Goal: Information Seeking & Learning: Learn about a topic

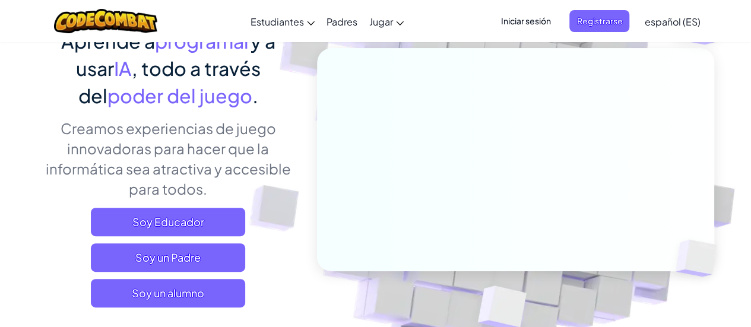
scroll to position [104, 0]
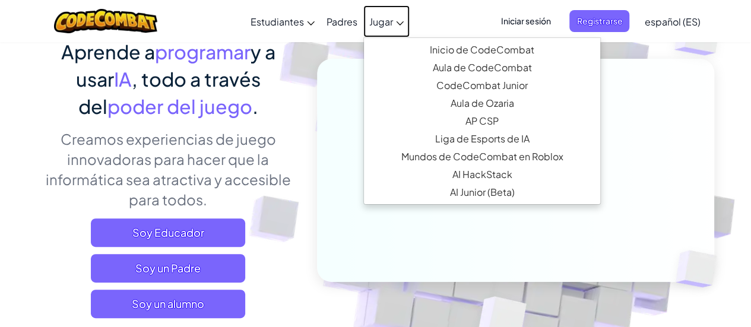
click at [374, 18] on span "Jugar" at bounding box center [381, 21] width 24 height 12
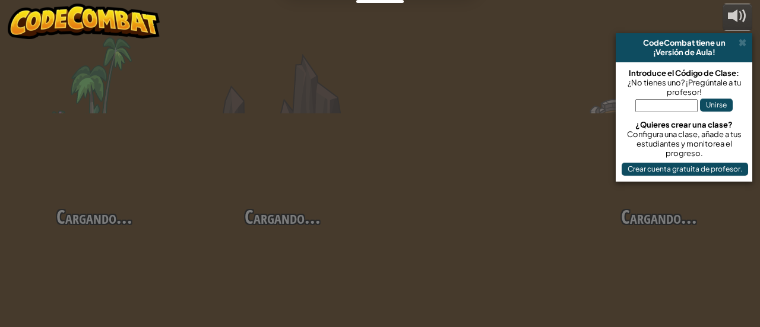
select select "es-ES"
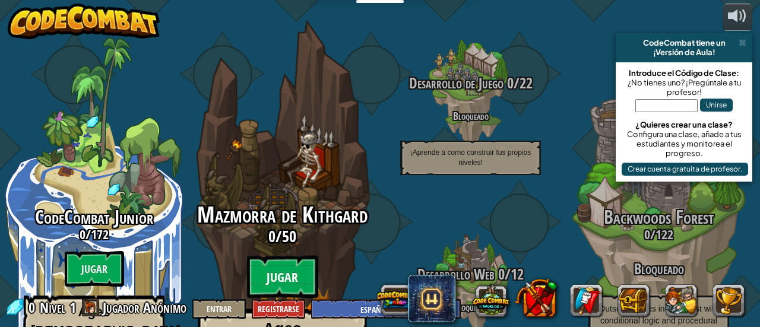
click at [285, 256] on btn "Jugar" at bounding box center [282, 277] width 71 height 43
select select "es-ES"
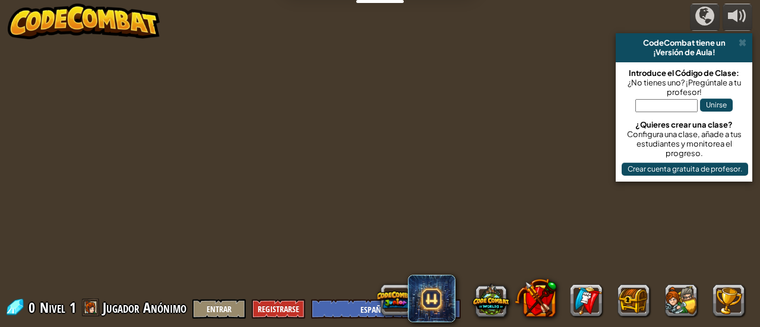
select select "es-ES"
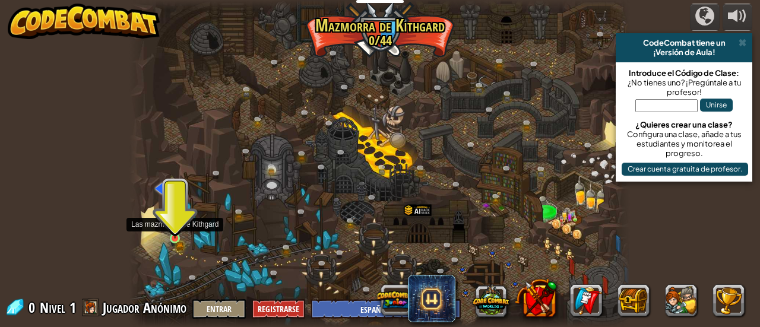
click at [174, 238] on img at bounding box center [174, 227] width 11 height 24
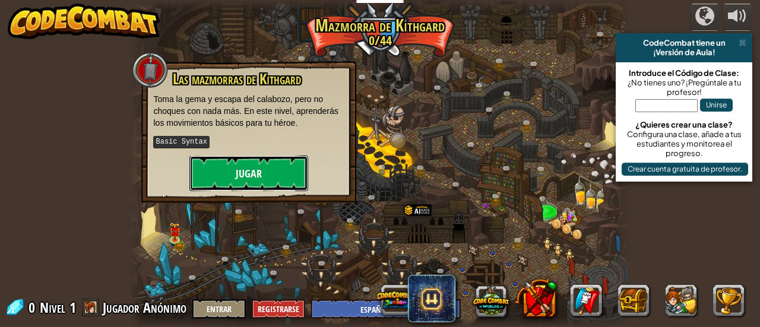
click at [255, 164] on button "Jugar" at bounding box center [248, 173] width 119 height 36
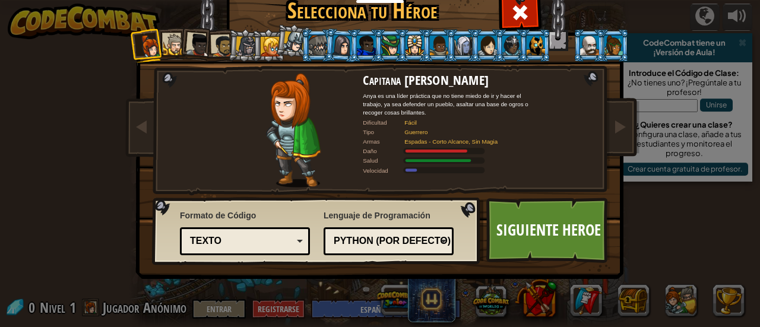
click at [528, 38] on div at bounding box center [535, 45] width 18 height 19
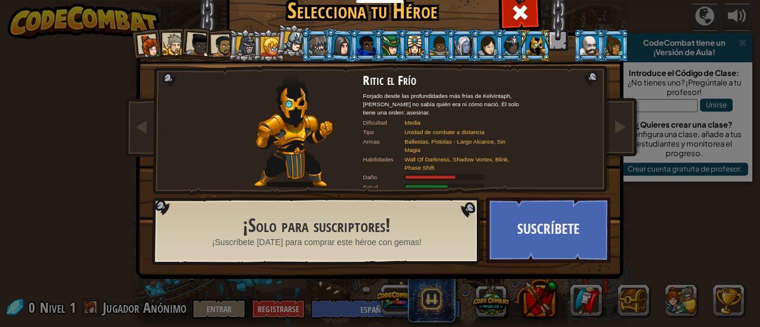
click at [317, 46] on div at bounding box center [318, 45] width 18 height 19
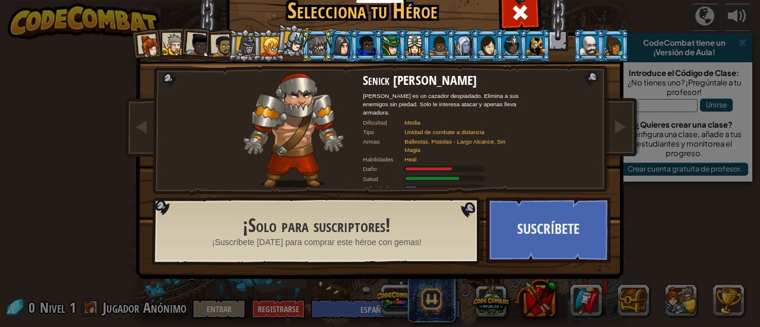
click at [583, 41] on div at bounding box center [589, 45] width 18 height 19
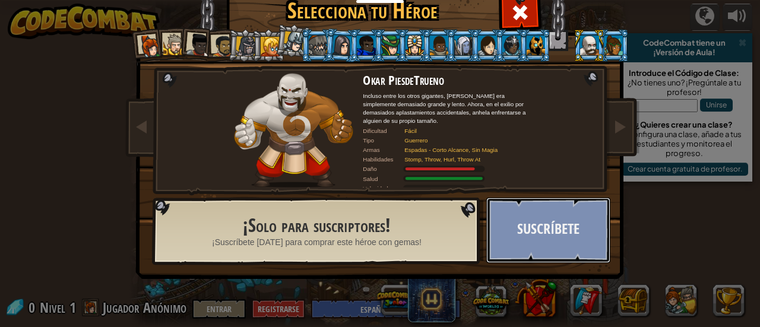
click at [577, 218] on button "Suscríbete" at bounding box center [548, 230] width 124 height 65
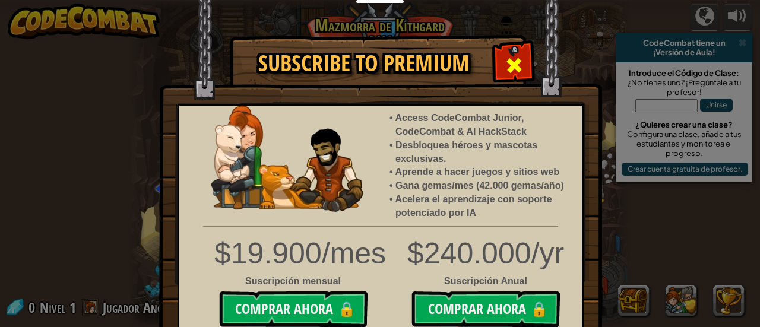
click at [507, 58] on span at bounding box center [513, 65] width 19 height 19
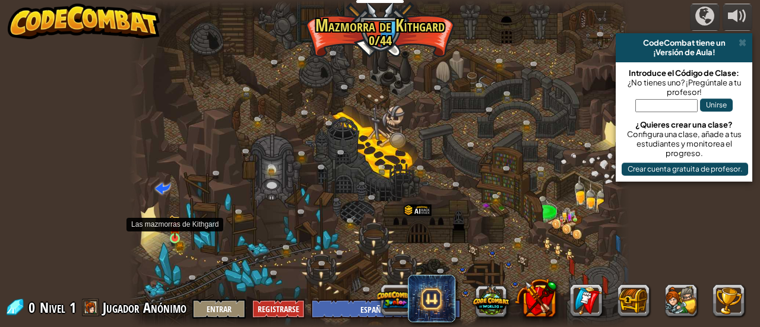
click at [176, 233] on div at bounding box center [175, 238] width 10 height 10
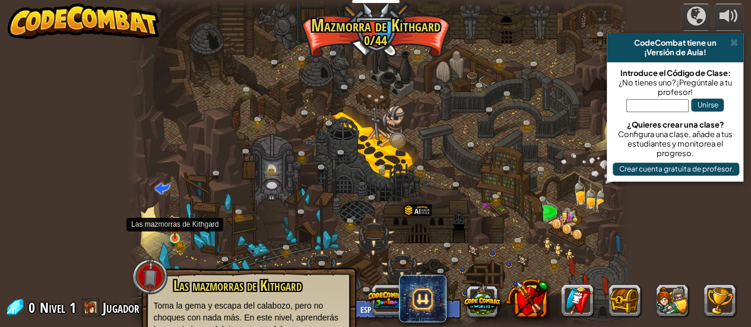
click at [178, 227] on img at bounding box center [174, 227] width 11 height 24
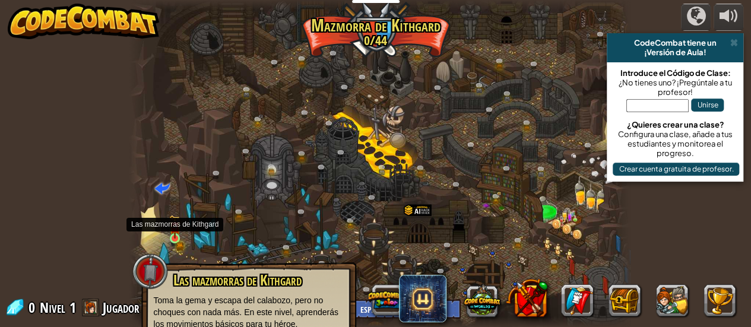
click at [172, 230] on img at bounding box center [175, 227] width 7 height 7
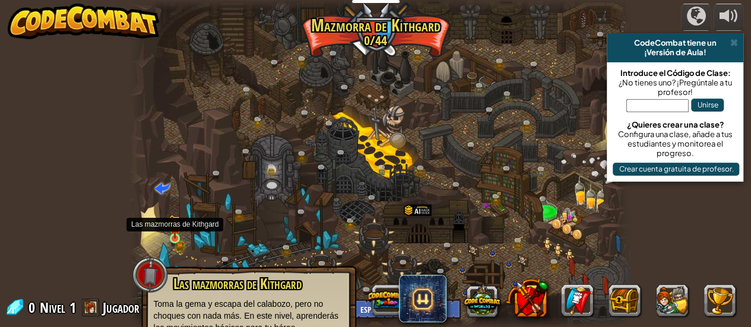
click at [172, 230] on img at bounding box center [175, 227] width 7 height 7
click at [106, 142] on div "powered by CodeCombat tiene un ¡Versión de Aula! Introduce el Código de Clase: …" at bounding box center [375, 163] width 751 height 327
click at [732, 40] on span at bounding box center [733, 42] width 8 height 9
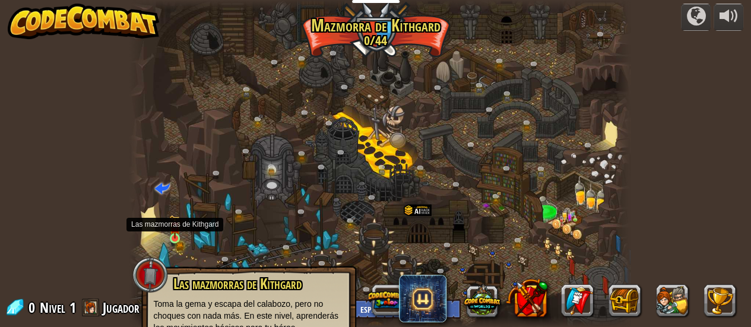
click at [176, 228] on img at bounding box center [175, 227] width 7 height 7
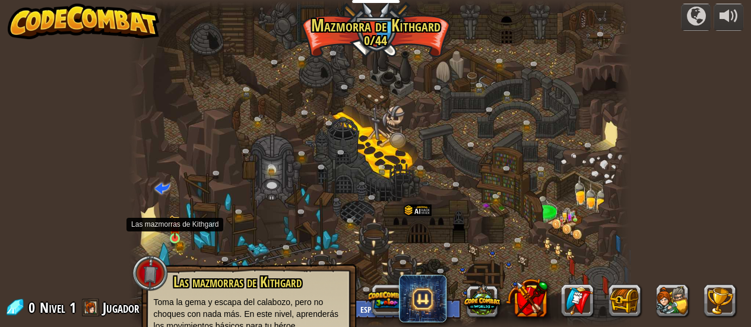
click at [177, 230] on img at bounding box center [175, 227] width 7 height 7
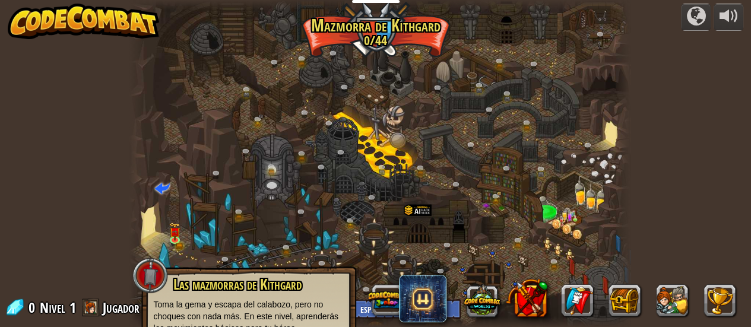
click at [180, 282] on span "Las mazmorras de Kithgard" at bounding box center [237, 284] width 128 height 20
click at [158, 268] on div at bounding box center [150, 276] width 36 height 36
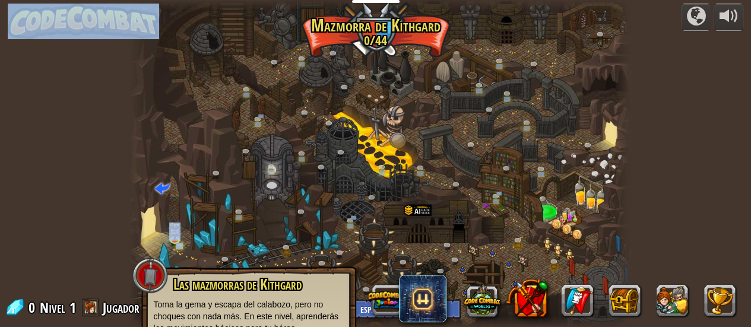
scroll to position [80, 0]
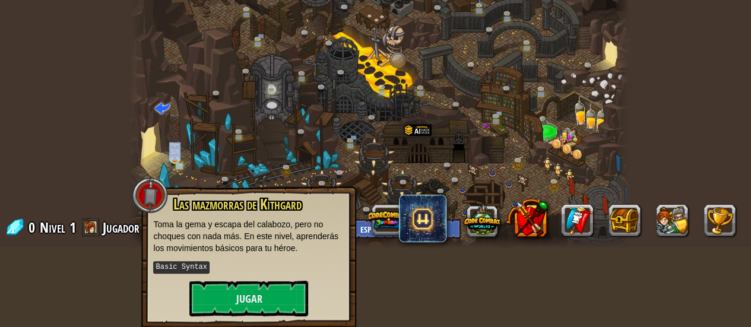
drag, startPoint x: 157, startPoint y: 268, endPoint x: 173, endPoint y: 342, distance: 75.3
click at [223, 292] on button "Jugar" at bounding box center [248, 299] width 119 height 36
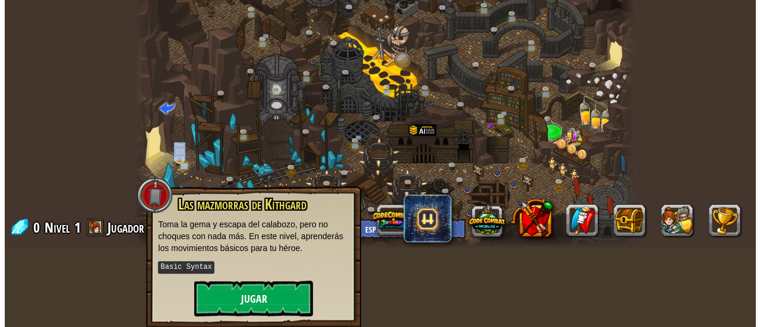
scroll to position [68, 0]
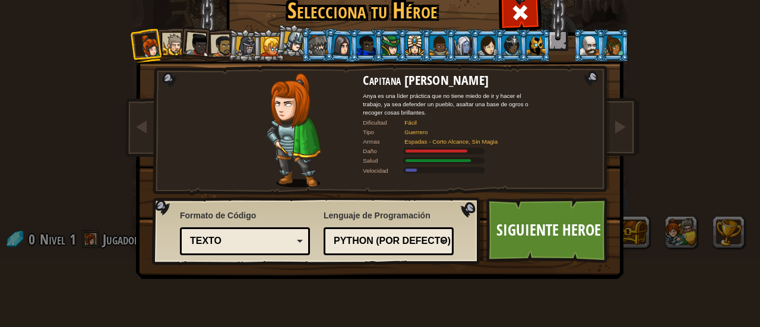
click at [313, 44] on div at bounding box center [318, 45] width 18 height 19
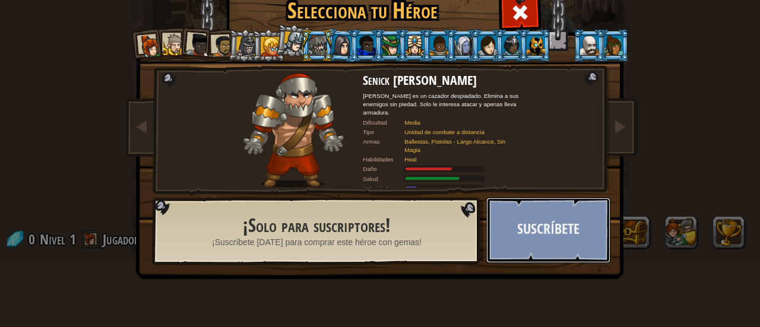
click at [555, 210] on button "Suscríbete" at bounding box center [548, 230] width 124 height 65
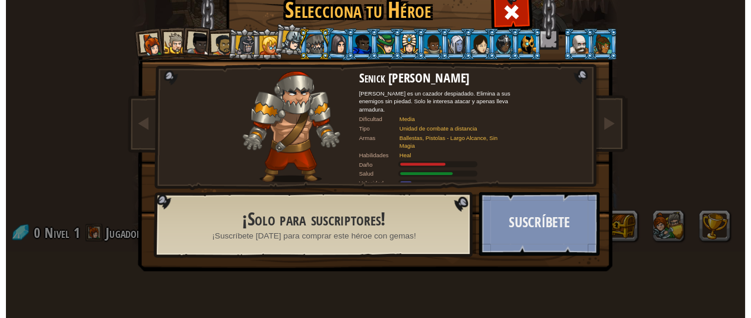
scroll to position [4, 0]
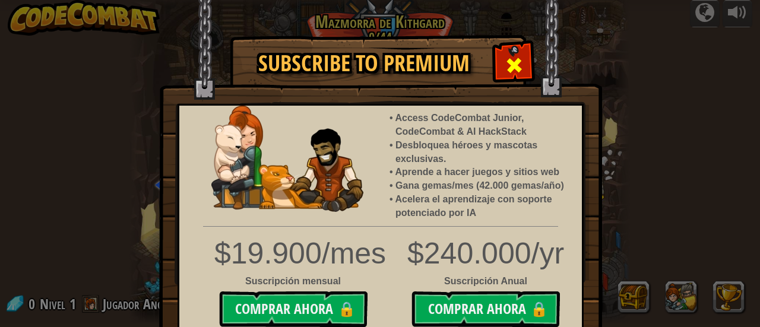
click at [498, 55] on div at bounding box center [513, 63] width 37 height 37
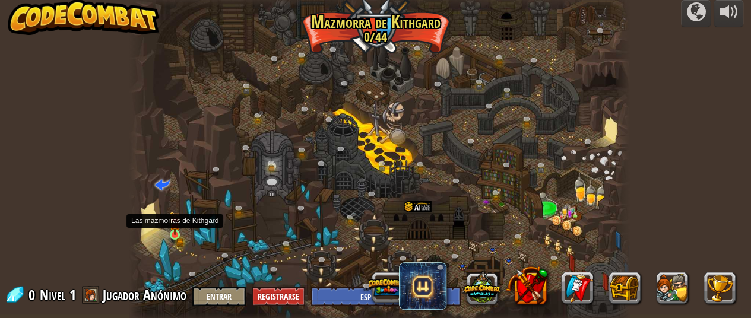
click at [176, 224] on img at bounding box center [175, 223] width 7 height 7
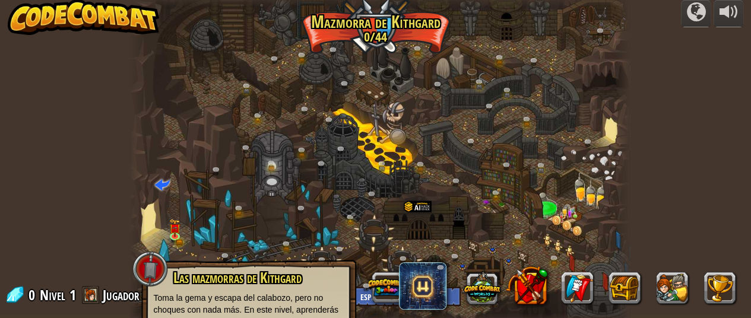
drag, startPoint x: 91, startPoint y: 202, endPoint x: 107, endPoint y: 263, distance: 62.6
click at [107, 263] on div "powered by CodeCombat tiene un ¡Versión de Aula! Introduce el Código de Clase: …" at bounding box center [375, 155] width 751 height 318
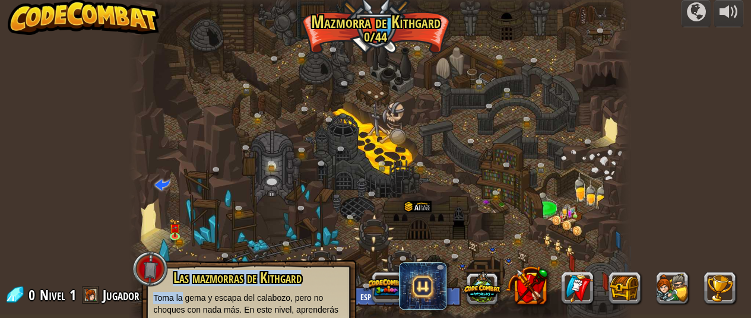
drag, startPoint x: 167, startPoint y: 281, endPoint x: 175, endPoint y: 281, distance: 8.3
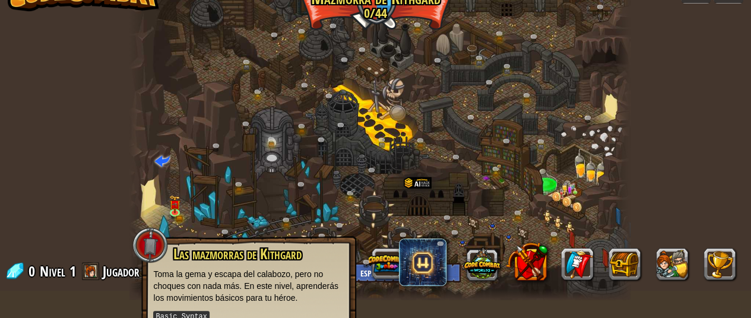
scroll to position [87, 0]
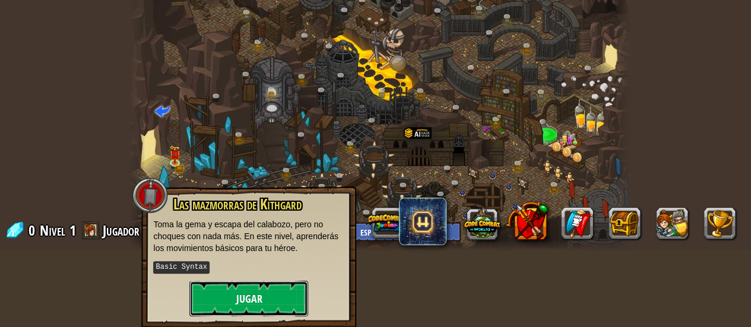
click at [231, 282] on button "Jugar" at bounding box center [248, 299] width 119 height 36
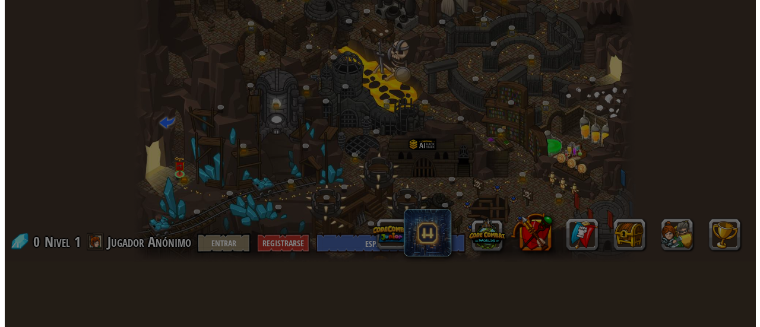
scroll to position [65, 0]
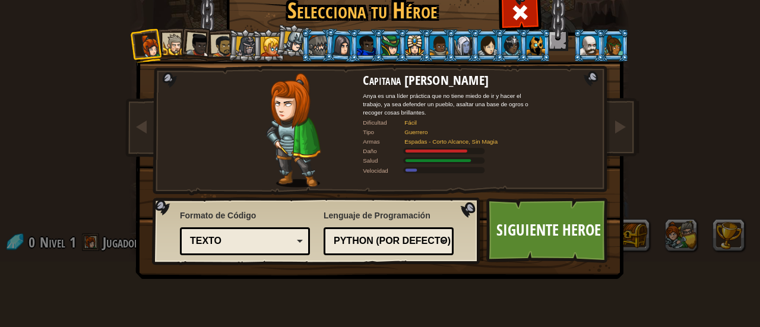
click at [219, 48] on div at bounding box center [222, 46] width 22 height 22
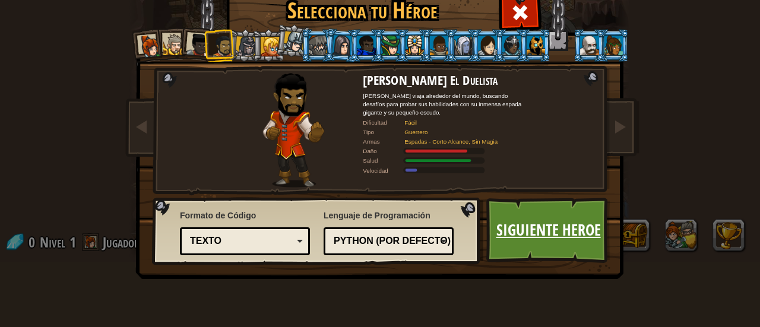
click at [547, 231] on link "Siguiente Heroe" at bounding box center [548, 230] width 124 height 65
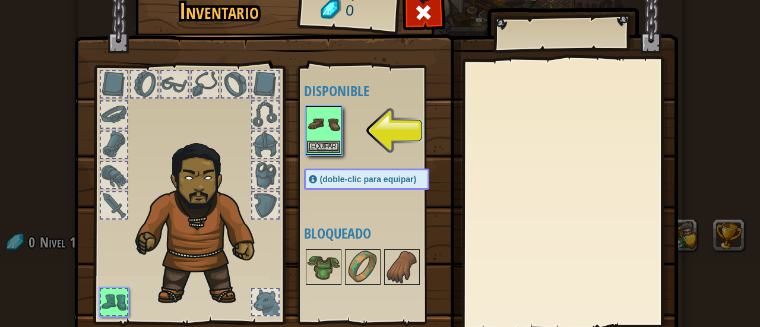
click at [320, 153] on div "Equipar" at bounding box center [324, 130] width 36 height 49
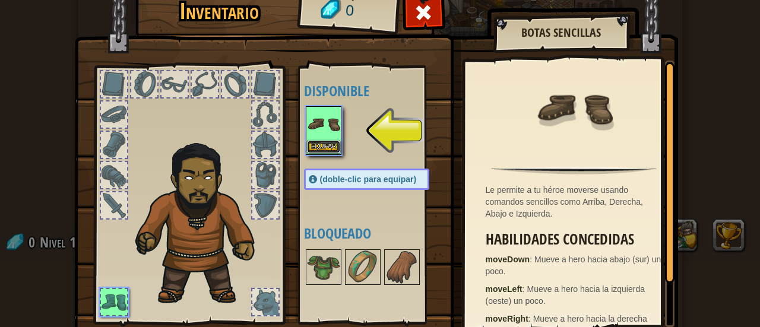
scroll to position [0, 0]
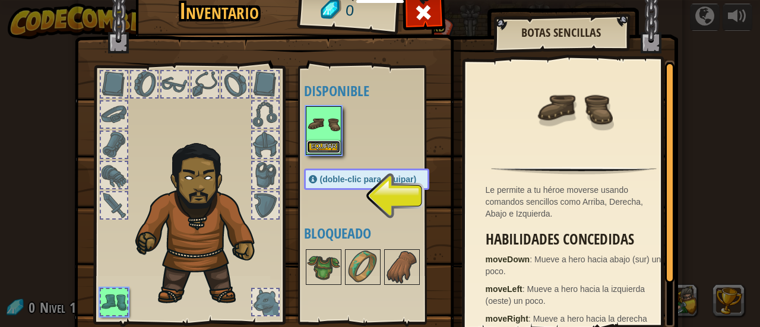
click at [312, 143] on button "Equipar" at bounding box center [323, 147] width 33 height 12
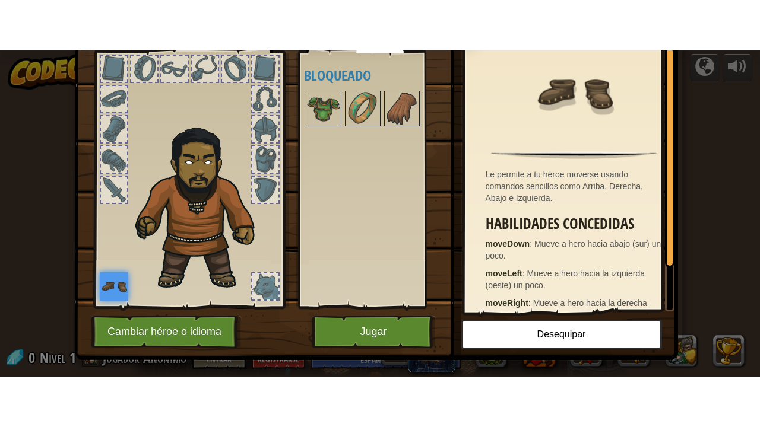
scroll to position [67, 0]
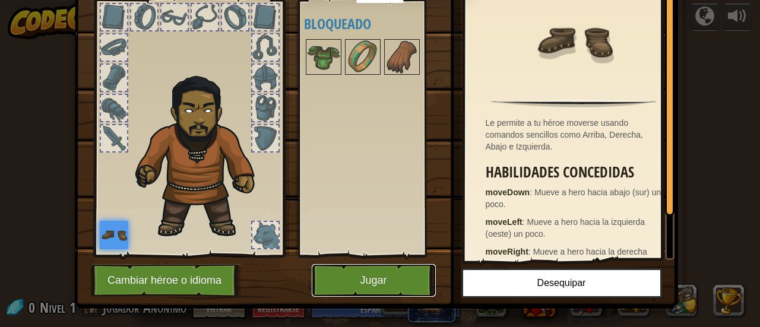
click at [358, 276] on button "Jugar" at bounding box center [374, 280] width 124 height 33
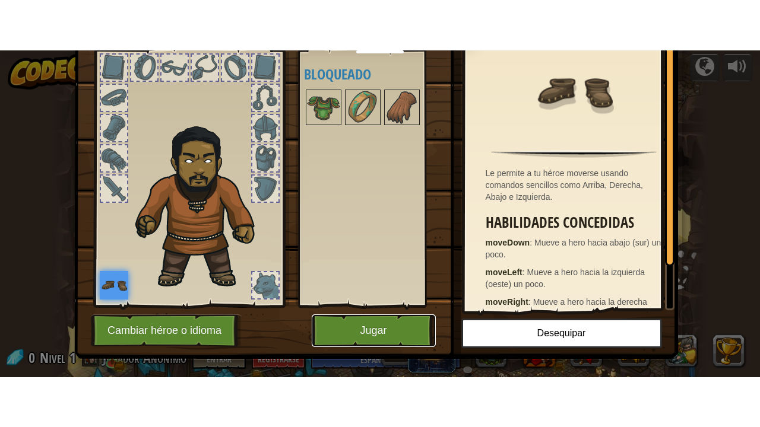
scroll to position [0, 0]
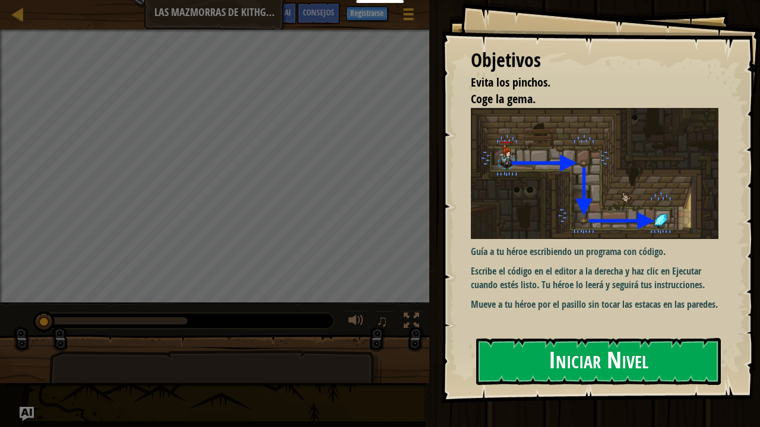
click at [555, 326] on button "Iniciar Nivel" at bounding box center [598, 361] width 244 height 47
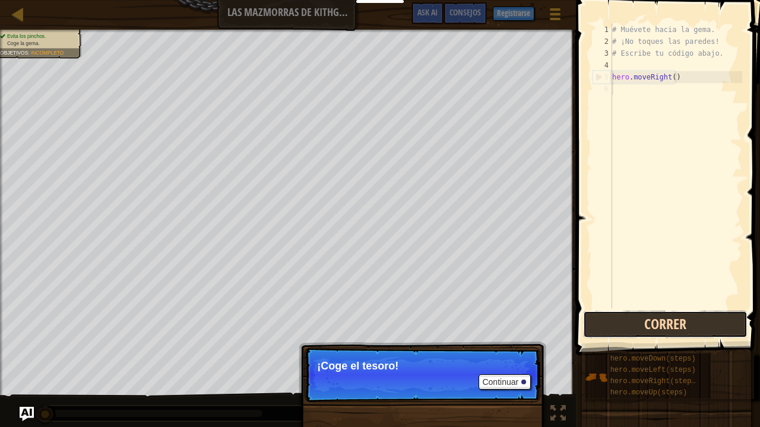
click at [639, 317] on button "Correr" at bounding box center [665, 324] width 164 height 27
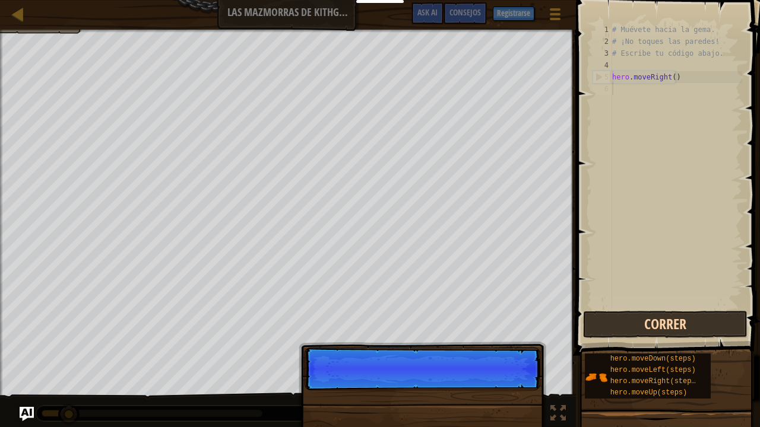
scroll to position [5, 0]
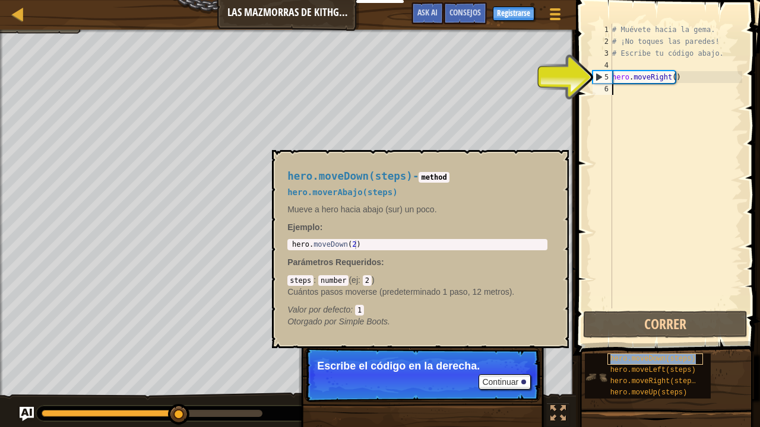
click at [628, 326] on span "hero.moveDown(steps)" at bounding box center [652, 359] width 85 height 8
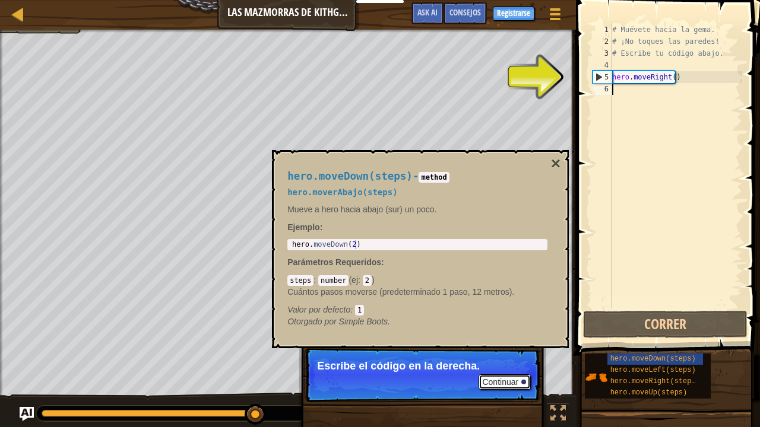
click at [504, 326] on button "Continuar" at bounding box center [504, 381] width 52 height 15
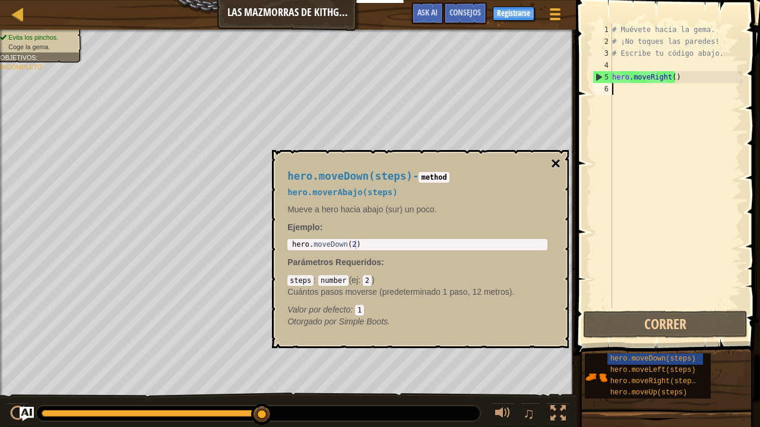
click at [557, 160] on button "×" at bounding box center [555, 163] width 9 height 17
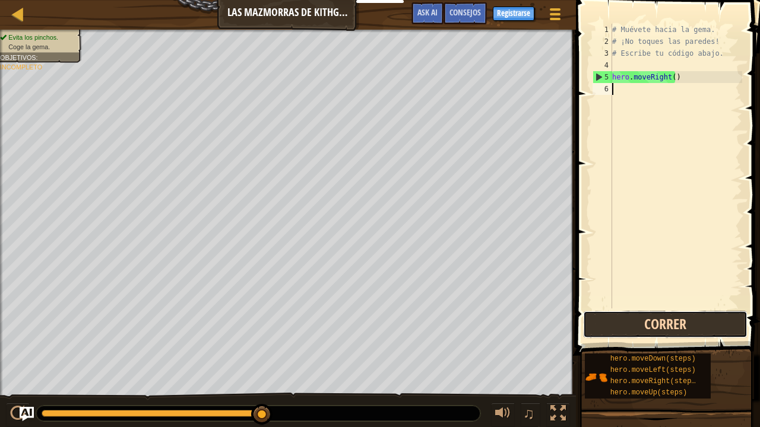
click at [670, 318] on button "Correr" at bounding box center [665, 324] width 164 height 27
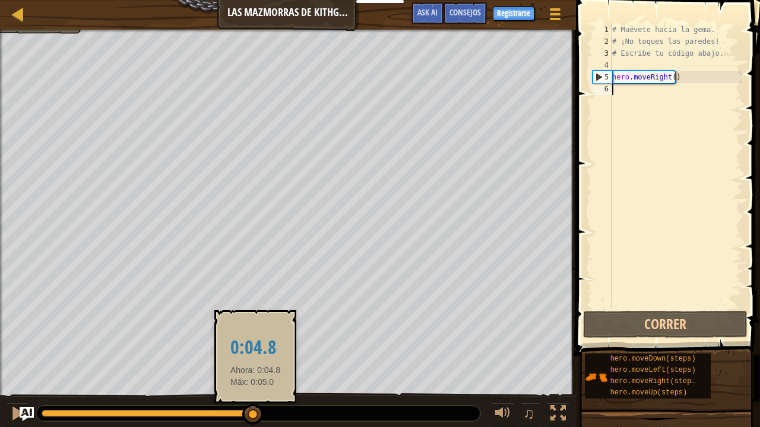
click at [255, 326] on div at bounding box center [252, 414] width 21 height 21
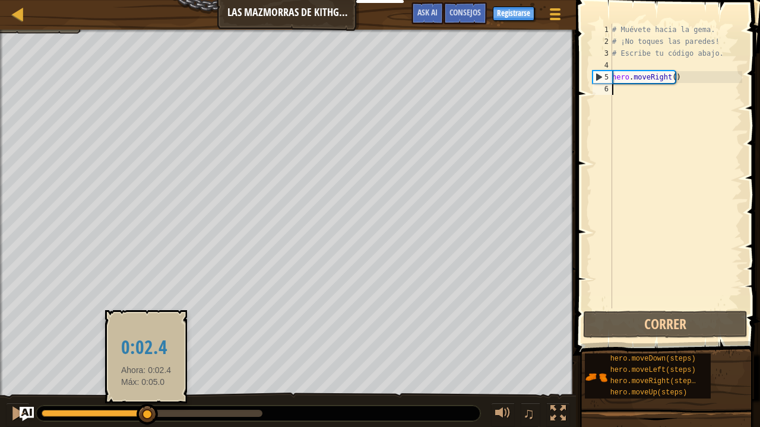
drag, startPoint x: 255, startPoint y: 405, endPoint x: 131, endPoint y: 418, distance: 124.1
click at [136, 326] on div at bounding box center [146, 414] width 21 height 21
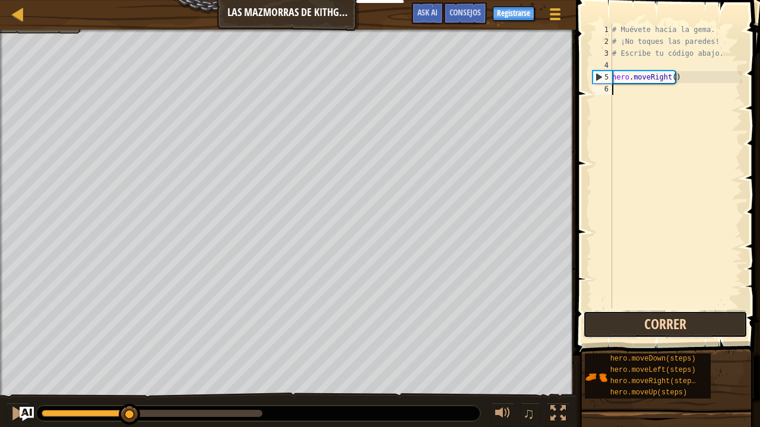
click at [642, 319] on button "Correr" at bounding box center [665, 324] width 164 height 27
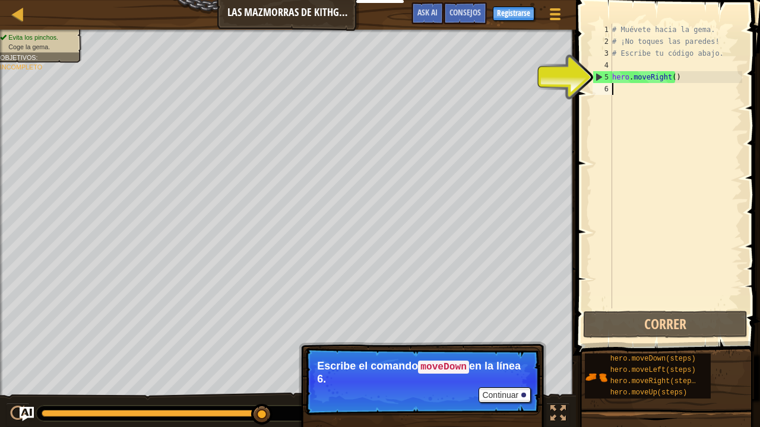
click at [616, 89] on div "# Muévete hacia la gema. # ¡No toques las paredes! # Escribe tu código abajo. h…" at bounding box center [675, 178] width 132 height 309
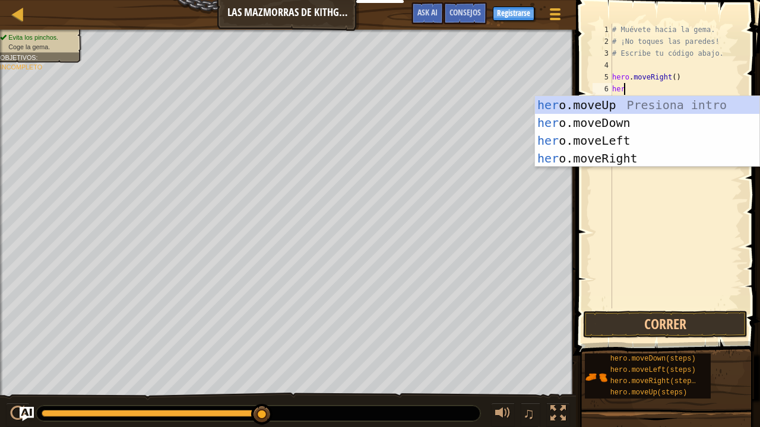
scroll to position [5, 1]
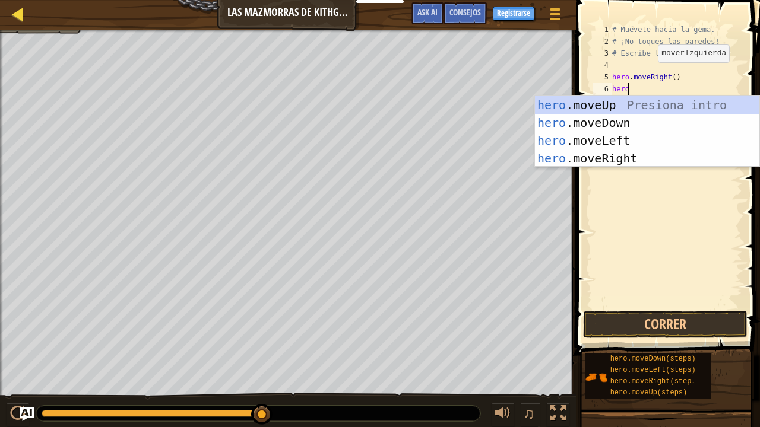
type textarea "hero"
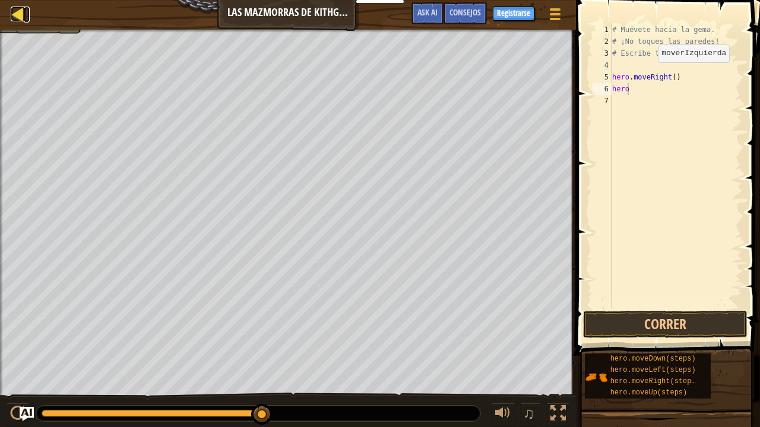
click at [17, 12] on div at bounding box center [18, 14] width 15 height 15
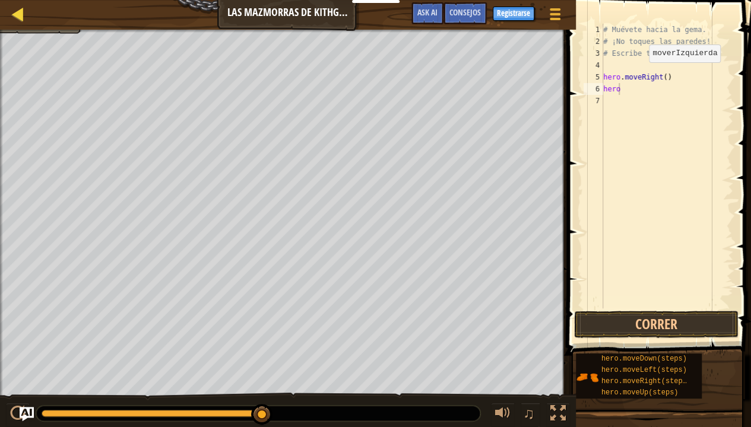
select select "es-ES"
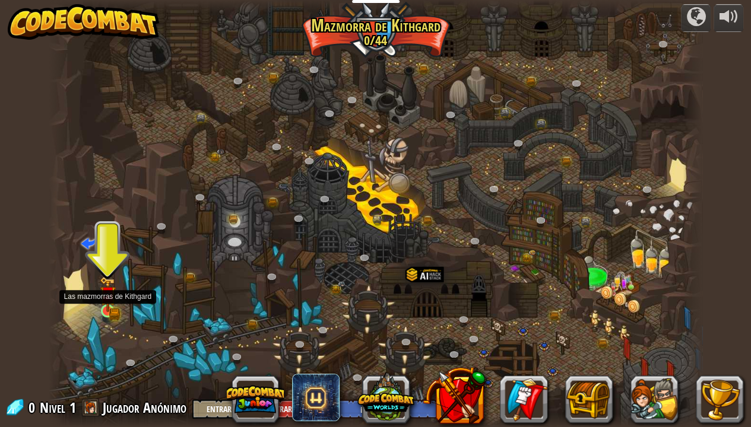
click at [109, 300] on img at bounding box center [107, 294] width 9 height 9
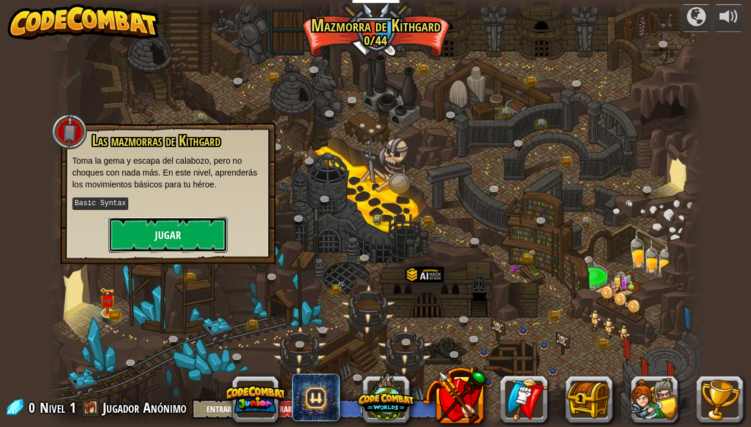
click at [185, 240] on button "Jugar" at bounding box center [168, 235] width 119 height 36
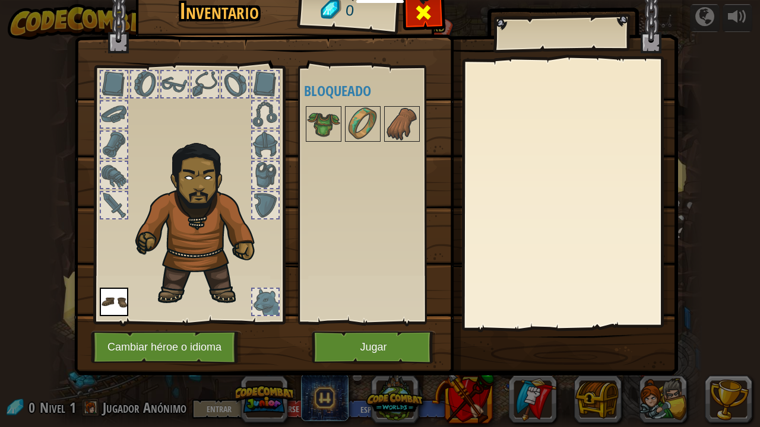
click at [420, 9] on span at bounding box center [423, 12] width 19 height 19
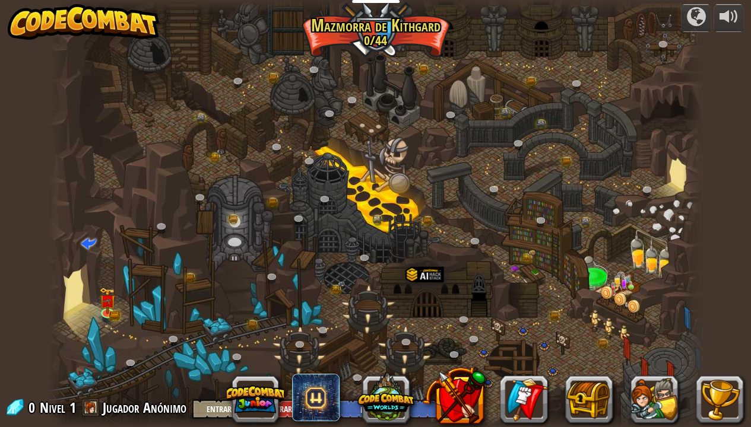
click at [96, 306] on div at bounding box center [376, 213] width 654 height 427
click at [110, 304] on div at bounding box center [107, 310] width 13 height 13
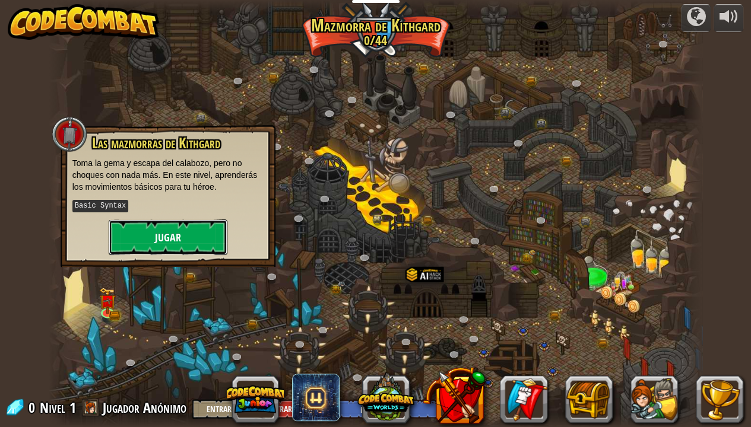
click at [190, 228] on button "Jugar" at bounding box center [168, 238] width 119 height 36
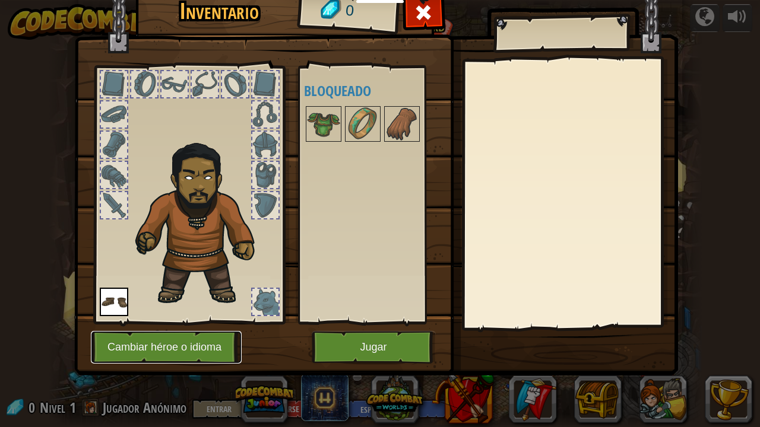
click at [169, 326] on button "Cambiar héroe o idioma" at bounding box center [166, 347] width 151 height 33
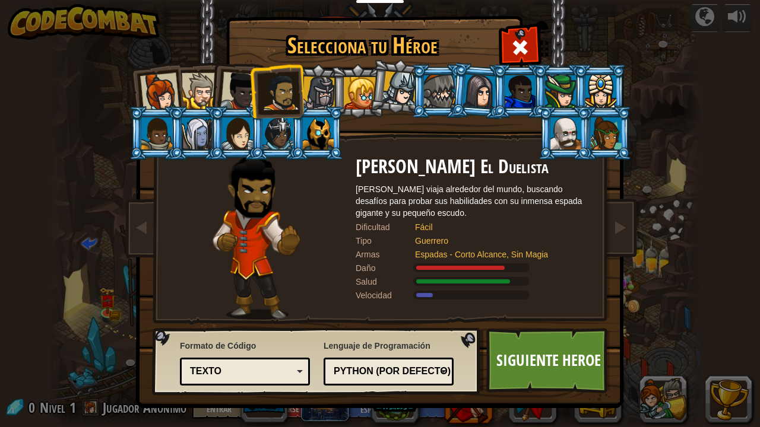
click at [325, 85] on div at bounding box center [319, 94] width 34 height 34
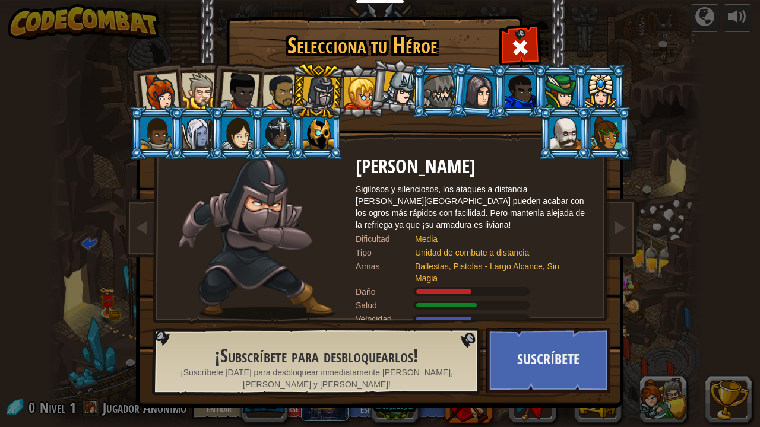
click at [362, 87] on div at bounding box center [360, 93] width 32 height 32
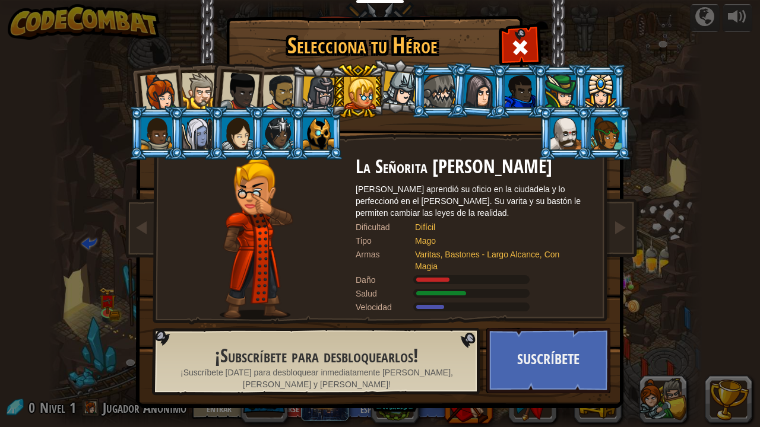
click at [275, 87] on div at bounding box center [280, 92] width 37 height 37
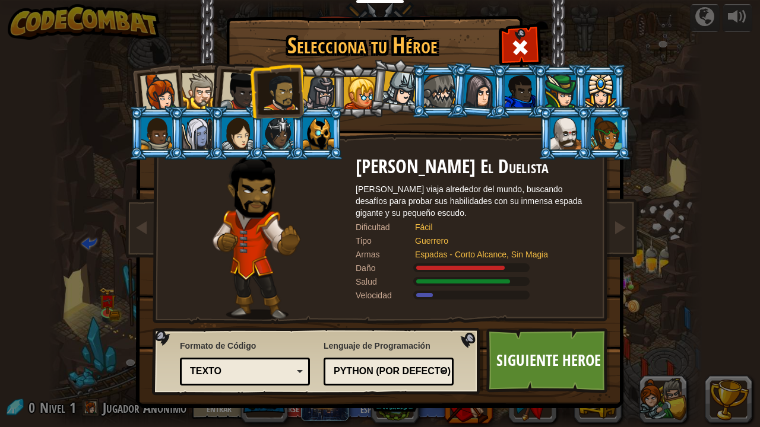
click at [233, 94] on div at bounding box center [239, 91] width 39 height 39
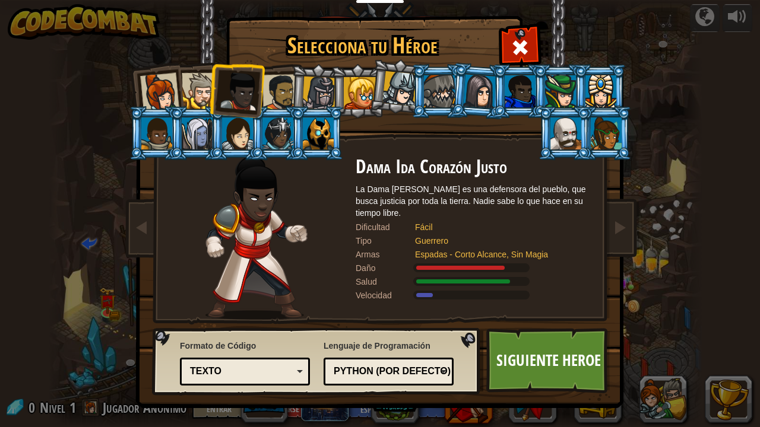
click at [204, 89] on div at bounding box center [200, 91] width 36 height 36
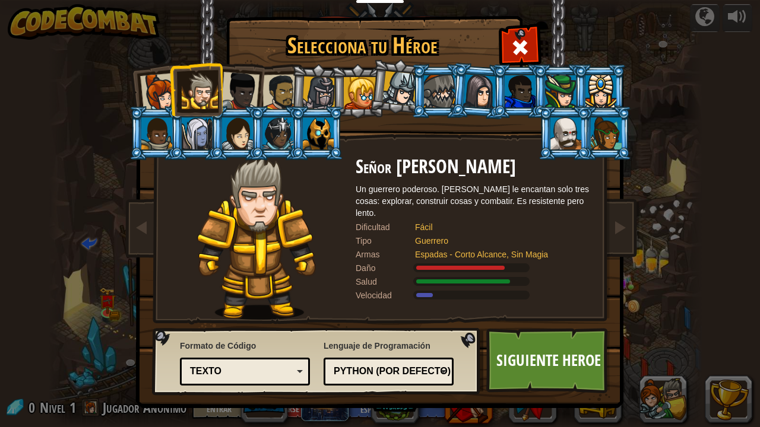
click at [294, 93] on li at bounding box center [317, 91] width 56 height 57
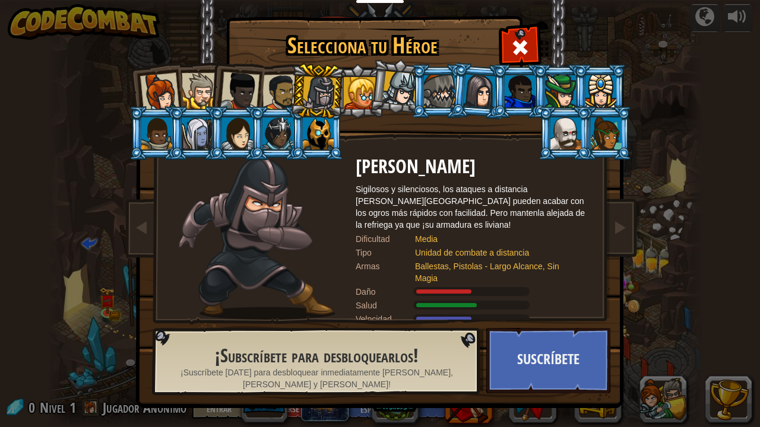
click at [269, 94] on div at bounding box center [280, 92] width 37 height 37
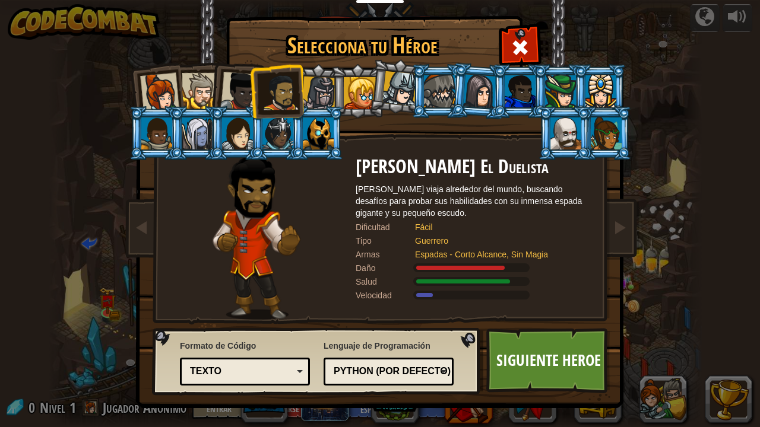
click at [317, 92] on div at bounding box center [319, 94] width 34 height 34
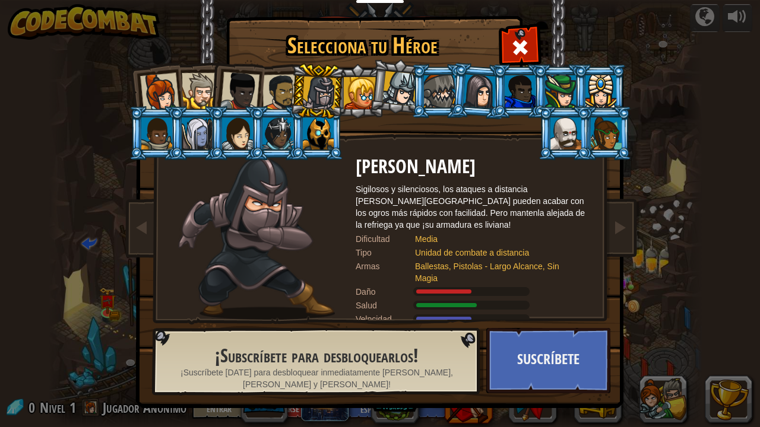
click at [318, 139] on div at bounding box center [318, 134] width 31 height 32
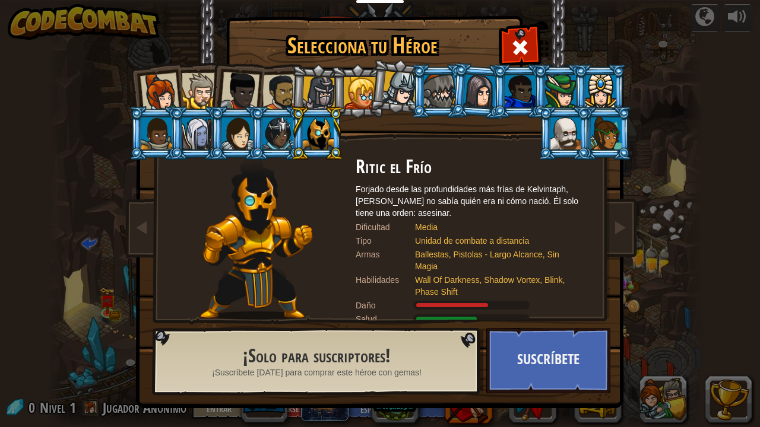
click at [262, 127] on div at bounding box center [277, 134] width 31 height 32
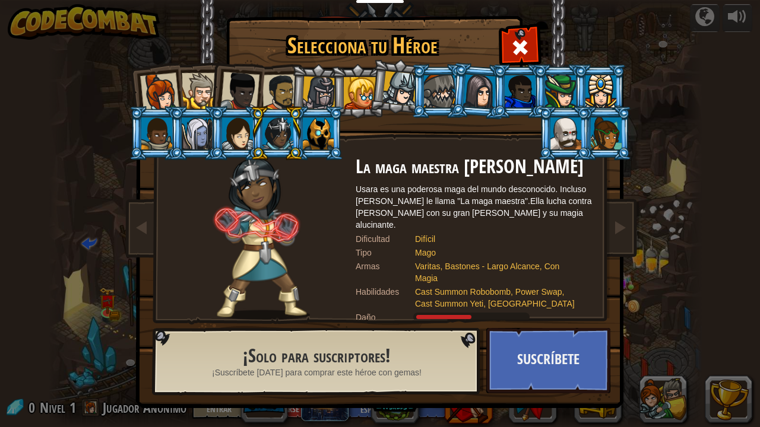
click at [249, 132] on div at bounding box center [237, 134] width 31 height 32
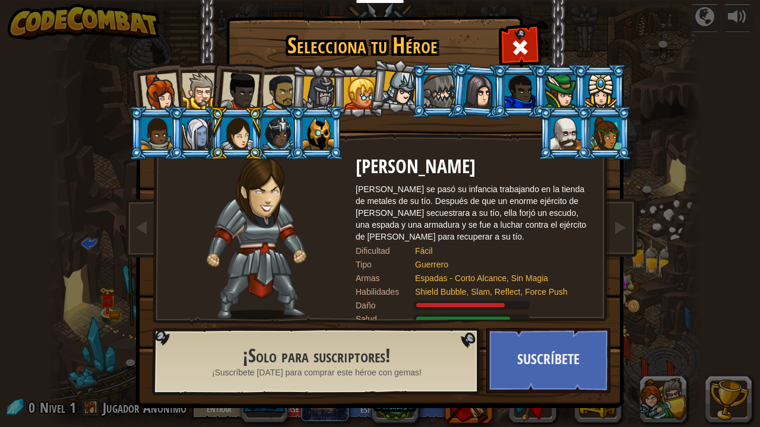
click at [565, 128] on div at bounding box center [565, 134] width 31 height 32
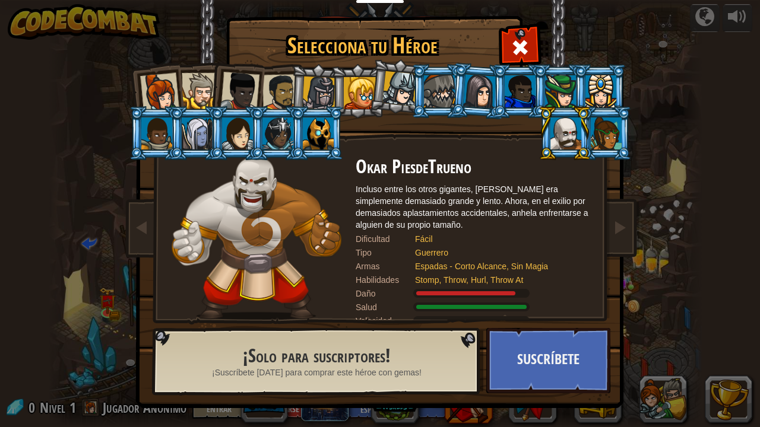
click at [398, 90] on div at bounding box center [399, 88] width 35 height 35
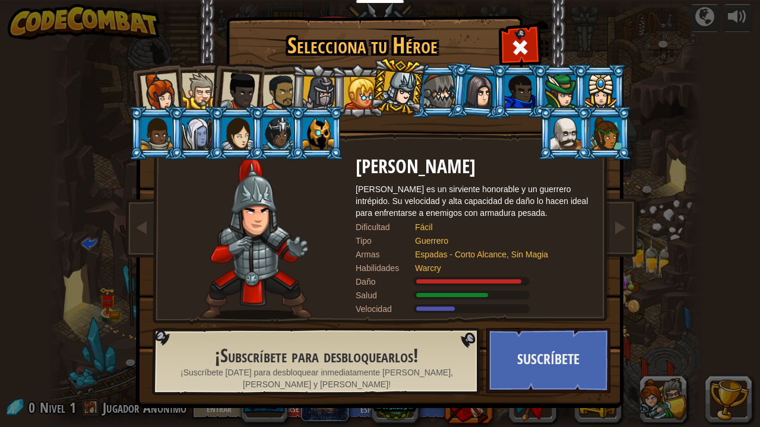
click at [438, 87] on div at bounding box center [439, 91] width 31 height 32
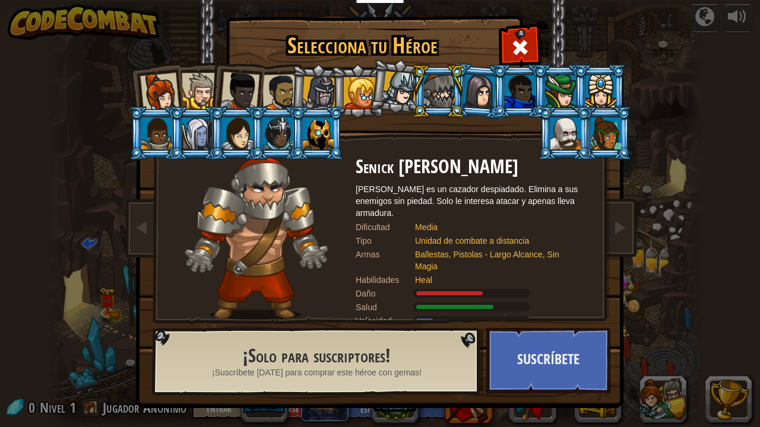
click at [259, 81] on li at bounding box center [236, 89] width 58 height 58
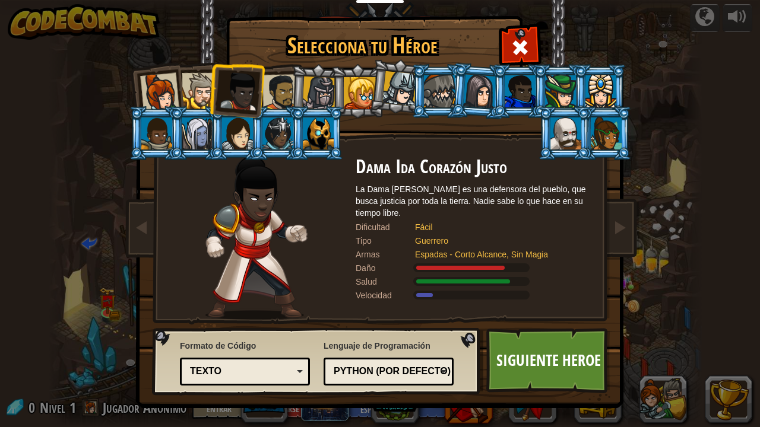
click at [283, 90] on div at bounding box center [280, 92] width 37 height 37
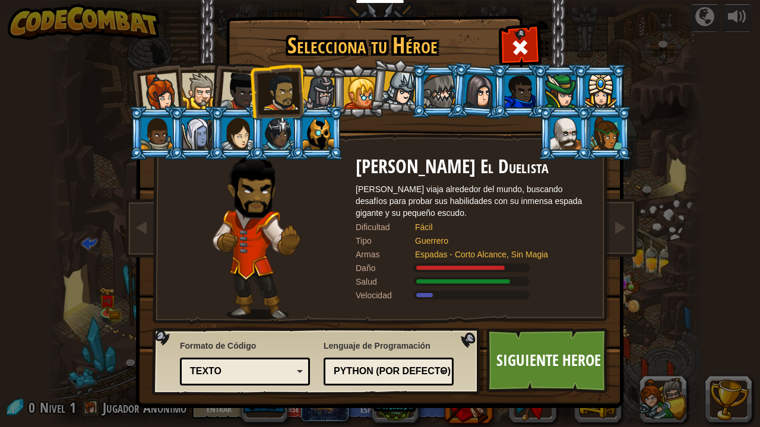
click at [195, 93] on div at bounding box center [200, 91] width 36 height 36
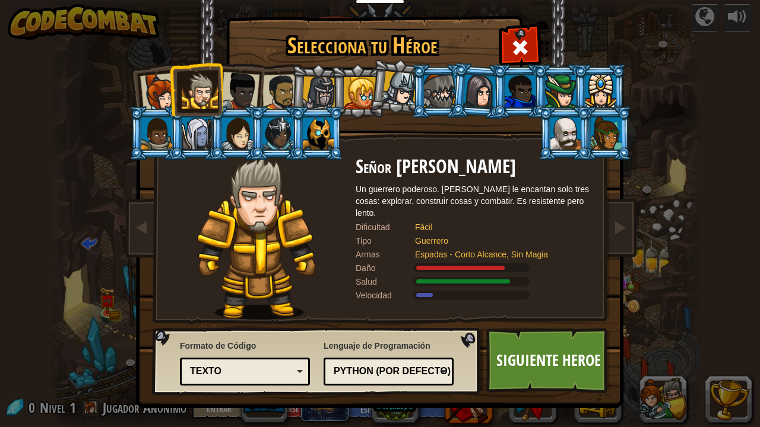
click at [234, 75] on div at bounding box center [239, 91] width 39 height 39
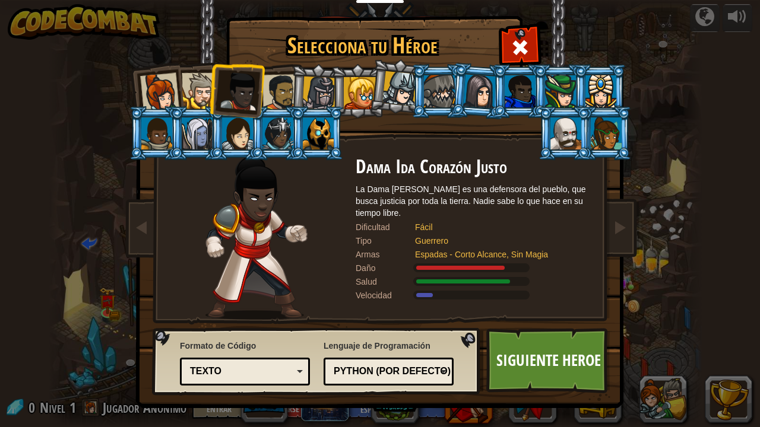
click at [279, 78] on div at bounding box center [280, 92] width 37 height 37
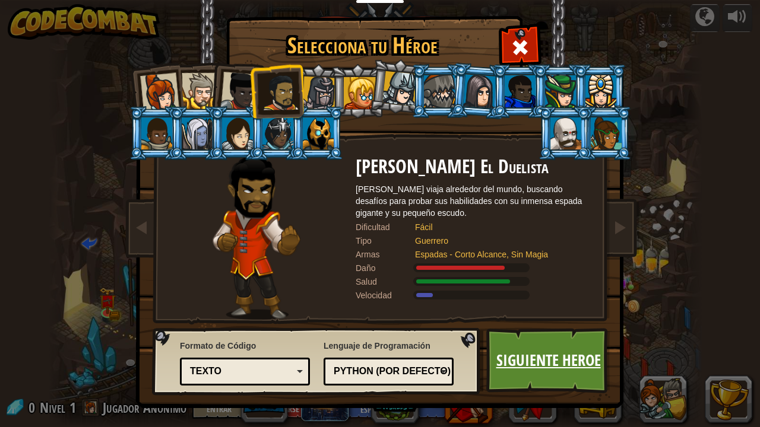
click at [516, 326] on link "Siguiente Heroe" at bounding box center [548, 360] width 124 height 65
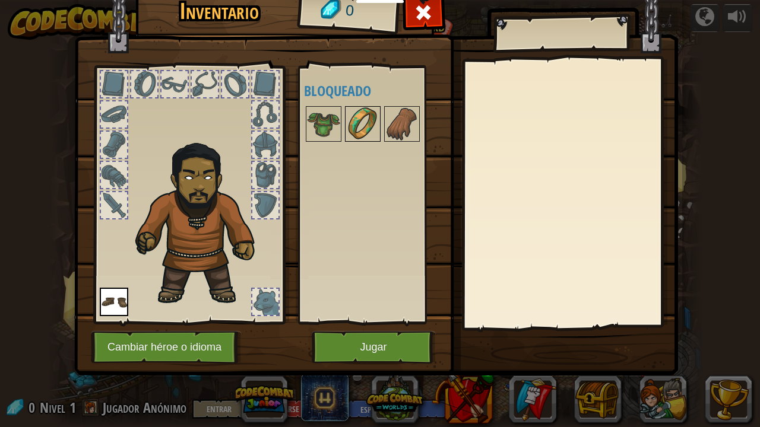
click at [362, 116] on img at bounding box center [362, 123] width 33 height 33
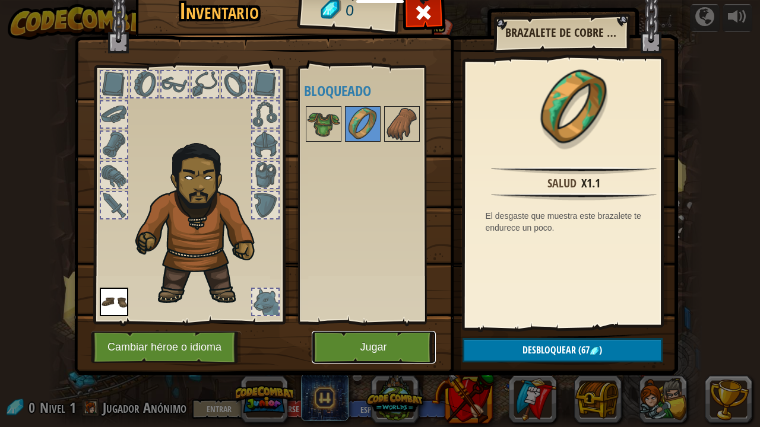
click at [409, 326] on button "Jugar" at bounding box center [374, 347] width 124 height 33
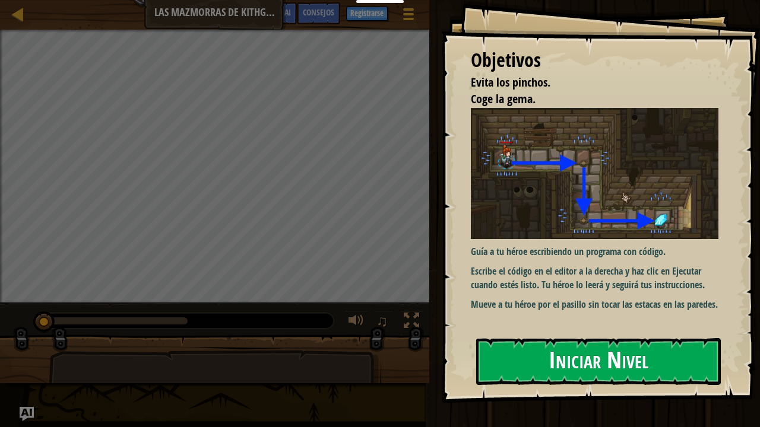
click at [546, 326] on button "Iniciar Nivel" at bounding box center [598, 361] width 244 height 47
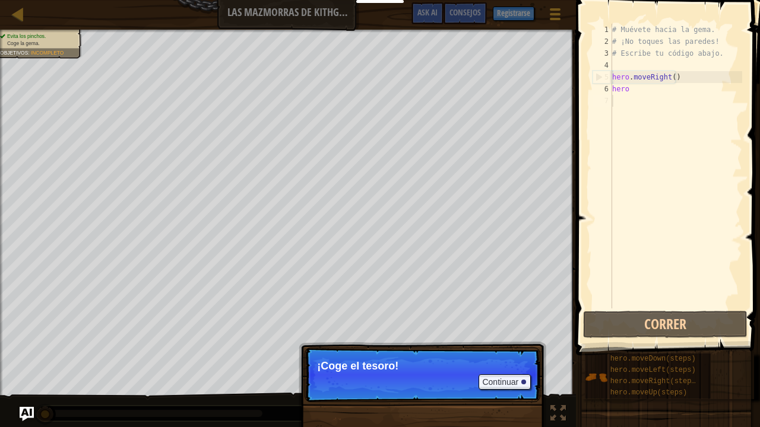
click at [327, 326] on p "¡Coge el tesoro!" at bounding box center [422, 366] width 211 height 12
click at [506, 326] on button "Continuar" at bounding box center [504, 381] width 52 height 15
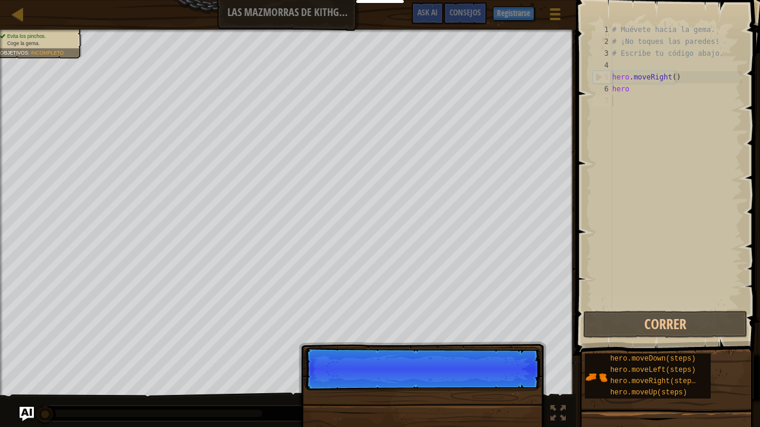
scroll to position [5, 0]
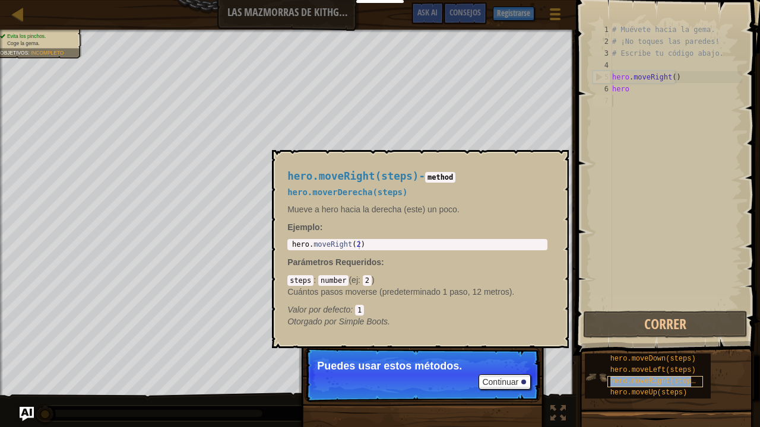
click at [617, 326] on span "hero.moveRight(steps)" at bounding box center [655, 381] width 90 height 8
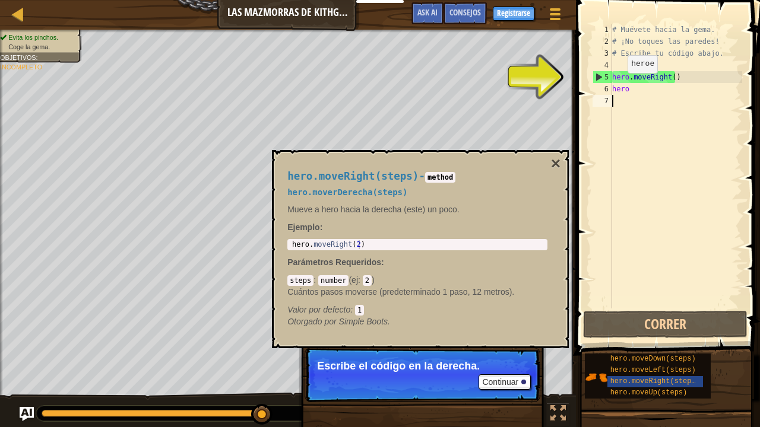
click at [596, 72] on div "5" at bounding box center [602, 77] width 19 height 12
click at [508, 326] on button "Continuar" at bounding box center [504, 381] width 52 height 15
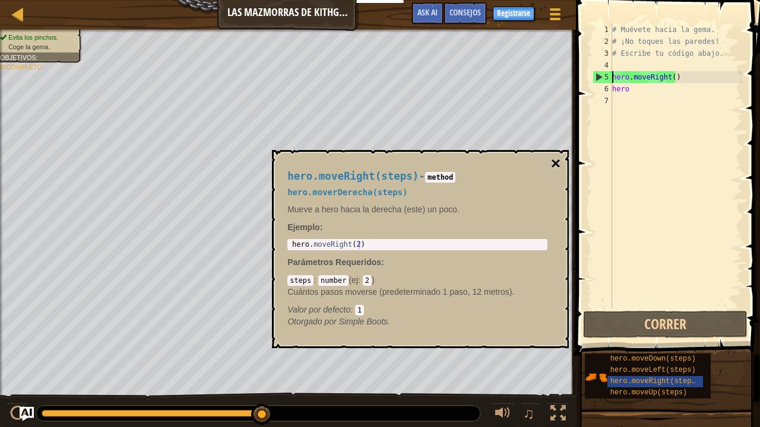
click at [554, 159] on button "×" at bounding box center [555, 163] width 9 height 17
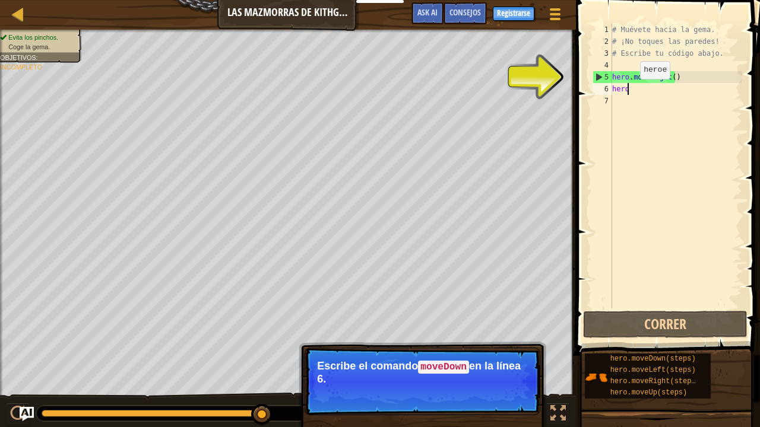
click at [629, 90] on div "# Muévete hacia la gema. # ¡No toques las paredes! # Escribe tu código abajo. h…" at bounding box center [675, 178] width 132 height 309
click at [517, 326] on button "Continuar" at bounding box center [504, 395] width 52 height 15
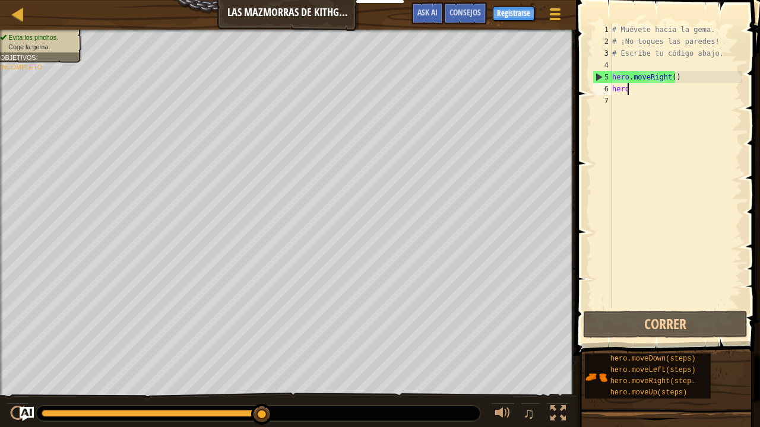
type textarea "hero."
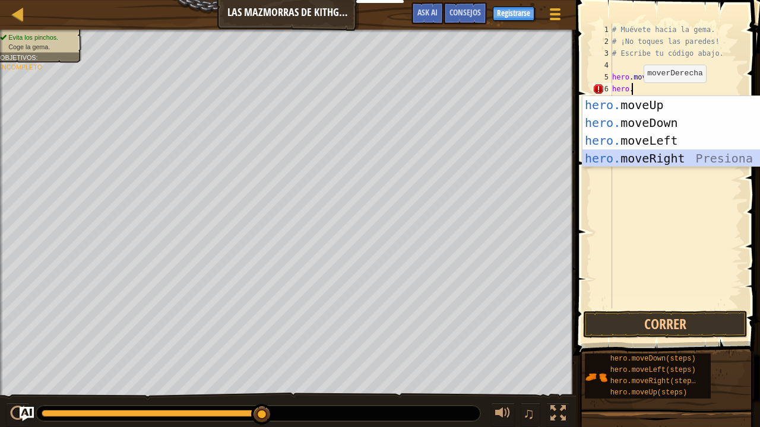
click at [663, 153] on div "hero. moveUp Presiona intro hero. moveDown Presiona intro hero. moveLeft Presio…" at bounding box center [694, 149] width 225 height 107
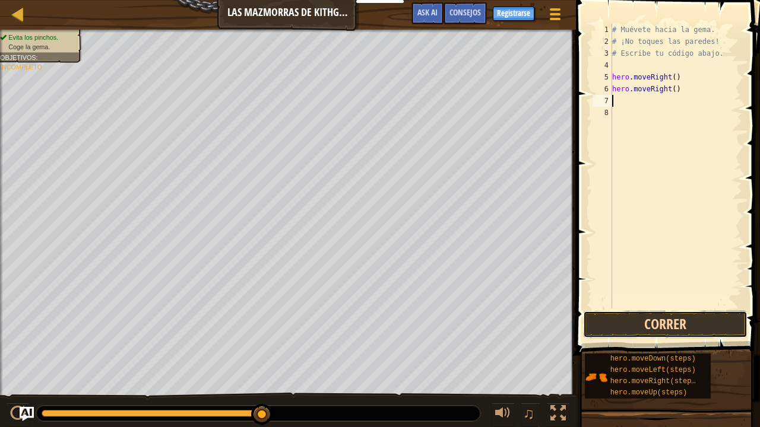
click at [630, 322] on button "Correr" at bounding box center [665, 324] width 164 height 27
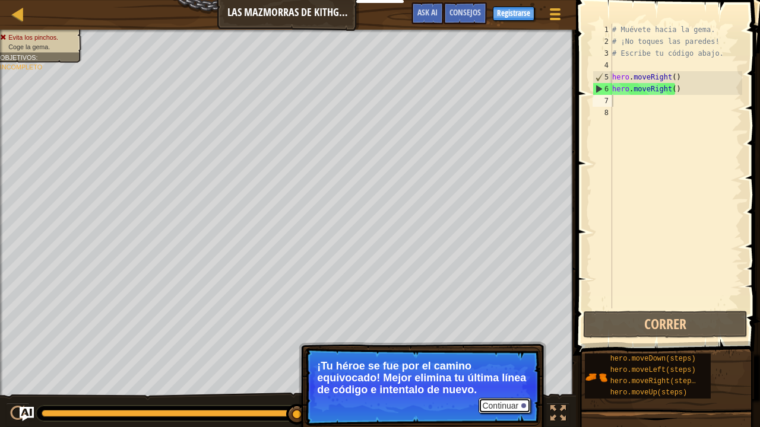
click at [504, 326] on button "Continuar" at bounding box center [504, 405] width 52 height 15
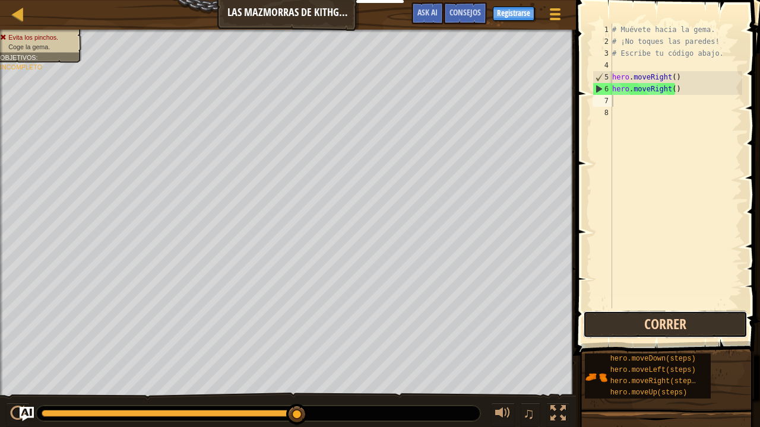
click at [662, 316] on button "Correr" at bounding box center [665, 324] width 164 height 27
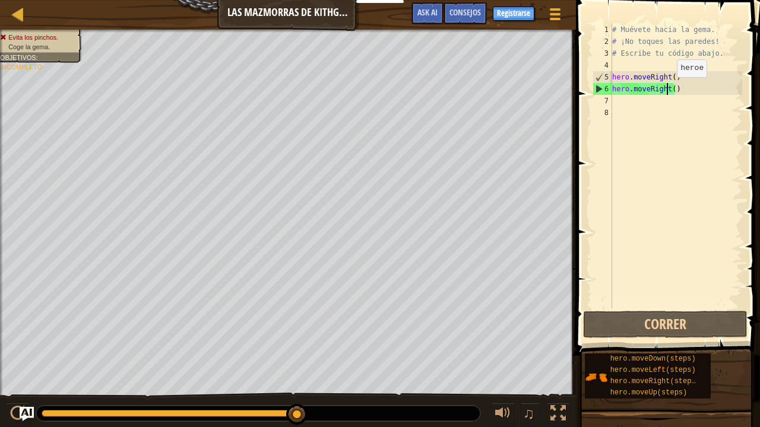
click at [666, 89] on div "# Muévete hacia la gema. # ¡No toques las paredes! # Escribe tu código abajo. h…" at bounding box center [675, 178] width 132 height 309
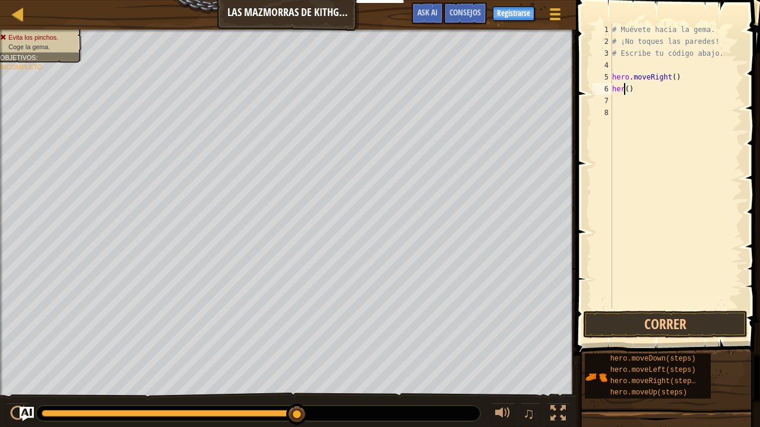
scroll to position [5, 1]
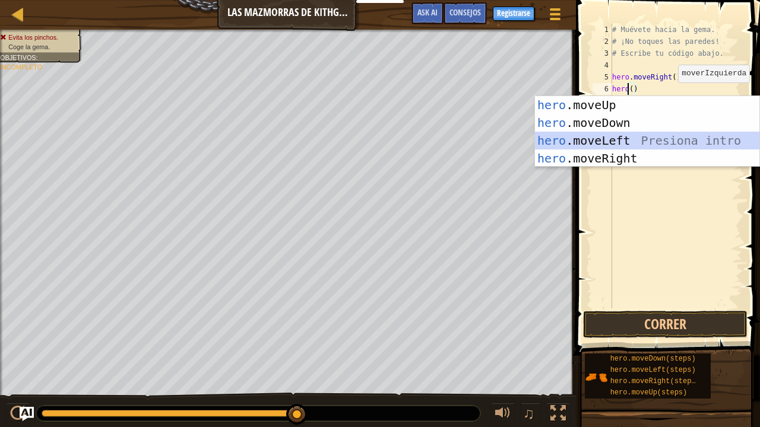
click at [616, 145] on div "hero .moveUp Presiona intro hero .moveDown Presiona intro hero .moveLeft Presio…" at bounding box center [647, 149] width 225 height 107
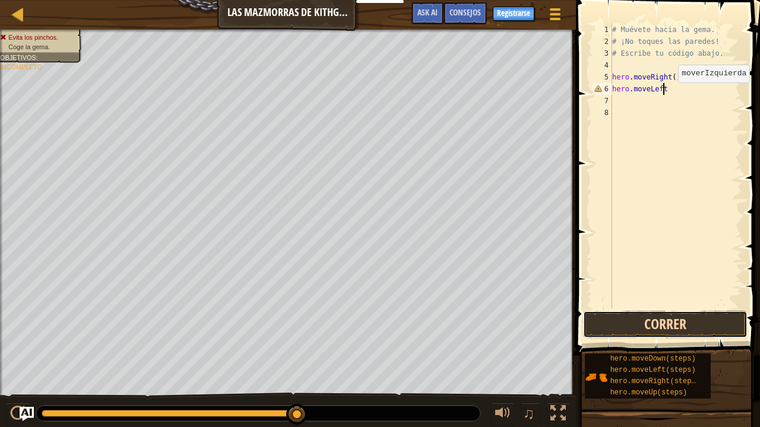
click at [715, 318] on button "Correr" at bounding box center [665, 324] width 164 height 27
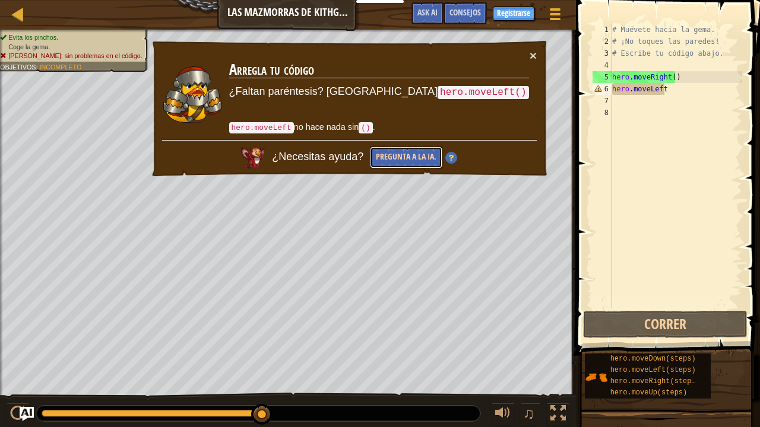
click at [442, 156] on button "Pregunta a la IA." at bounding box center [406, 158] width 72 height 22
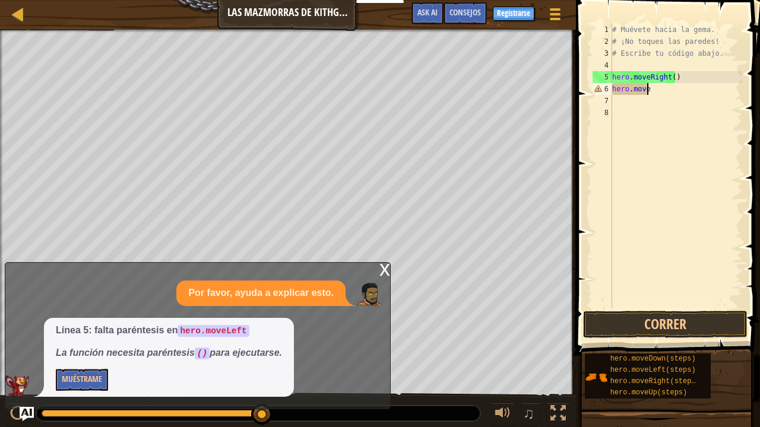
scroll to position [5, 1]
type textarea "h"
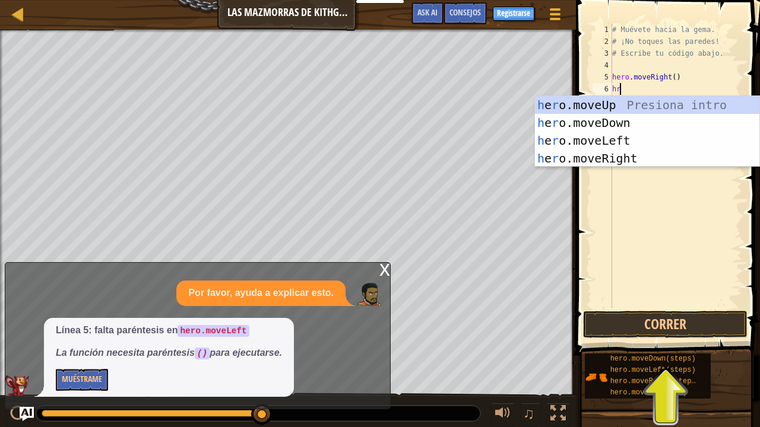
type textarea "h"
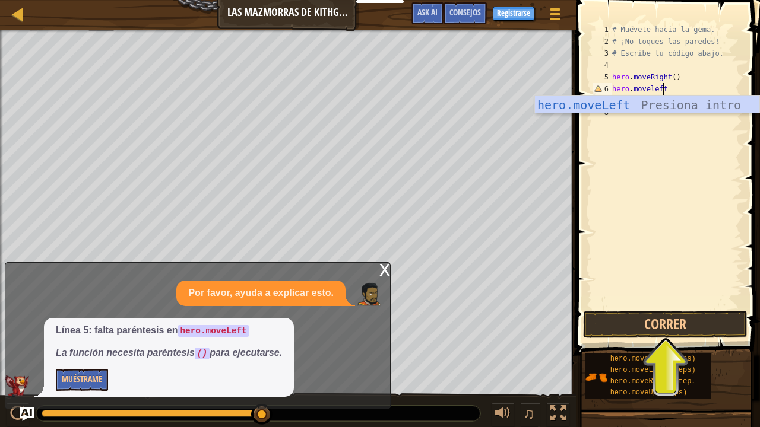
scroll to position [5, 4]
type textarea "hero.moveleft"
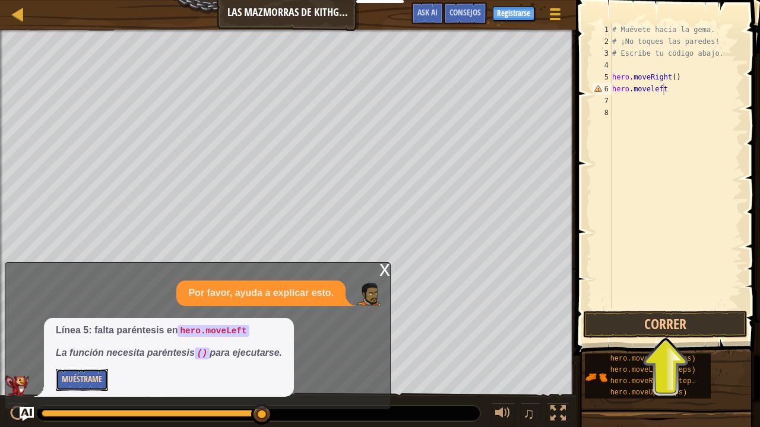
click at [82, 326] on button "Muéstrame" at bounding box center [82, 380] width 52 height 22
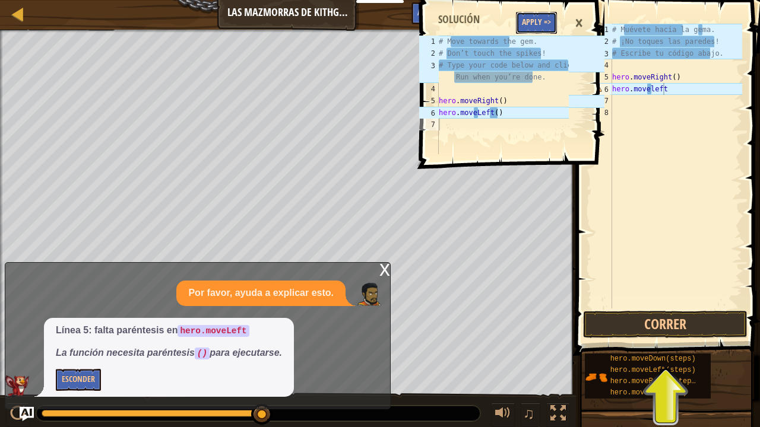
click at [531, 22] on button "Apply =>" at bounding box center [536, 23] width 41 height 22
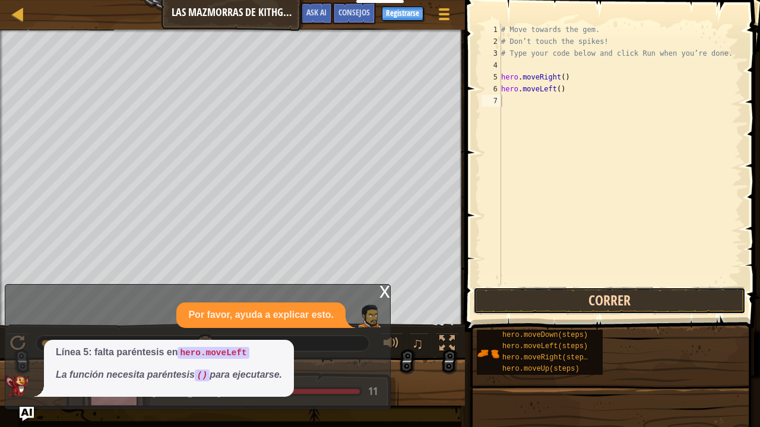
click at [590, 297] on button "Correr" at bounding box center [609, 300] width 272 height 27
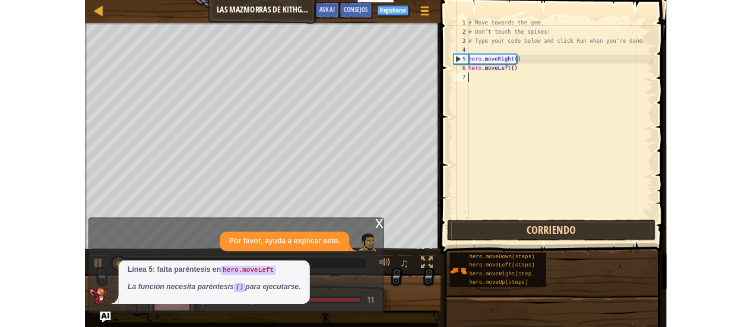
scroll to position [5, 0]
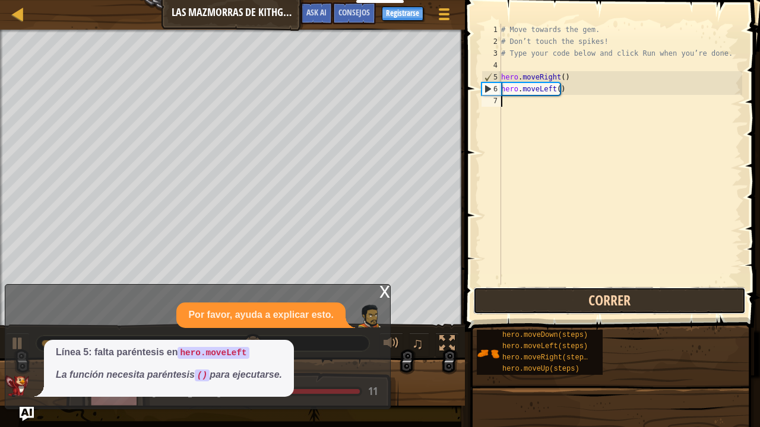
click at [641, 297] on button "Correr" at bounding box center [609, 300] width 272 height 27
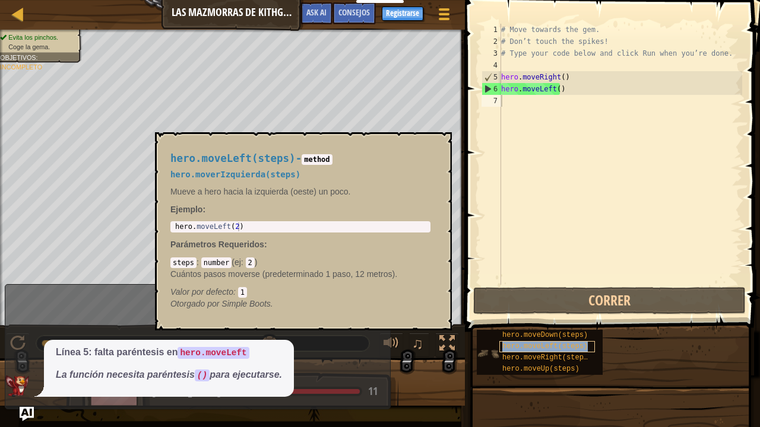
click at [508, 326] on span "hero.moveLeft(steps)" at bounding box center [544, 346] width 85 height 8
click at [546, 326] on div "hero.moveRight(steps)" at bounding box center [547, 358] width 96 height 11
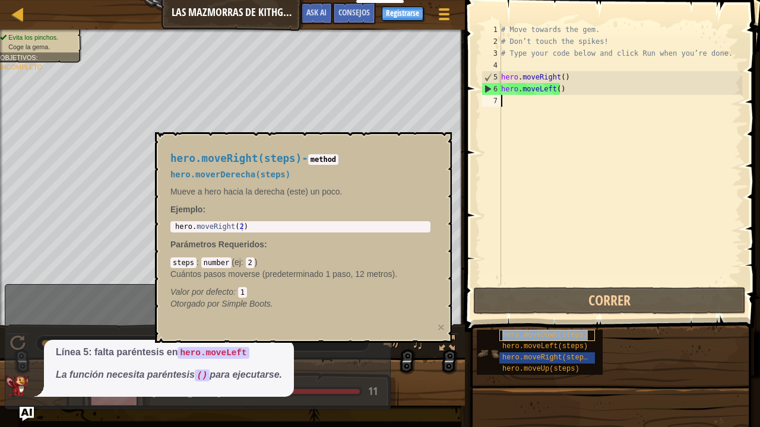
click at [544, 326] on div "hero.moveDown(steps)" at bounding box center [547, 335] width 96 height 11
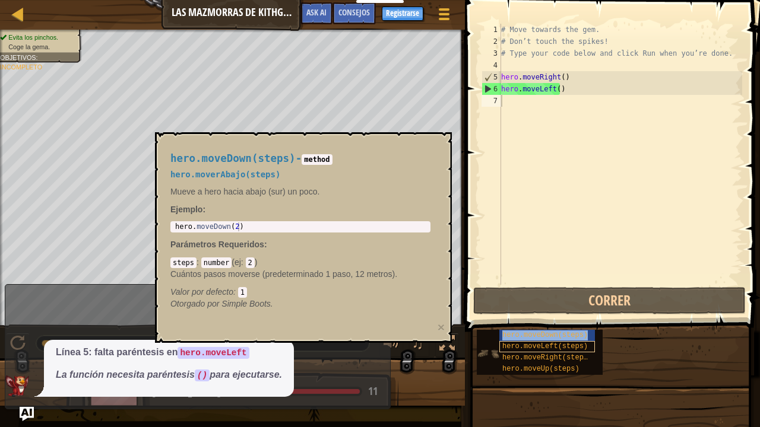
click at [544, 326] on div "hero.moveDown(steps)" at bounding box center [547, 335] width 96 height 11
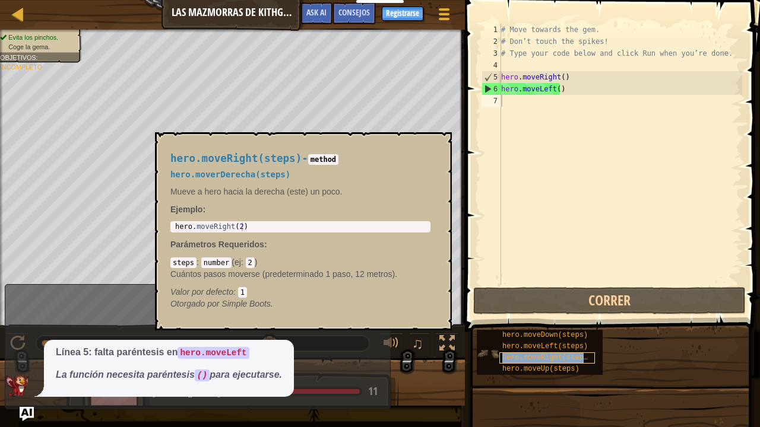
click at [542, 326] on span "hero.moveRight(steps)" at bounding box center [547, 358] width 90 height 8
click at [542, 326] on span "hero.moveUp(steps)" at bounding box center [540, 369] width 77 height 8
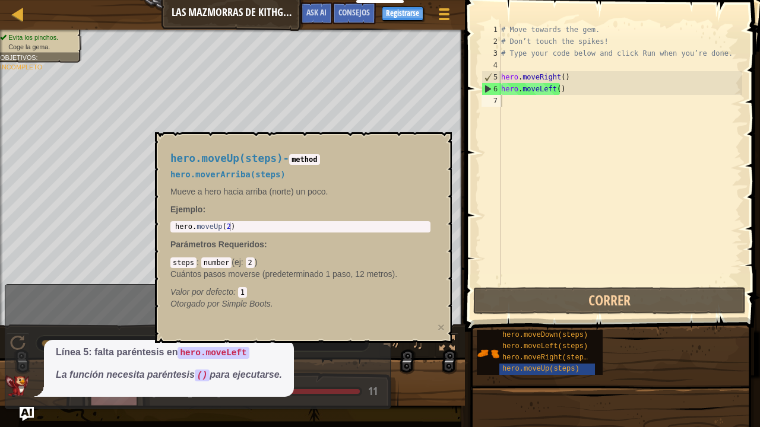
click at [637, 326] on div "hero.moveDown(steps) hero.moveLeft(steps) hero.moveRight(steps) hero.moveUp(ste…" at bounding box center [613, 352] width 275 height 46
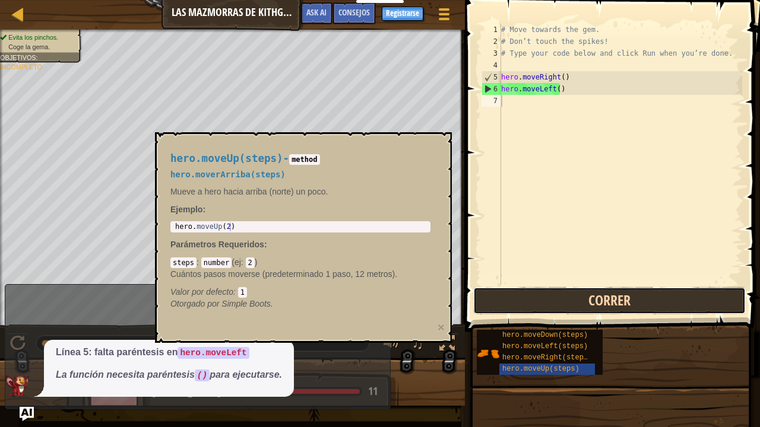
click at [615, 302] on button "Correr" at bounding box center [609, 300] width 272 height 27
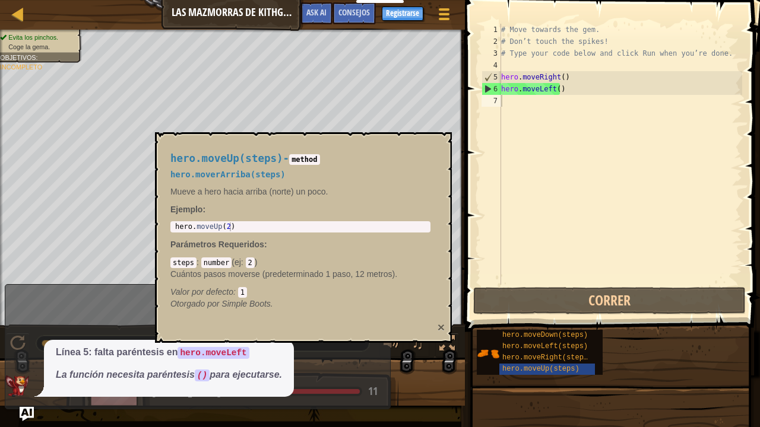
click at [439, 326] on button "×" at bounding box center [440, 327] width 7 height 12
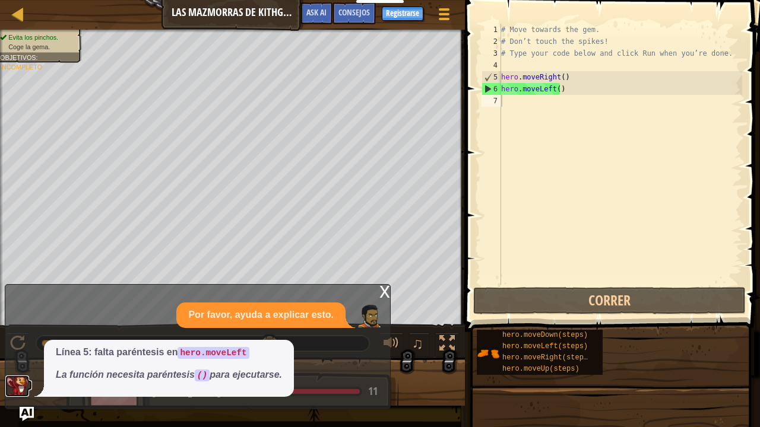
click at [26, 326] on img at bounding box center [17, 386] width 24 height 21
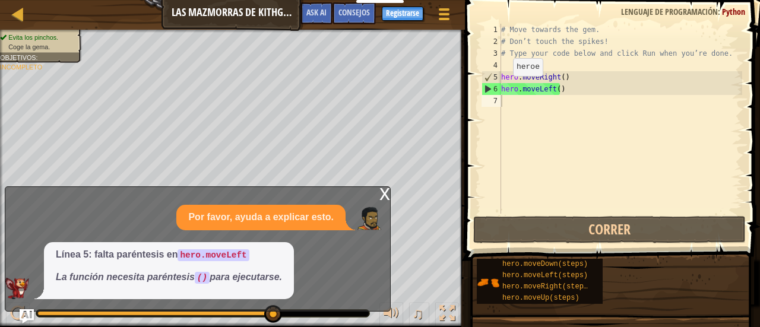
click at [382, 189] on div "x" at bounding box center [384, 193] width 11 height 12
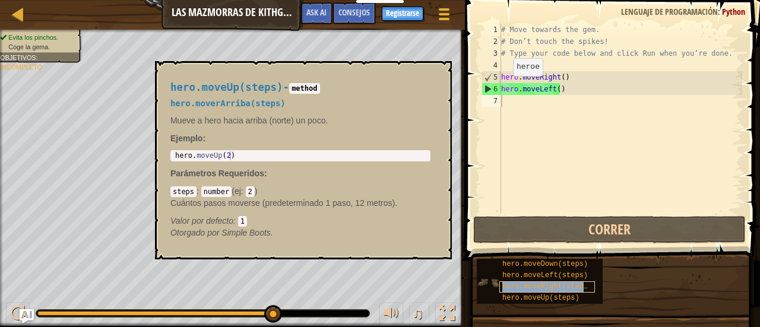
click at [555, 292] on div "hero.moveRight(steps)" at bounding box center [547, 286] width 96 height 11
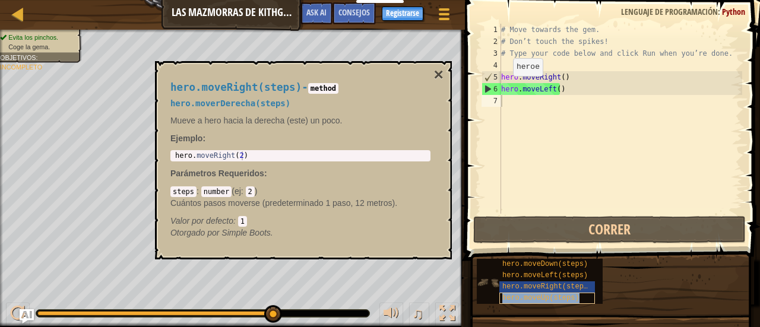
drag, startPoint x: 555, startPoint y: 294, endPoint x: 523, endPoint y: 300, distance: 32.6
click at [523, 300] on span "hero.moveUp(steps)" at bounding box center [540, 298] width 77 height 8
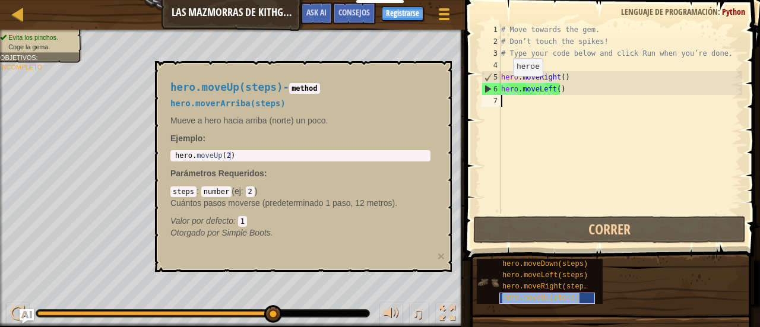
click at [521, 300] on span "hero.moveUp(steps)" at bounding box center [540, 298] width 77 height 8
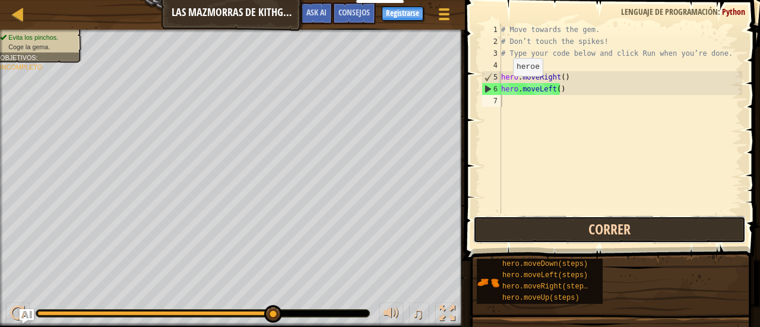
click at [540, 223] on button "Correr" at bounding box center [609, 229] width 272 height 27
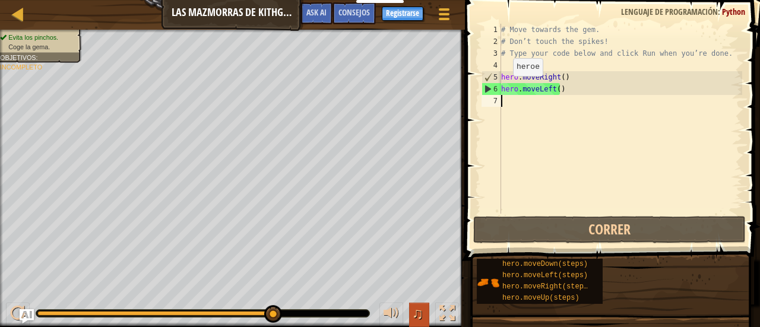
click at [423, 308] on span "♫" at bounding box center [417, 313] width 12 height 18
click at [416, 306] on span "♫" at bounding box center [417, 313] width 12 height 18
click at [339, 9] on span "Consejos" at bounding box center [353, 12] width 31 height 11
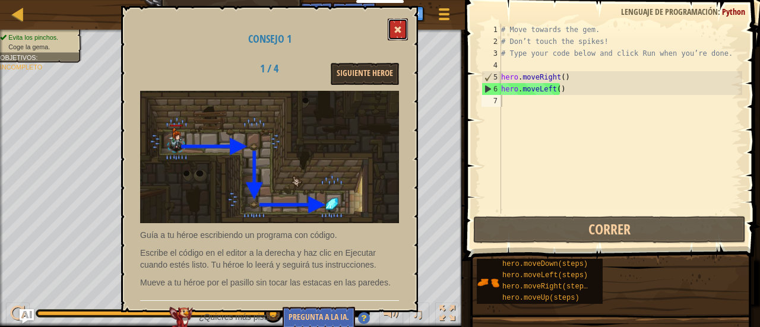
click at [401, 20] on button at bounding box center [398, 29] width 20 height 22
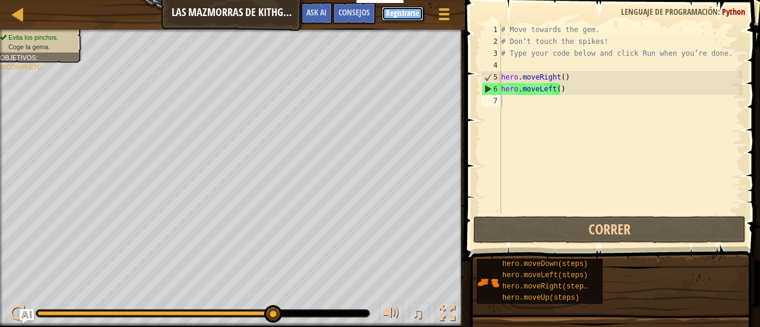
click at [401, 20] on button "Registrarse" at bounding box center [403, 14] width 42 height 14
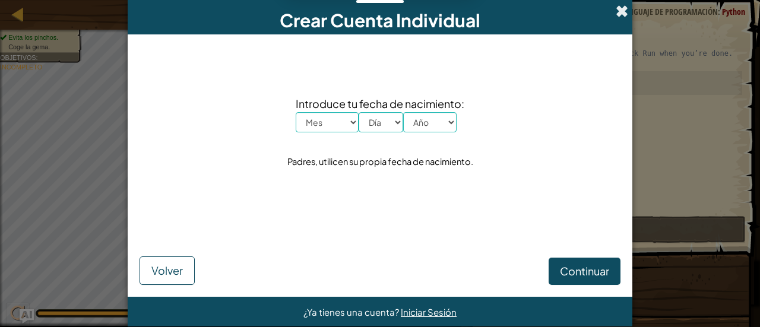
click at [618, 6] on span at bounding box center [621, 11] width 12 height 12
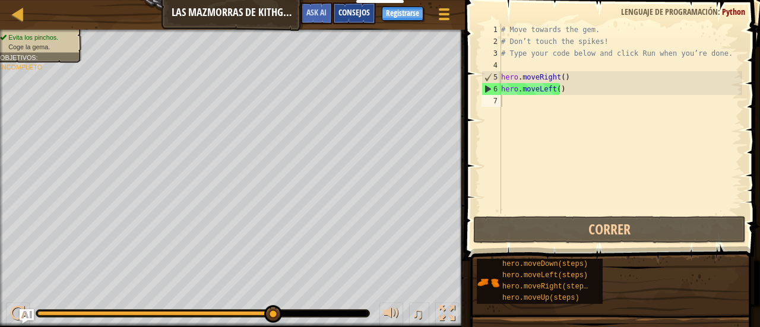
click at [348, 8] on span "Consejos" at bounding box center [353, 12] width 31 height 11
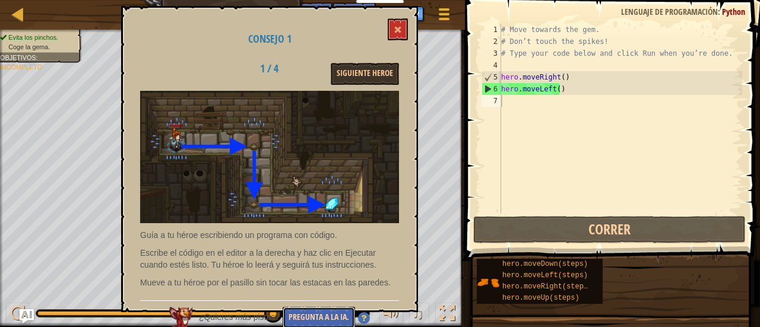
click at [319, 315] on button "Pregunta a la IA." at bounding box center [318, 318] width 72 height 22
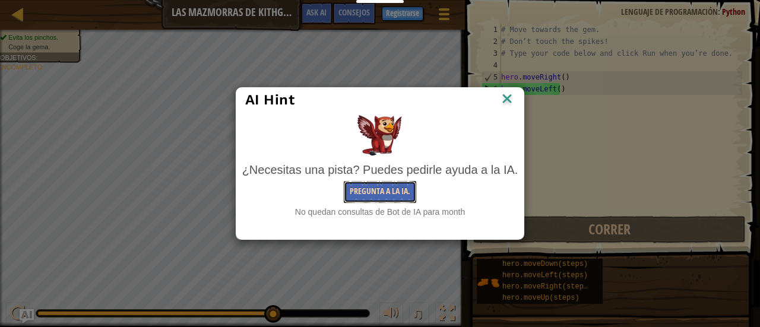
click at [385, 186] on button "Pregunta a la IA." at bounding box center [380, 192] width 72 height 22
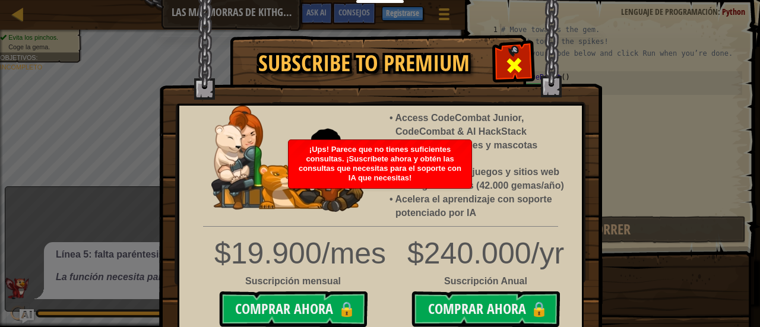
click at [500, 56] on div at bounding box center [513, 63] width 37 height 37
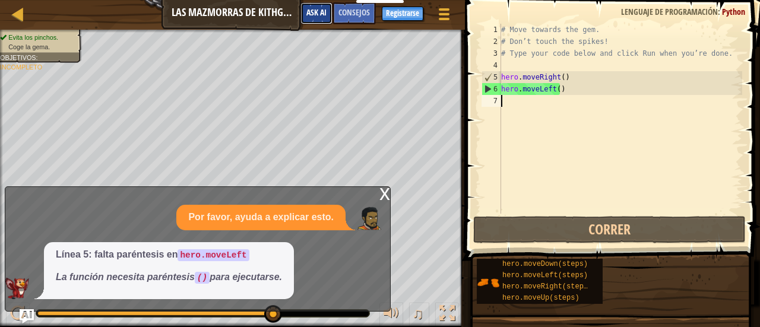
click at [320, 12] on span "Ask AI" at bounding box center [316, 12] width 20 height 11
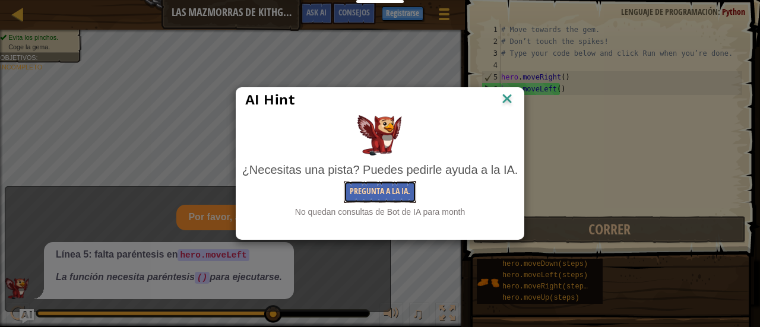
click at [370, 188] on button "Pregunta a la IA." at bounding box center [380, 192] width 72 height 22
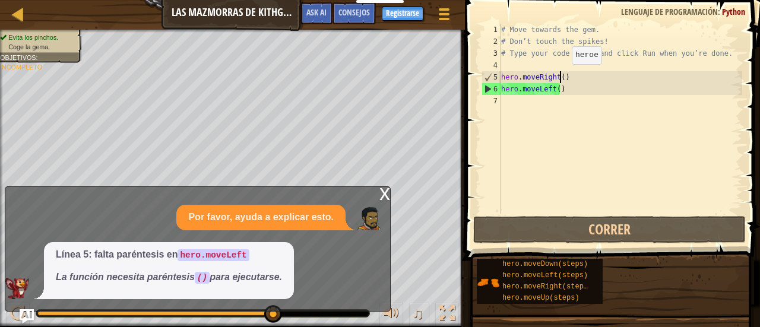
click at [561, 75] on div "# Move towards the gem. # Don’t touch the spikes! # Type your code below and cl…" at bounding box center [619, 131] width 243 height 214
click at [566, 73] on div "# Move towards the gem. # Don’t touch the spikes! # Type your code below and cl…" at bounding box center [619, 131] width 243 height 214
click at [553, 74] on div "# Move towards the gem. # Don’t touch the spikes! # Type your code below and cl…" at bounding box center [619, 131] width 243 height 214
type textarea "t()"
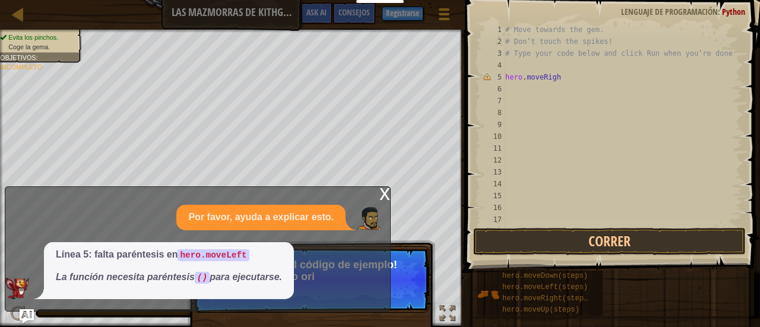
click at [380, 189] on div "x" at bounding box center [384, 193] width 11 height 12
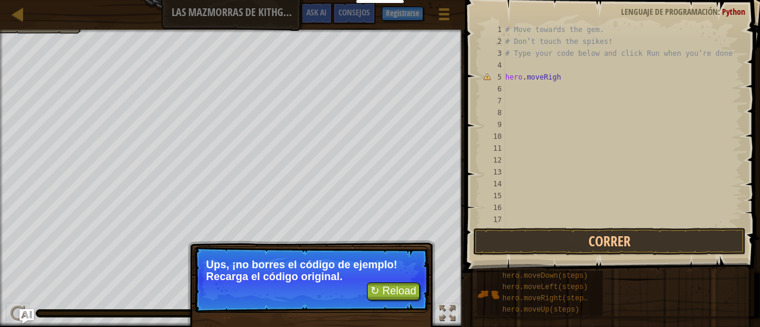
select select "es-ES"
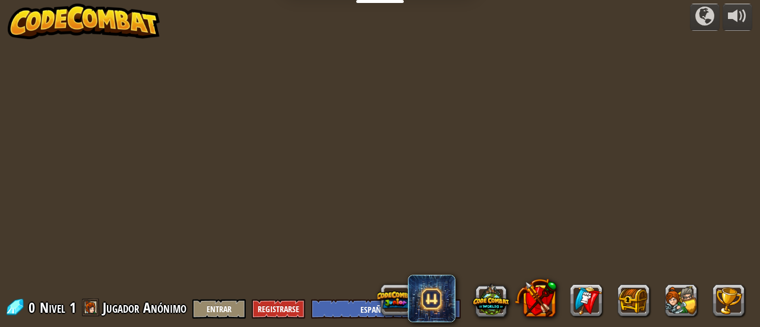
select select "es-ES"
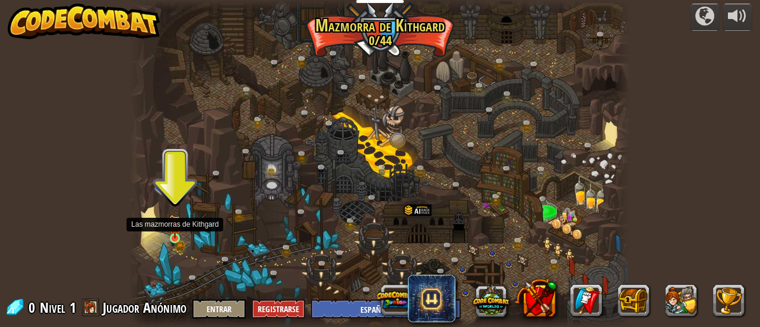
click at [171, 226] on img at bounding box center [174, 227] width 11 height 24
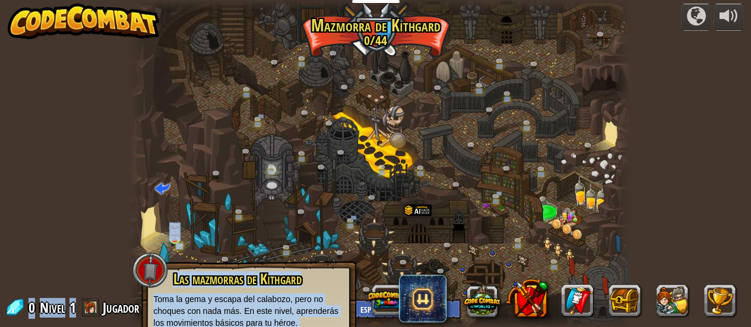
drag, startPoint x: 78, startPoint y: 209, endPoint x: 106, endPoint y: 315, distance: 109.3
click at [106, 315] on div "powered by Cañón retorcido (Bloqueado) Desafío: recoge la mayor cantidad de oro…" at bounding box center [375, 163] width 751 height 327
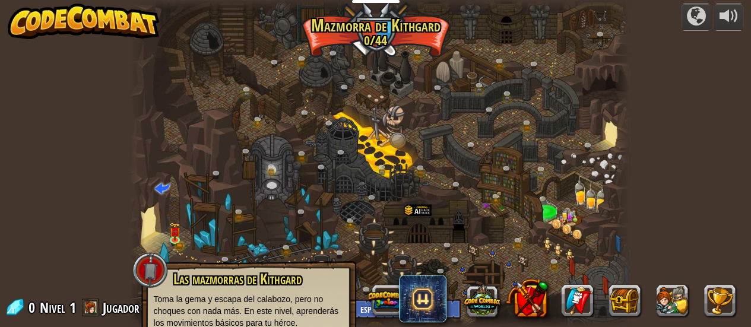
drag, startPoint x: 80, startPoint y: 214, endPoint x: 94, endPoint y: 262, distance: 50.7
click at [94, 262] on div "powered by Cañón retorcido (Bloqueado) Desafío: recoge la mayor cantidad de oro…" at bounding box center [375, 163] width 751 height 327
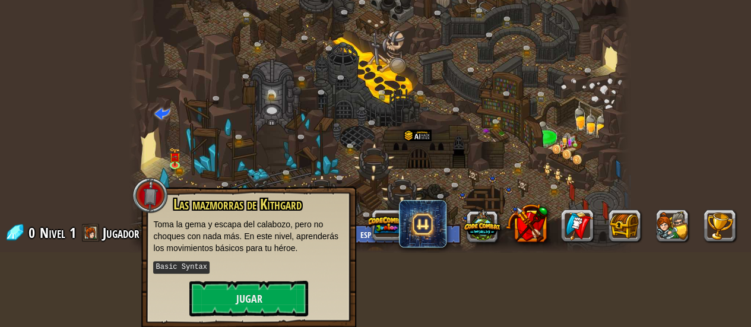
scroll to position [71, 0]
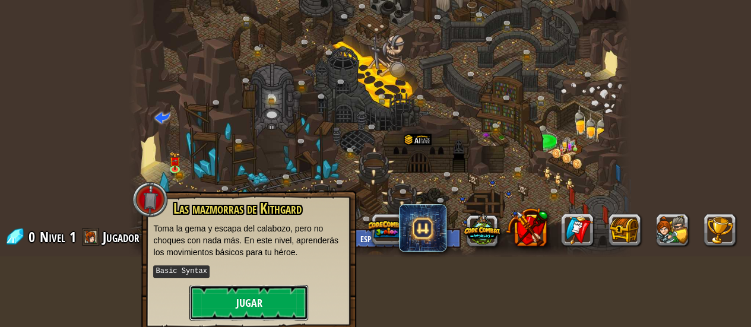
click at [261, 303] on button "Jugar" at bounding box center [248, 303] width 119 height 36
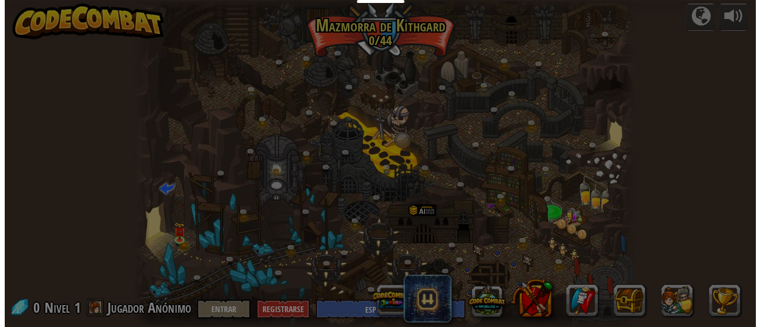
scroll to position [0, 0]
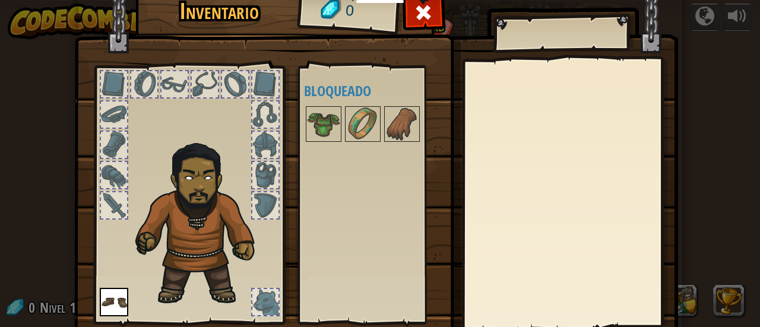
click at [262, 302] on div at bounding box center [265, 302] width 26 height 26
drag, startPoint x: 259, startPoint y: 296, endPoint x: 193, endPoint y: 239, distance: 87.2
click at [193, 239] on div at bounding box center [189, 191] width 196 height 267
click at [262, 204] on div at bounding box center [265, 205] width 26 height 26
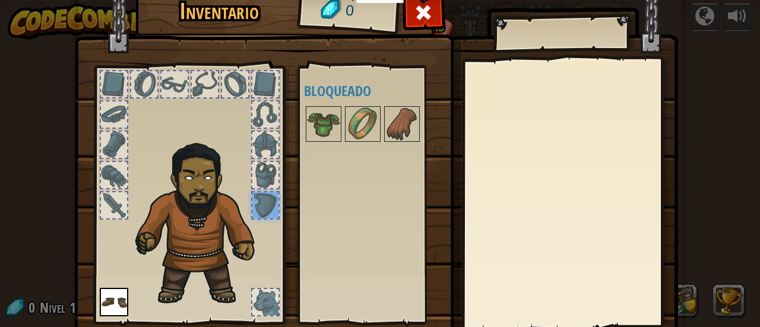
click at [253, 296] on div at bounding box center [265, 302] width 26 height 26
drag, startPoint x: 438, startPoint y: 246, endPoint x: 444, endPoint y: 275, distance: 30.3
click at [444, 275] on div "Inventario 0 Disponible Equipar (doble-clic para equipar) Bloqueado [GEOGRAPHIC…" at bounding box center [380, 181] width 604 height 392
click at [430, 296] on div "Disponible Equipar (doble-clic para equipar) Bloqueado" at bounding box center [378, 194] width 149 height 247
drag, startPoint x: 45, startPoint y: 221, endPoint x: 66, endPoint y: 319, distance: 100.1
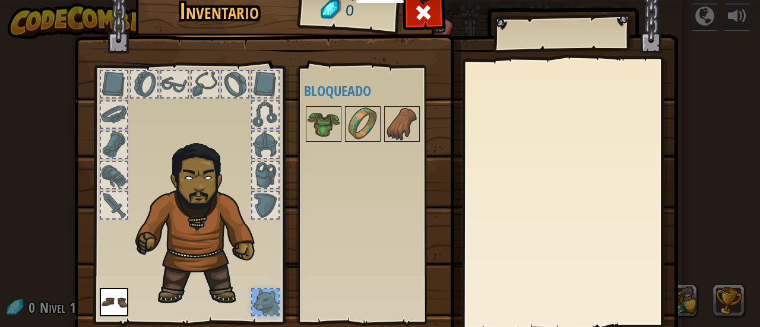
click at [66, 319] on div "Inventario 0 Disponible Equipar (doble-clic para equipar) Bloqueado [GEOGRAPHIC…" at bounding box center [380, 163] width 760 height 327
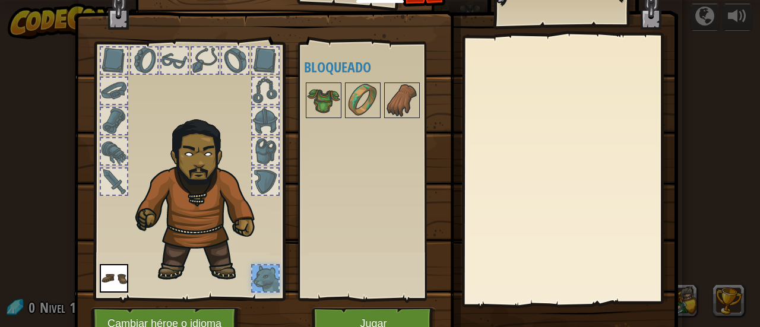
scroll to position [82, 0]
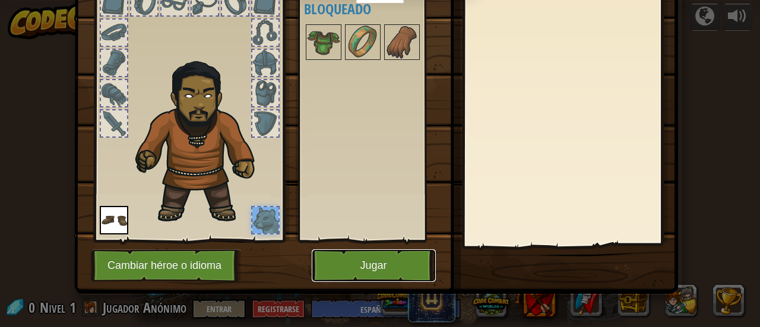
click at [376, 263] on button "Jugar" at bounding box center [374, 265] width 124 height 33
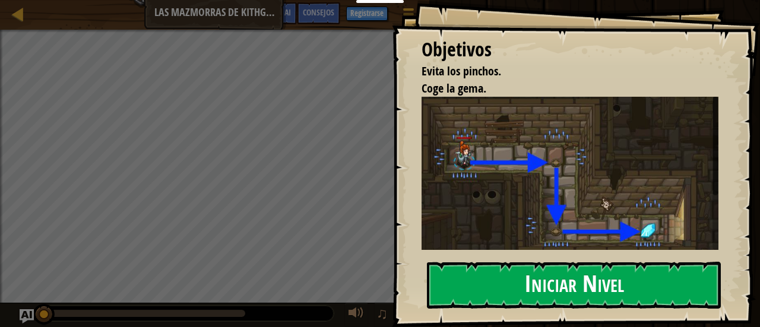
click at [600, 282] on button "Iniciar Nivel" at bounding box center [574, 285] width 294 height 47
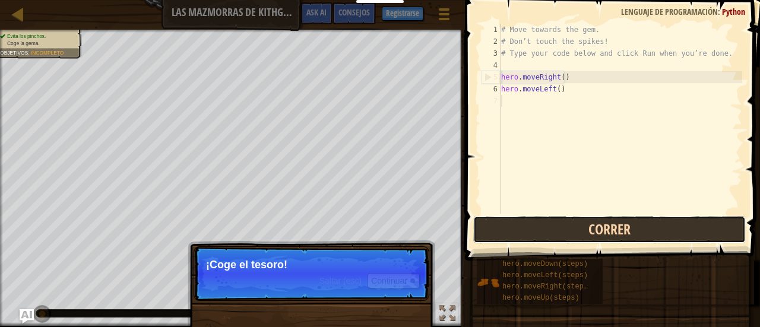
click at [588, 231] on button "Correr" at bounding box center [609, 229] width 272 height 27
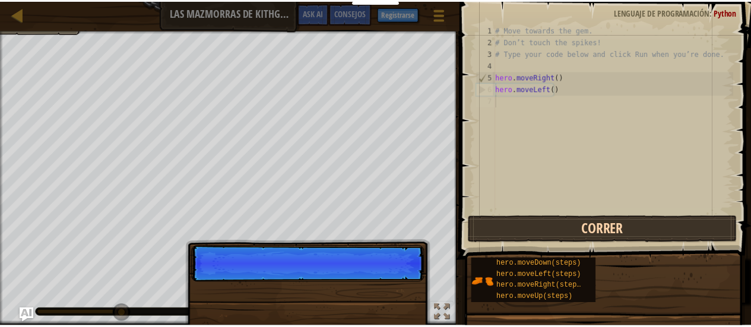
scroll to position [5, 0]
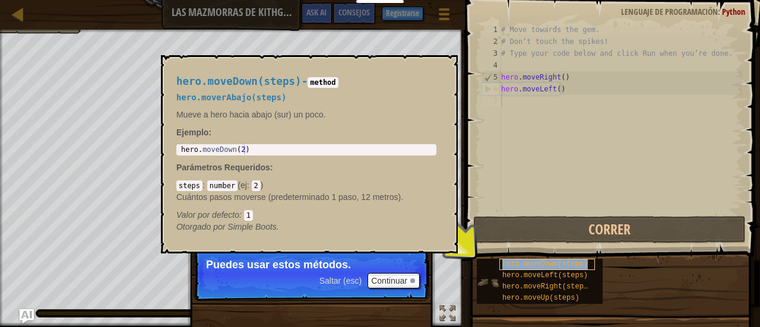
click at [504, 263] on span "hero.moveDown(steps)" at bounding box center [544, 264] width 85 height 8
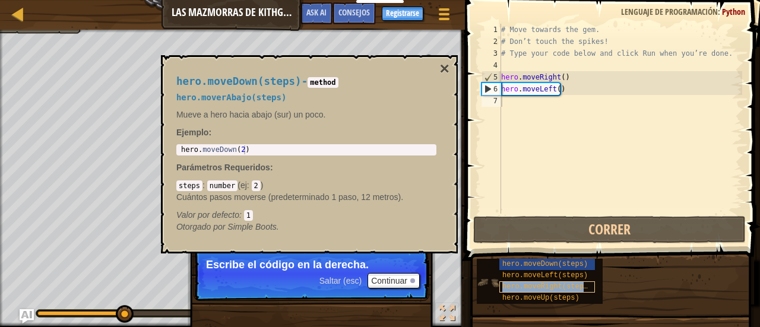
click at [507, 284] on span "hero.moveRight(steps)" at bounding box center [547, 286] width 90 height 8
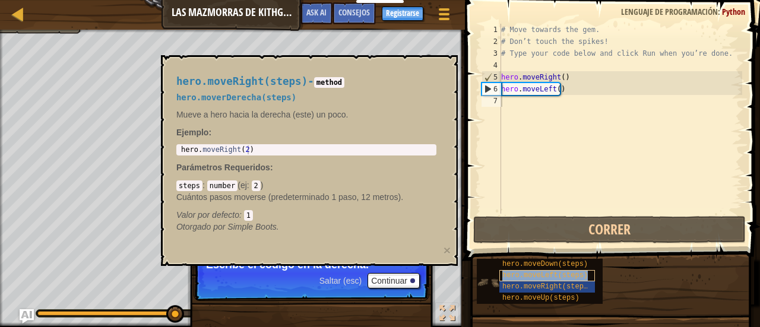
click at [507, 270] on div "hero.moveLeft(steps)" at bounding box center [547, 275] width 96 height 11
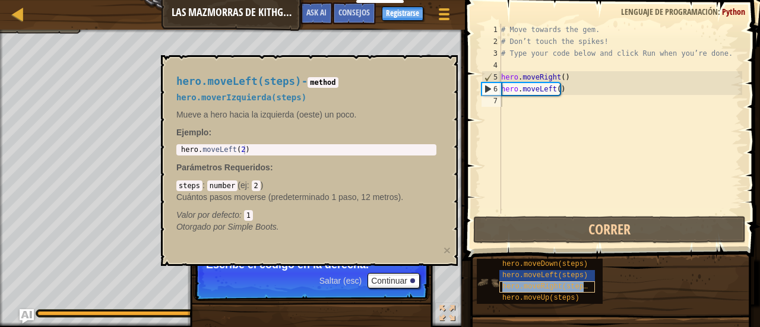
click at [512, 285] on span "hero.moveRight(steps)" at bounding box center [547, 286] width 90 height 8
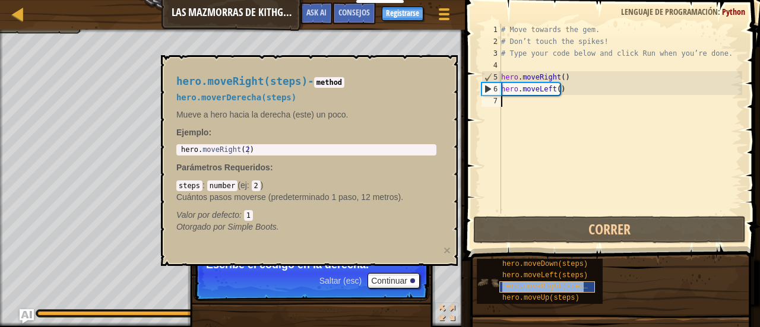
click at [512, 285] on span "hero.moveRight(steps)" at bounding box center [547, 286] width 90 height 8
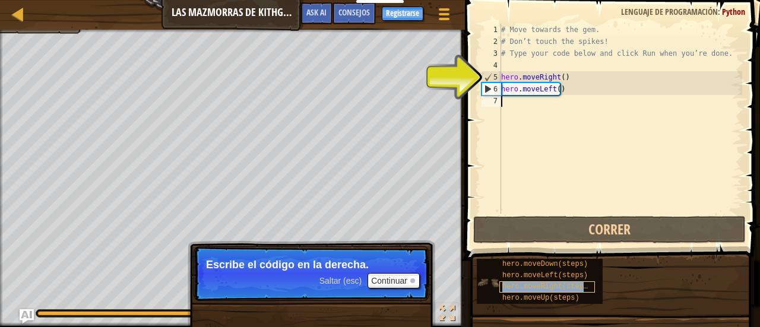
click at [512, 287] on span "hero.moveRight(steps)" at bounding box center [547, 286] width 90 height 8
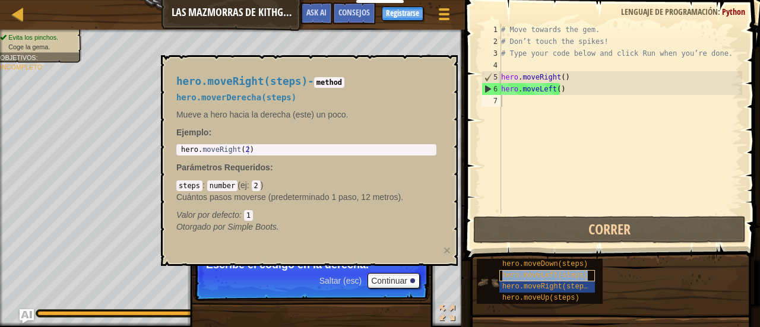
click at [511, 278] on span "hero.moveLeft(steps)" at bounding box center [544, 275] width 85 height 8
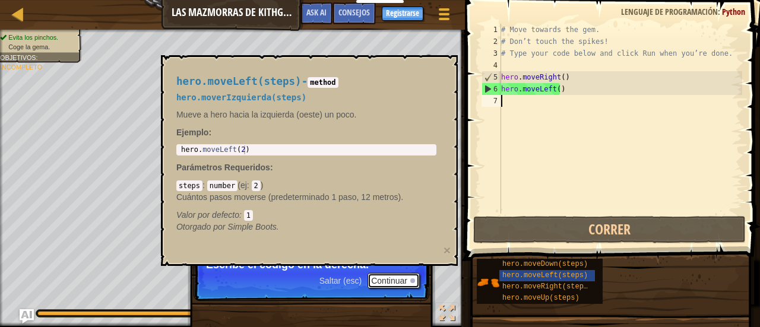
click at [396, 274] on button "Continuar" at bounding box center [393, 280] width 52 height 15
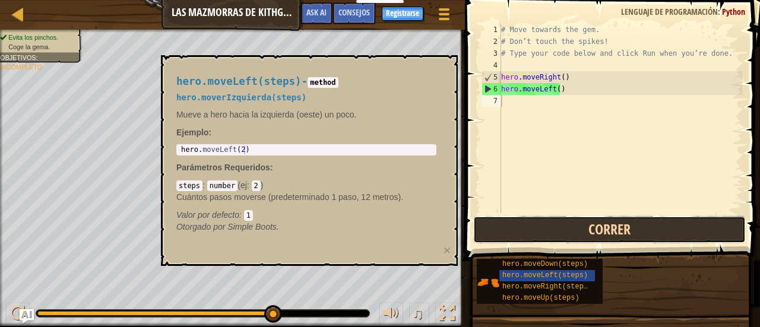
click at [510, 223] on button "Correr" at bounding box center [609, 229] width 272 height 27
click at [495, 225] on button "Correr" at bounding box center [609, 229] width 272 height 27
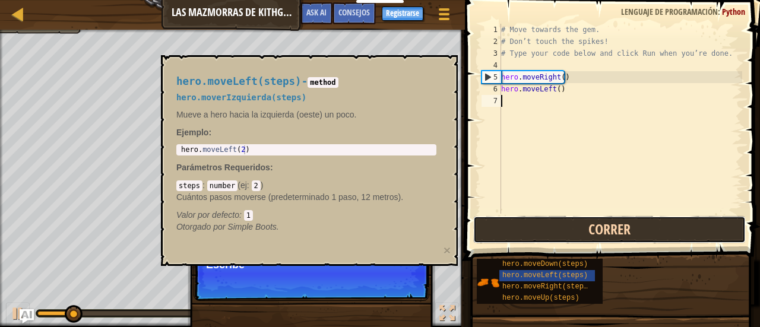
click at [490, 238] on button "Correr" at bounding box center [609, 229] width 272 height 27
click at [490, 238] on button "Corriendo" at bounding box center [609, 229] width 272 height 27
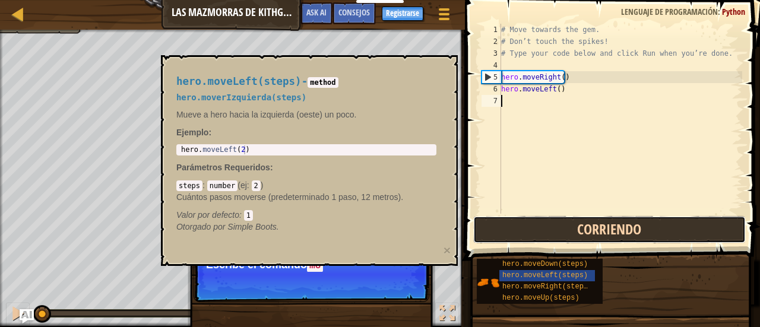
click at [490, 238] on button "Corriendo" at bounding box center [609, 229] width 272 height 27
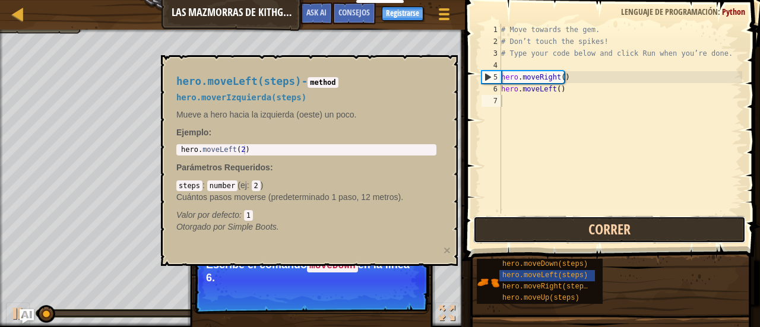
click at [490, 238] on button "Correr" at bounding box center [609, 229] width 272 height 27
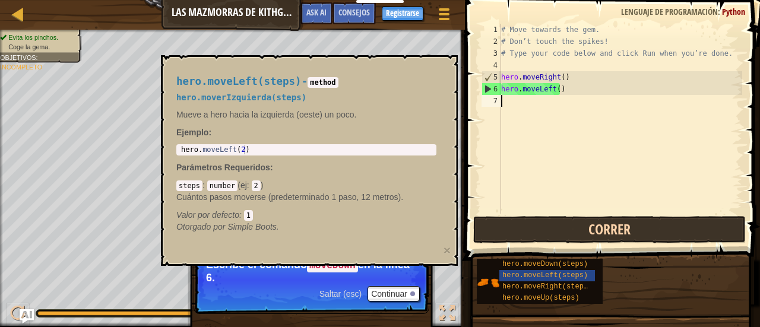
select select "es-ES"
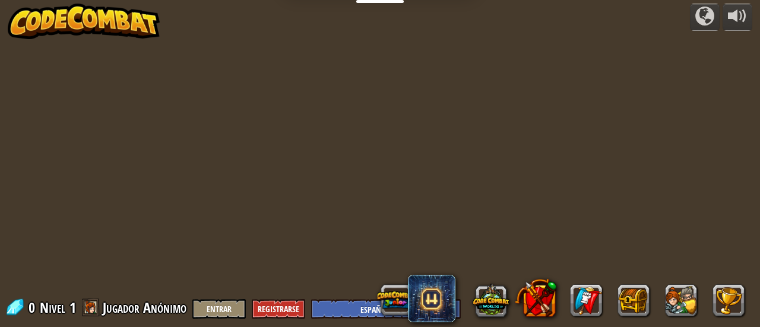
select select "es-ES"
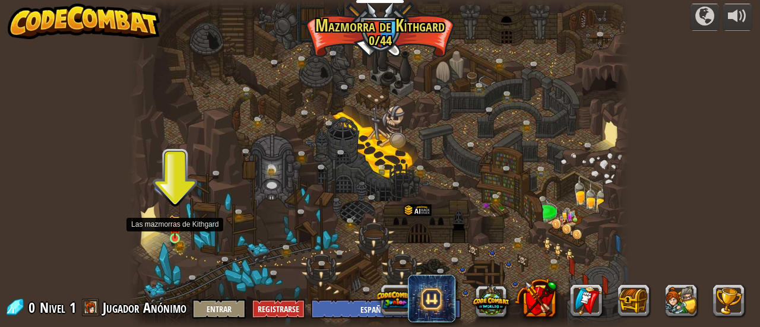
click at [172, 233] on img at bounding box center [174, 227] width 11 height 24
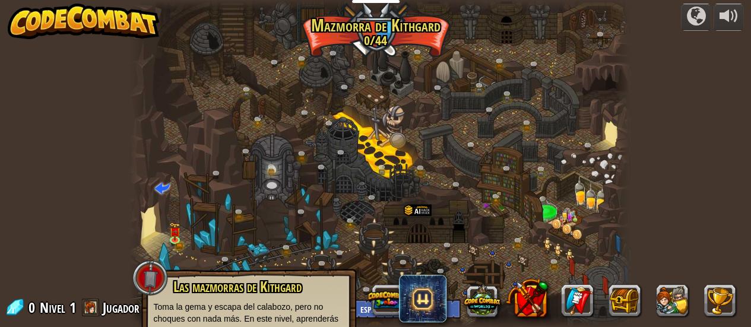
drag, startPoint x: 106, startPoint y: 231, endPoint x: 124, endPoint y: 283, distance: 55.4
click at [124, 283] on div "powered by Cañón retorcido (Bloqueado) Desafío: recoge la mayor cantidad de oro…" at bounding box center [375, 163] width 751 height 327
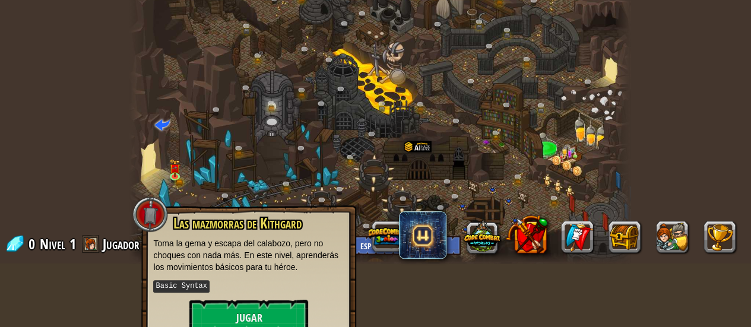
scroll to position [82, 0]
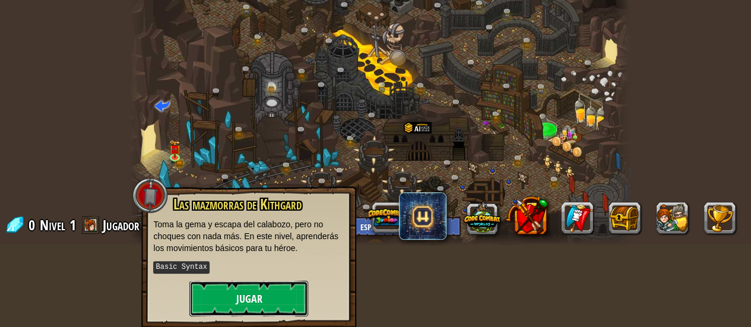
click at [224, 290] on button "Jugar" at bounding box center [248, 299] width 119 height 36
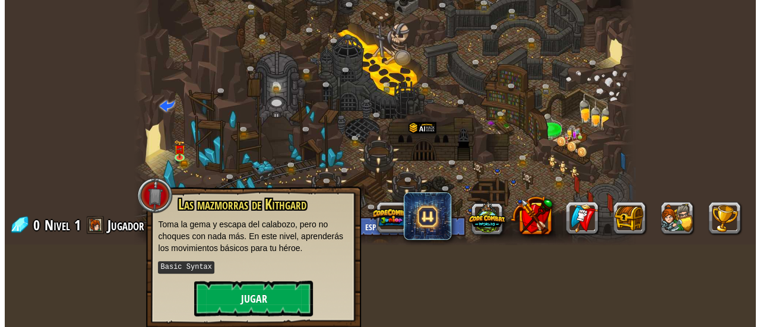
scroll to position [0, 0]
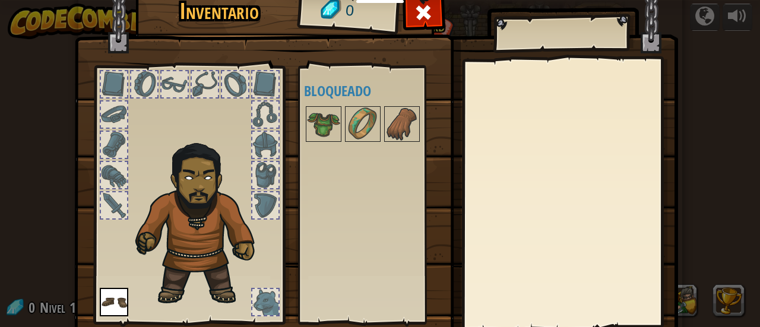
drag, startPoint x: 406, startPoint y: 208, endPoint x: 412, endPoint y: 215, distance: 9.7
click at [412, 215] on div "Disponible Equipar (doble-clic para equipar) Bloqueado" at bounding box center [378, 194] width 149 height 247
drag, startPoint x: 664, startPoint y: 195, endPoint x: 682, endPoint y: 231, distance: 40.1
click at [682, 231] on div "Inventario 0 Disponible Equipar (doble-clic para equipar) Bloqueado [GEOGRAPHIC…" at bounding box center [380, 163] width 760 height 327
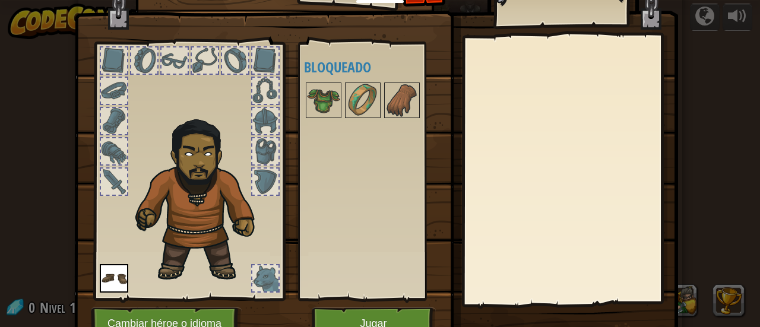
scroll to position [47, 0]
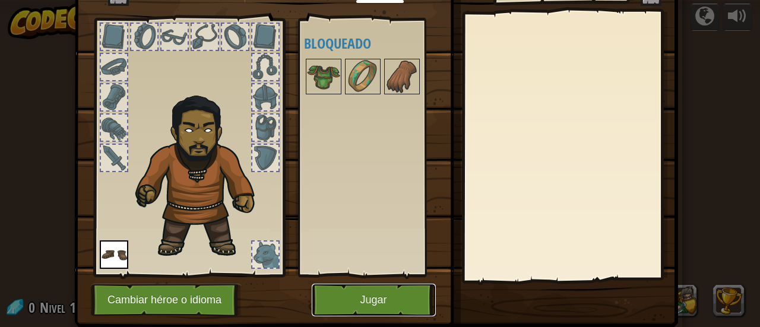
click at [401, 297] on button "Jugar" at bounding box center [374, 300] width 124 height 33
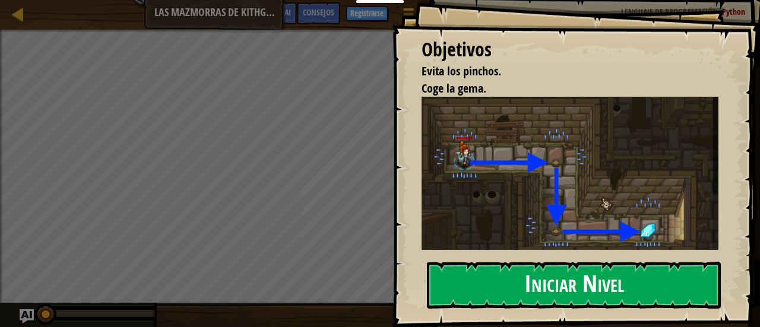
click at [490, 285] on button "Iniciar Nivel" at bounding box center [574, 285] width 294 height 47
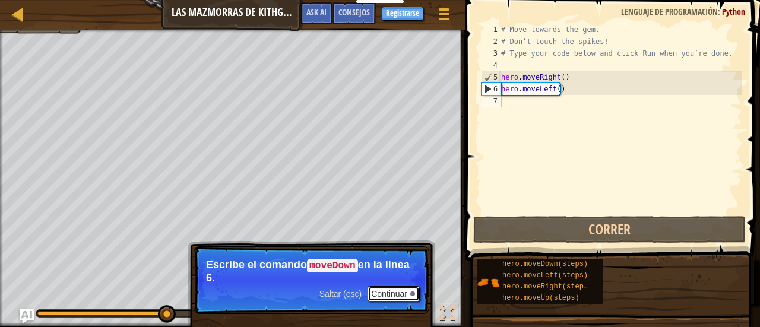
click at [412, 289] on button "Continuar" at bounding box center [393, 293] width 52 height 15
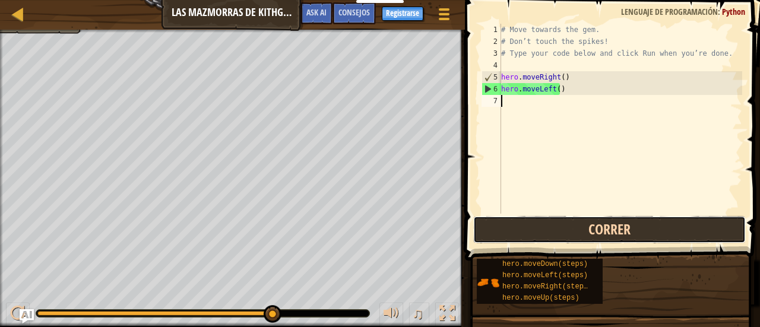
click at [560, 231] on button "Correr" at bounding box center [609, 229] width 272 height 27
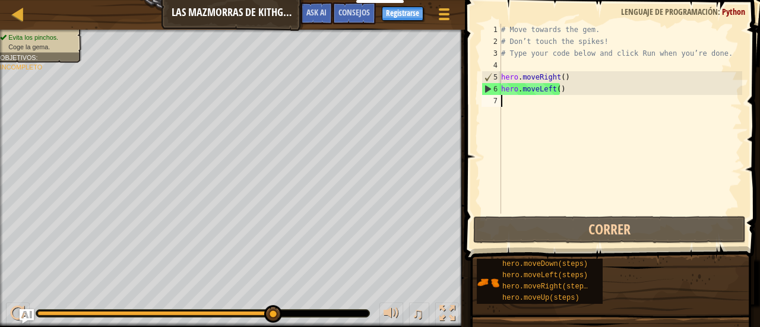
click at [506, 98] on div "# Move towards the gem. # Don’t touch the spikes! # Type your code below and cl…" at bounding box center [619, 131] width 243 height 214
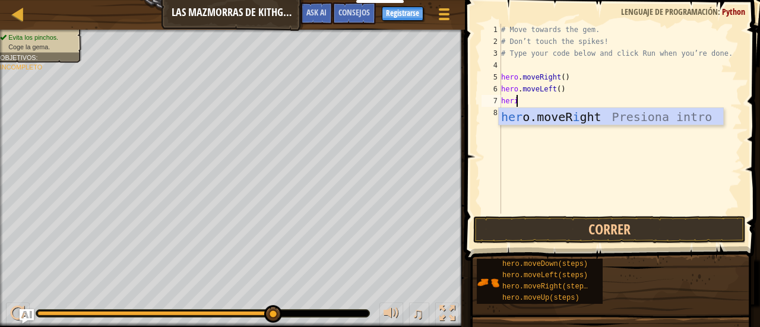
scroll to position [5, 1]
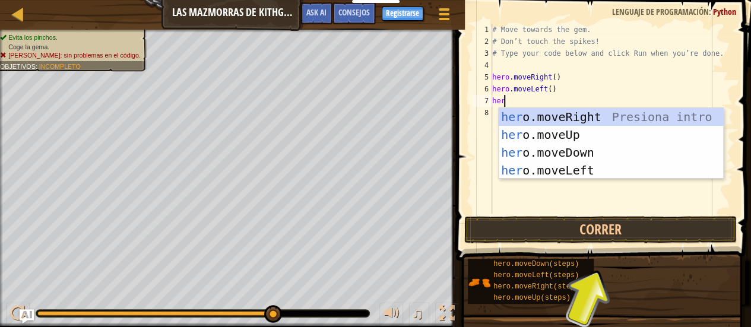
type textarea "he"
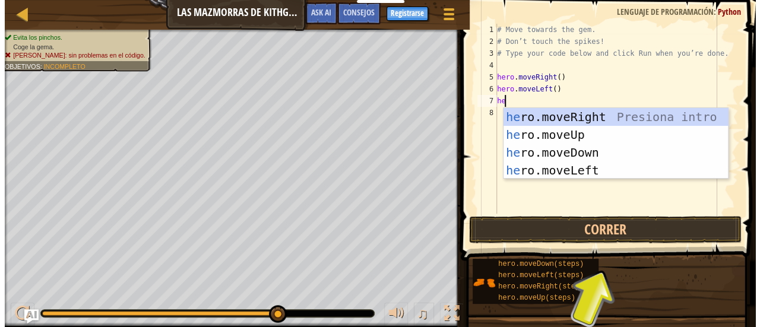
scroll to position [5, 0]
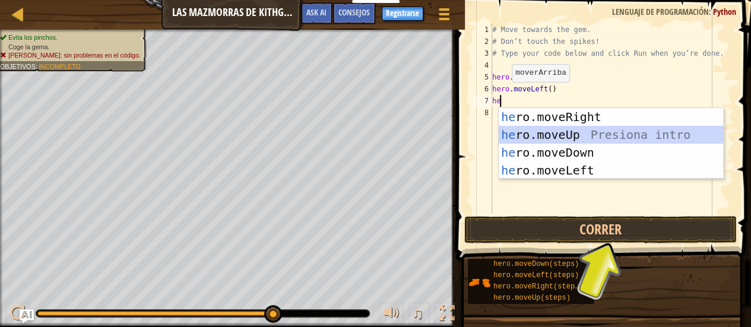
click at [545, 134] on div "he ro.moveRight Presiona intro he ro.moveUp Presiona intro he ro.moveDown Presi…" at bounding box center [610, 161] width 225 height 107
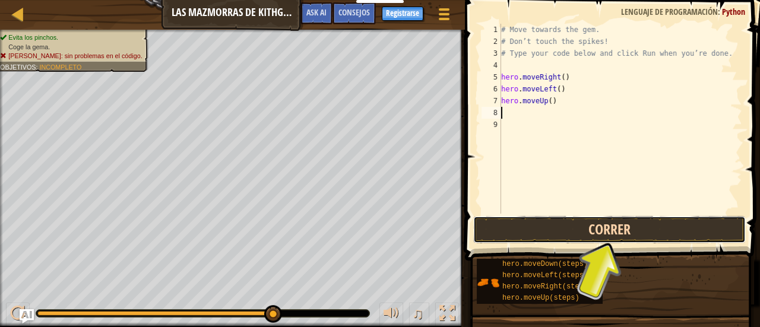
click at [563, 228] on button "Correr" at bounding box center [609, 229] width 272 height 27
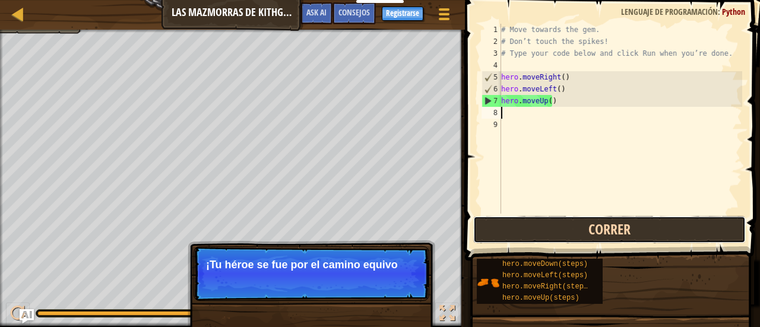
click at [514, 228] on button "Correr" at bounding box center [609, 229] width 272 height 27
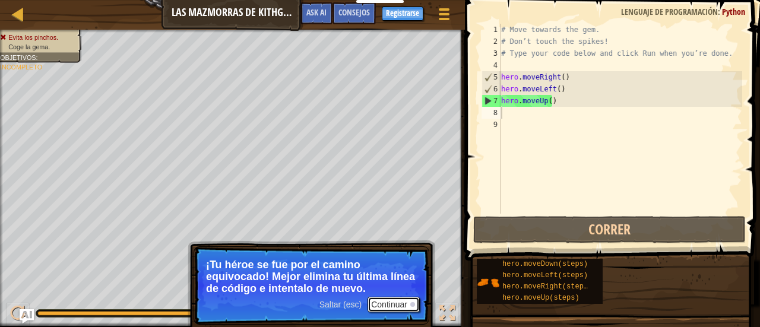
click at [395, 302] on button "Continuar" at bounding box center [393, 304] width 52 height 15
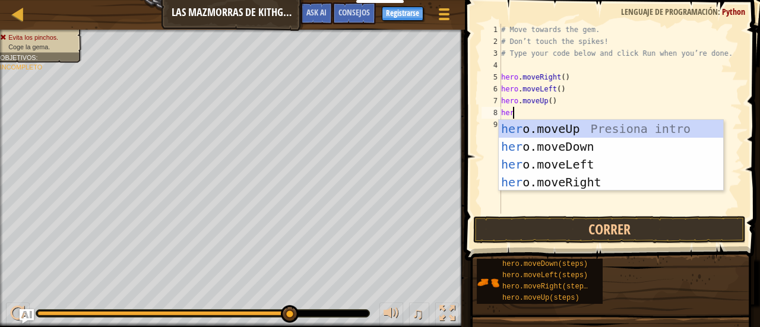
type textarea "hero"
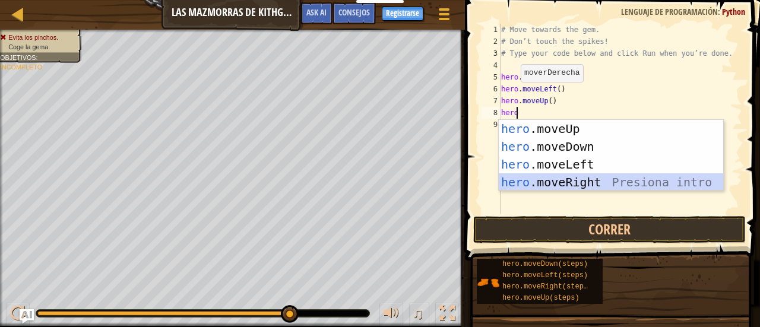
click at [520, 173] on div "hero .moveUp Presiona intro hero .moveDown Presiona intro hero .moveLeft Presio…" at bounding box center [610, 173] width 225 height 107
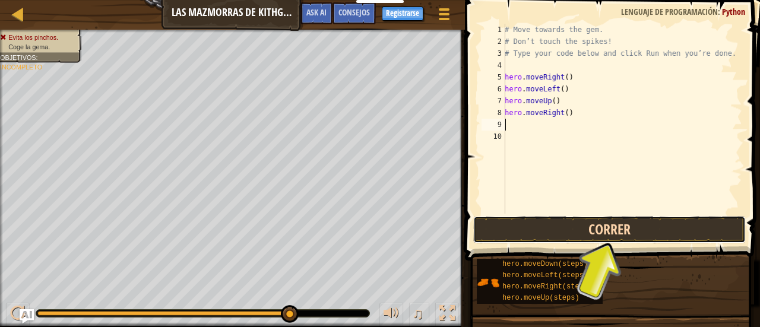
click at [551, 231] on button "Correr" at bounding box center [609, 229] width 272 height 27
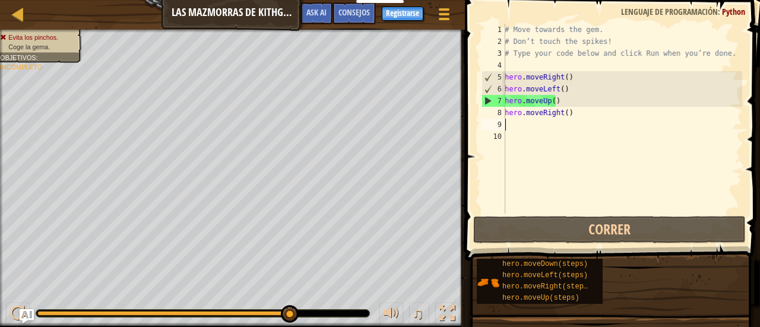
click at [554, 100] on div "# Move towards the gem. # Don’t touch the spikes! # Type your code below and cl…" at bounding box center [622, 131] width 240 height 214
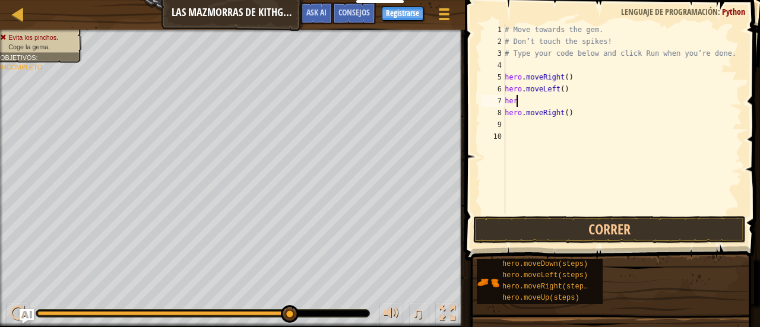
type textarea "h"
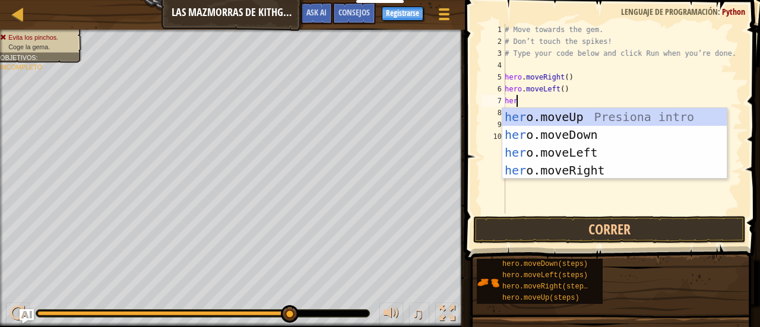
type textarea "hero"
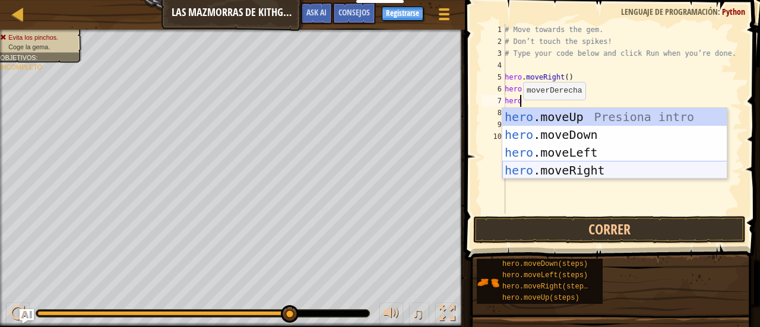
click at [548, 169] on div "hero .moveUp Presiona intro hero .moveDown Presiona intro hero .moveLeft Presio…" at bounding box center [614, 161] width 225 height 107
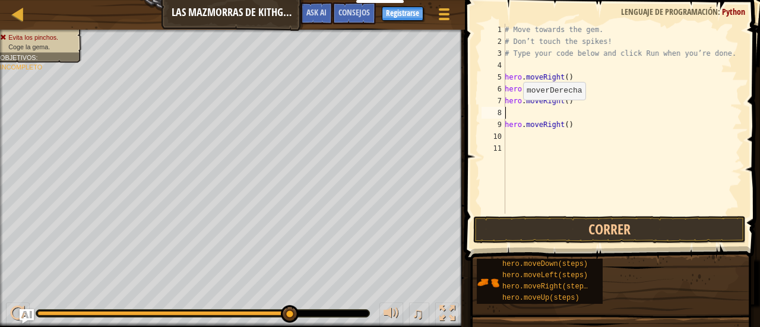
scroll to position [5, 0]
click at [510, 115] on div "# Move towards the gem. # Don’t touch the spikes! # Type your code below and cl…" at bounding box center [622, 131] width 240 height 214
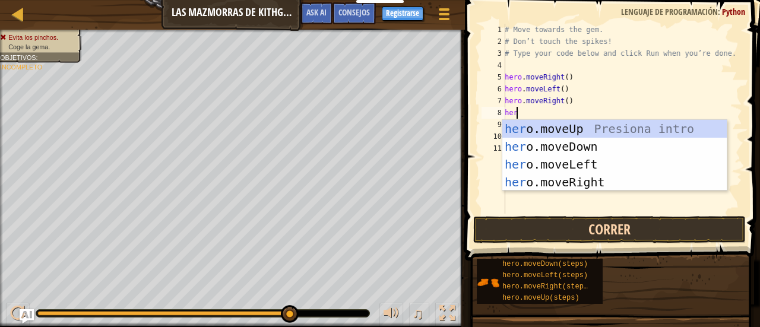
type textarea "hero"
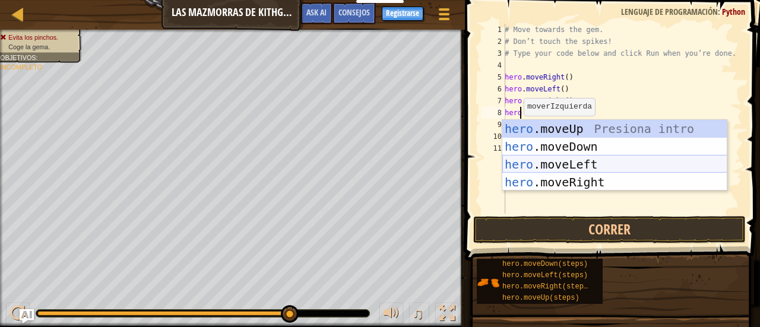
click at [569, 160] on div "hero .moveUp Presiona intro hero .moveDown Presiona intro hero .moveLeft Presio…" at bounding box center [614, 173] width 225 height 107
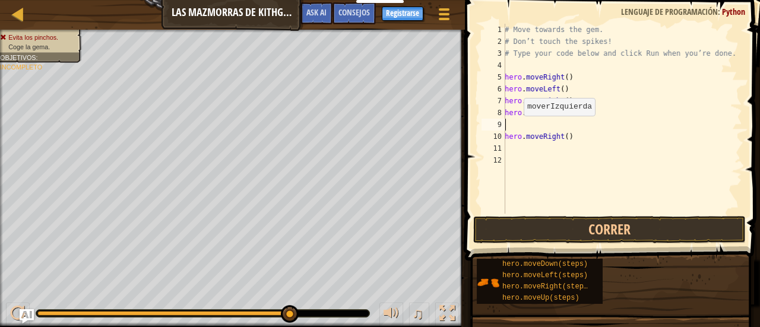
scroll to position [5, 0]
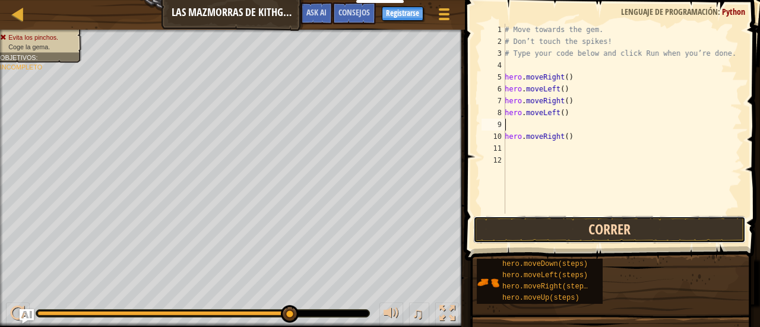
click at [527, 224] on button "Correr" at bounding box center [609, 229] width 272 height 27
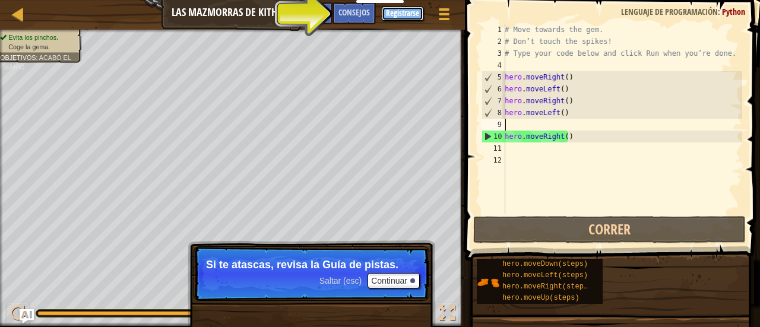
click at [390, 9] on button "Registrarse" at bounding box center [403, 14] width 42 height 14
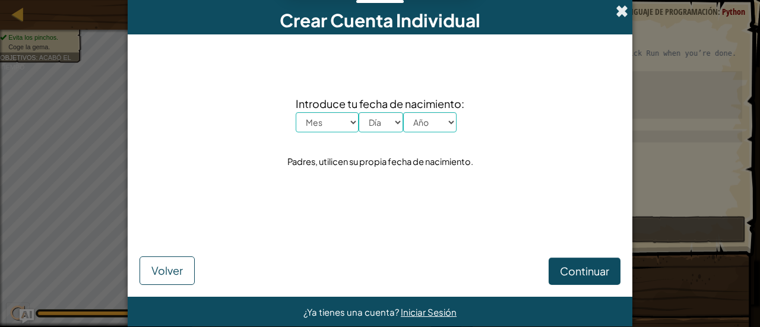
click at [615, 9] on span at bounding box center [621, 11] width 12 height 12
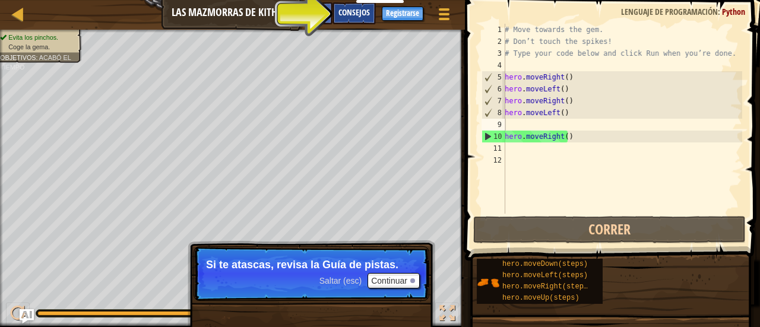
click at [336, 10] on div "Consejos" at bounding box center [353, 13] width 43 height 22
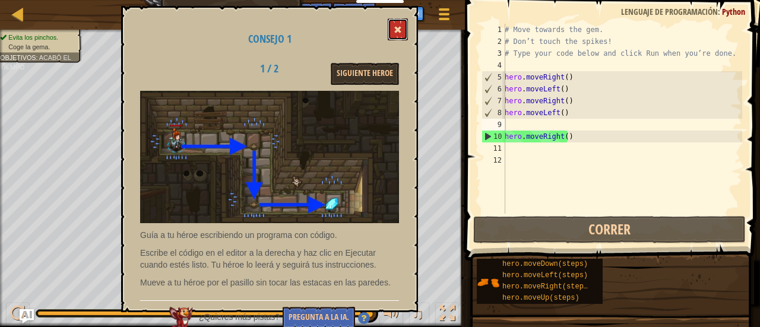
click at [395, 21] on button at bounding box center [398, 29] width 20 height 22
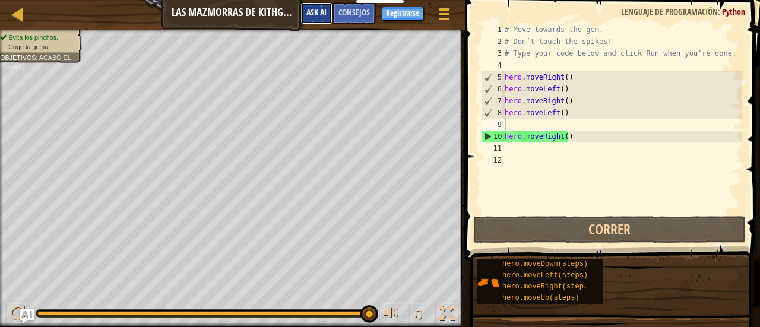
click at [321, 7] on button "Ask AI" at bounding box center [316, 13] width 32 height 22
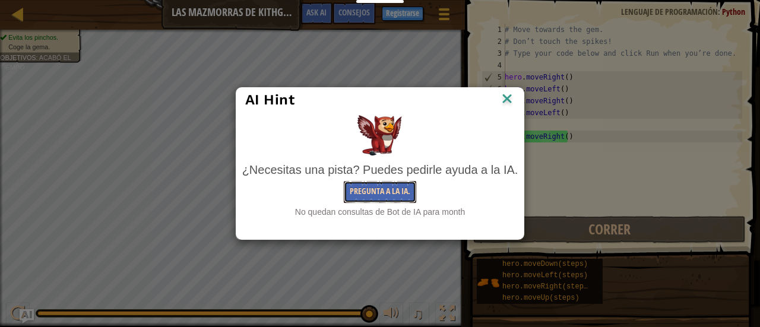
click at [369, 184] on button "Pregunta a la IA." at bounding box center [380, 192] width 72 height 22
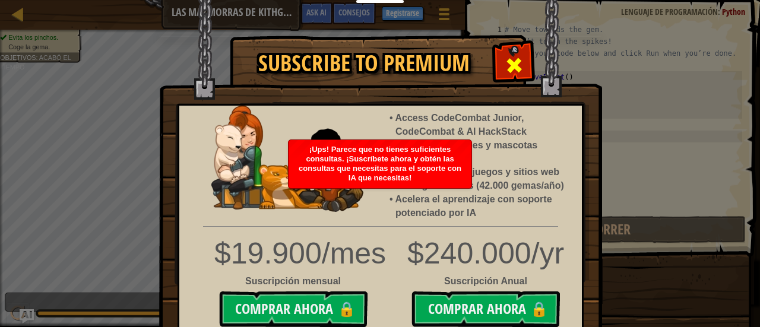
click at [513, 56] on span at bounding box center [513, 65] width 19 height 19
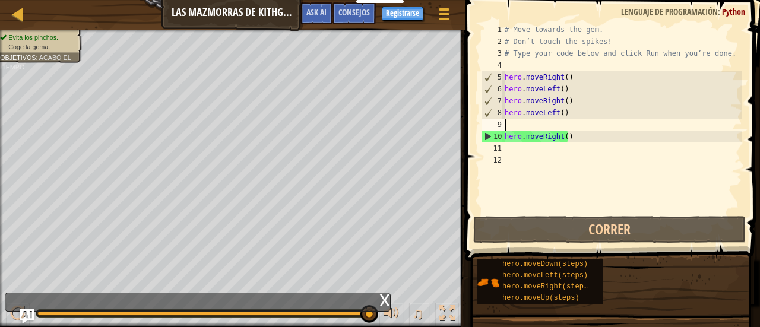
click at [222, 17] on div "Mapa Las mazmorras de Kithgard Menú del Juego Hecho Registrarse Consejos Ask AI" at bounding box center [232, 15] width 465 height 30
click at [564, 110] on div "# Move towards the gem. # Don’t touch the spikes! # Type your code below and cl…" at bounding box center [622, 131] width 240 height 214
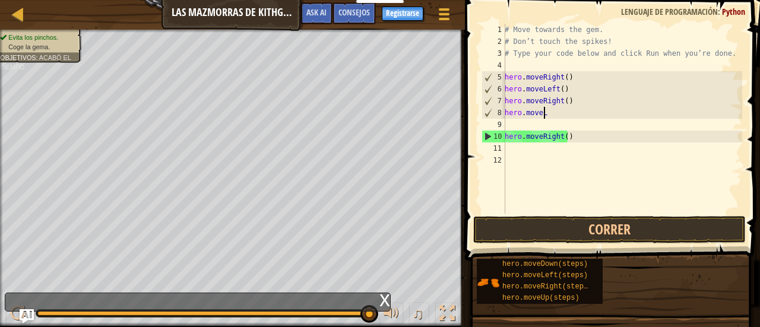
type textarea "h"
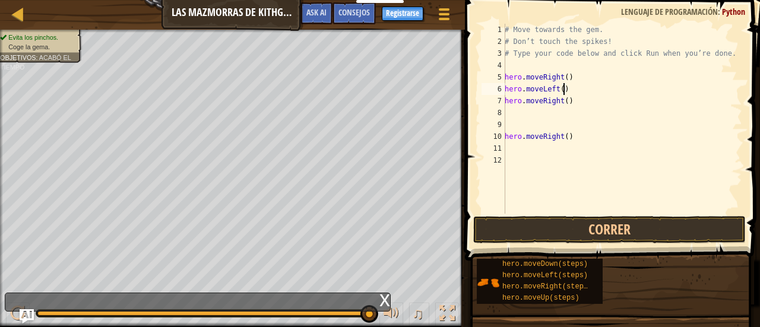
click at [566, 86] on div "# Move towards the gem. # Don’t touch the spikes! # Type your code below and cl…" at bounding box center [622, 131] width 240 height 214
type textarea "h"
click at [567, 107] on div "# Move towards the gem. # Don’t touch the spikes! # Type your code below and cl…" at bounding box center [622, 131] width 240 height 214
click at [569, 104] on div "# Move towards the gem. # Don’t touch the spikes! # Type your code below and cl…" at bounding box center [622, 131] width 240 height 214
type textarea "h"
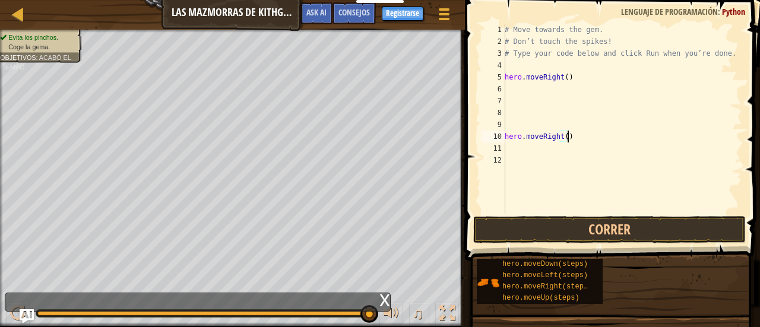
click at [574, 141] on div "# Move towards the gem. # Don’t touch the spikes! # Type your code below and cl…" at bounding box center [622, 131] width 240 height 214
type textarea "h"
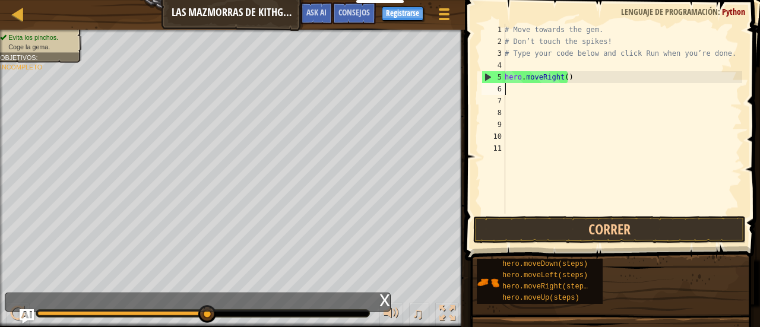
click at [515, 90] on div "# Move towards the gem. # Don’t touch the spikes! # Type your code below and cl…" at bounding box center [622, 131] width 240 height 214
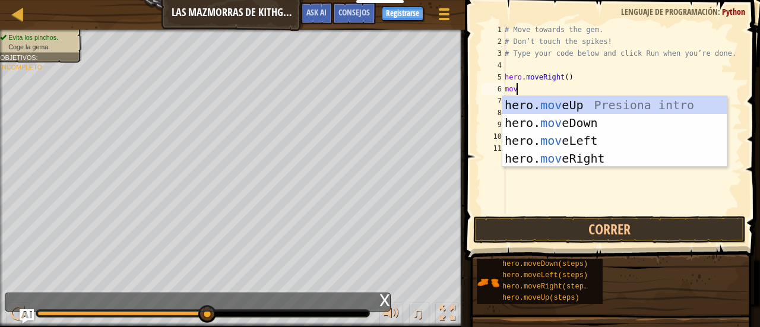
type textarea "move"
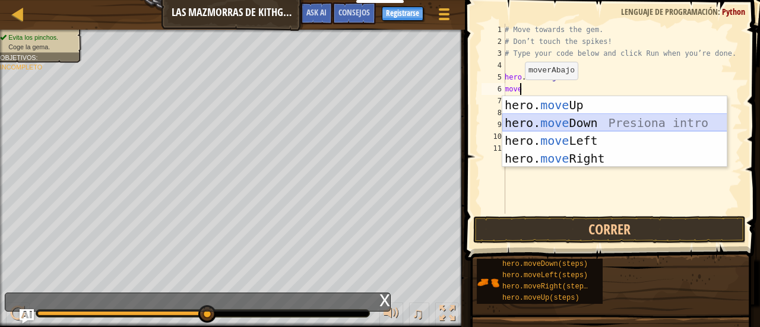
drag, startPoint x: 573, startPoint y: 122, endPoint x: 552, endPoint y: 120, distance: 20.8
click at [552, 120] on div "hero. move Up Presiona intro hero. move Down Presiona intro hero. move Left Pre…" at bounding box center [614, 149] width 225 height 107
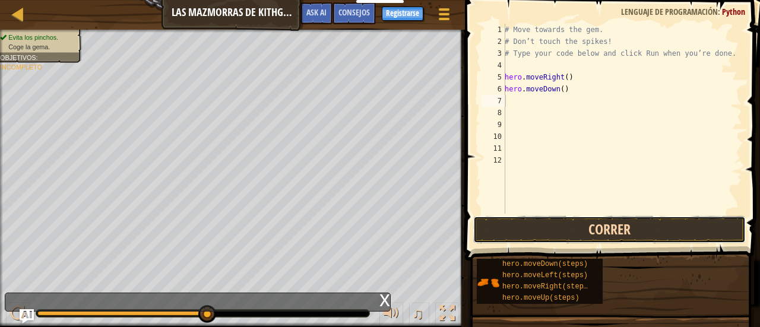
click at [541, 224] on button "Correr" at bounding box center [609, 229] width 272 height 27
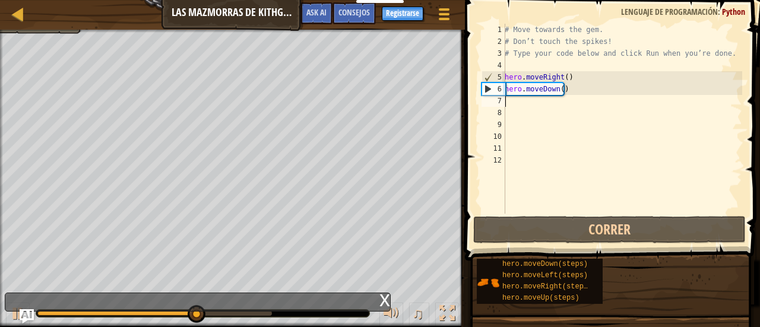
click at [513, 99] on div "# Move towards the gem. # Don’t touch the spikes! # Type your code below and cl…" at bounding box center [622, 131] width 240 height 214
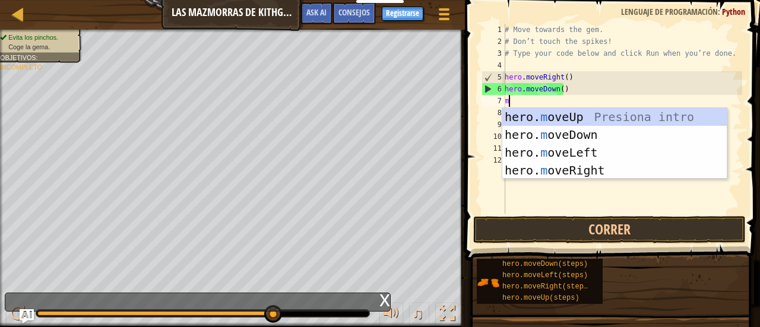
type textarea "mp"
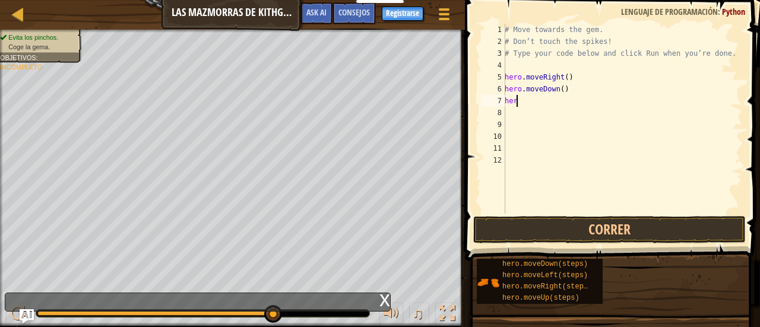
type textarea "h"
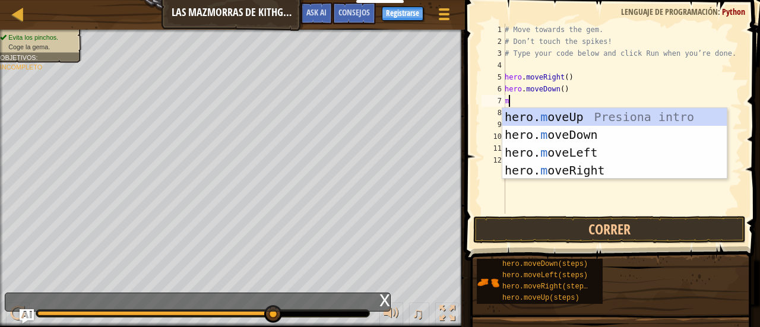
type textarea "mo"
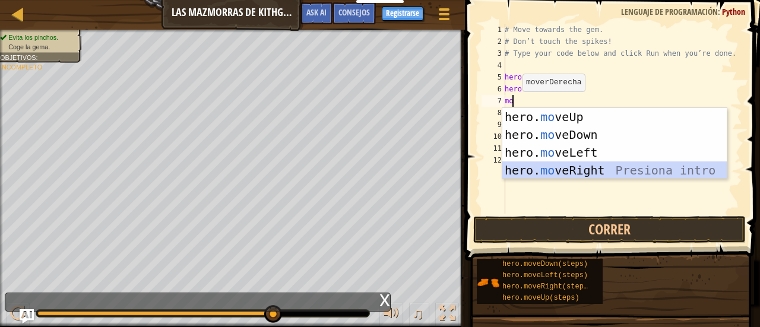
click at [566, 176] on div "hero. mo veUp Presiona intro hero. mo veDown Presiona intro hero. mo veLeft Pre…" at bounding box center [614, 161] width 225 height 107
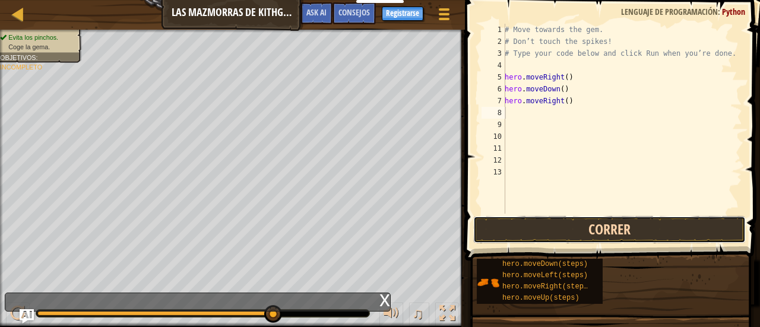
click at [569, 218] on button "Correr" at bounding box center [609, 229] width 272 height 27
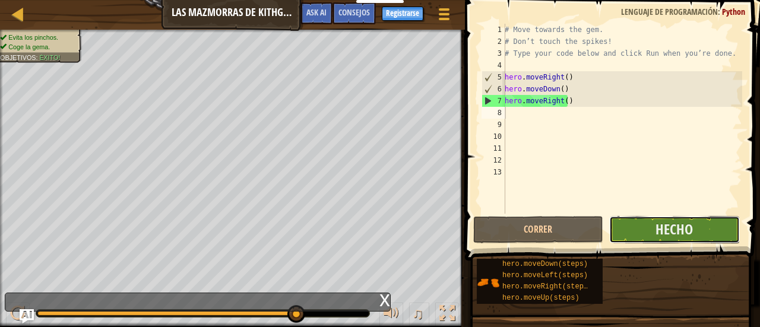
click at [698, 221] on button "Hecho" at bounding box center [674, 229] width 130 height 27
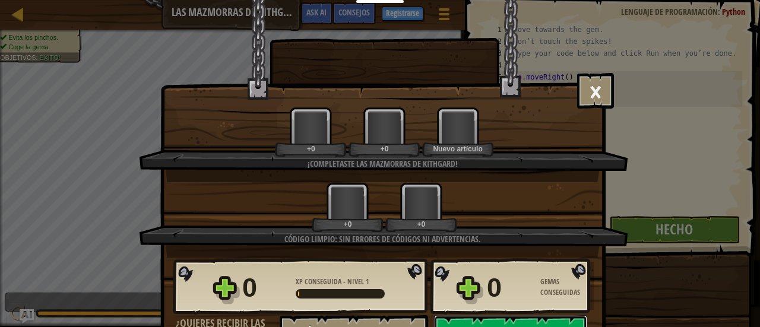
scroll to position [23, 0]
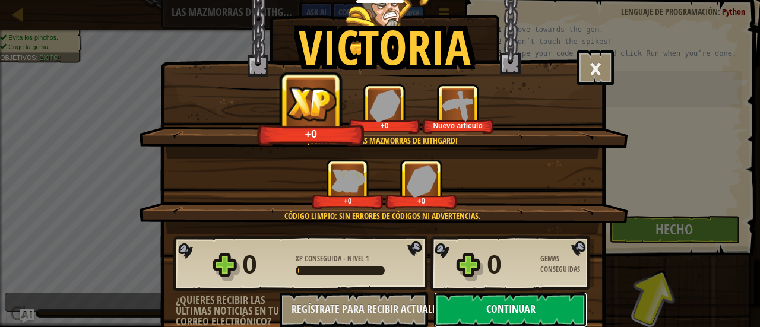
click at [504, 300] on button "Continuar" at bounding box center [510, 310] width 153 height 36
select select "es-ES"
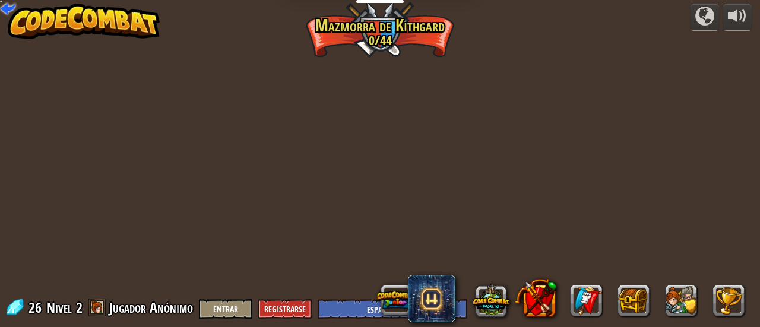
select select "es-ES"
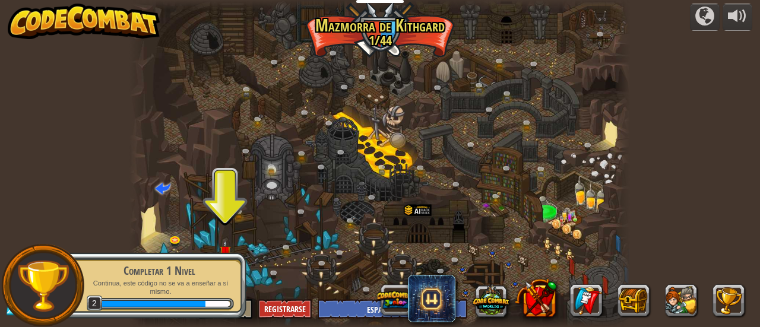
click at [228, 259] on div "Completar 1 Nivel Continua, este código no se va a enseñar a sí mismo. 2" at bounding box center [152, 285] width 187 height 66
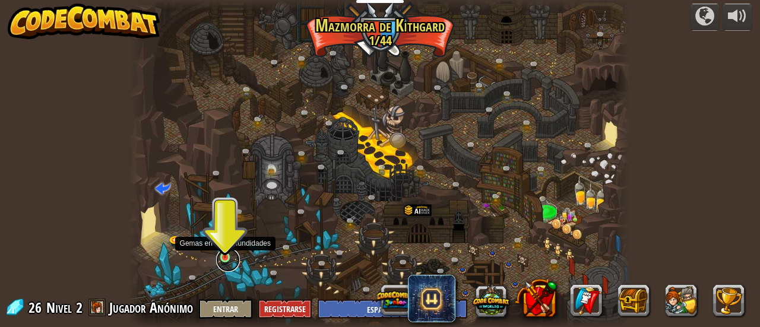
click at [225, 258] on link at bounding box center [228, 260] width 24 height 24
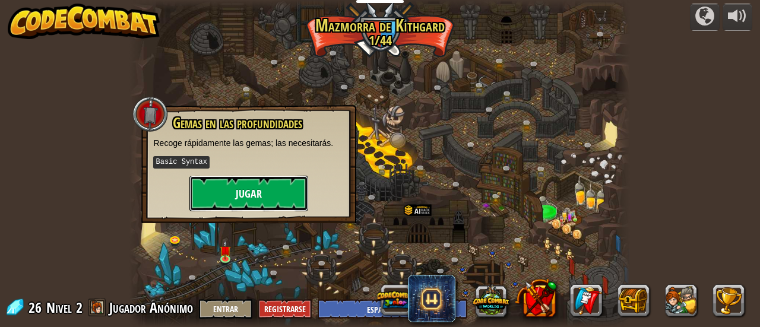
click at [276, 190] on button "Jugar" at bounding box center [248, 194] width 119 height 36
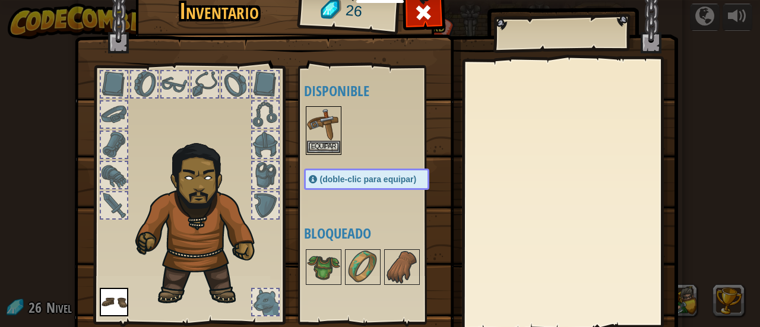
click at [310, 139] on img at bounding box center [323, 123] width 33 height 33
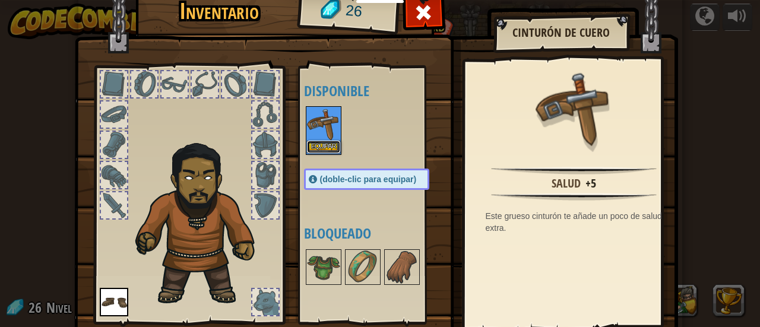
click at [313, 141] on button "Equipar" at bounding box center [323, 147] width 33 height 12
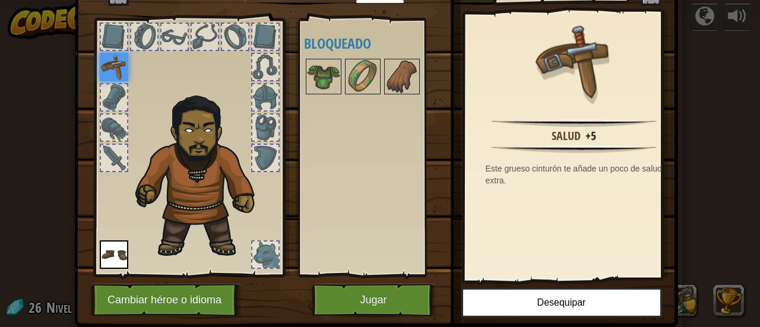
scroll to position [49, 0]
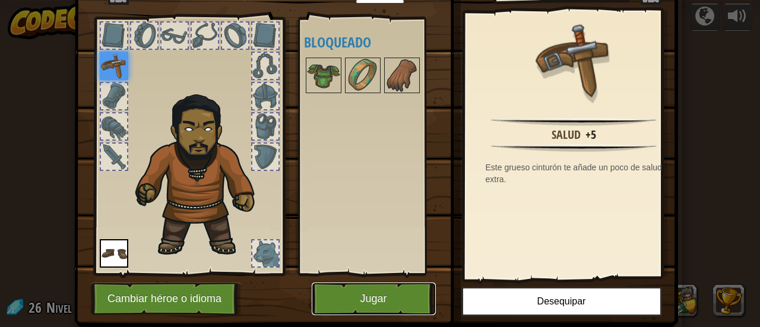
click at [363, 288] on button "Jugar" at bounding box center [374, 298] width 124 height 33
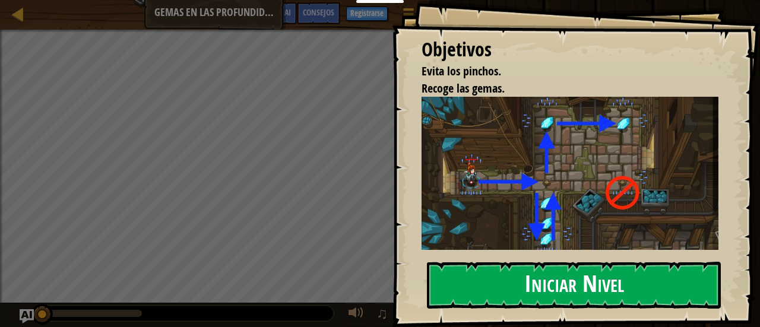
click at [466, 290] on button "Iniciar Nivel" at bounding box center [574, 285] width 294 height 47
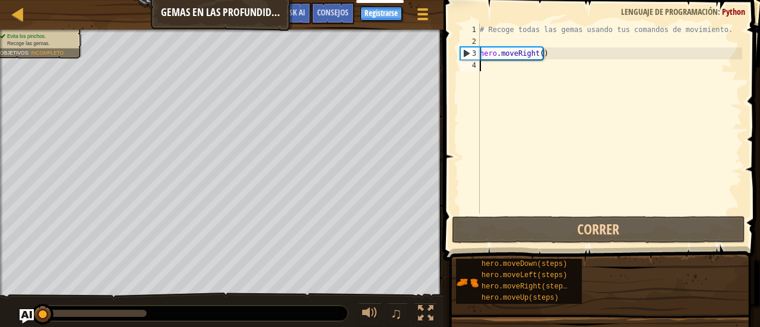
click at [547, 55] on div "# Recoge todas las gemas usando tus comandos de movimiento. hero . moveRight ( )" at bounding box center [609, 131] width 265 height 214
type textarea "hero.moveRight()"
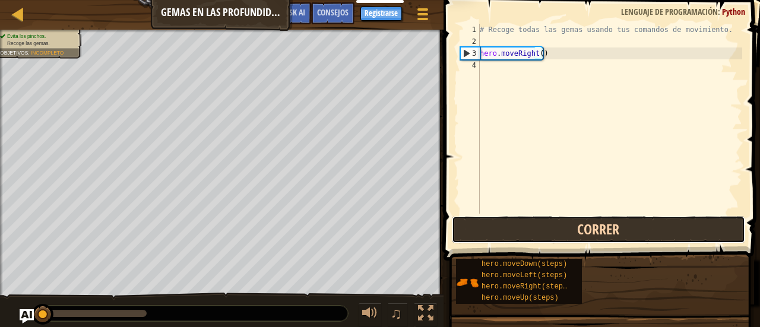
click at [521, 225] on button "Correr" at bounding box center [598, 229] width 293 height 27
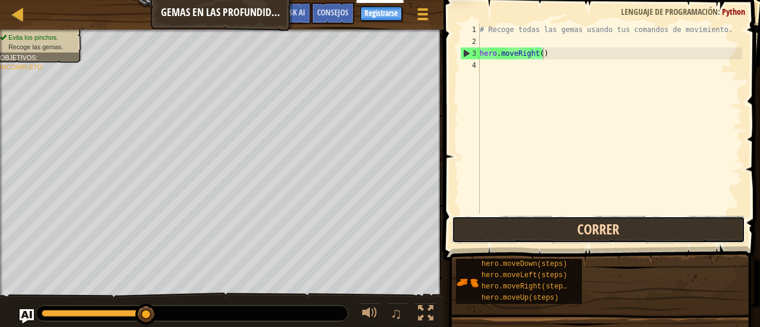
click at [514, 224] on button "Correr" at bounding box center [598, 229] width 293 height 27
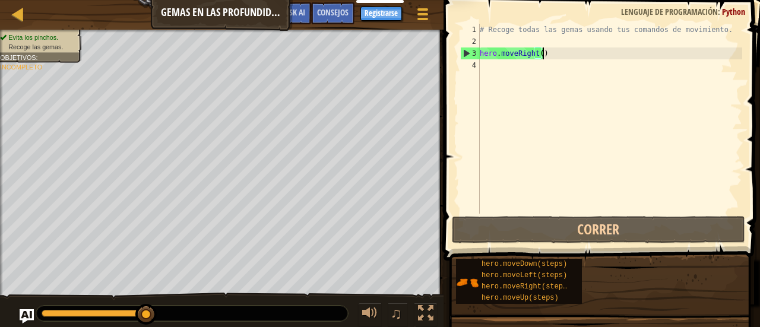
click at [481, 66] on div "# Recoge todas las gemas usando tus comandos de movimiento. hero . moveRight ( )" at bounding box center [609, 131] width 265 height 214
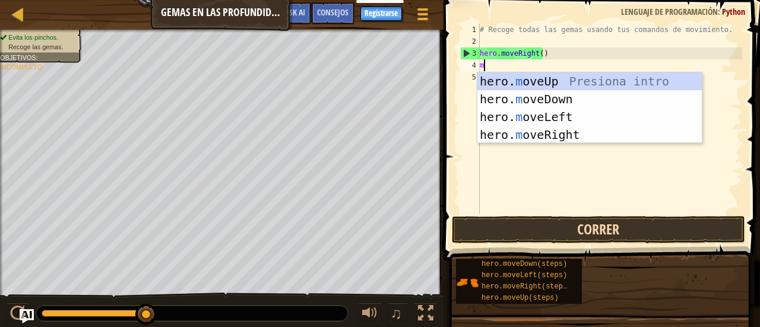
scroll to position [5, 0]
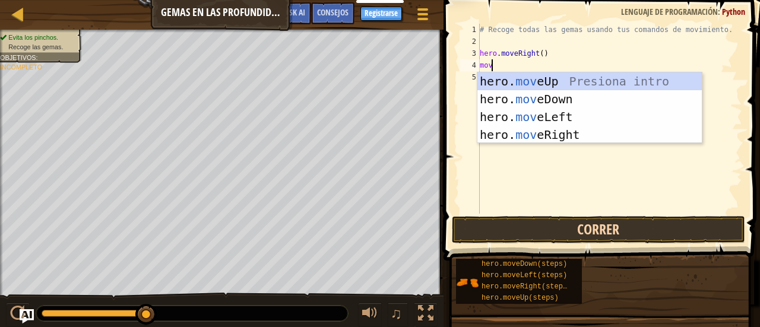
type textarea "move"
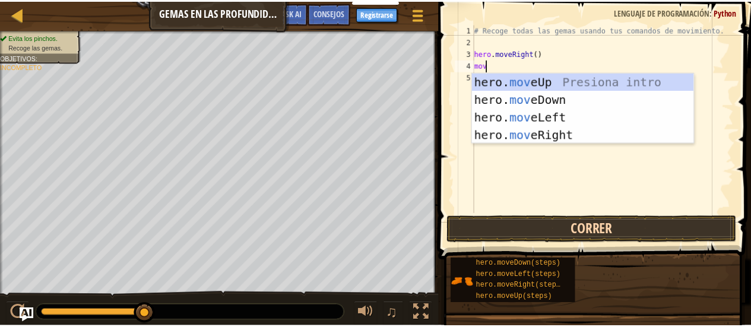
scroll to position [5, 1]
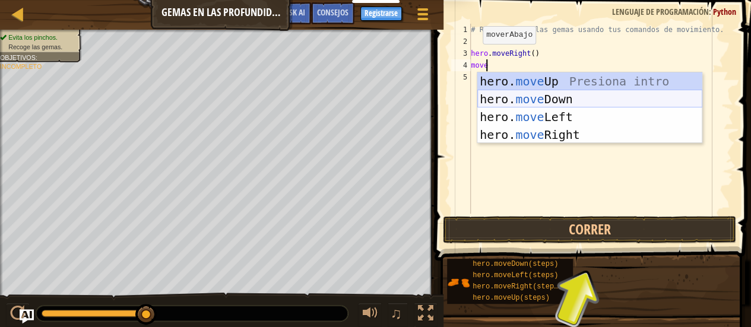
click at [531, 99] on div "hero. move Up Presiona intro hero. move Down Presiona intro hero. move Left Pre…" at bounding box center [589, 125] width 225 height 107
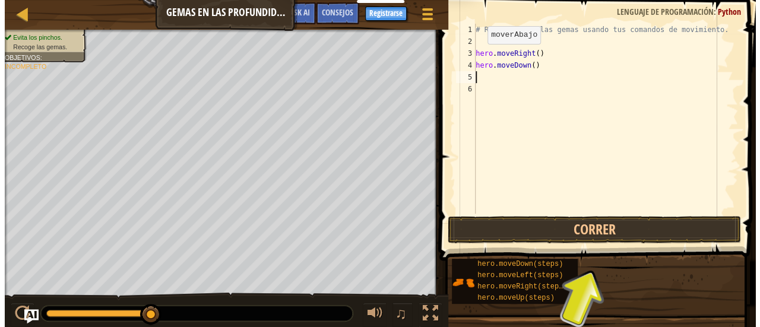
scroll to position [5, 0]
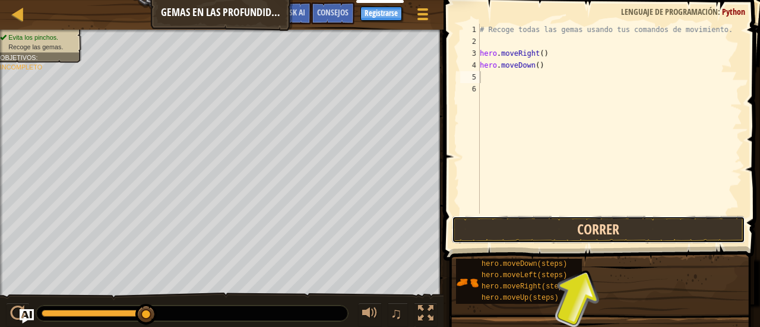
click at [522, 224] on button "Correr" at bounding box center [598, 229] width 293 height 27
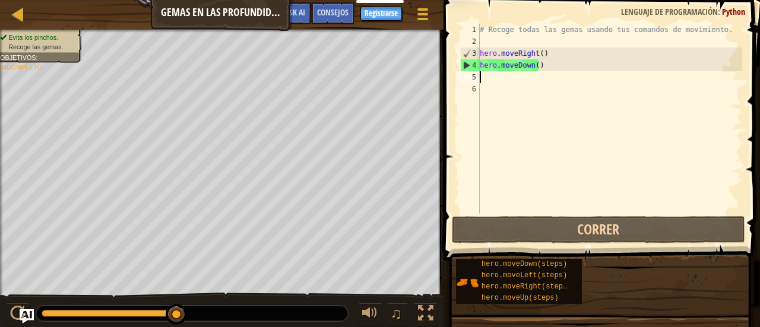
click at [487, 81] on div "# Recoge todas las gemas usando tus comandos de movimiento. hero . moveRight ( …" at bounding box center [609, 131] width 265 height 214
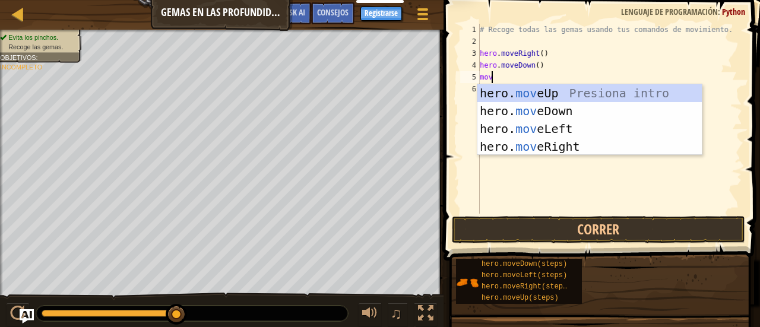
type textarea "move"
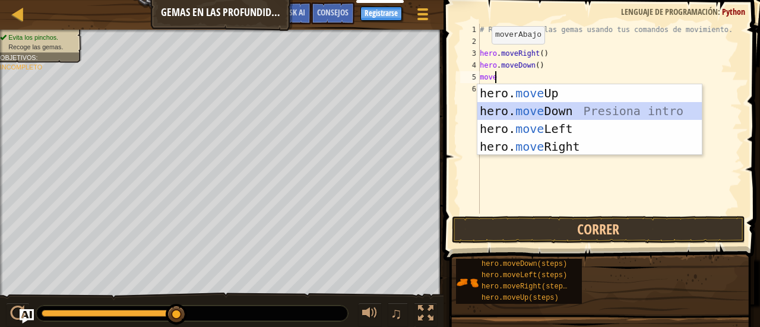
click at [536, 110] on div "hero. move Up Presiona intro hero. move Down Presiona intro hero. move Left Pre…" at bounding box center [589, 137] width 225 height 107
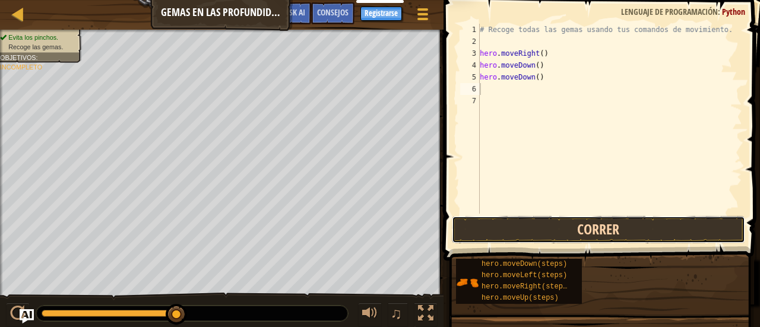
click at [518, 225] on button "Correr" at bounding box center [598, 229] width 293 height 27
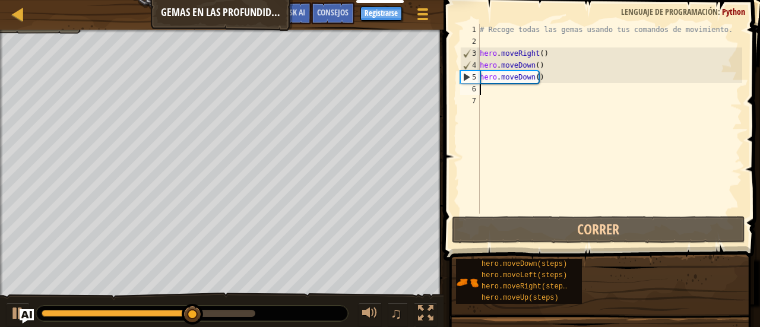
click at [539, 77] on div "# Recoge todas las gemas usando tus comandos de movimiento. hero . moveRight ( …" at bounding box center [609, 131] width 265 height 214
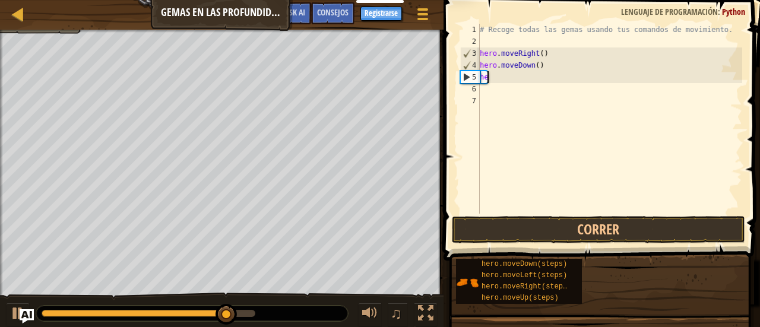
type textarea "h"
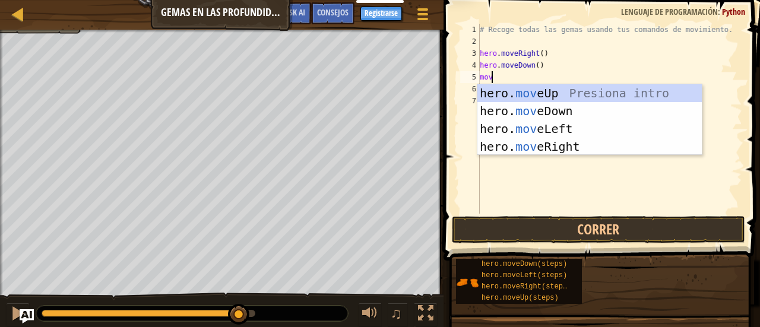
type textarea "move"
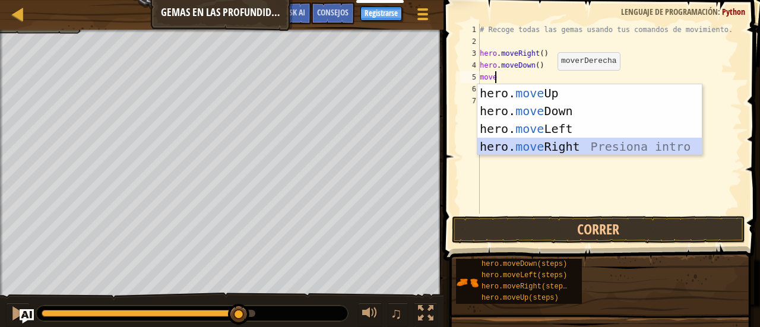
click at [553, 140] on div "hero. move Up Presiona intro hero. move Down Presiona intro hero. move Left Pre…" at bounding box center [589, 137] width 225 height 107
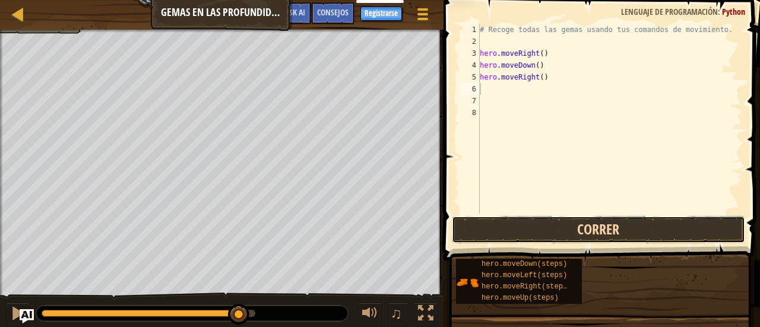
click at [554, 224] on button "Correr" at bounding box center [598, 229] width 293 height 27
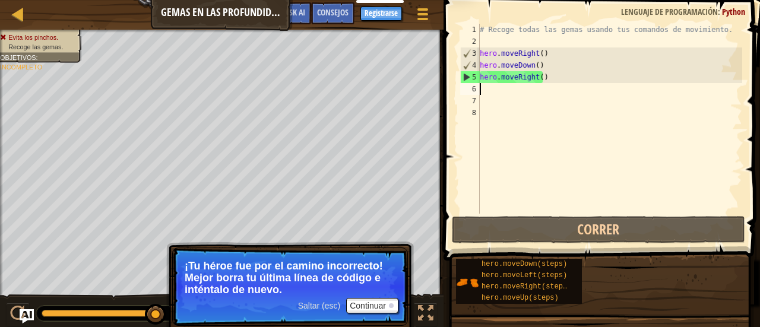
click at [547, 77] on div "# Recoge todas las gemas usando tus comandos de movimiento. hero . moveRight ( …" at bounding box center [609, 131] width 265 height 214
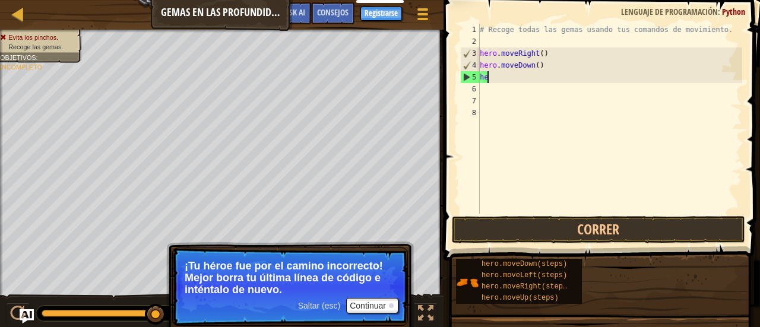
type textarea "h"
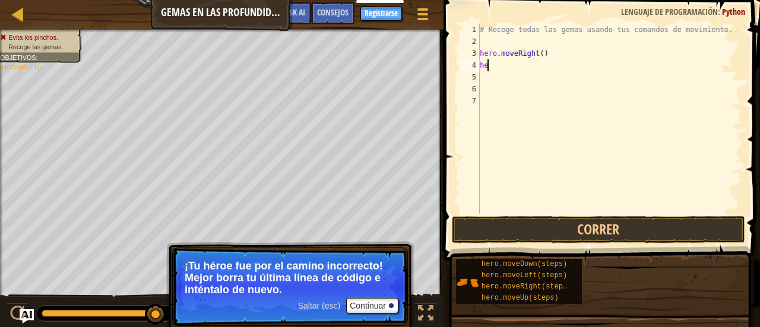
type textarea "h"
click at [509, 220] on button "Correr" at bounding box center [598, 229] width 293 height 27
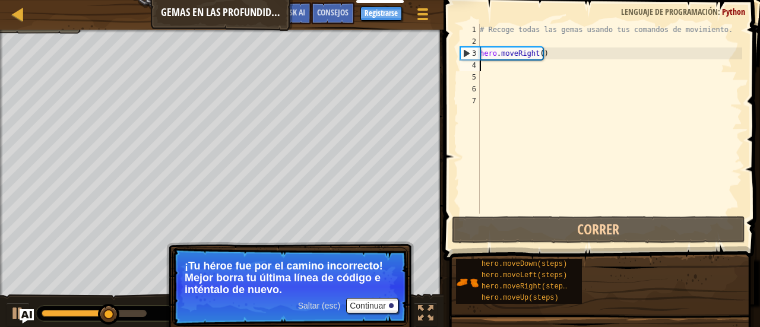
click at [487, 68] on div "# Recoge todas las gemas usando tus comandos de movimiento. hero . moveRight ( )" at bounding box center [609, 131] width 265 height 214
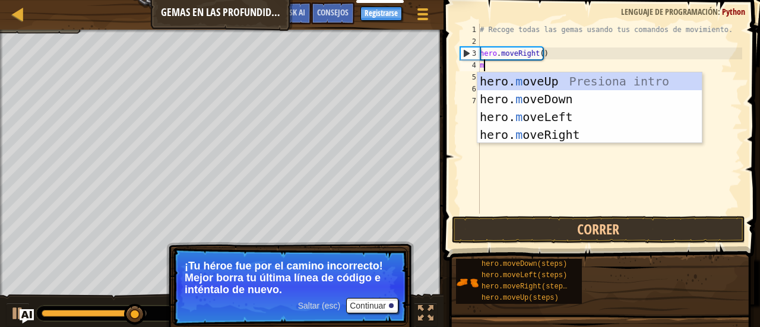
type textarea "mo"
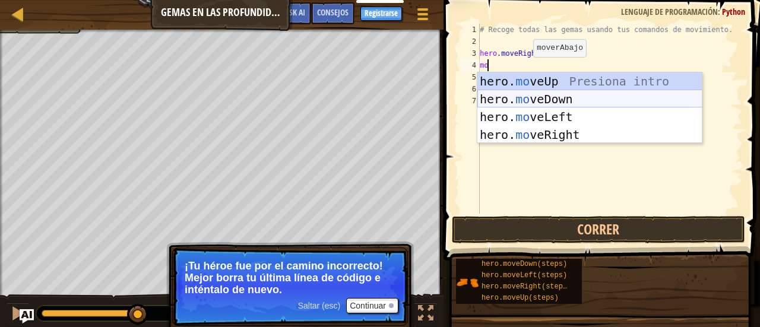
click at [533, 96] on div "hero. mo veUp Presiona intro hero. mo veDown Presiona intro hero. mo veLeft Pre…" at bounding box center [589, 125] width 225 height 107
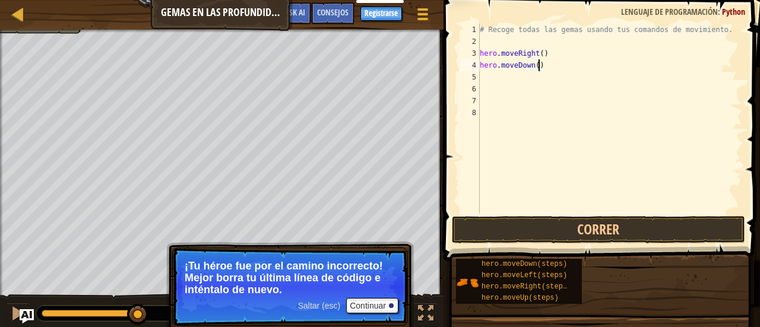
click at [545, 63] on div "# Recoge todas las gemas usando tus comandos de movimiento. hero . moveRight ( …" at bounding box center [609, 131] width 265 height 214
type textarea "h"
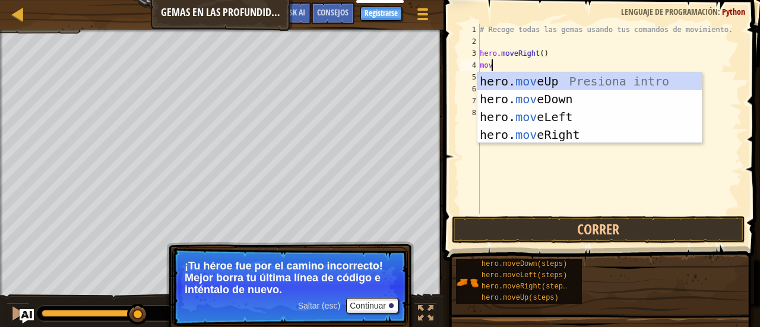
type textarea "move"
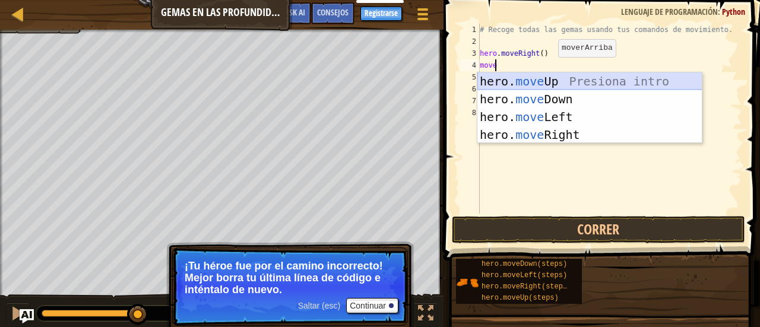
click at [550, 76] on div "hero. move Up Presiona intro hero. move Down Presiona intro hero. move Left Pre…" at bounding box center [589, 125] width 225 height 107
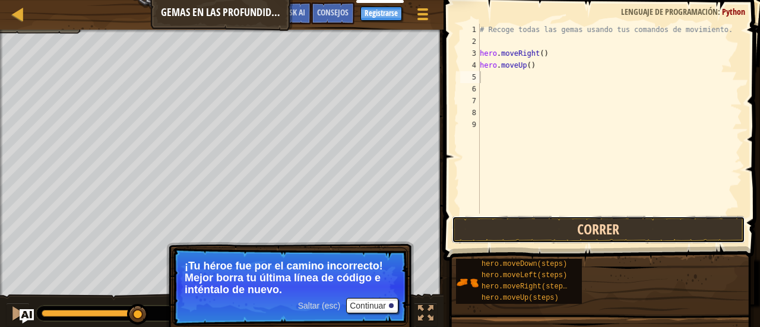
click at [504, 230] on button "Correr" at bounding box center [598, 229] width 293 height 27
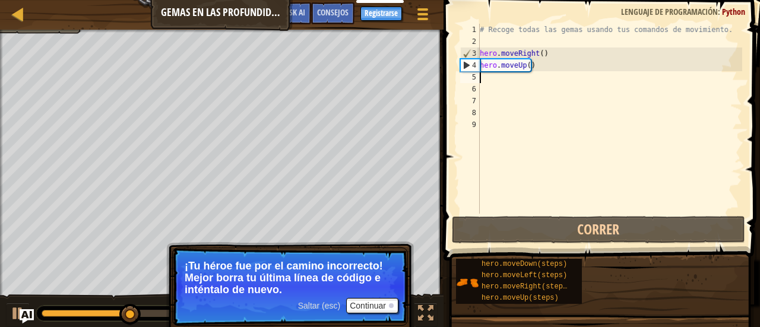
click at [482, 81] on div "# Recoge todas las gemas usando tus comandos de movimiento. hero . moveRight ( …" at bounding box center [609, 131] width 265 height 214
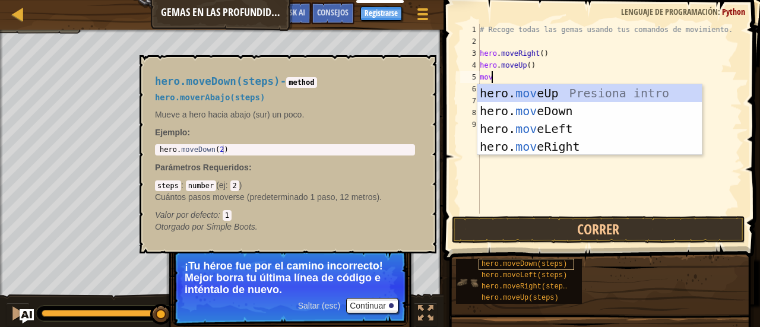
type textarea "move"
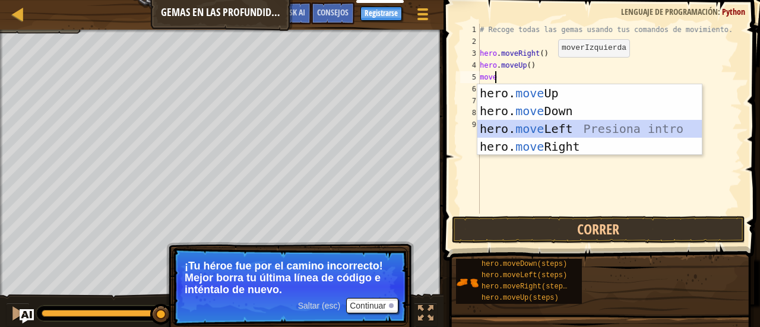
click at [551, 125] on div "hero. move Up Presiona intro hero. move Down Presiona intro hero. move Left Pre…" at bounding box center [589, 137] width 225 height 107
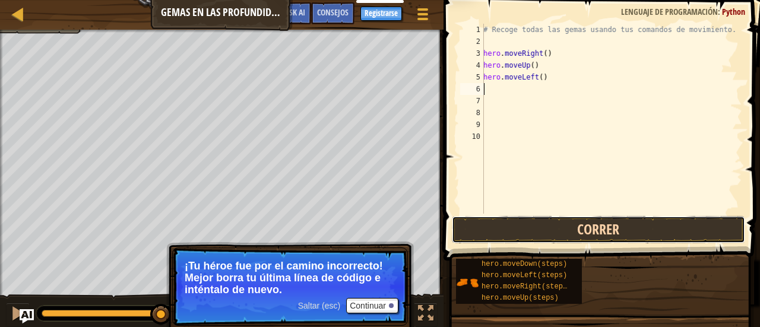
click at [551, 229] on button "Correr" at bounding box center [598, 229] width 293 height 27
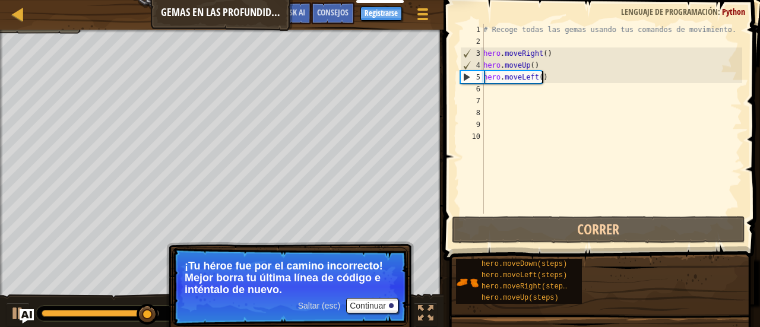
click at [545, 74] on div "# Recoge todas las gemas usando tus comandos de movimiento. hero . moveRight ( …" at bounding box center [611, 131] width 261 height 214
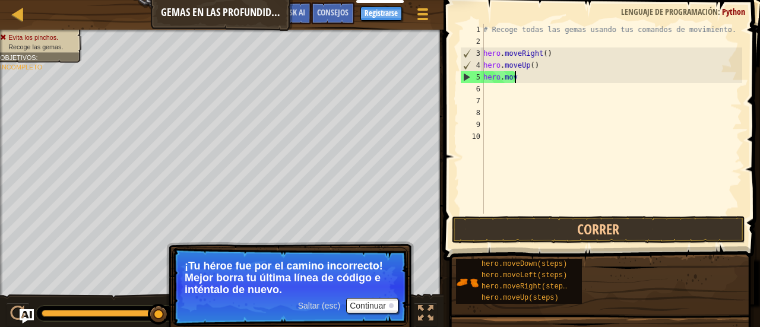
type textarea "h"
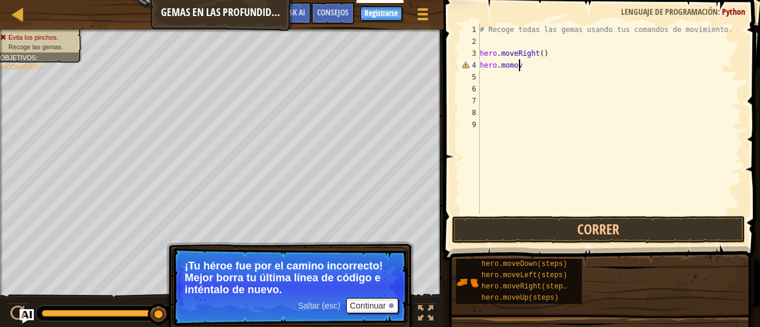
scroll to position [5, 1]
type textarea "h"
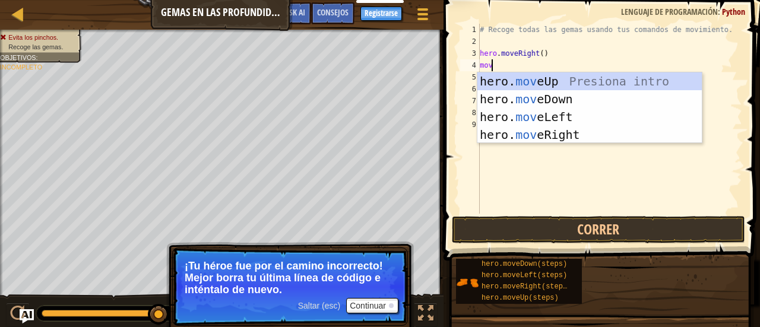
type textarea "move"
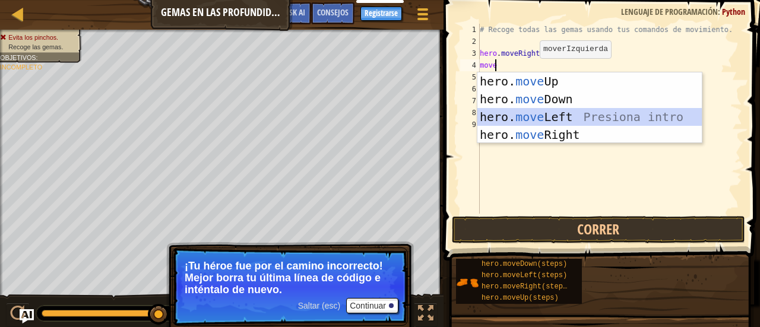
click at [538, 115] on div "hero. move Up Presiona intro hero. move Down Presiona intro hero. move Left Pre…" at bounding box center [589, 125] width 225 height 107
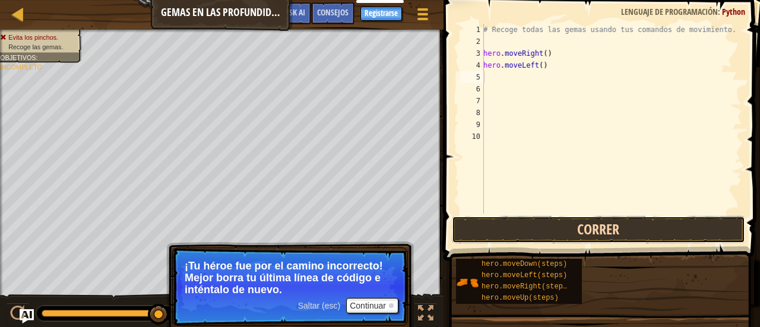
click at [551, 223] on button "Correr" at bounding box center [598, 229] width 293 height 27
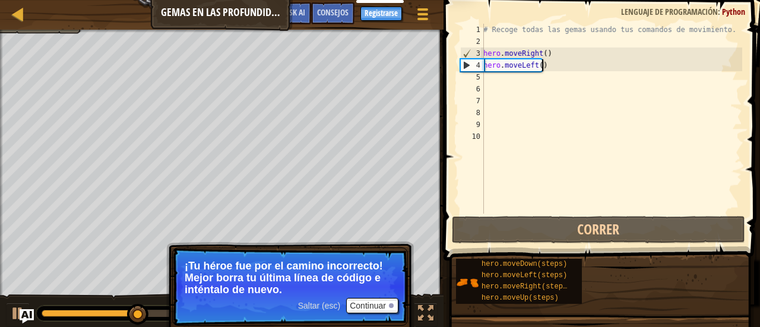
click at [546, 69] on div "# Recoge todas las gemas usando tus comandos de movimiento. hero . moveRight ( …" at bounding box center [611, 131] width 261 height 214
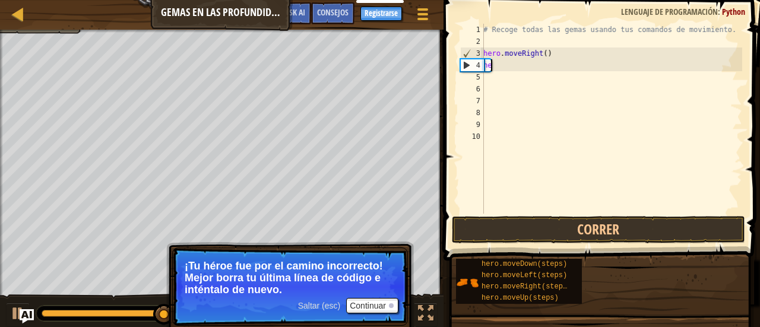
type textarea "h"
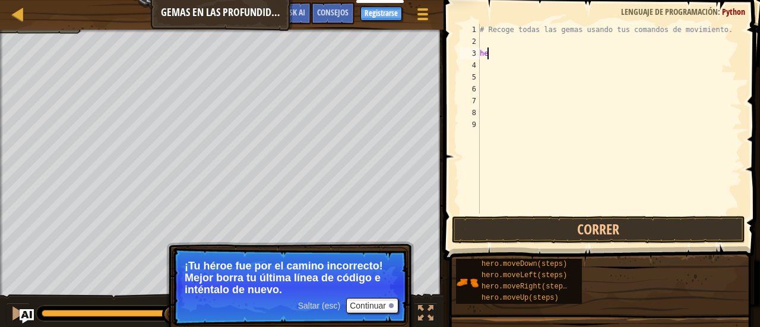
type textarea "h"
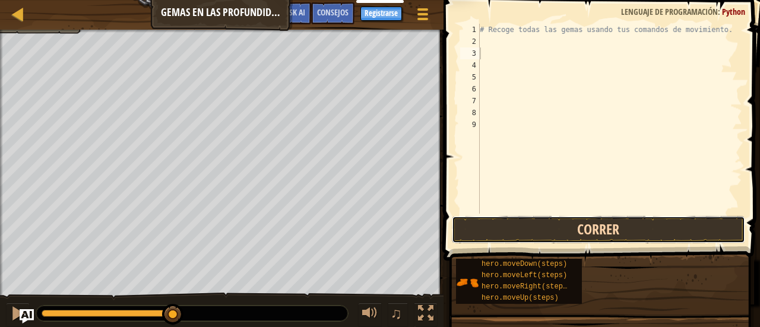
click at [547, 233] on button "Correr" at bounding box center [598, 229] width 293 height 27
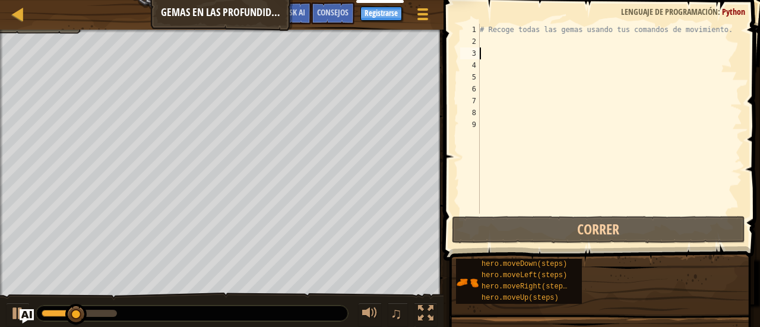
click at [497, 36] on div "# Recoge todas las gemas usando tus comandos de movimiento." at bounding box center [609, 131] width 265 height 214
type textarea "h"
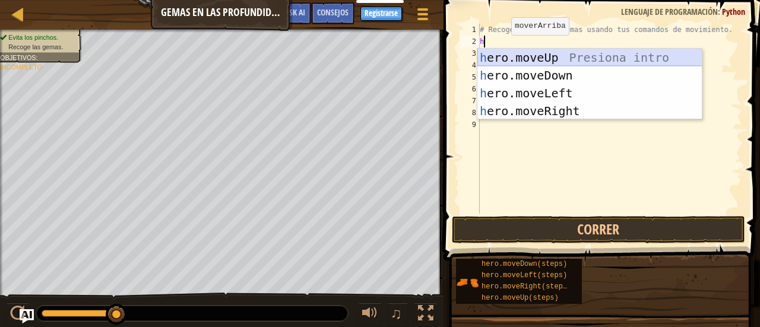
click at [503, 53] on div "h ero.moveUp Presiona intro h ero.moveDown Presiona intro h ero.moveLeft Presio…" at bounding box center [589, 102] width 225 height 107
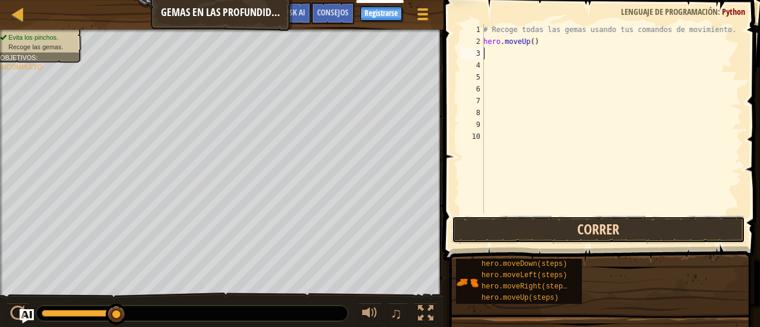
click at [458, 224] on button "Correr" at bounding box center [598, 229] width 293 height 27
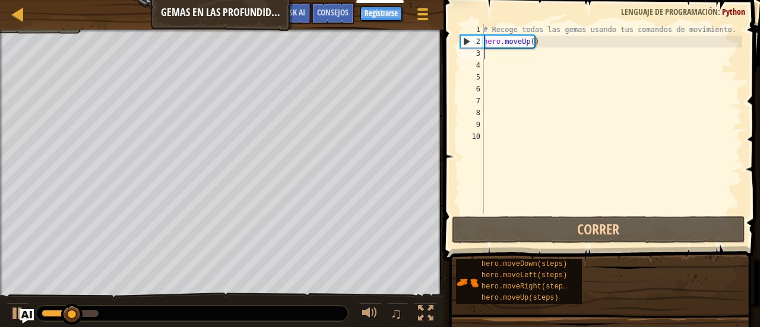
click at [536, 43] on div "# Recoge todas las gemas usando tus comandos de movimiento. hero . moveUp ( )" at bounding box center [611, 131] width 261 height 214
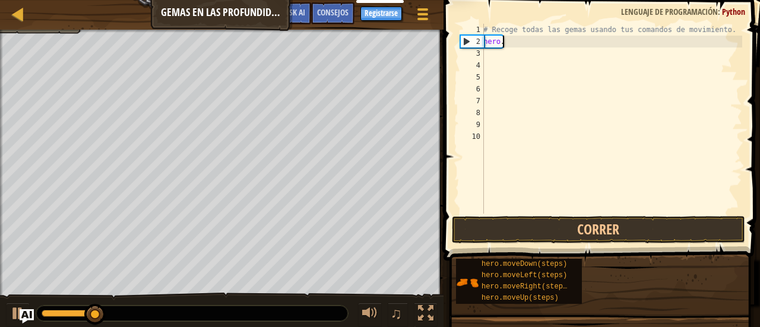
type textarea "h"
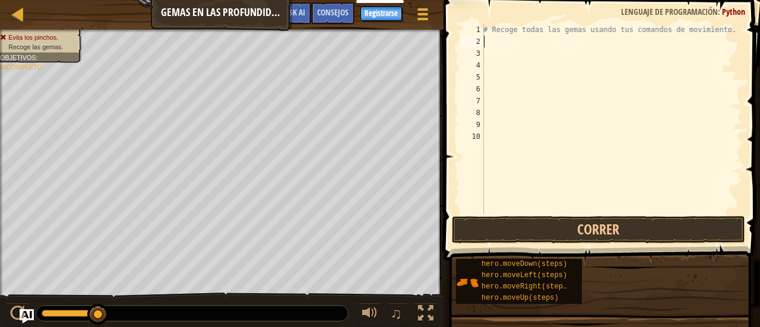
type textarea "h"
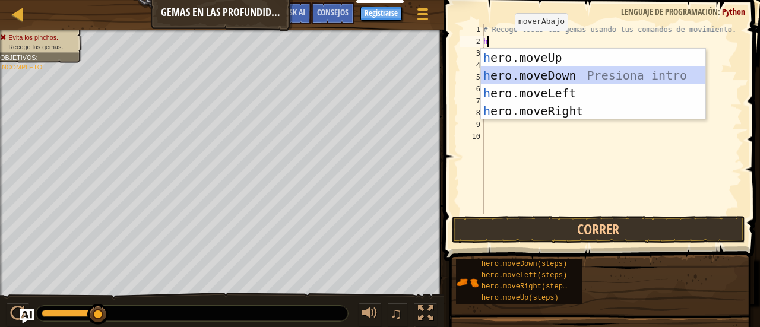
click at [545, 71] on div "h ero.moveUp Presiona intro h ero.moveDown Presiona intro h ero.moveLeft Presio…" at bounding box center [593, 102] width 225 height 107
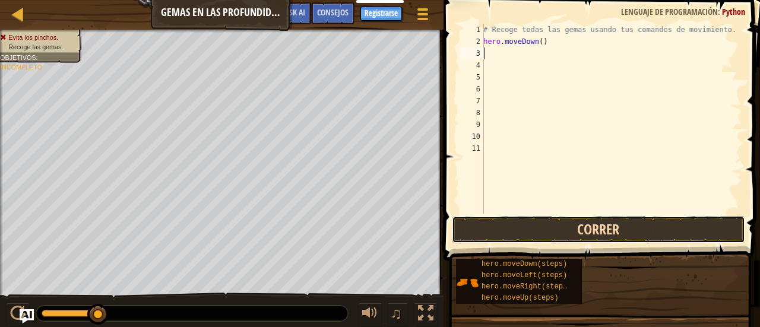
click at [506, 231] on button "Correr" at bounding box center [598, 229] width 293 height 27
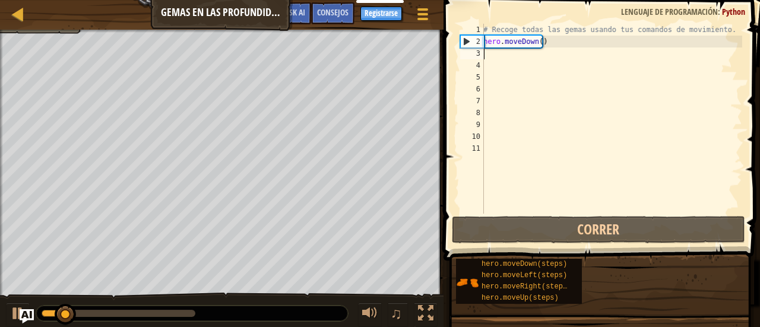
click at [549, 43] on div "# Recoge todas las gemas usando tus comandos de movimiento. hero . moveDown ( )" at bounding box center [611, 131] width 261 height 214
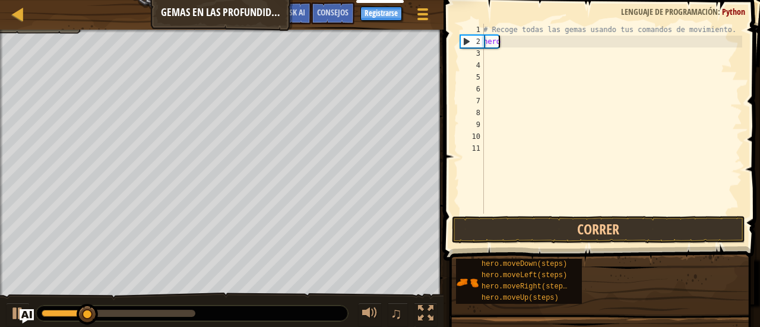
type textarea "h"
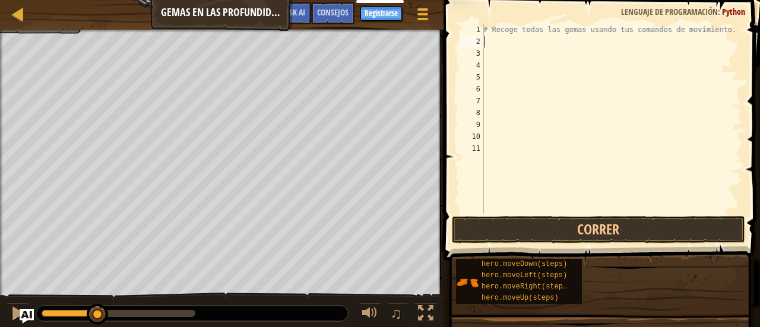
type textarea "h"
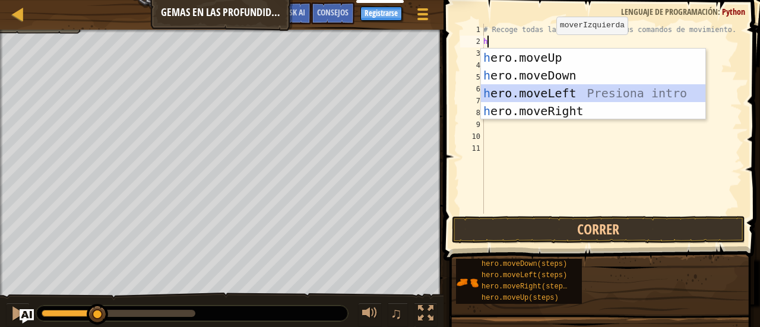
click at [558, 94] on div "h ero.moveUp Presiona intro h ero.moveDown Presiona intro h ero.moveLeft Presio…" at bounding box center [593, 102] width 225 height 107
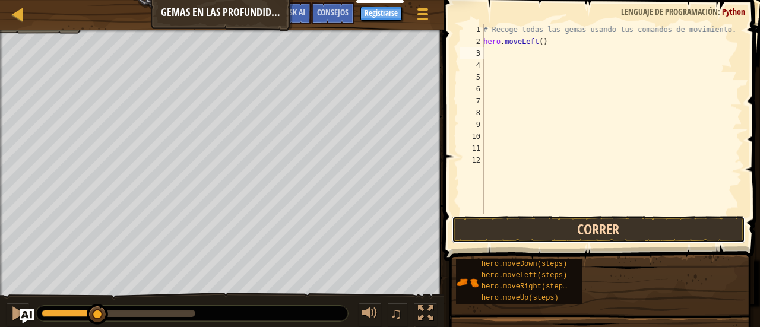
click at [534, 234] on button "Correr" at bounding box center [598, 229] width 293 height 27
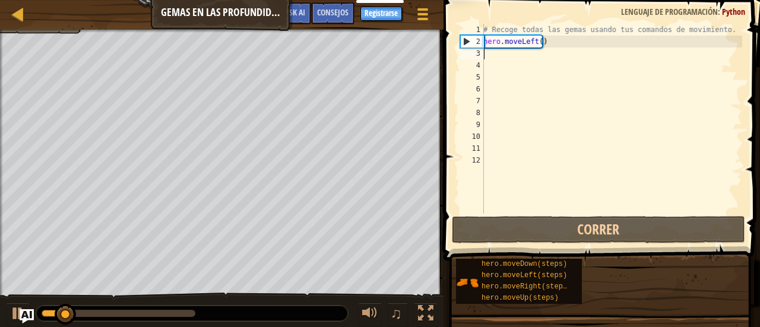
click at [547, 40] on div "# Recoge todas las gemas usando tus comandos de movimiento. hero . moveLeft ( )" at bounding box center [611, 131] width 261 height 214
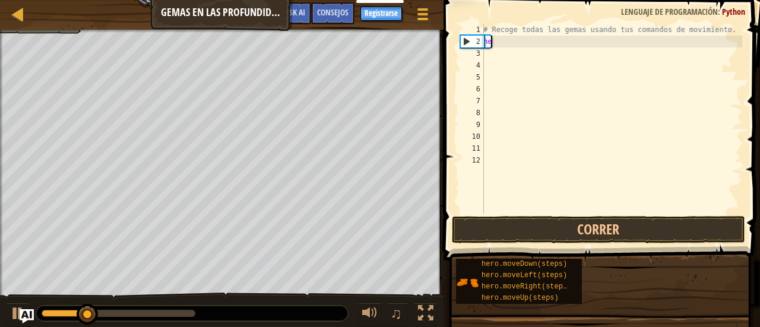
type textarea "h"
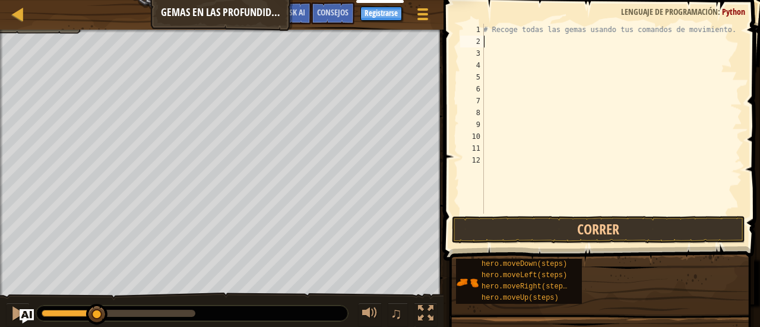
type textarea "h"
click at [543, 119] on div "# Recoge todas las gemas usando tus comandos de movimiento. h" at bounding box center [611, 131] width 261 height 214
click at [491, 40] on div "# Recoge todas las gemas usando tus comandos de movimiento. h" at bounding box center [611, 131] width 261 height 214
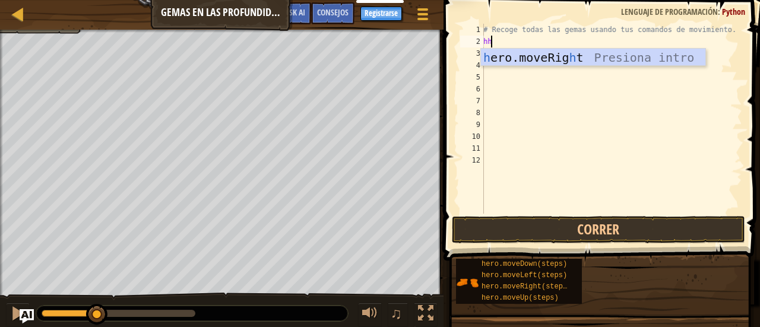
type textarea "h"
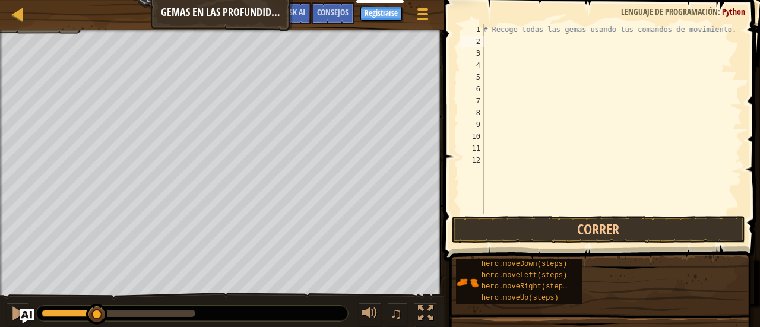
type textarea "h"
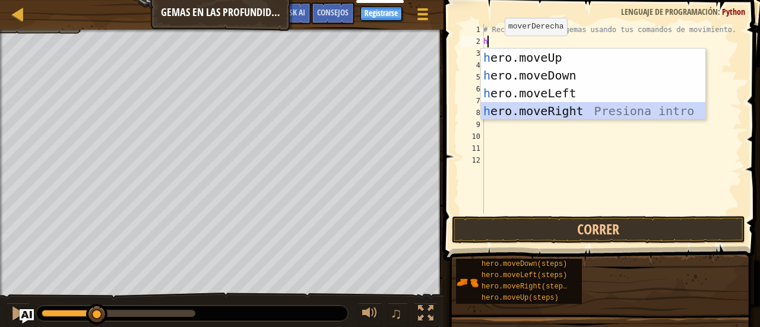
click at [529, 112] on div "h ero.moveUp Presiona intro h ero.moveDown Presiona intro h ero.moveLeft Presio…" at bounding box center [593, 102] width 225 height 107
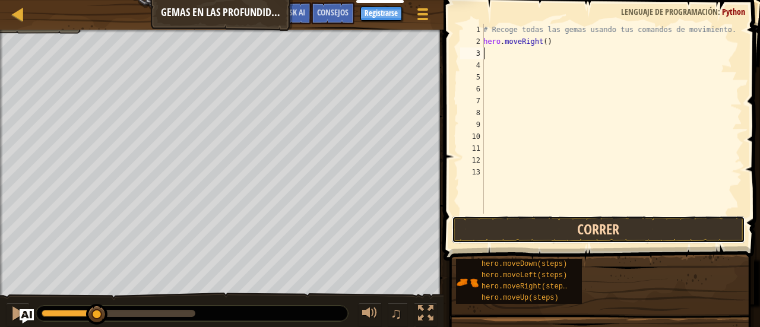
click at [516, 237] on button "Correr" at bounding box center [598, 229] width 293 height 27
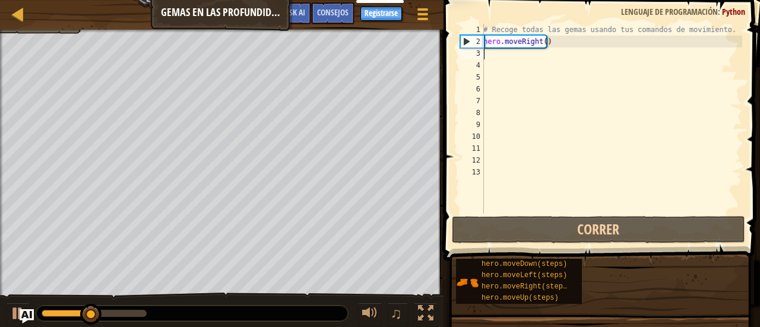
click at [485, 52] on div "# Recoge todas las gemas usando tus comandos de movimiento. hero . moveRight ( )" at bounding box center [611, 131] width 261 height 214
click at [490, 58] on div "# Recoge todas las gemas usando tus comandos de movimiento. hero . moveRight ( )" at bounding box center [611, 131] width 261 height 214
type textarea "h"
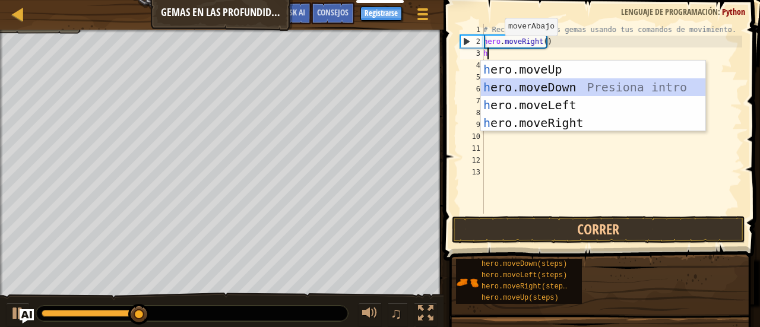
click at [498, 84] on div "h ero.moveUp Presiona intro h ero.moveDown Presiona intro h ero.moveLeft Presio…" at bounding box center [593, 114] width 225 height 107
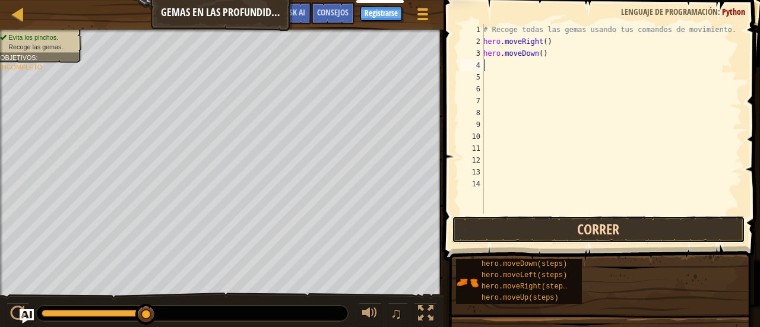
click at [536, 227] on button "Correr" at bounding box center [598, 229] width 293 height 27
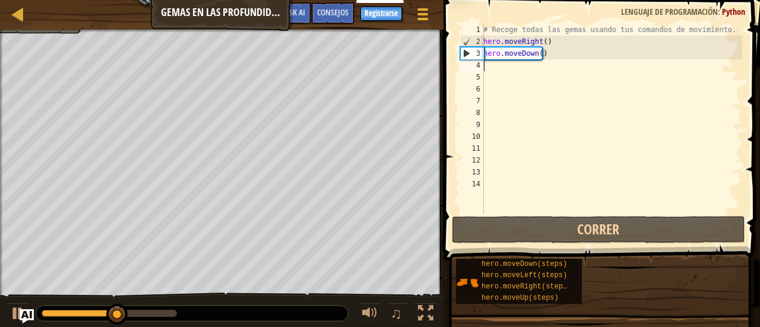
click at [490, 66] on div "# Recoge todas las gemas usando tus comandos de movimiento. hero . moveRight ( …" at bounding box center [611, 131] width 261 height 214
type textarea "h"
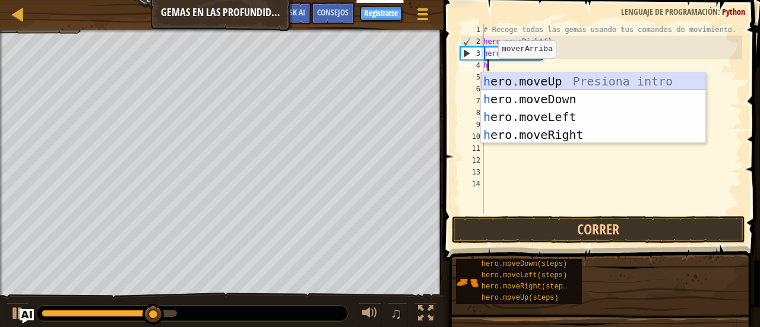
click at [499, 84] on div "h ero.moveUp Presiona intro h ero.moveDown Presiona intro h ero.moveLeft Presio…" at bounding box center [593, 125] width 225 height 107
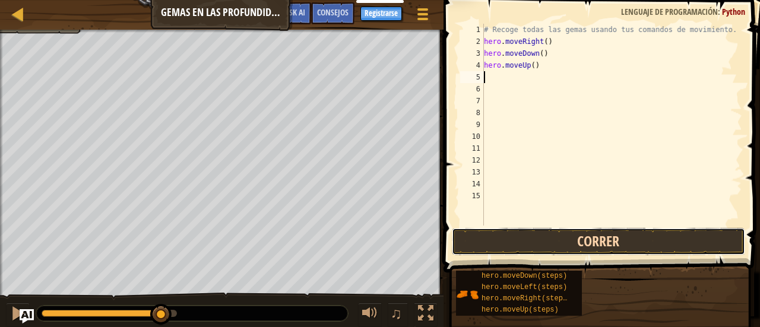
click at [569, 229] on button "Correr" at bounding box center [598, 241] width 293 height 27
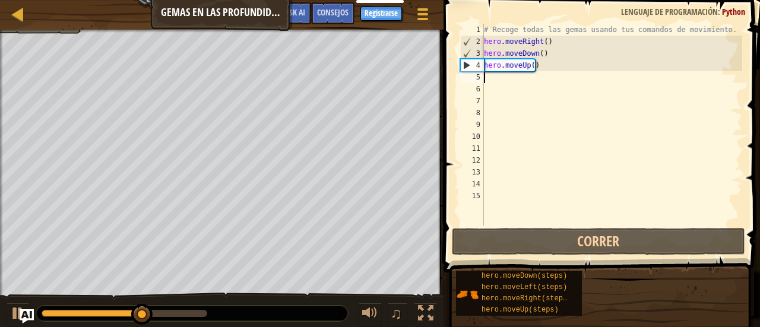
click at [497, 77] on div "# Recoge todas las gemas usando tus comandos de movimiento. hero . moveRight ( …" at bounding box center [611, 137] width 261 height 226
click at [487, 80] on div "# Recoge todas las gemas usando tus comandos de movimiento. hero . moveRight ( …" at bounding box center [611, 137] width 261 height 226
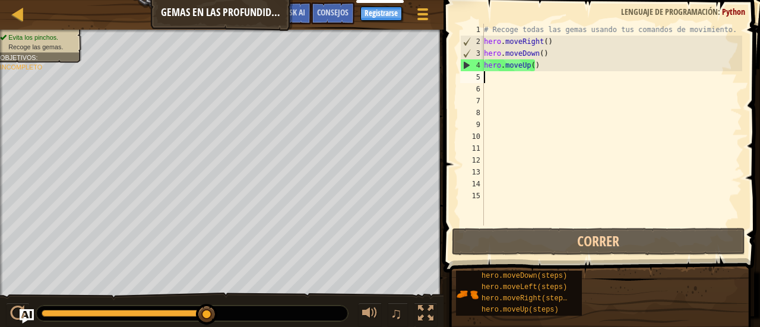
type textarea "h"
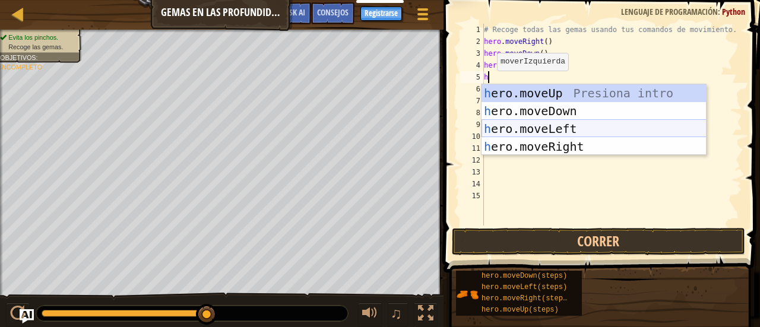
click at [519, 121] on div "h ero.moveUp Presiona intro h ero.moveDown Presiona intro h ero.moveLeft Presio…" at bounding box center [593, 137] width 225 height 107
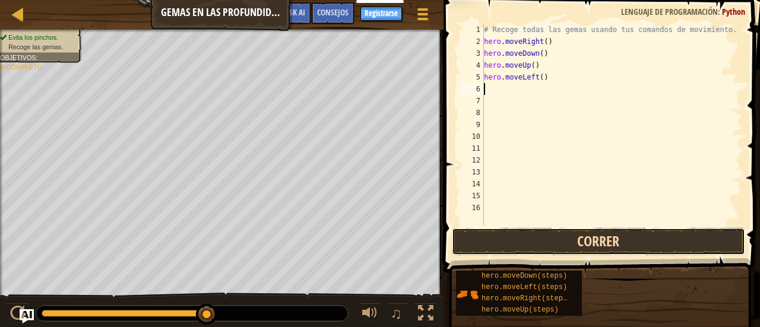
click at [521, 242] on button "Correr" at bounding box center [598, 241] width 293 height 27
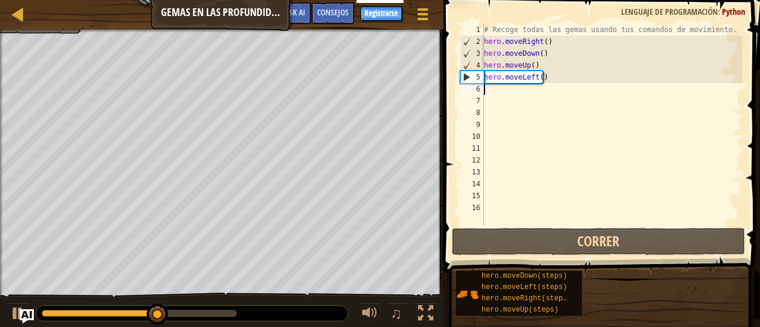
click at [493, 93] on div "# Recoge todas las gemas usando tus comandos de movimiento. hero . moveRight ( …" at bounding box center [611, 137] width 261 height 226
type textarea "h"
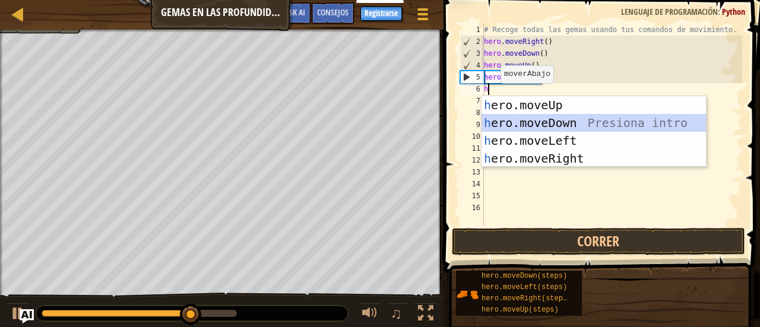
click at [520, 122] on div "h ero.moveUp Presiona intro h ero.moveDown Presiona intro h ero.moveLeft Presio…" at bounding box center [593, 149] width 225 height 107
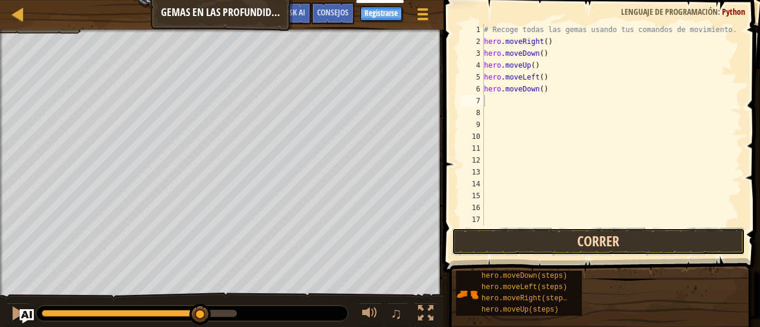
click at [502, 242] on button "Correr" at bounding box center [598, 241] width 293 height 27
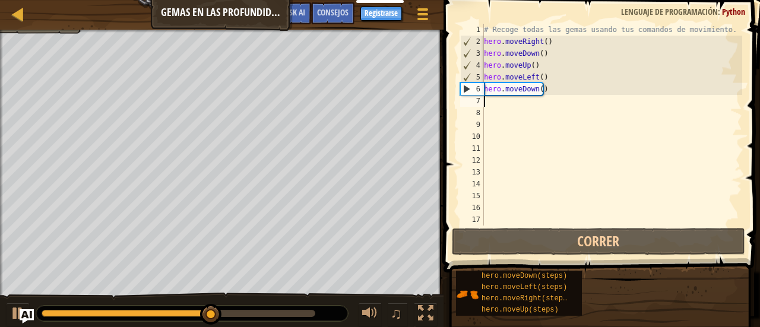
click at [483, 100] on div "7" at bounding box center [472, 101] width 24 height 12
click at [500, 77] on div "# Recoge todas las gemas usando tus comandos de movimiento. hero . moveRight ( …" at bounding box center [611, 137] width 261 height 226
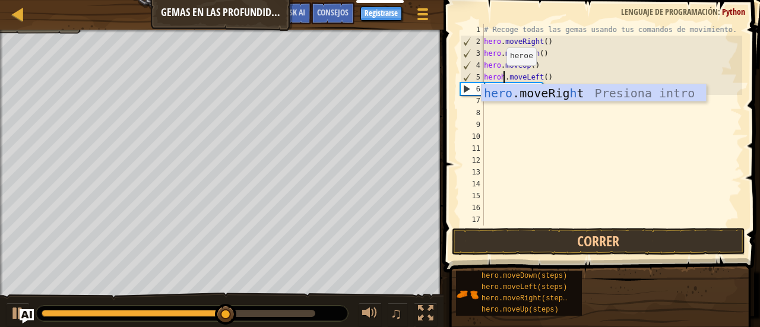
scroll to position [5, 1]
click at [579, 96] on div "hero .moveRig h t Presiona intro" at bounding box center [593, 110] width 225 height 53
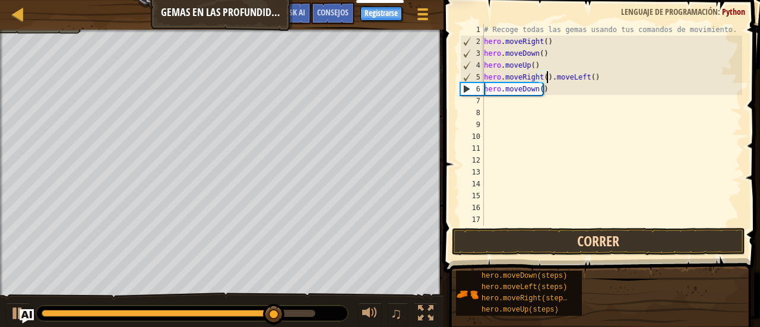
type textarea "hero.moveRight().moveLeft()"
click at [515, 230] on button "Correr" at bounding box center [598, 241] width 293 height 27
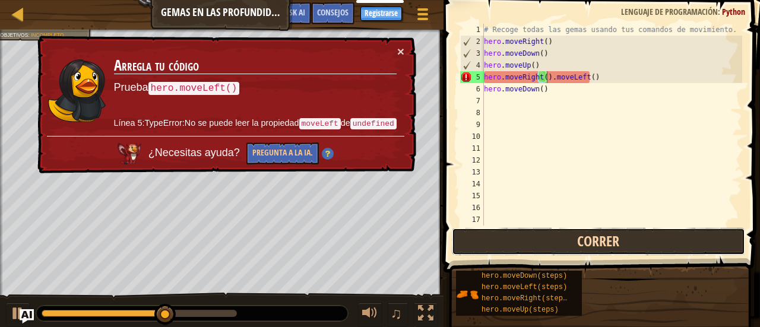
click at [525, 239] on button "Correr" at bounding box center [598, 241] width 293 height 27
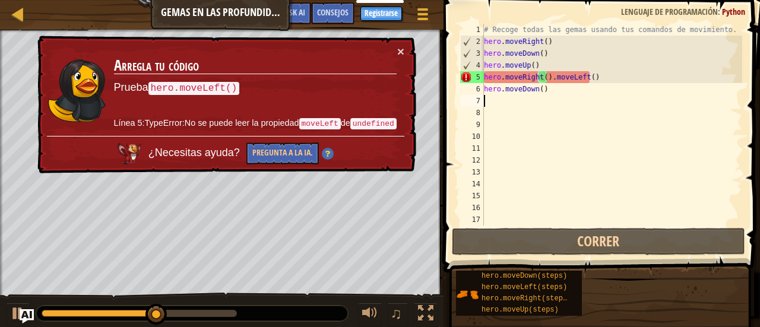
click at [487, 103] on div "# Recoge todas las gemas usando tus comandos de movimiento. hero . moveRight ( …" at bounding box center [611, 137] width 261 height 226
click at [398, 51] on button "×" at bounding box center [400, 51] width 7 height 12
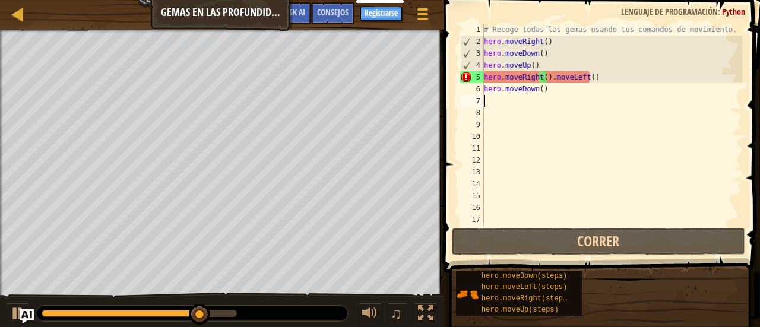
type textarea "h"
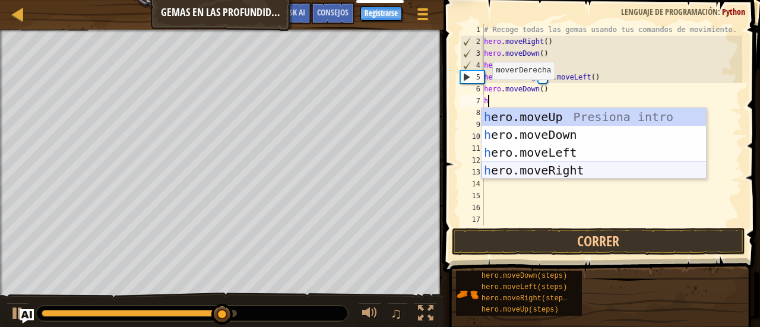
click at [498, 172] on div "h ero.moveUp Presiona intro h ero.moveDown Presiona intro h ero.moveLeft Presio…" at bounding box center [593, 161] width 225 height 107
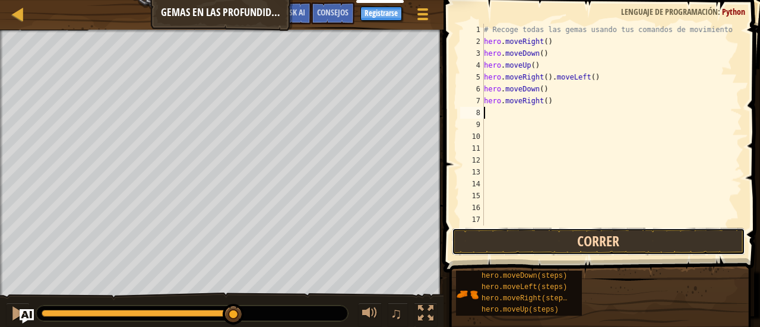
click at [493, 242] on button "Correr" at bounding box center [598, 241] width 293 height 27
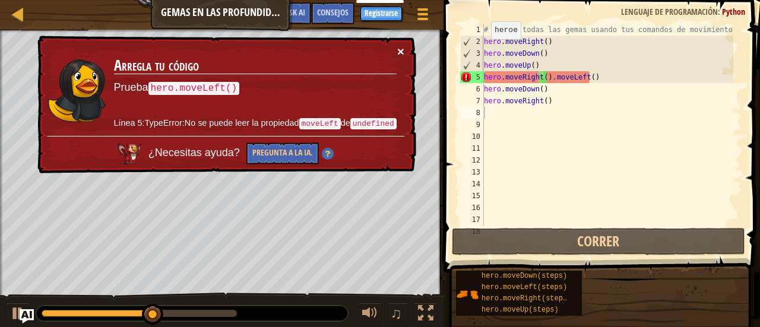
click at [402, 52] on button "×" at bounding box center [400, 51] width 7 height 12
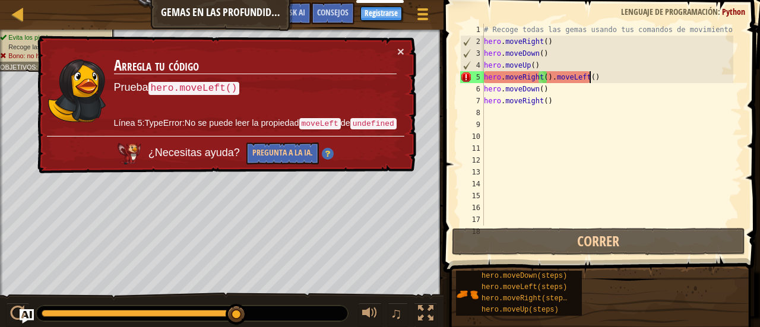
click at [592, 79] on div "# Recoge todas las gemas usando tus comandos de movimiento. hero . moveRight ( …" at bounding box center [607, 137] width 252 height 226
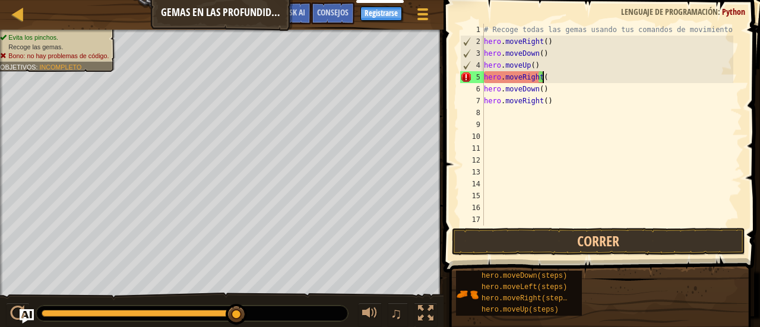
type textarea "hero.moveRight"
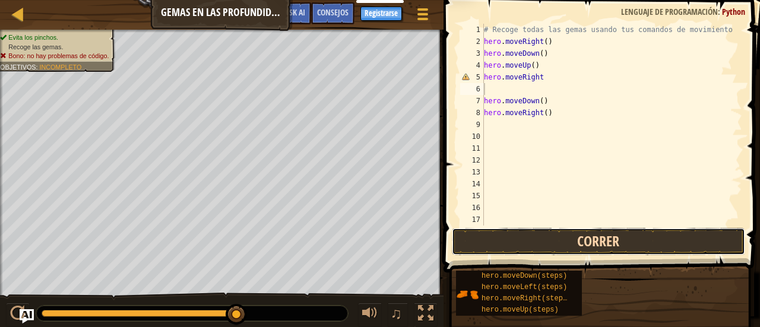
click at [627, 232] on button "Correr" at bounding box center [598, 241] width 293 height 27
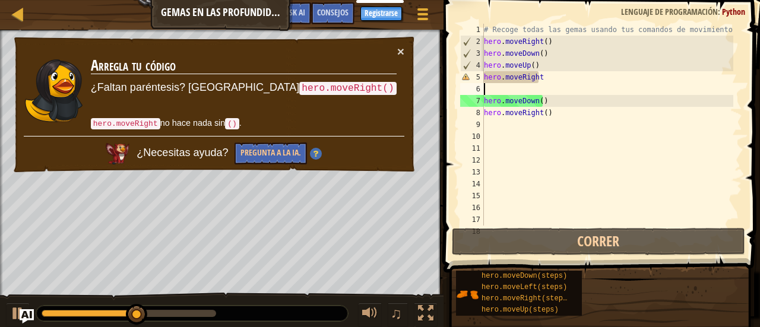
click at [573, 82] on div "# Recoge todas las gemas usando tus comandos de movimiento. hero . moveRight ( …" at bounding box center [607, 137] width 252 height 226
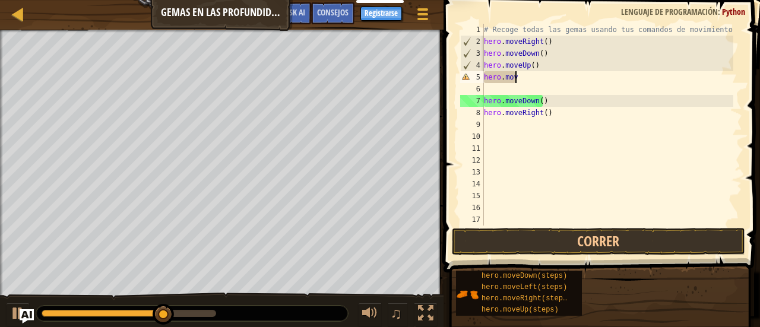
type textarea "h"
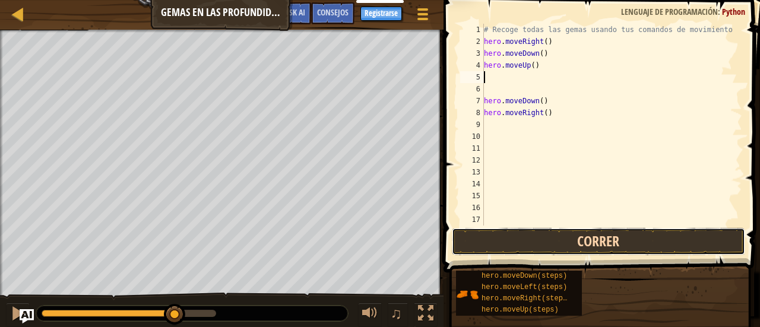
click at [582, 240] on button "Correr" at bounding box center [598, 241] width 293 height 27
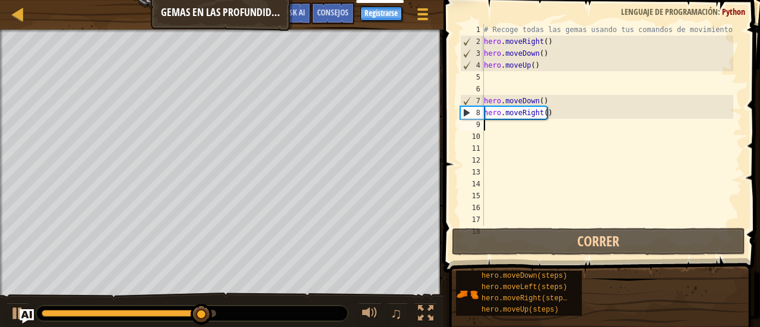
click at [598, 119] on div "# Recoge todas las gemas usando tus comandos de movimiento. hero . moveRight ( …" at bounding box center [607, 137] width 252 height 226
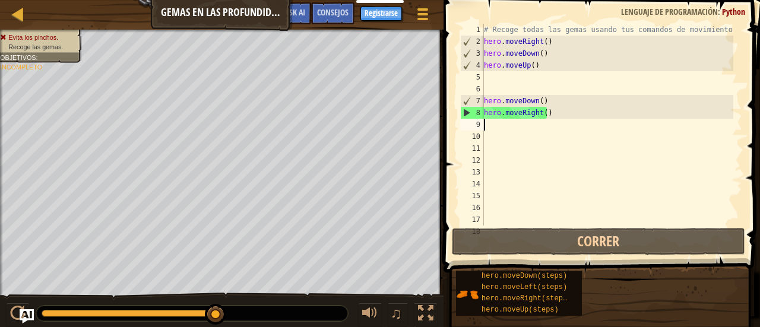
click at [593, 115] on div "# Recoge todas las gemas usando tus comandos de movimiento. hero . moveRight ( …" at bounding box center [607, 137] width 252 height 226
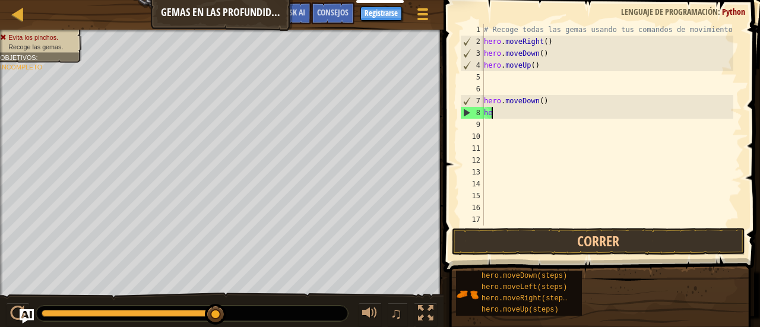
type textarea "h"
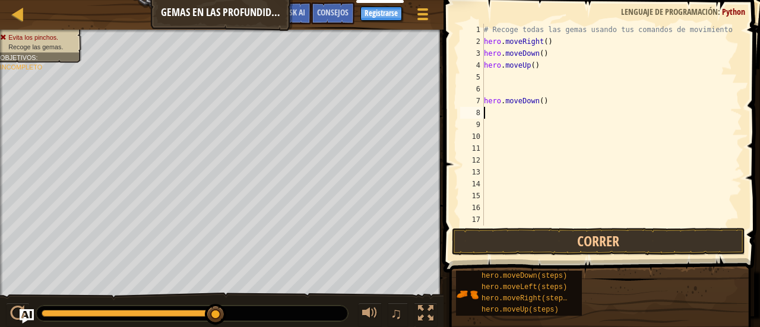
type textarea "h"
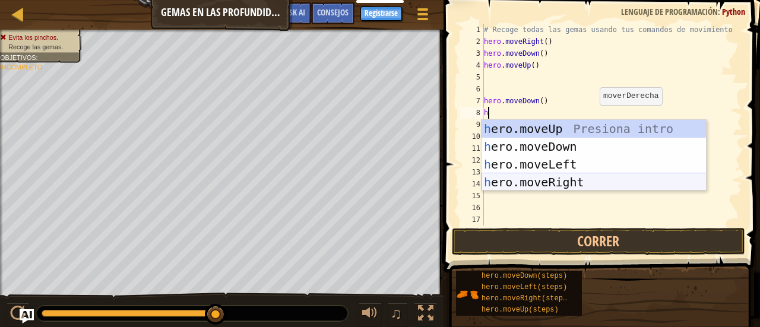
click at [577, 183] on div "h ero.moveUp Presiona intro h ero.moveDown Presiona intro h ero.moveLeft Presio…" at bounding box center [593, 173] width 225 height 107
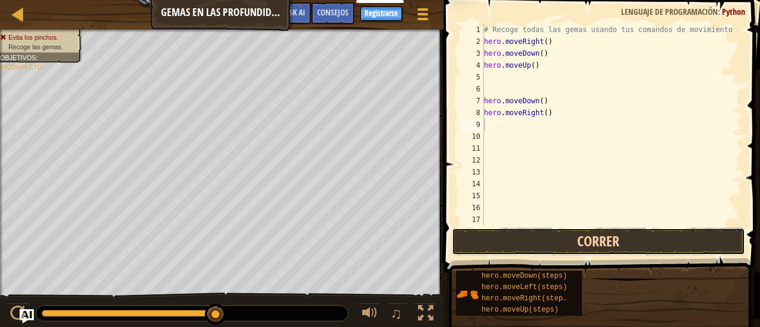
click at [583, 238] on button "Correr" at bounding box center [598, 241] width 293 height 27
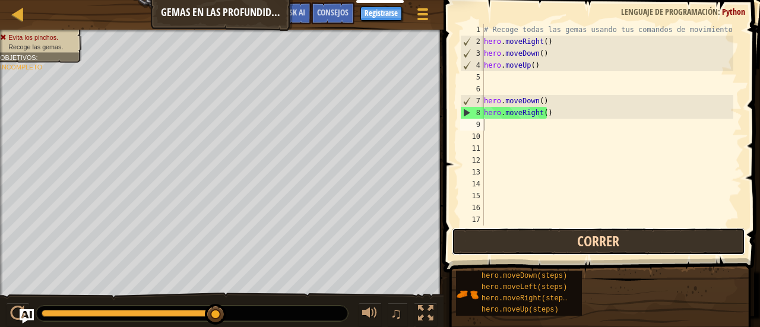
click at [538, 244] on button "Correr" at bounding box center [598, 241] width 293 height 27
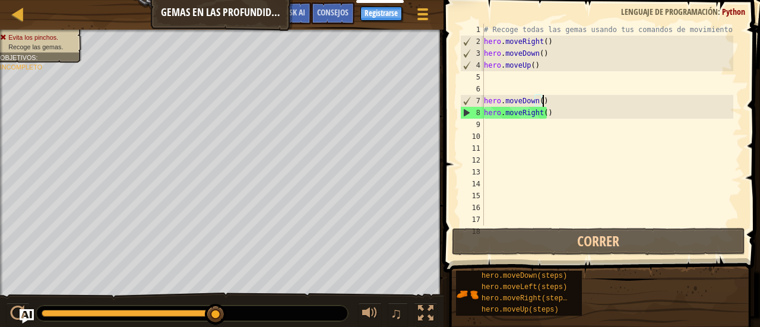
click at [547, 101] on div "# Recoge todas las gemas usando tus comandos de movimiento. hero . moveRight ( …" at bounding box center [607, 137] width 252 height 226
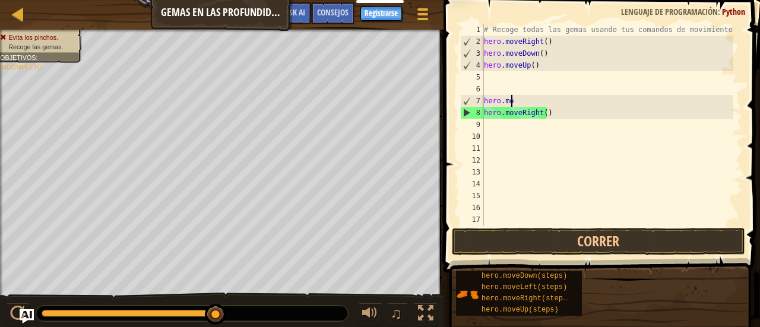
type textarea "h"
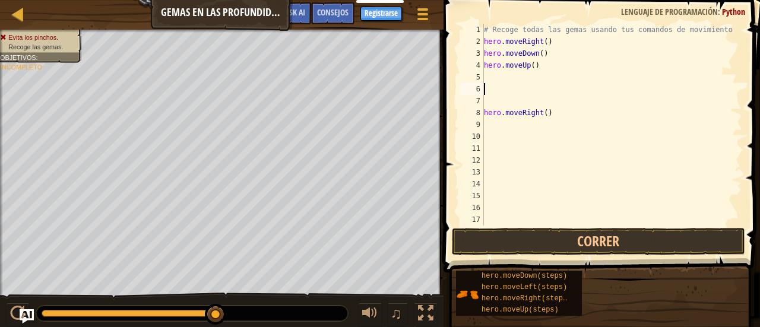
click at [538, 85] on div "# Recoge todas las gemas usando tus comandos de movimiento. hero . moveRight ( …" at bounding box center [607, 137] width 252 height 226
type textarea "hero.moveUp()"
click at [531, 77] on div "# Recoge todas las gemas usando tus comandos de movimiento. hero . moveRight ( …" at bounding box center [607, 137] width 252 height 226
type textarea "hero.moveUp()"
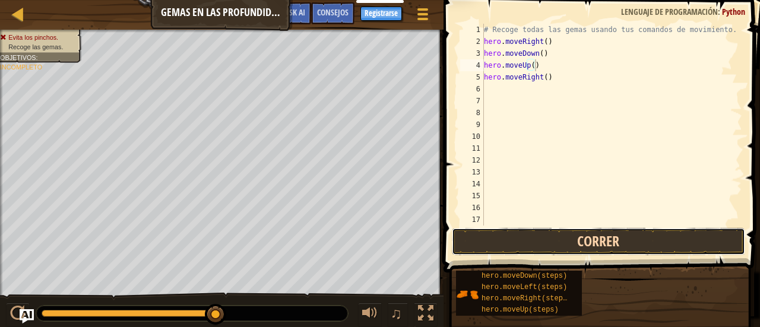
click at [569, 238] on button "Correr" at bounding box center [598, 241] width 293 height 27
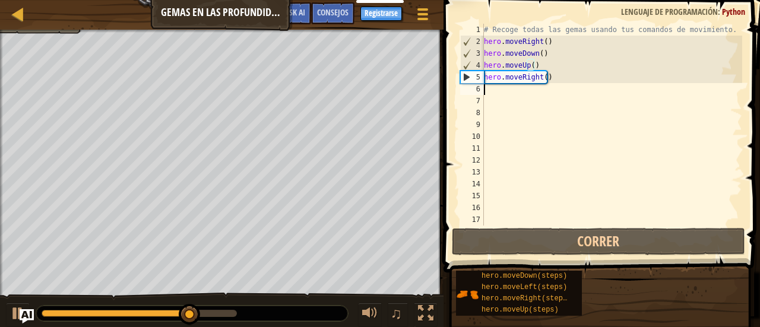
click at [488, 90] on div "# Recoge todas las gemas usando tus comandos de movimiento. hero . moveRight ( …" at bounding box center [611, 137] width 261 height 226
type textarea "h"
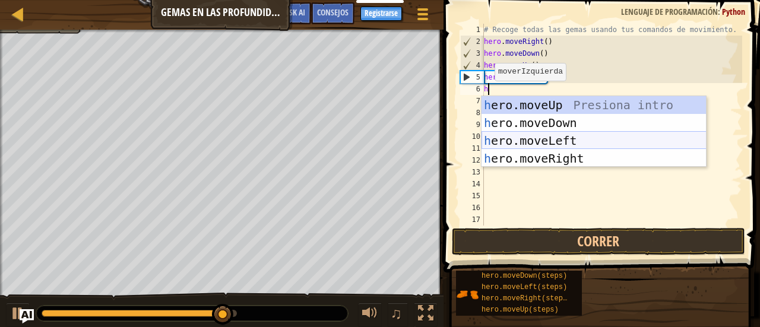
click at [497, 147] on div "h ero.moveUp Presiona intro h ero.moveDown Presiona intro h ero.moveLeft Presio…" at bounding box center [593, 149] width 225 height 107
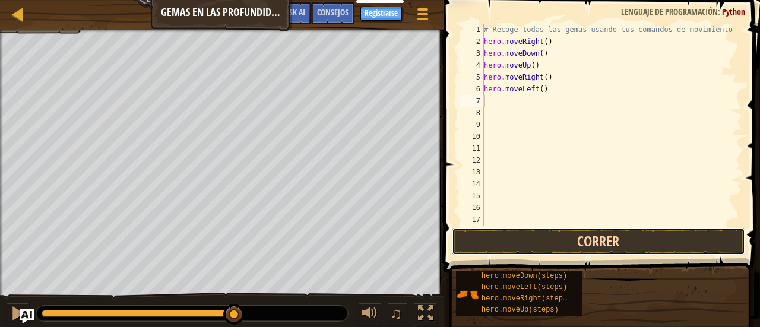
click at [469, 230] on button "Correr" at bounding box center [598, 241] width 293 height 27
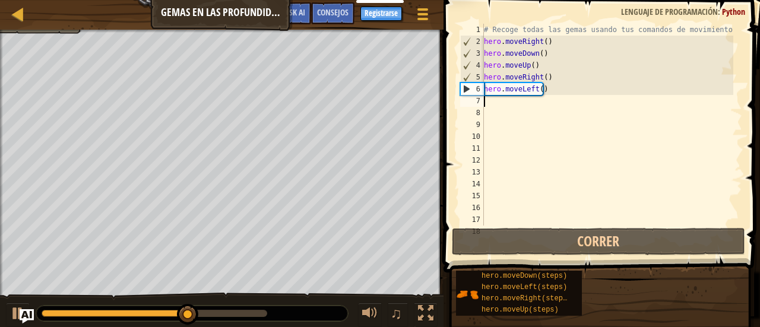
click at [487, 106] on div "# Recoge todas las gemas usando tus comandos de movimiento. hero . moveRight ( …" at bounding box center [607, 137] width 252 height 226
type textarea "h"
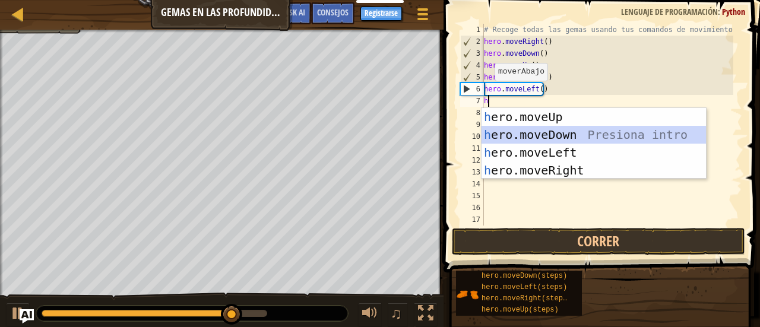
click at [498, 130] on div "h ero.moveUp Presiona intro h ero.moveDown Presiona intro h ero.moveLeft Presio…" at bounding box center [593, 161] width 225 height 107
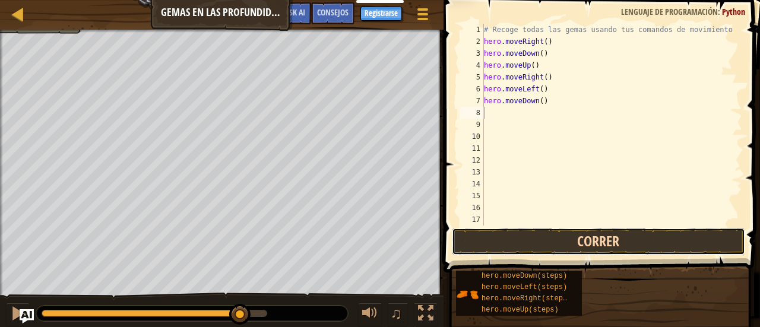
click at [513, 246] on button "Correr" at bounding box center [598, 241] width 293 height 27
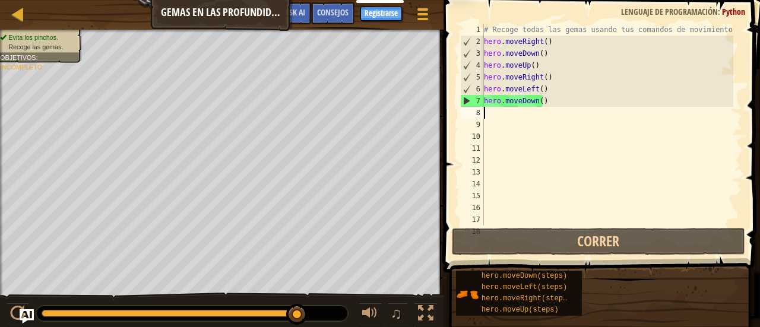
click at [546, 100] on div "# Recoge todas las gemas usando tus comandos de movimiento. hero . moveRight ( …" at bounding box center [607, 137] width 252 height 226
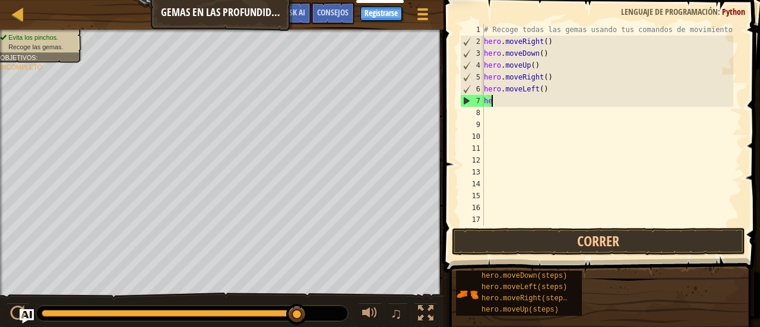
type textarea "h"
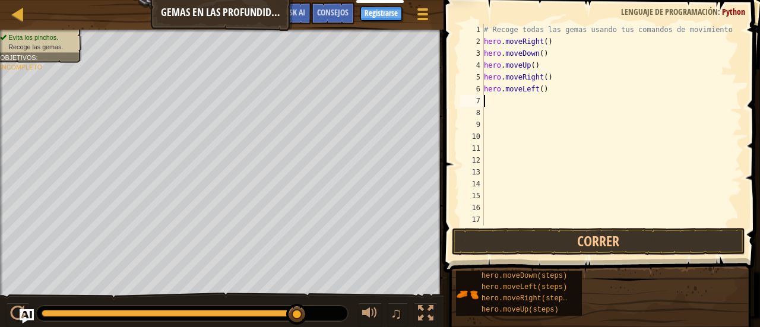
type textarea "h"
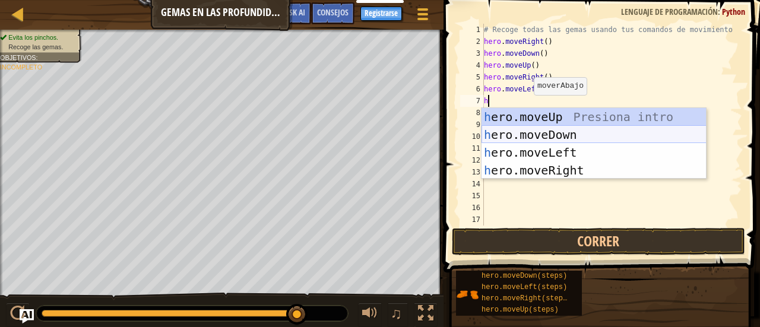
click at [514, 135] on div "h ero.moveUp Presiona intro h ero.moveDown Presiona intro h ero.moveLeft Presio…" at bounding box center [593, 161] width 225 height 107
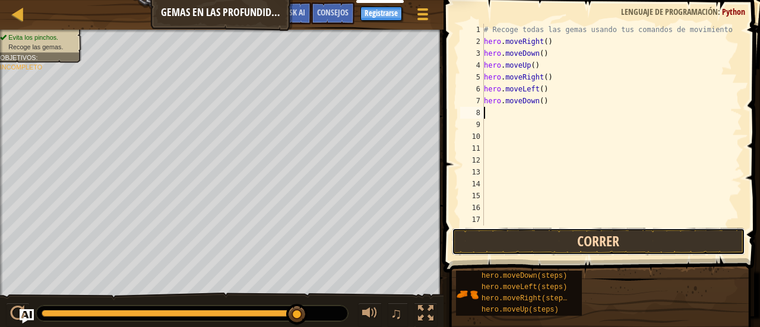
click at [534, 236] on button "Correr" at bounding box center [598, 241] width 293 height 27
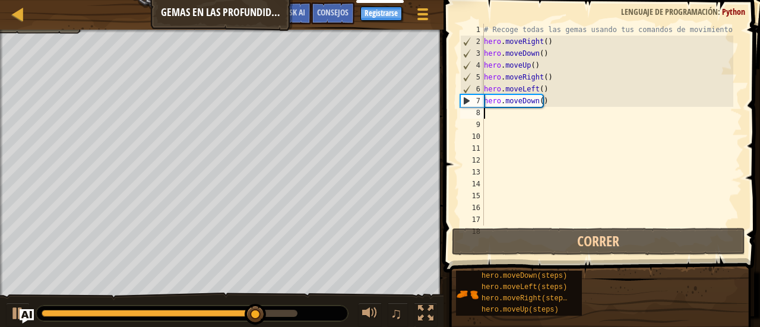
click at [547, 109] on div "# Recoge todas las gemas usando tus comandos de movimiento. hero . moveRight ( …" at bounding box center [607, 137] width 252 height 226
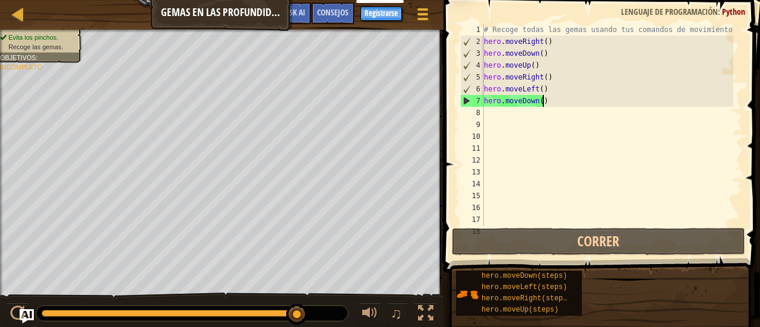
click at [550, 100] on div "# Recoge todas las gemas usando tus comandos de movimiento. hero . moveRight ( …" at bounding box center [607, 137] width 252 height 226
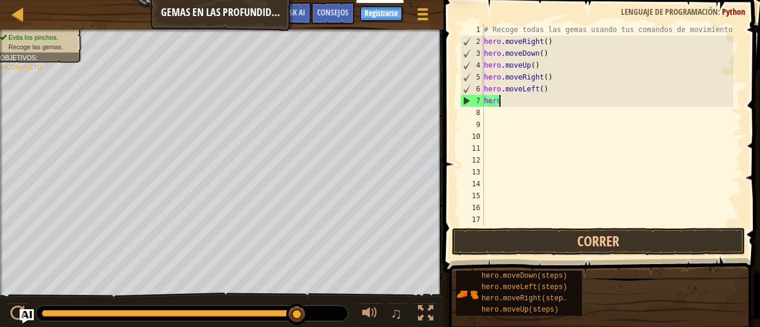
type textarea "h"
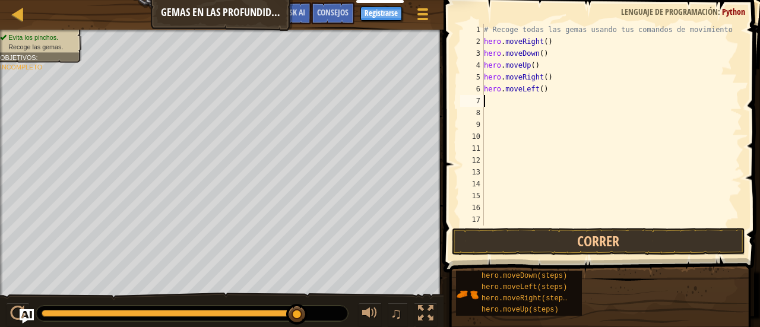
type textarea "h"
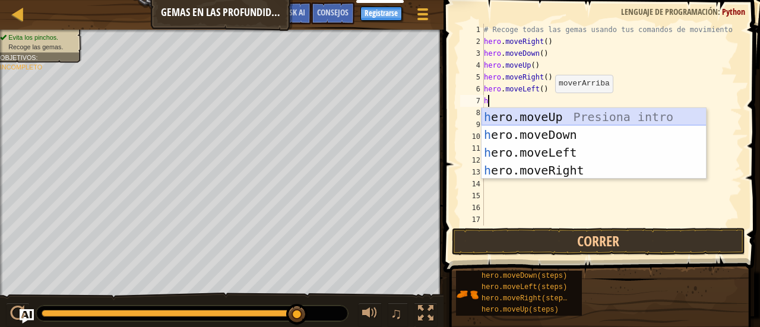
click at [549, 112] on div "h ero.moveUp Presiona intro h ero.moveDown Presiona intro h ero.moveLeft Presio…" at bounding box center [593, 161] width 225 height 107
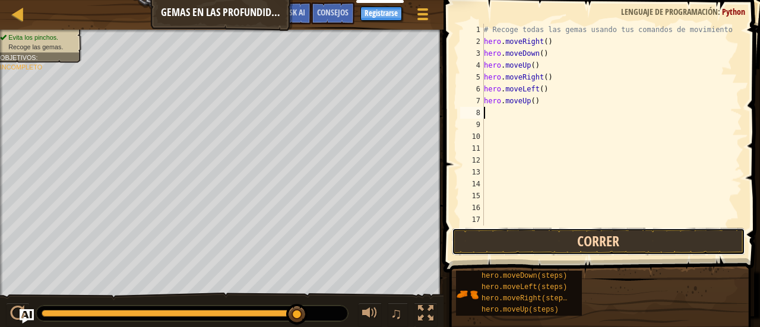
click at [520, 233] on button "Correr" at bounding box center [598, 241] width 293 height 27
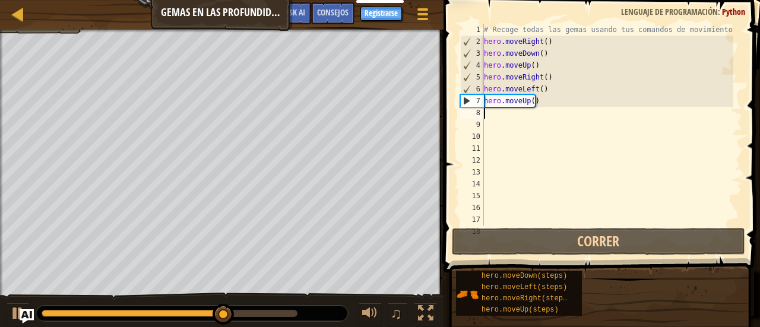
click at [500, 115] on div "# Recoge todas las gemas usando tus comandos de movimiento. hero . moveRight ( …" at bounding box center [607, 137] width 252 height 226
type textarea "h"
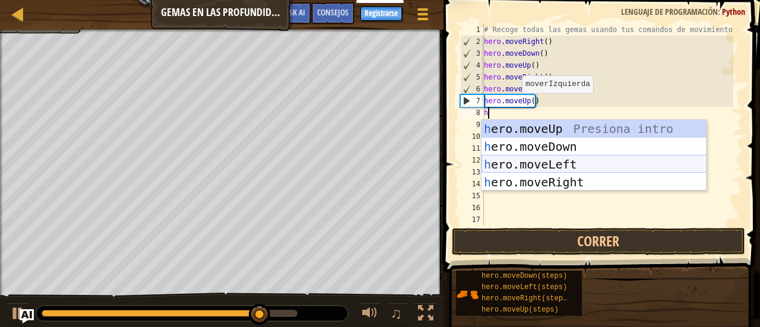
click at [517, 161] on div "h ero.moveUp Presiona intro h ero.moveDown Presiona intro h ero.moveLeft Presio…" at bounding box center [593, 173] width 225 height 107
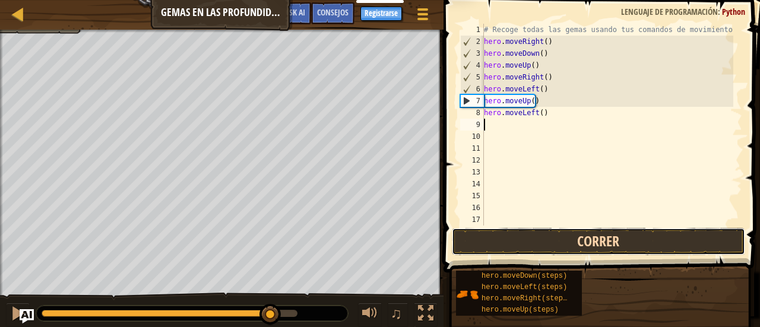
click at [514, 241] on button "Correr" at bounding box center [598, 241] width 293 height 27
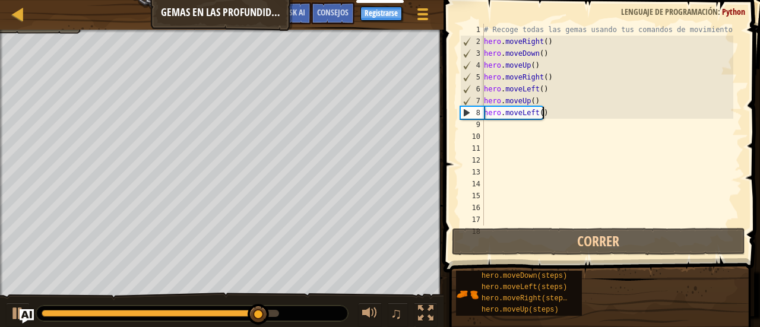
click at [555, 116] on div "# Recoge todas las gemas usando tus comandos de movimiento. hero . moveRight ( …" at bounding box center [607, 137] width 252 height 226
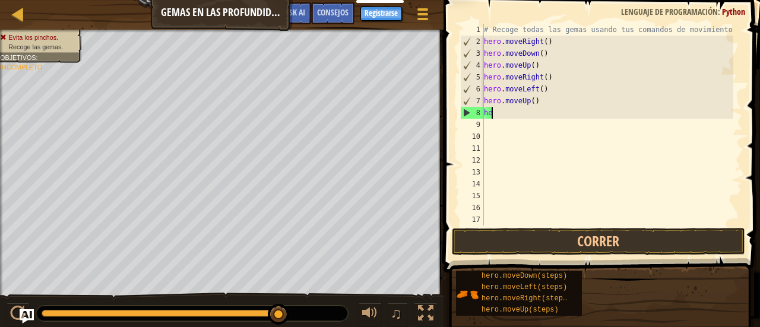
type textarea "h"
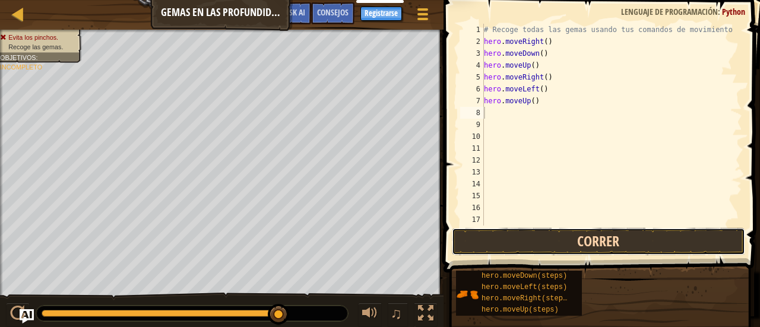
click at [574, 241] on button "Correr" at bounding box center [598, 241] width 293 height 27
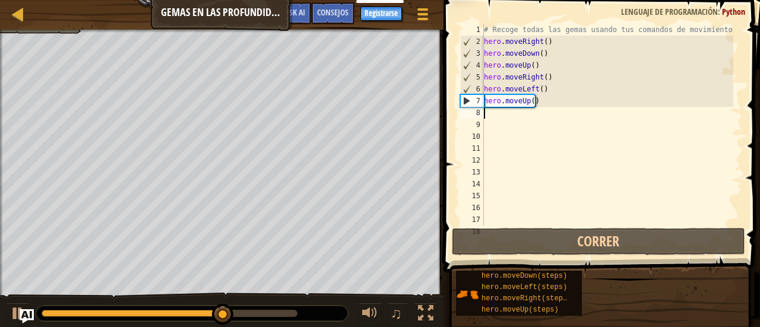
type textarea "h"
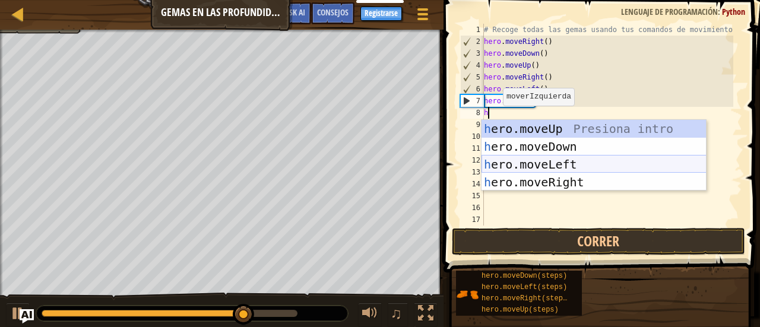
click at [501, 167] on div "h ero.moveUp Presiona intro h ero.moveDown Presiona intro h ero.moveLeft Presio…" at bounding box center [593, 173] width 225 height 107
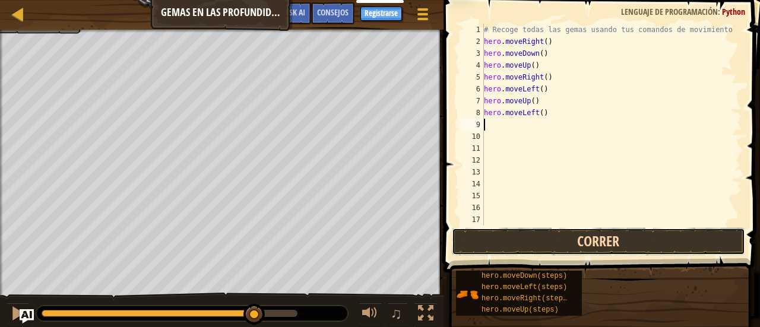
click at [512, 246] on button "Correr" at bounding box center [598, 241] width 293 height 27
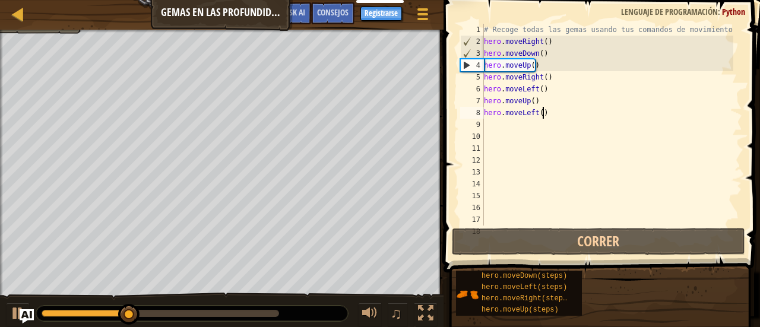
click at [548, 115] on div "# Recoge todas las gemas usando tus comandos de movimiento. hero . moveRight ( …" at bounding box center [607, 137] width 252 height 226
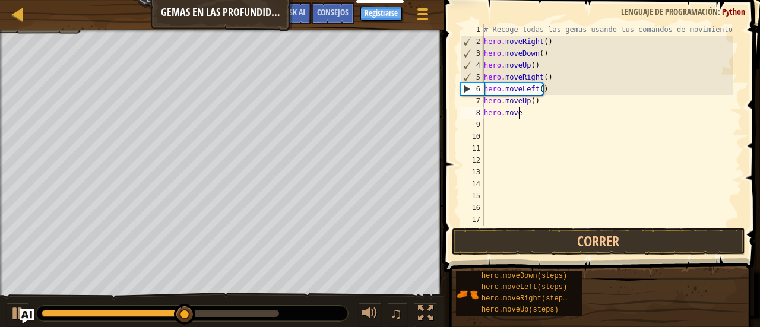
type textarea "h"
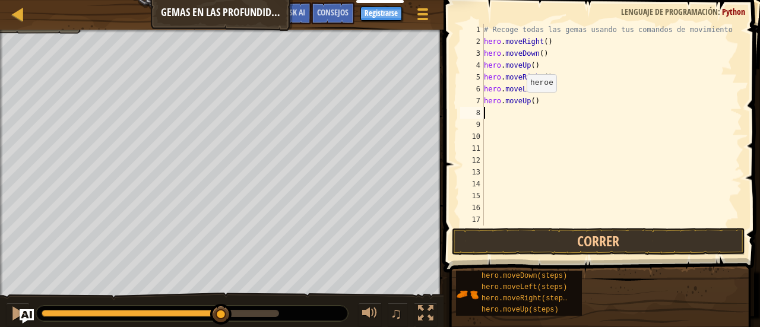
type textarea "h"
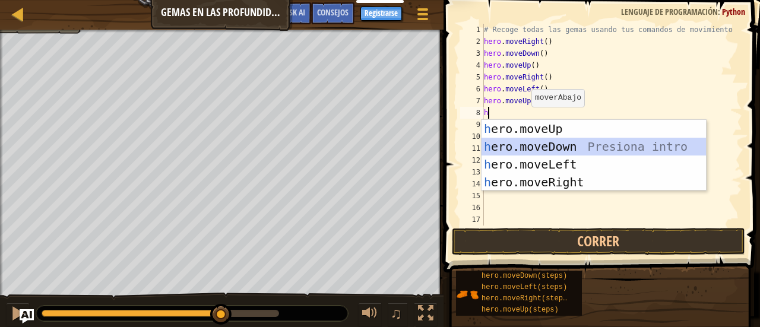
click at [525, 142] on div "h ero.moveUp Presiona intro h ero.moveDown Presiona intro h ero.moveLeft Presio…" at bounding box center [593, 173] width 225 height 107
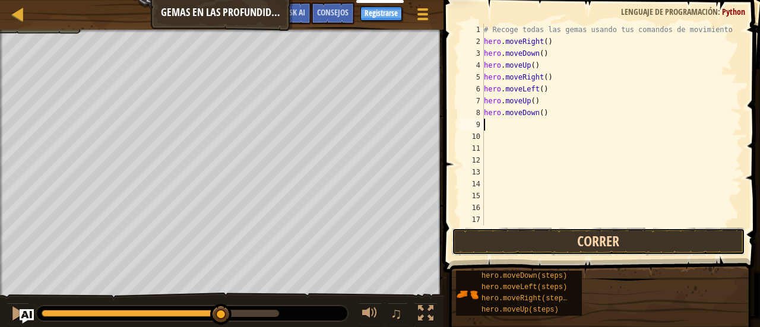
click at [517, 244] on button "Correr" at bounding box center [598, 241] width 293 height 27
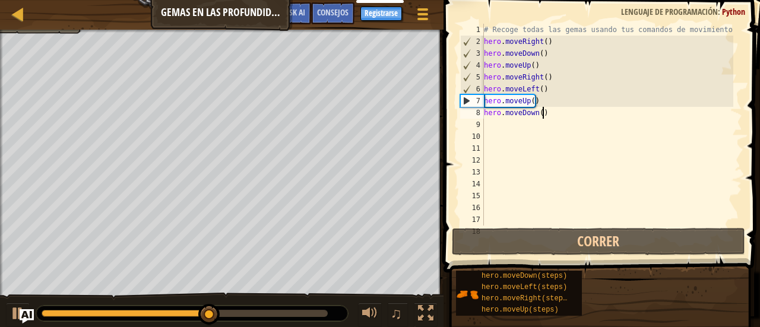
click at [553, 112] on div "# Recoge todas las gemas usando tus comandos de movimiento. hero . moveRight ( …" at bounding box center [607, 137] width 252 height 226
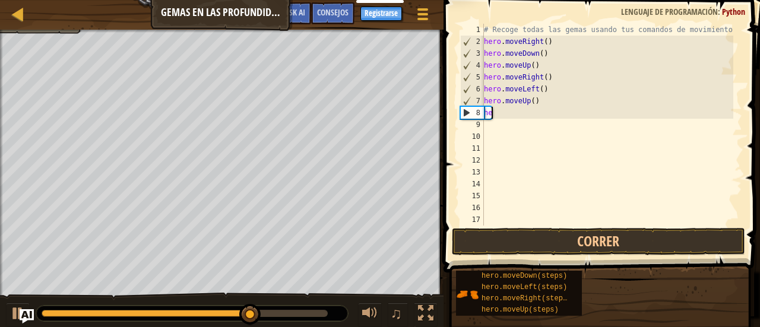
type textarea "h"
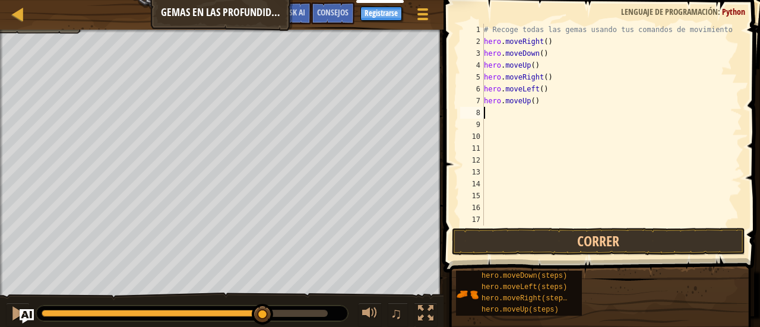
click at [498, 121] on div "# Recoge todas las gemas usando tus comandos de movimiento. hero . moveRight ( …" at bounding box center [607, 137] width 252 height 226
click at [490, 110] on div "# Recoge todas las gemas usando tus comandos de movimiento. hero . moveRight ( …" at bounding box center [607, 137] width 252 height 226
type textarea "h"
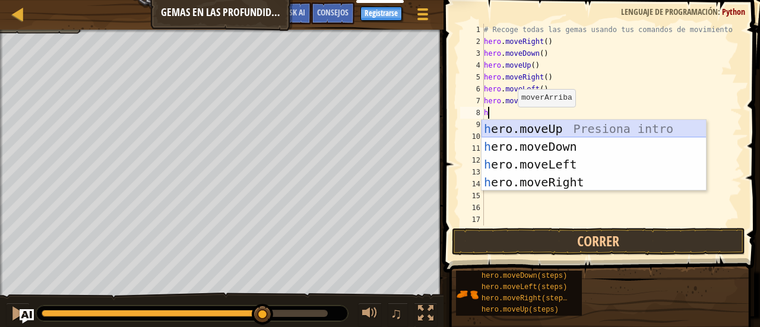
click at [512, 122] on div "h ero.moveUp Presiona intro h ero.moveDown Presiona intro h ero.moveLeft Presio…" at bounding box center [593, 173] width 225 height 107
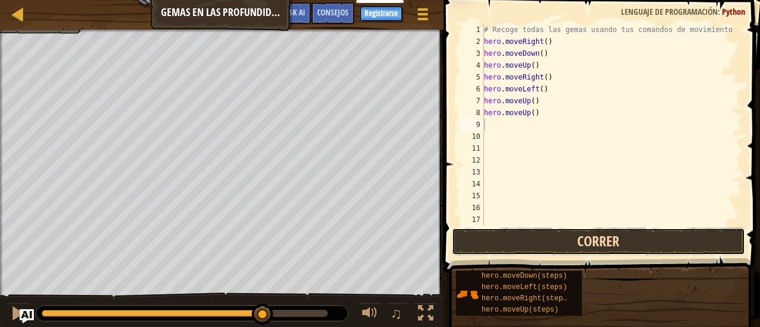
click at [576, 244] on button "Correr" at bounding box center [598, 241] width 293 height 27
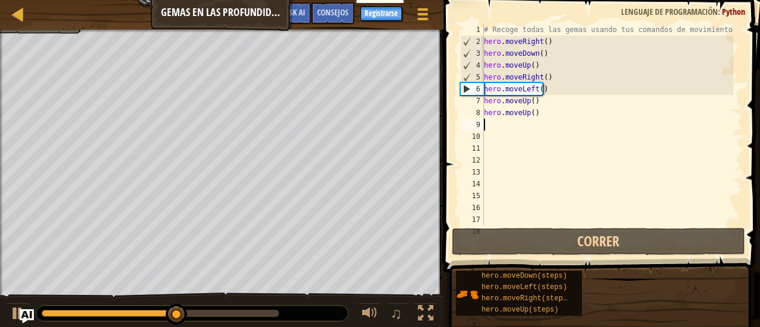
click at [542, 115] on div "# Recoge todas las gemas usando tus comandos de movimiento. hero . moveRight ( …" at bounding box center [607, 137] width 252 height 226
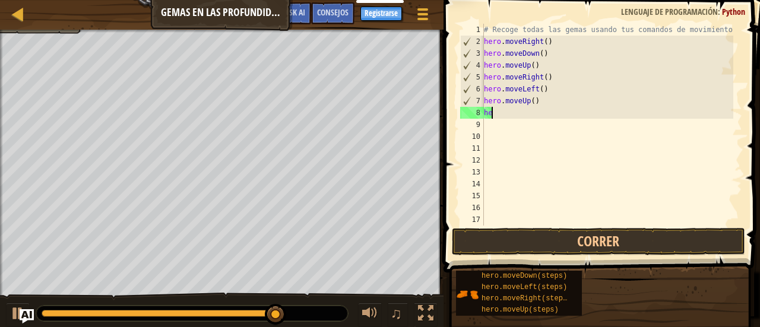
type textarea "h"
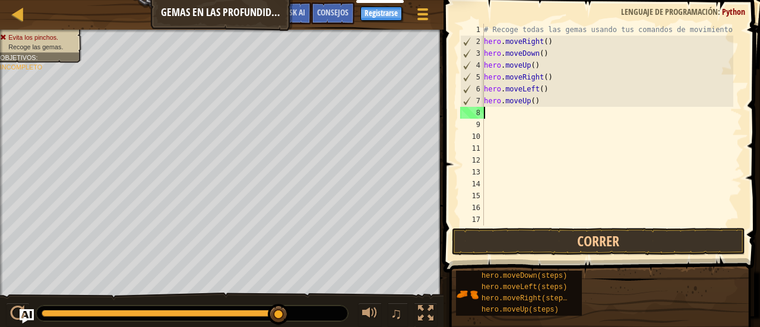
type textarea "h"
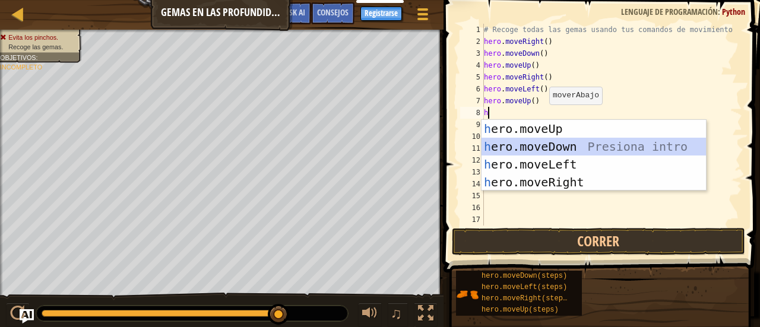
click at [539, 147] on div "h ero.moveUp Presiona intro h ero.moveDown Presiona intro h ero.moveLeft Presio…" at bounding box center [593, 173] width 225 height 107
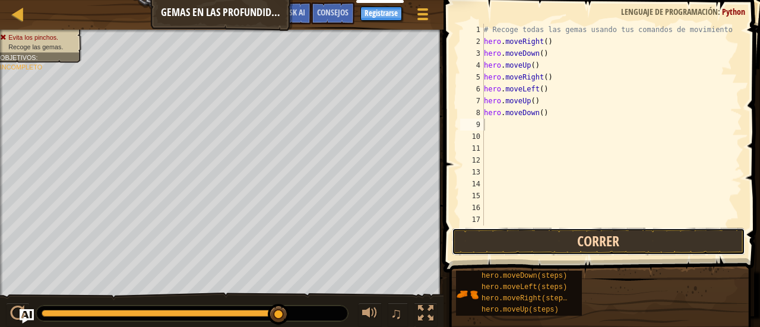
click at [618, 245] on button "Correr" at bounding box center [598, 241] width 293 height 27
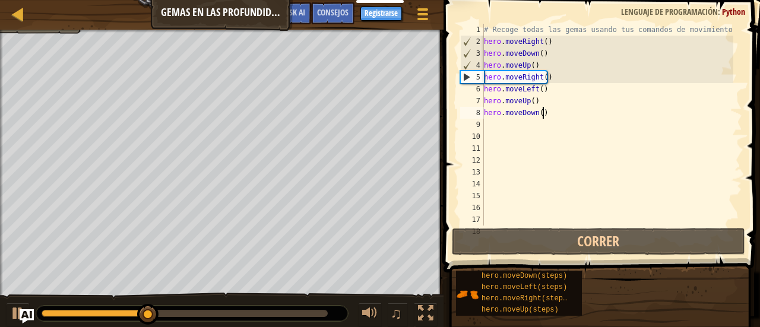
click at [569, 114] on div "# Recoge todas las gemas usando tus comandos de movimiento. hero . moveRight ( …" at bounding box center [607, 137] width 252 height 226
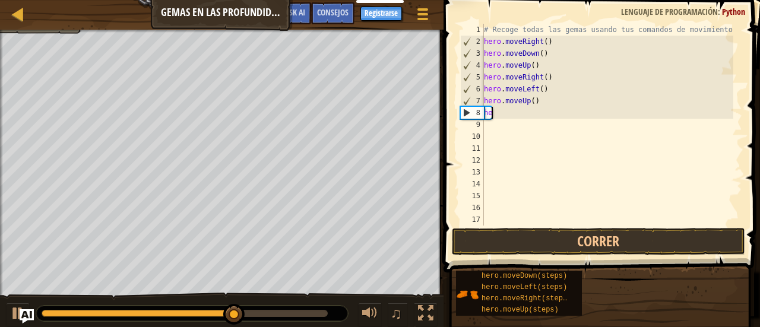
type textarea "h"
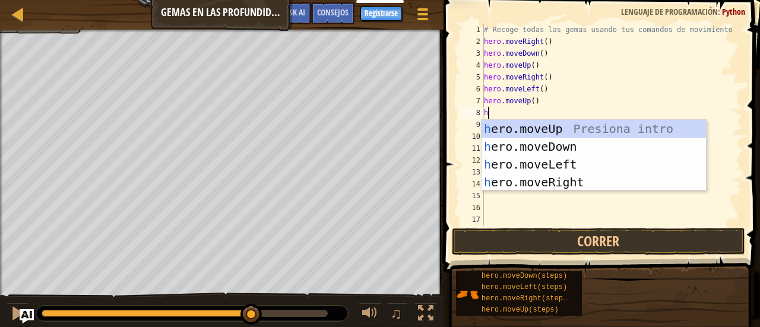
type textarea "h"
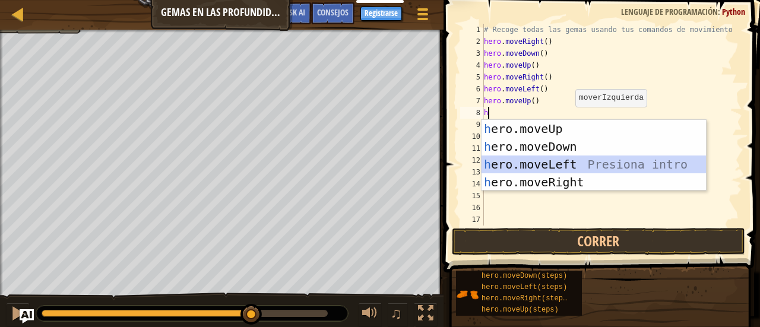
click at [561, 164] on div "h ero.moveUp Presiona intro h ero.moveDown Presiona intro h ero.moveLeft Presio…" at bounding box center [593, 173] width 225 height 107
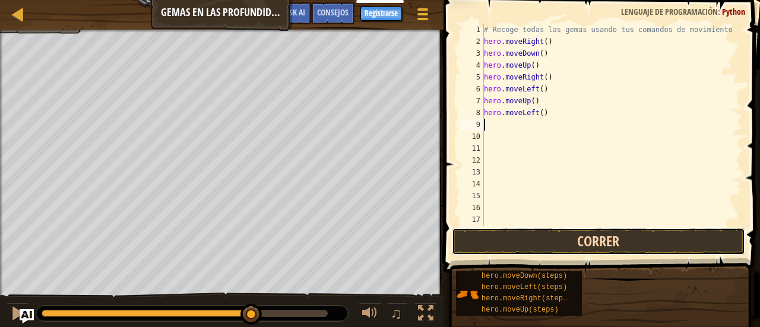
click at [569, 238] on button "Correr" at bounding box center [598, 241] width 293 height 27
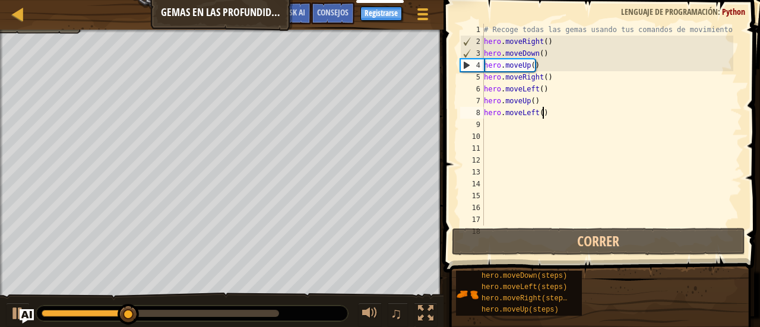
click at [548, 113] on div "# Recoge todas las gemas usando tus comandos de movimiento. hero . moveRight ( …" at bounding box center [607, 137] width 252 height 226
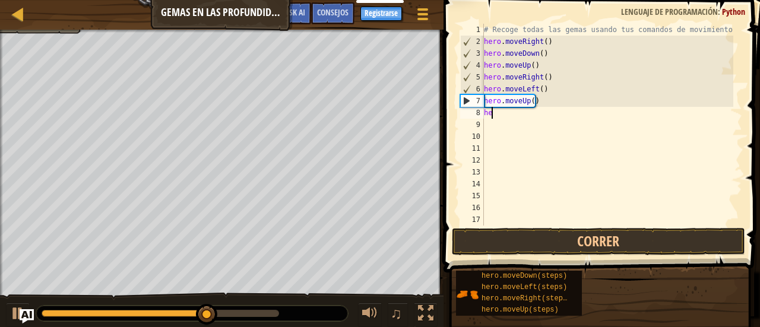
type textarea "h"
type textarea "j"
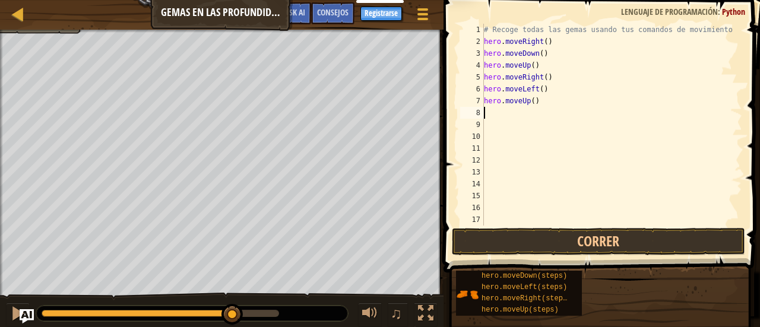
type textarea "h"
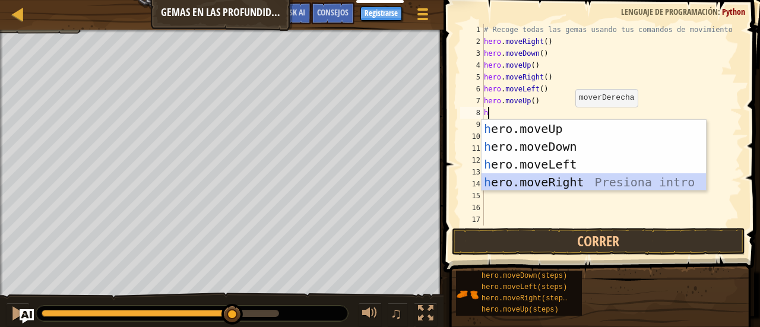
click at [542, 177] on div "h ero.moveUp Presiona intro h ero.moveDown Presiona intro h ero.moveLeft Presio…" at bounding box center [593, 173] width 225 height 107
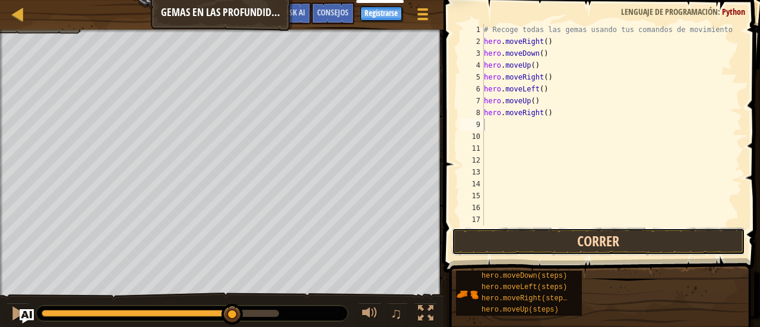
click at [558, 242] on button "Correr" at bounding box center [598, 241] width 293 height 27
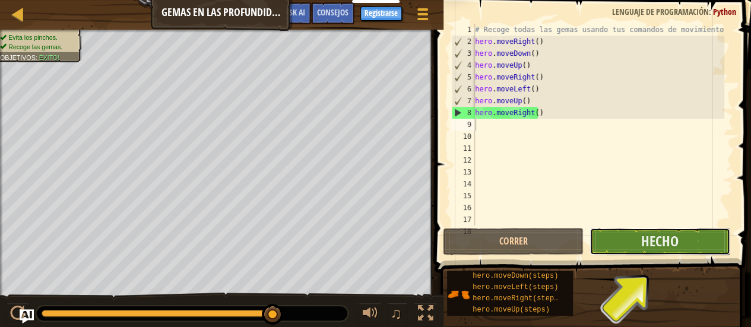
click at [615, 246] on button "Hecho" at bounding box center [659, 241] width 141 height 27
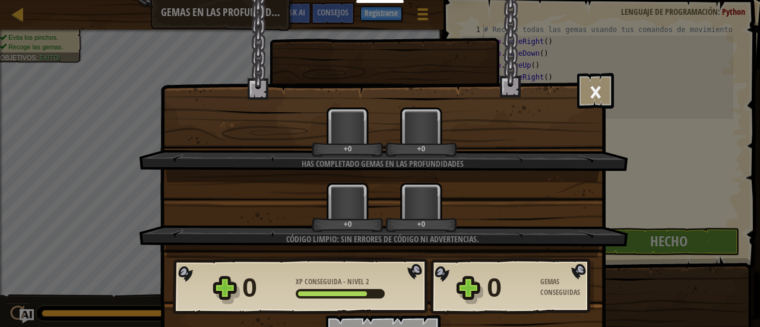
scroll to position [23, 0]
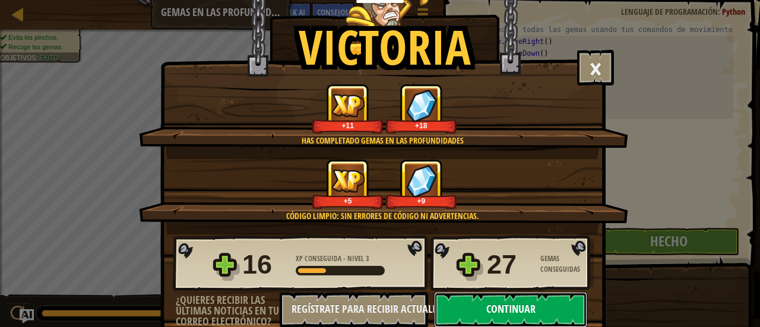
click at [496, 301] on button "Continuar" at bounding box center [510, 310] width 153 height 36
select select "es-ES"
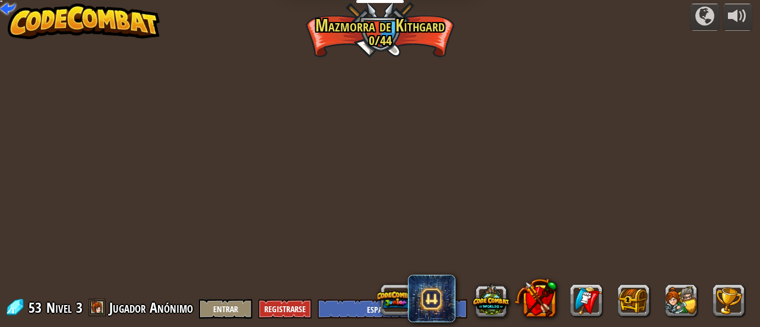
select select "es-ES"
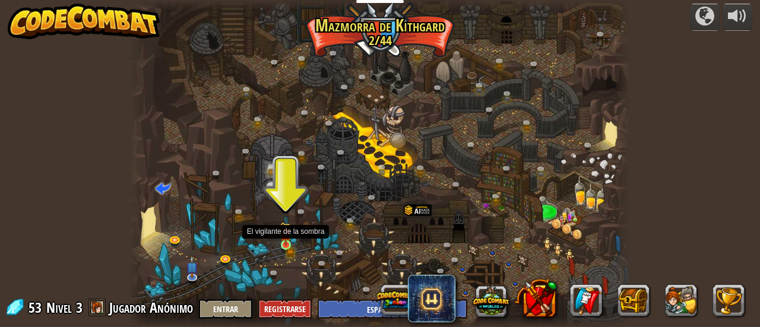
click at [290, 243] on img at bounding box center [285, 234] width 11 height 24
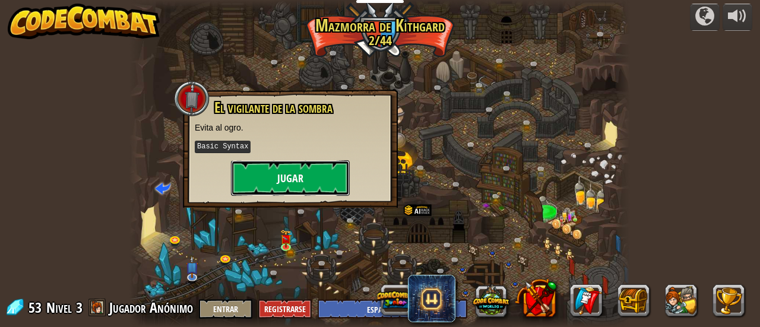
click at [266, 167] on button "Jugar" at bounding box center [290, 178] width 119 height 36
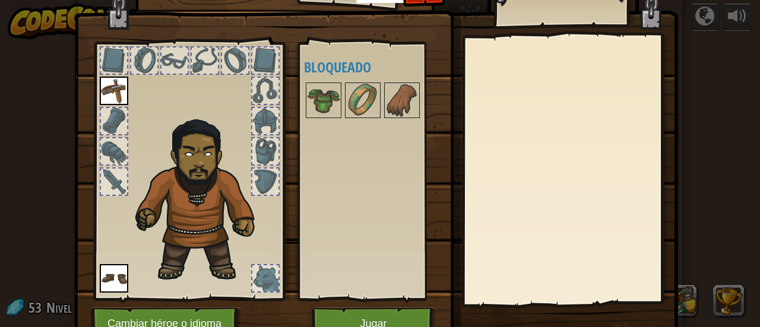
scroll to position [82, 0]
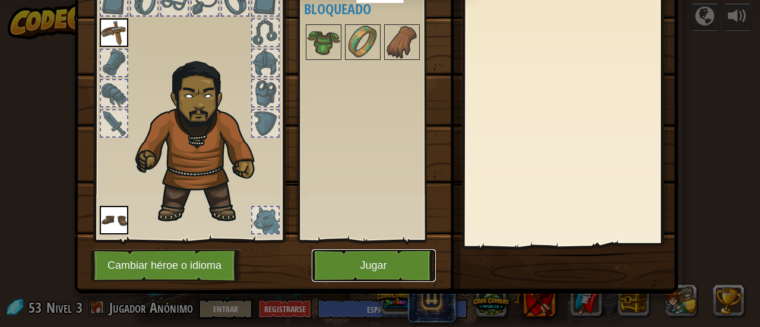
click at [359, 265] on button "Jugar" at bounding box center [374, 265] width 124 height 33
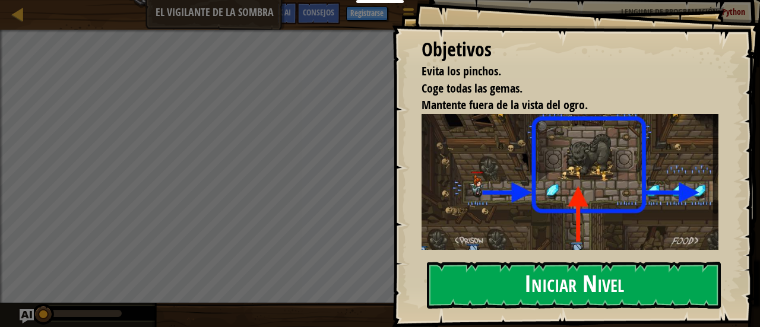
click at [498, 291] on button "Iniciar Nivel" at bounding box center [574, 285] width 294 height 47
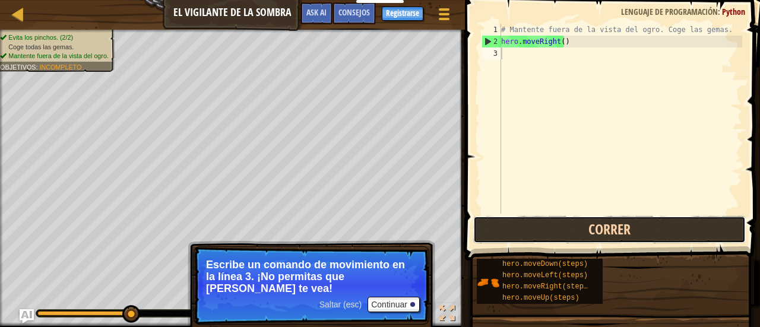
click at [573, 230] on button "Correr" at bounding box center [609, 229] width 272 height 27
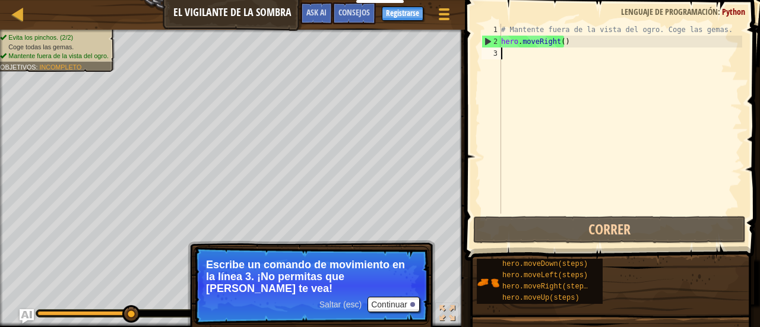
click at [513, 53] on div "# Mantente fuera de la vista del ogro. Coge las gemas. hero . moveRight ( )" at bounding box center [619, 131] width 243 height 214
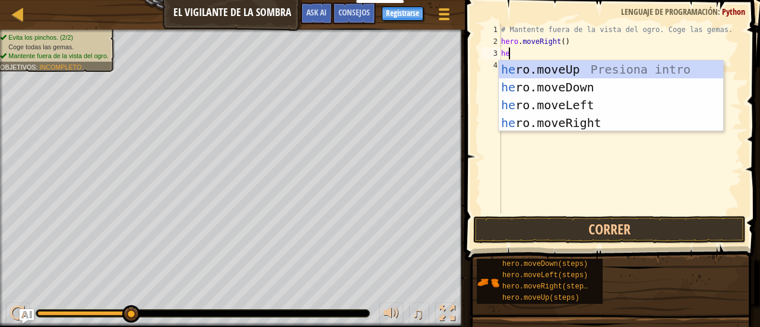
type textarea "h"
type textarea "move"
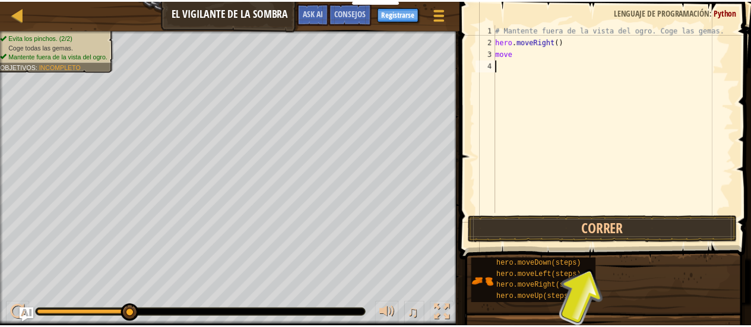
scroll to position [5, 0]
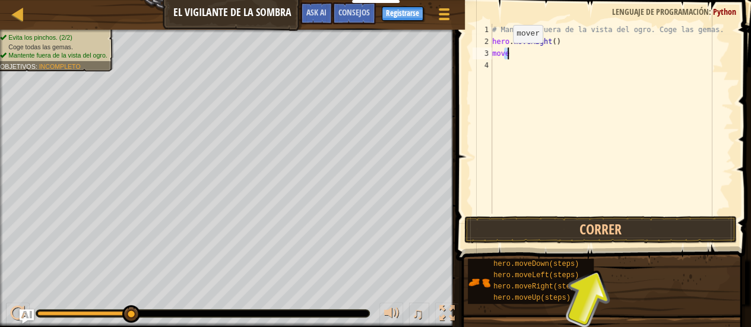
click at [512, 54] on div "# Mantente fuera de la vista del ogro. Coge las gemas. hero . moveRight ( ) move" at bounding box center [611, 131] width 243 height 214
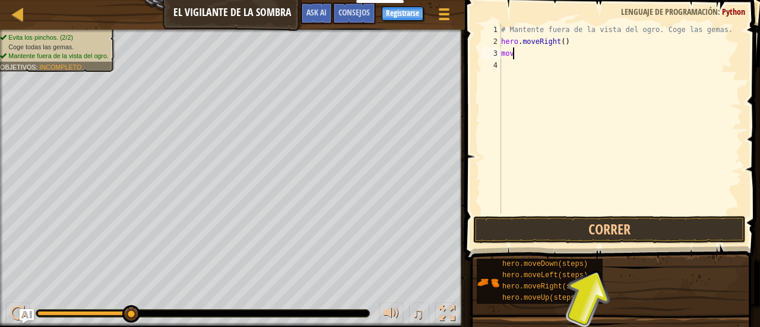
type textarea "m"
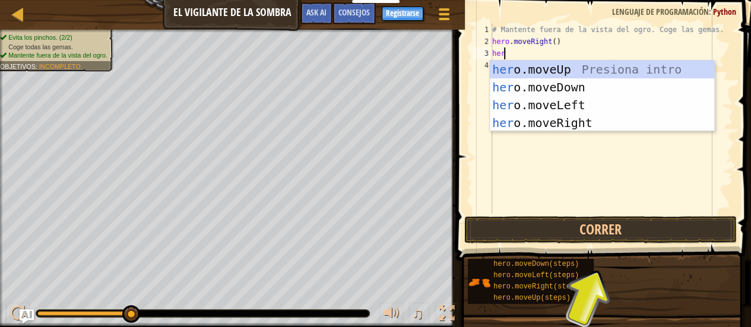
type textarea "hero"
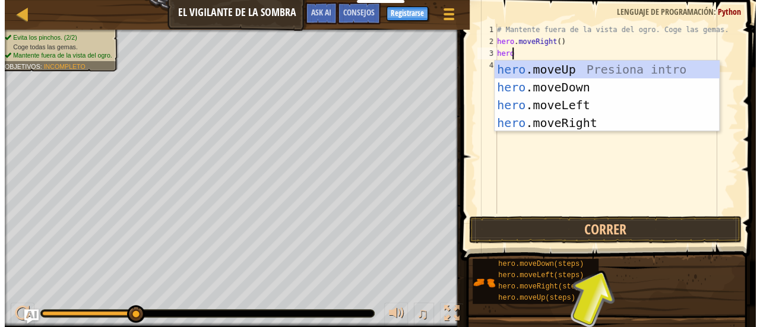
scroll to position [5, 1]
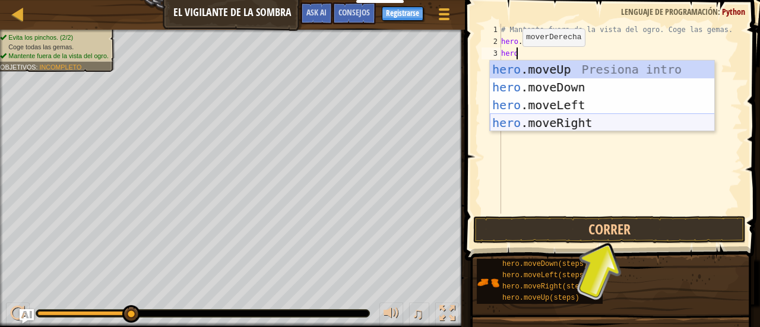
click at [567, 122] on div "hero .moveUp Presiona intro hero .moveDown Presiona intro hero .moveLeft Presio…" at bounding box center [602, 114] width 225 height 107
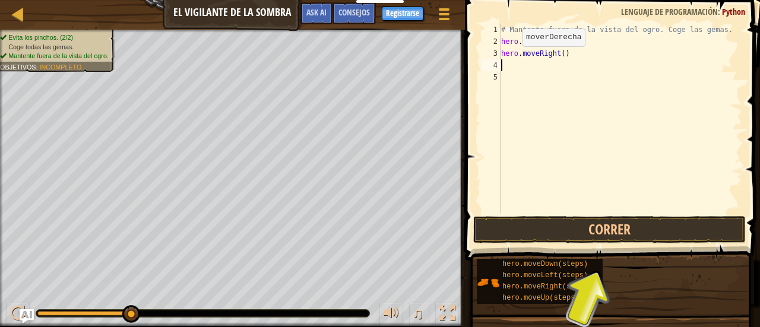
scroll to position [5, 0]
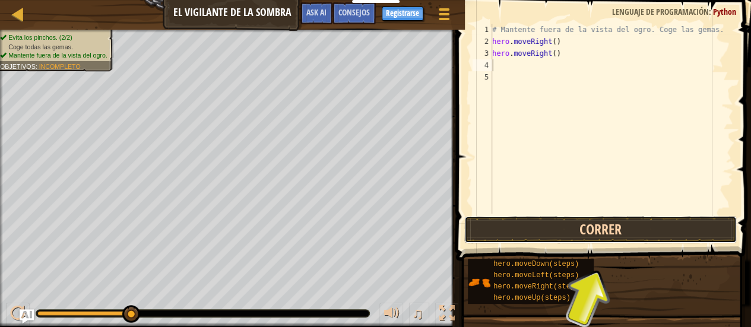
click at [563, 227] on button "Correr" at bounding box center [600, 229] width 272 height 27
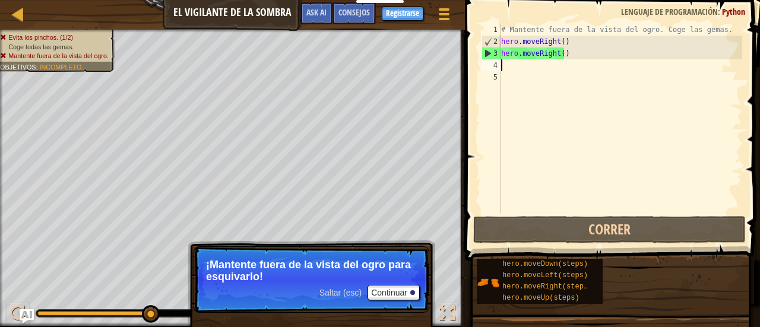
click at [514, 66] on div "# Mantente fuera de la vista del ogro. Coge las gemas. hero . moveRight ( ) her…" at bounding box center [619, 131] width 243 height 214
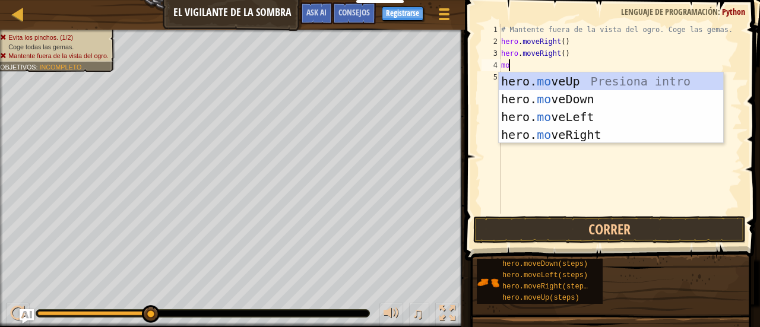
type textarea "m"
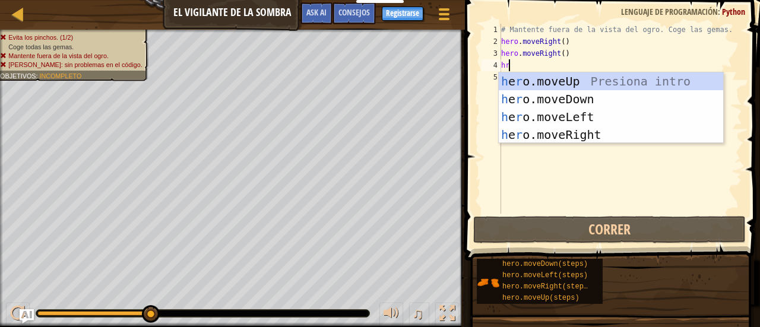
type textarea "h"
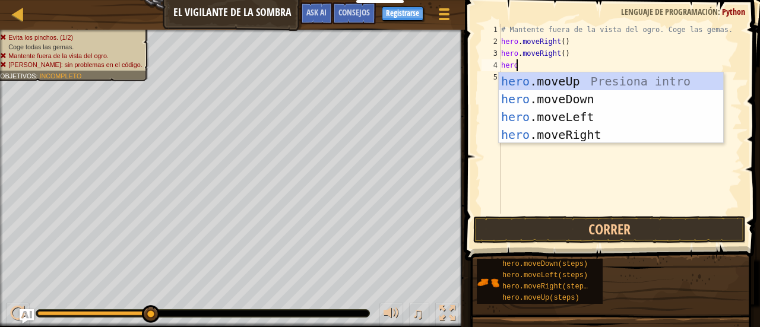
scroll to position [5, 1]
click at [576, 40] on div "# Mantente fuera de la vista del ogro. Coge las gemas. hero . moveRight ( ) her…" at bounding box center [619, 131] width 243 height 214
type textarea "hero.moveRight()"
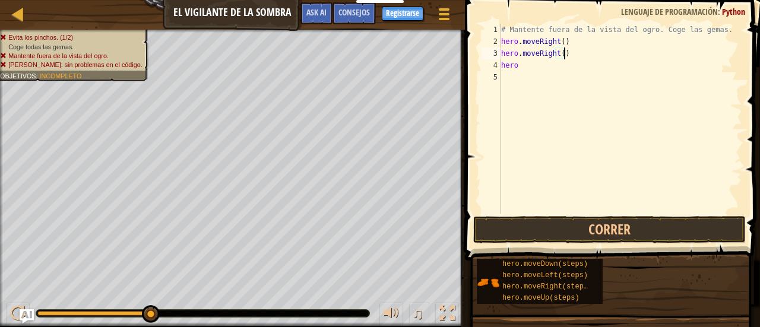
click at [570, 58] on div "# Mantente fuera de la vista del ogro. Coge las gemas. hero . moveRight ( ) her…" at bounding box center [619, 131] width 243 height 214
type textarea "h"
click at [525, 68] on div "# Mantente fuera de la vista del ogro. Coge las gemas. hero . moveRight ( ) hero" at bounding box center [619, 131] width 243 height 214
type textarea "h"
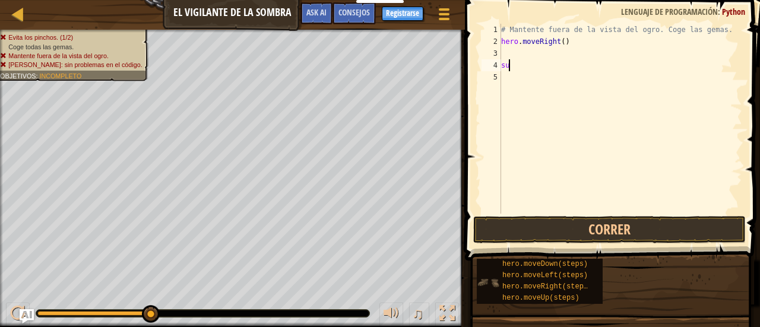
type textarea "s"
type textarea "hero.moveRig"
type textarea "s"
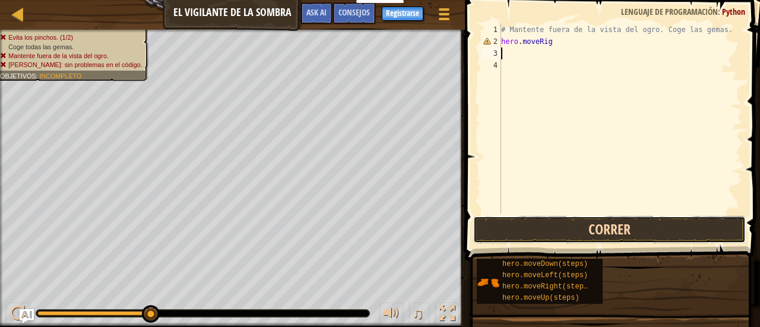
click at [546, 224] on button "Correr" at bounding box center [609, 229] width 272 height 27
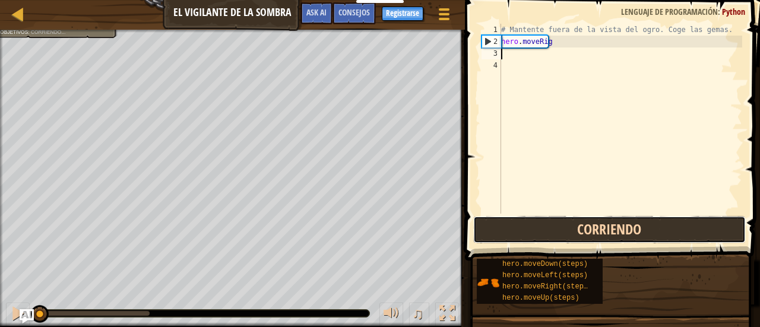
click at [546, 224] on button "Corriendo" at bounding box center [609, 229] width 272 height 27
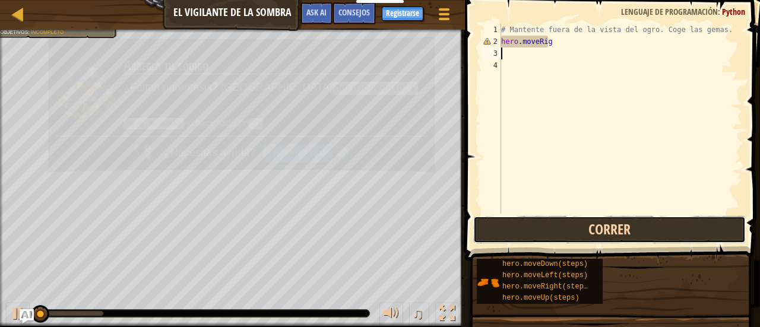
click at [546, 224] on button "Correr" at bounding box center [609, 229] width 272 height 27
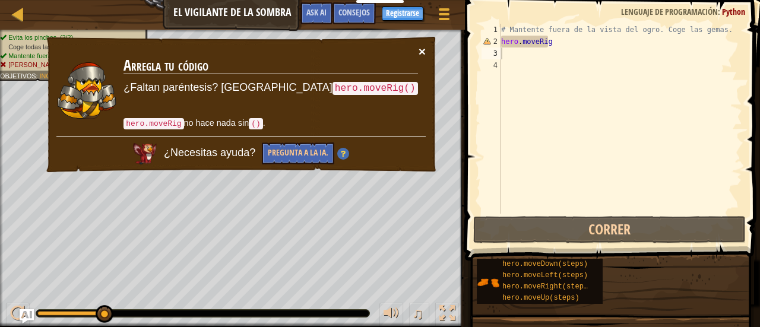
click at [420, 48] on button "×" at bounding box center [421, 52] width 7 height 12
click at [551, 41] on div "# Mantente fuera de la vista del ogro. Coge las gemas. hero . moveRig" at bounding box center [619, 131] width 243 height 214
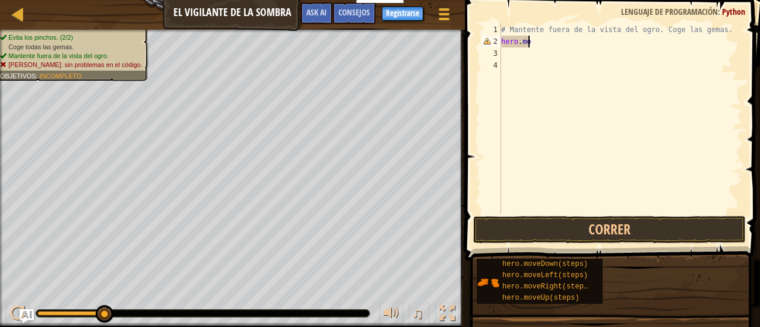
type textarea "h"
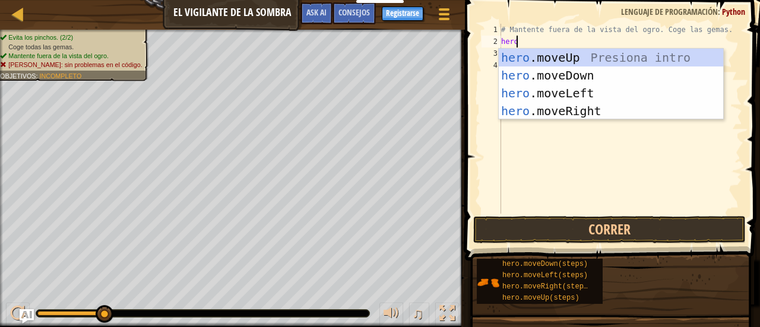
scroll to position [5, 1]
type textarea "h"
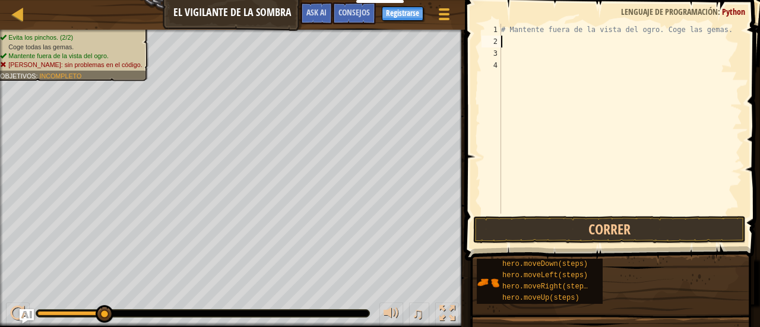
type textarea "h"
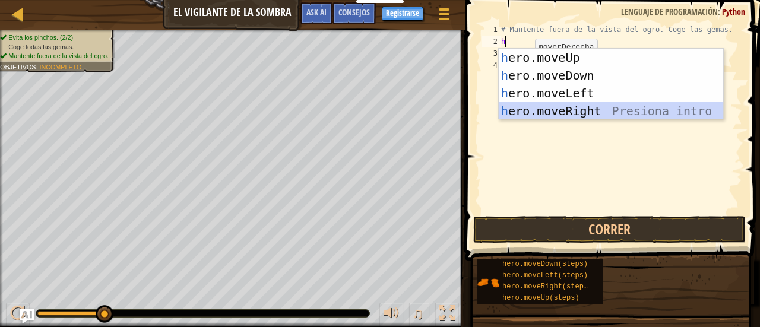
click at [553, 115] on div "h ero.moveUp Presiona intro h ero.moveDown Presiona intro h ero.moveLeft Presio…" at bounding box center [610, 102] width 225 height 107
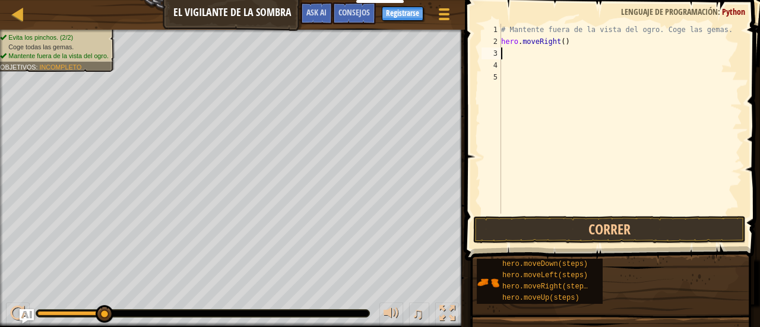
type textarea "h"
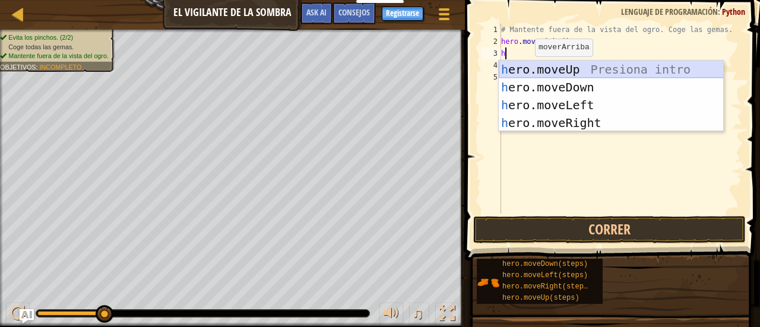
click at [563, 72] on div "h ero.moveUp Presiona intro h ero.moveDown Presiona intro h ero.moveLeft Presio…" at bounding box center [610, 114] width 225 height 107
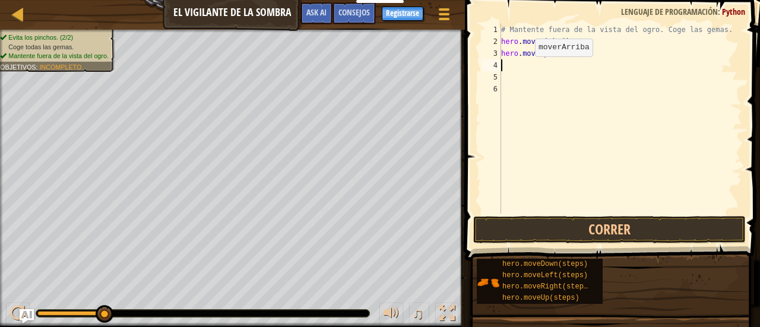
type textarea "h"
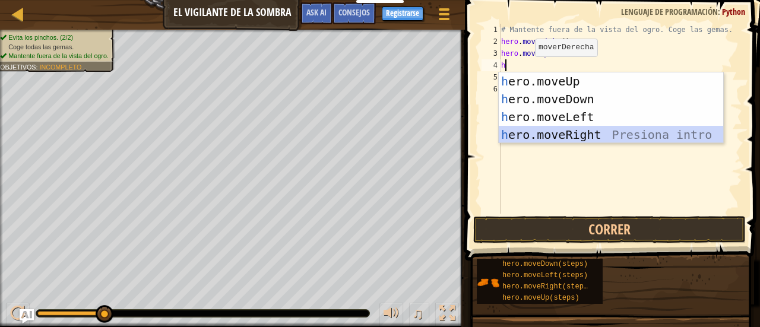
click at [580, 134] on div "h ero.moveUp Presiona intro h ero.moveDown Presiona intro h ero.moveLeft Presio…" at bounding box center [610, 125] width 225 height 107
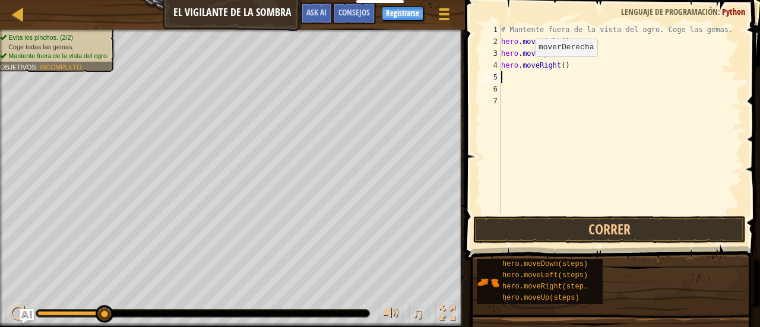
type textarea "h"
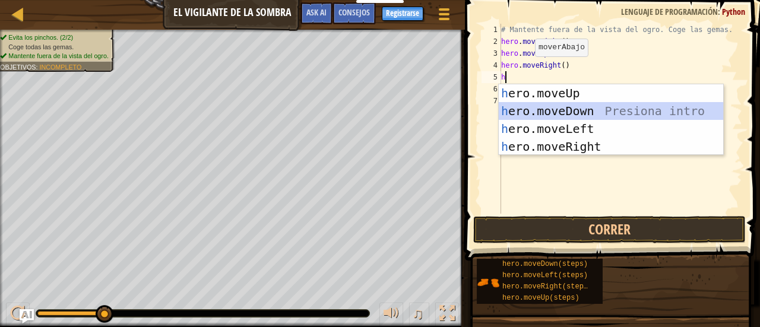
click at [580, 103] on div "h ero.moveUp Presiona intro h ero.moveDown Presiona intro h ero.moveLeft Presio…" at bounding box center [610, 137] width 225 height 107
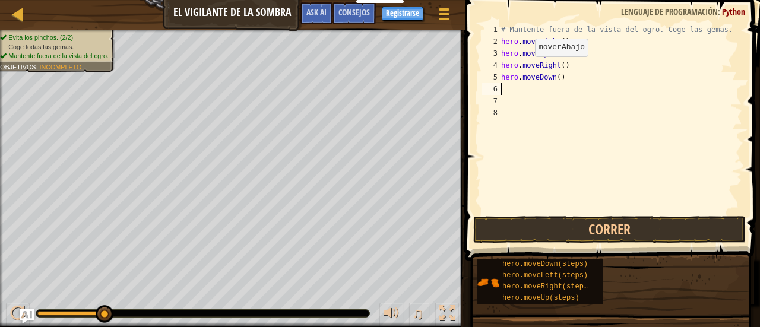
type textarea "h"
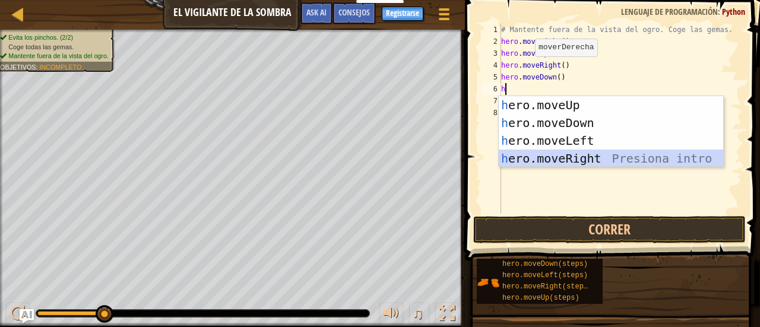
click at [589, 160] on div "h ero.moveUp Presiona intro h ero.moveDown Presiona intro h ero.moveLeft Presio…" at bounding box center [610, 149] width 225 height 107
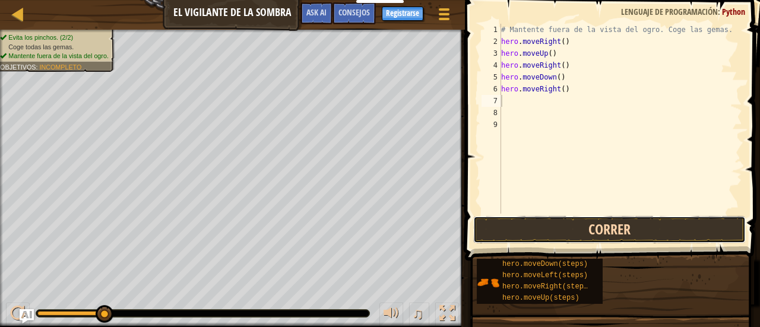
click at [603, 226] on button "Correr" at bounding box center [609, 229] width 272 height 27
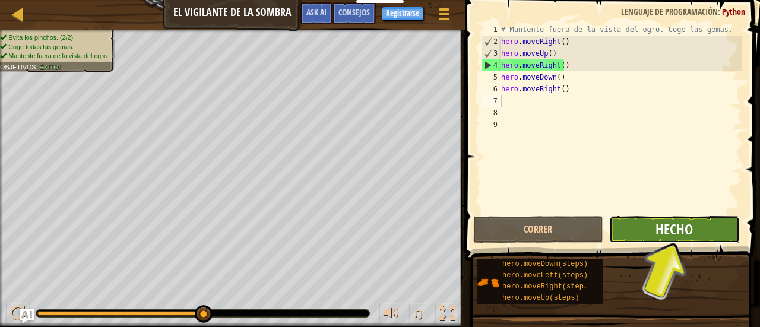
click at [667, 230] on span "Hecho" at bounding box center [673, 229] width 37 height 19
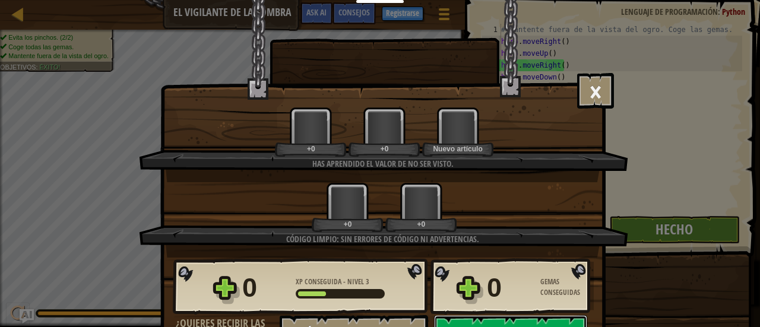
scroll to position [23, 0]
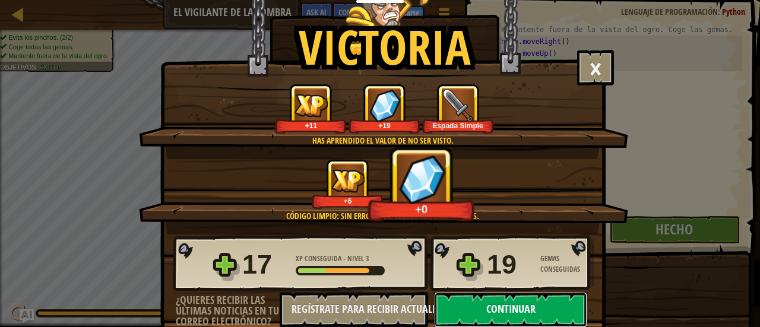
click at [522, 298] on button "Continuar" at bounding box center [510, 310] width 153 height 36
select select "es-ES"
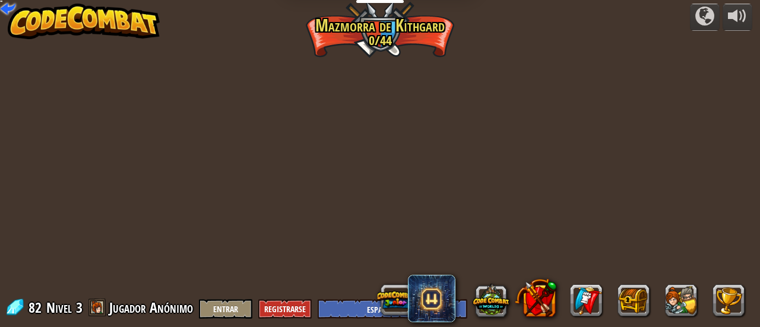
select select "es-ES"
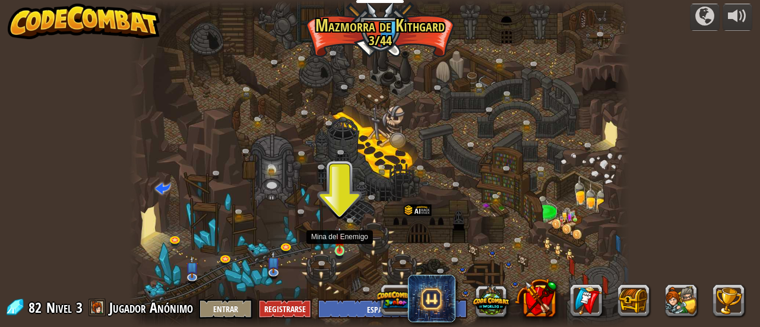
click at [338, 240] on img at bounding box center [339, 239] width 11 height 25
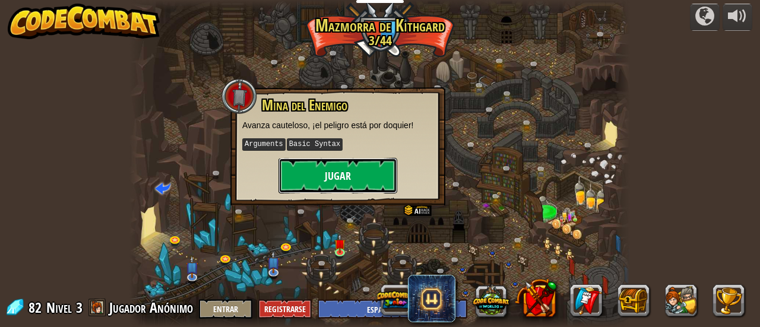
click at [332, 173] on button "Jugar" at bounding box center [337, 176] width 119 height 36
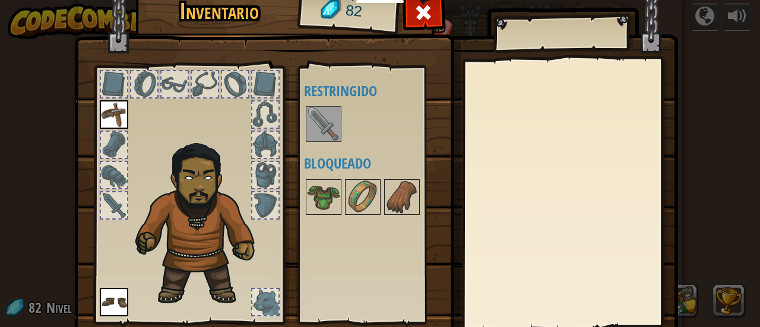
click at [313, 119] on img at bounding box center [323, 123] width 33 height 33
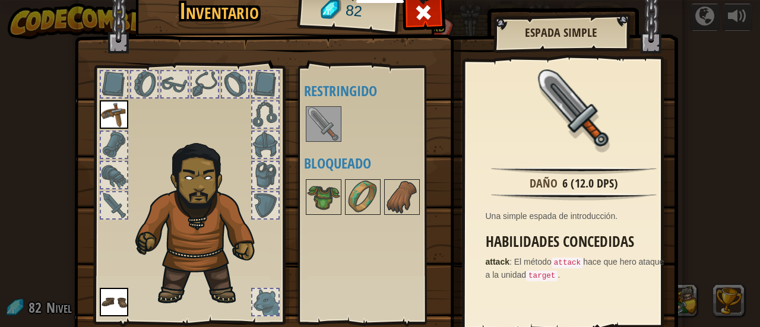
click at [692, 56] on div "Inventario 82 Disponible Equipar Equipar (doble-clic para equipar) Restringido …" at bounding box center [380, 163] width 760 height 327
click at [314, 196] on img at bounding box center [323, 196] width 33 height 33
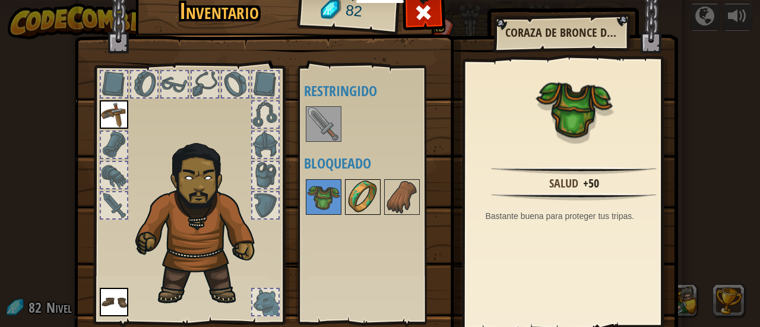
click at [357, 201] on img at bounding box center [362, 196] width 33 height 33
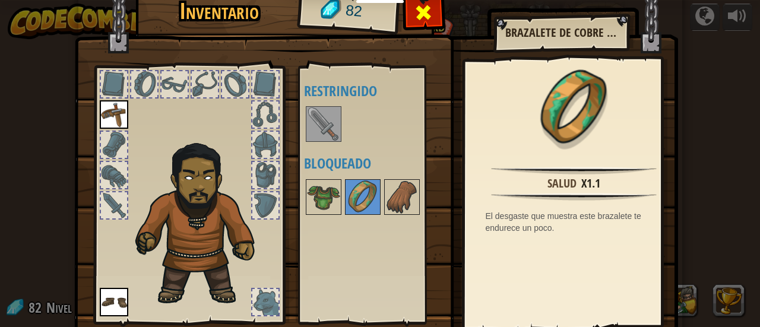
click at [430, 18] on div at bounding box center [423, 15] width 37 height 37
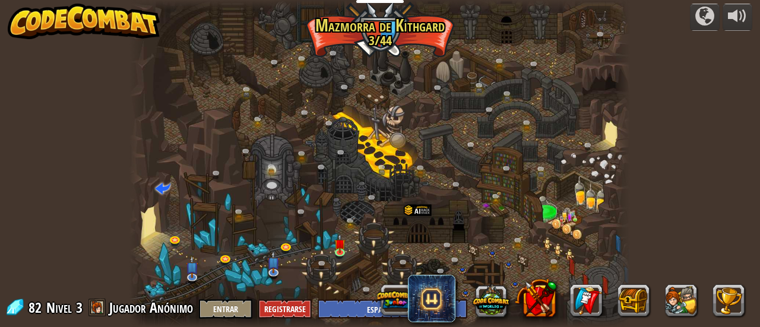
drag, startPoint x: 716, startPoint y: 171, endPoint x: 715, endPoint y: 103, distance: 67.7
click at [715, 103] on div "powered by Cañón retorcido (Bloqueado) Desafío: recoge la mayor cantidad de oro…" at bounding box center [380, 163] width 760 height 327
drag, startPoint x: 715, startPoint y: 103, endPoint x: 725, endPoint y: 186, distance: 83.2
click at [725, 186] on div "powered by Cañón retorcido (Bloqueado) Desafío: recoge la mayor cantidad de oro…" at bounding box center [380, 163] width 760 height 327
click at [341, 243] on img at bounding box center [339, 239] width 11 height 25
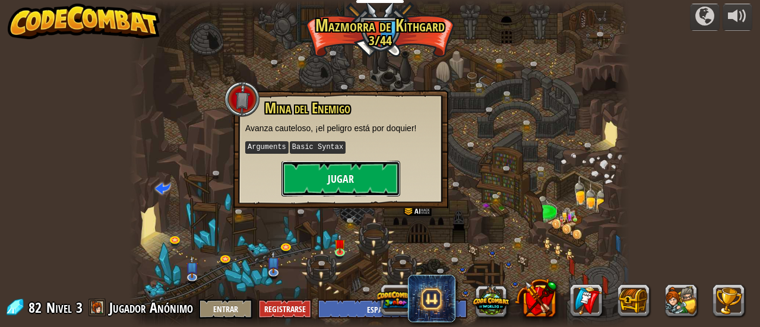
click at [327, 174] on button "Jugar" at bounding box center [340, 179] width 119 height 36
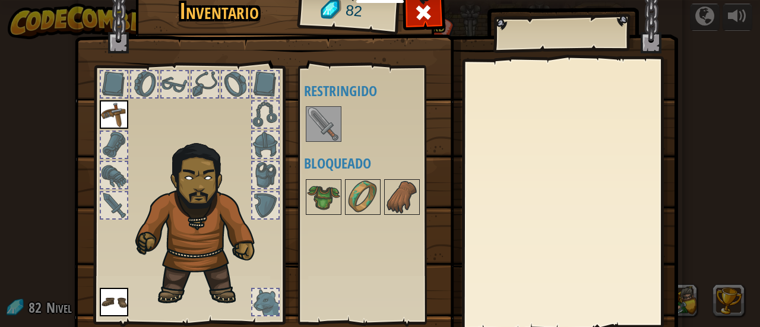
drag, startPoint x: 71, startPoint y: 218, endPoint x: 254, endPoint y: 223, distance: 183.4
click at [95, 269] on div "Inventario 82 Disponible Equipar Equipar (doble-clic para equipar) Restringido …" at bounding box center [380, 181] width 604 height 392
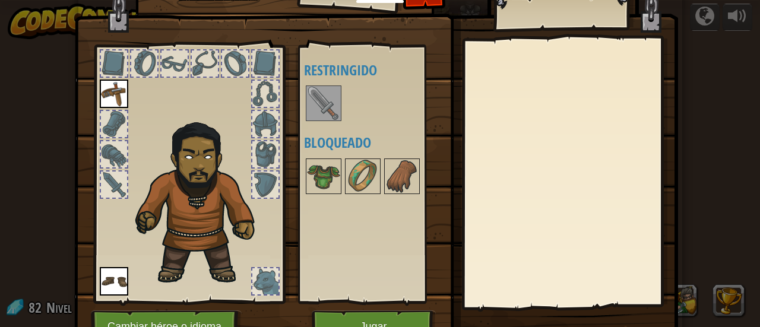
scroll to position [24, 0]
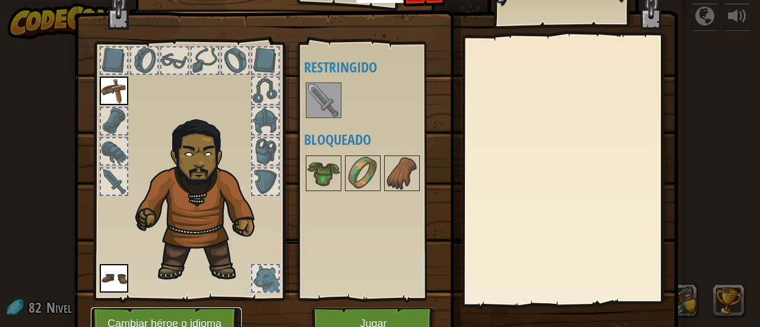
click at [152, 316] on button "Cambiar héroe o idioma" at bounding box center [166, 323] width 151 height 33
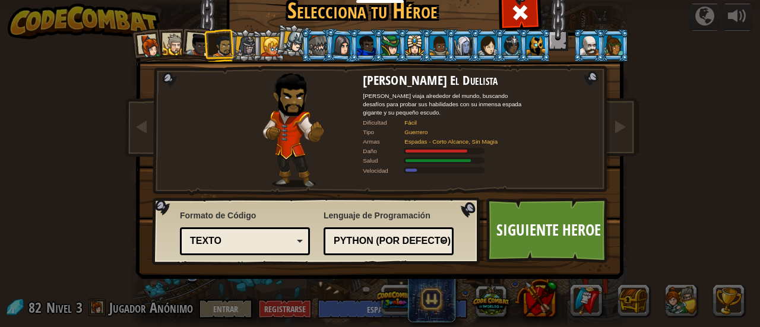
click at [243, 46] on div at bounding box center [246, 46] width 20 height 20
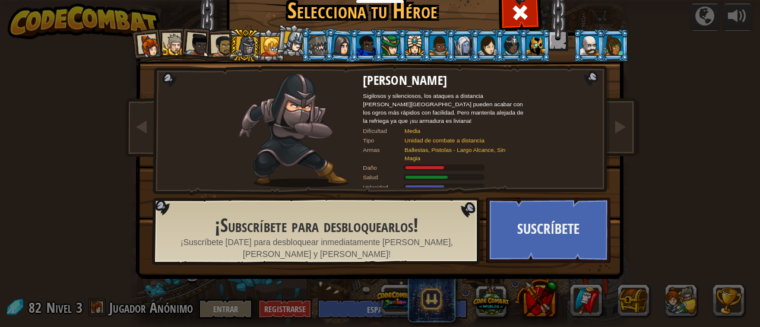
click at [264, 31] on li at bounding box center [268, 45] width 32 height 33
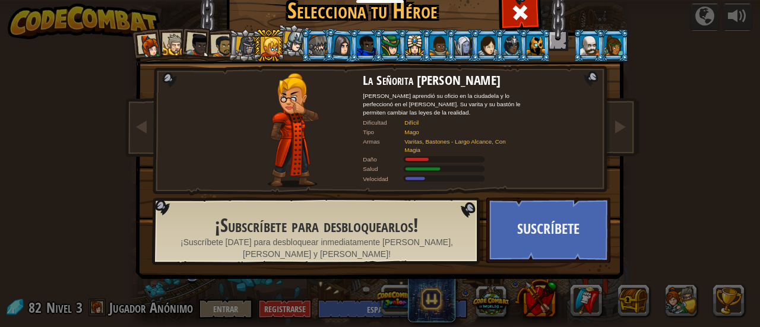
click at [285, 34] on div at bounding box center [294, 41] width 21 height 21
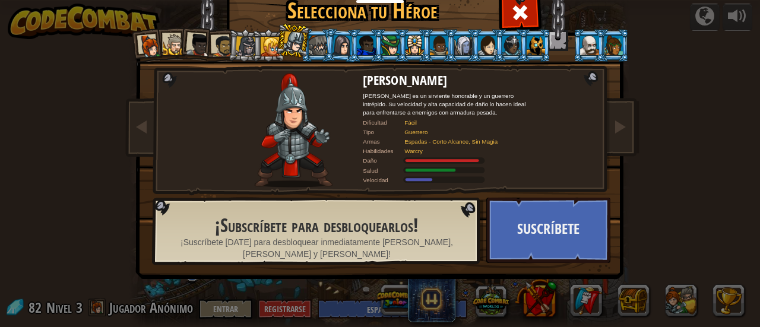
click at [237, 48] on div at bounding box center [246, 46] width 20 height 20
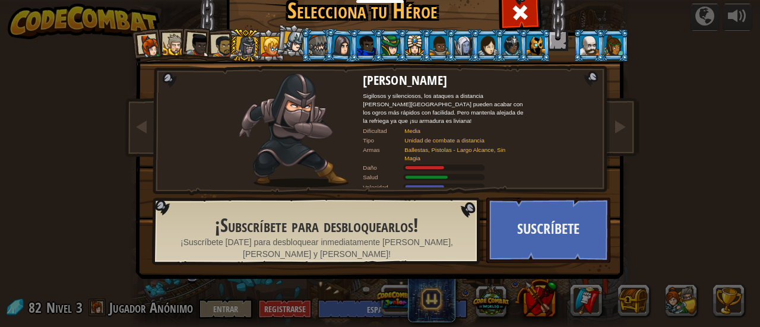
click at [223, 42] on div at bounding box center [222, 46] width 22 height 22
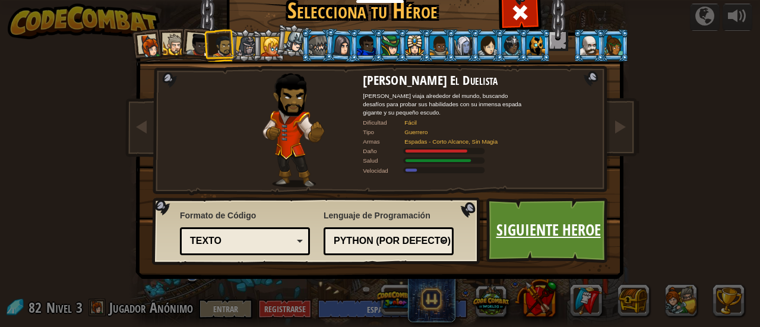
click at [516, 221] on link "Siguiente Heroe" at bounding box center [548, 230] width 124 height 65
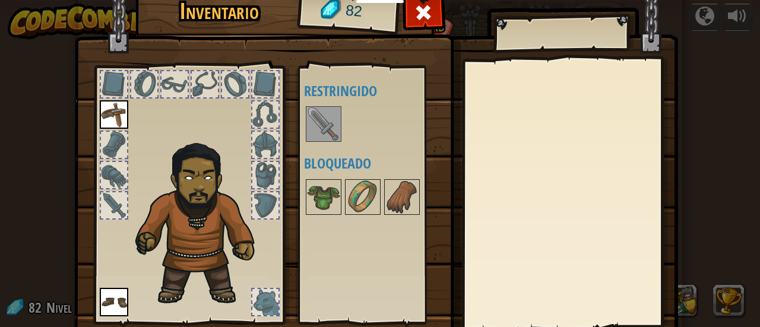
click at [110, 107] on img at bounding box center [114, 114] width 28 height 28
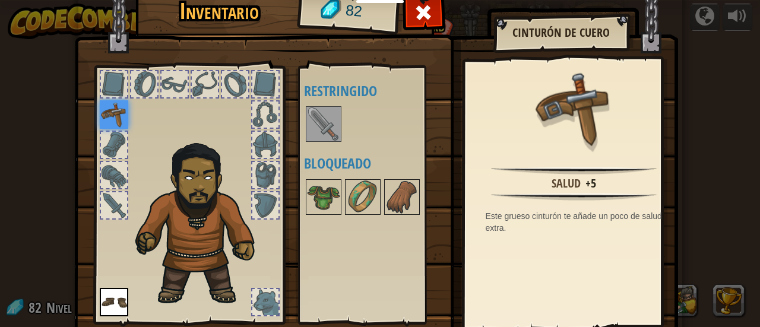
click at [256, 292] on div at bounding box center [265, 302] width 26 height 26
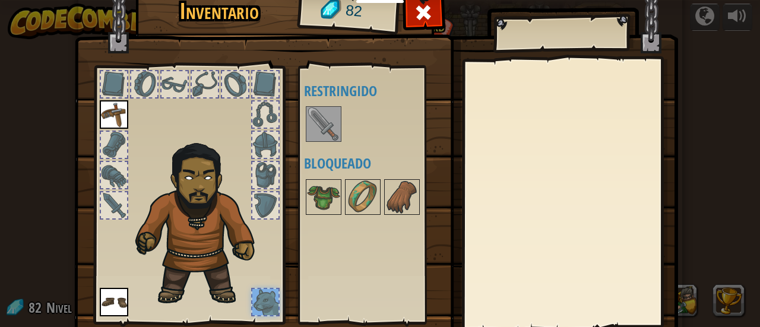
drag, startPoint x: 569, startPoint y: 210, endPoint x: 603, endPoint y: 268, distance: 66.8
click at [603, 268] on div at bounding box center [569, 194] width 209 height 266
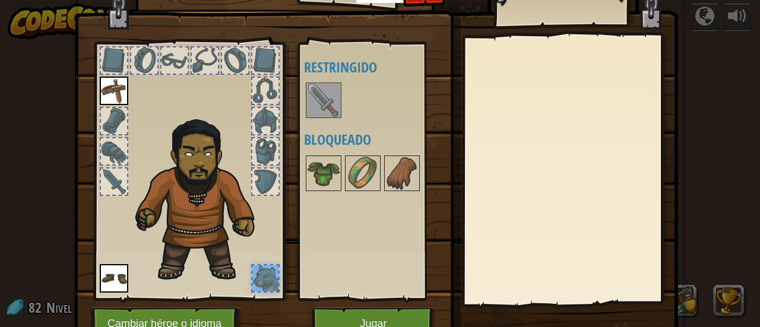
scroll to position [82, 0]
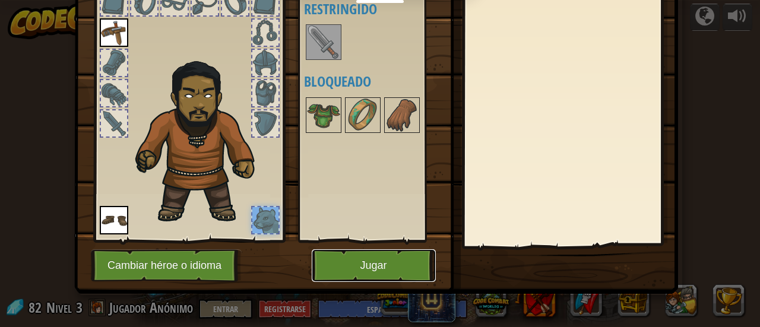
click at [348, 265] on button "Jugar" at bounding box center [374, 265] width 124 height 33
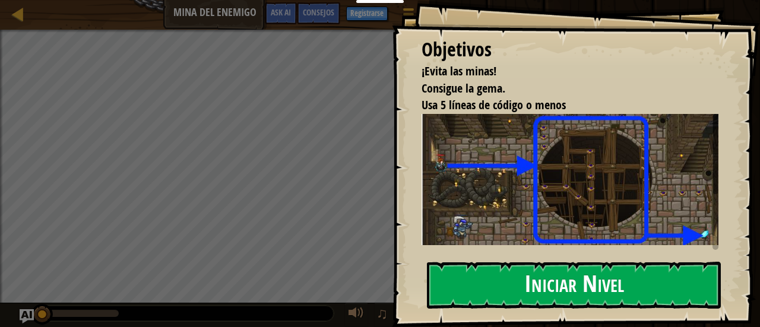
click at [482, 302] on button "Iniciar Nivel" at bounding box center [574, 285] width 294 height 47
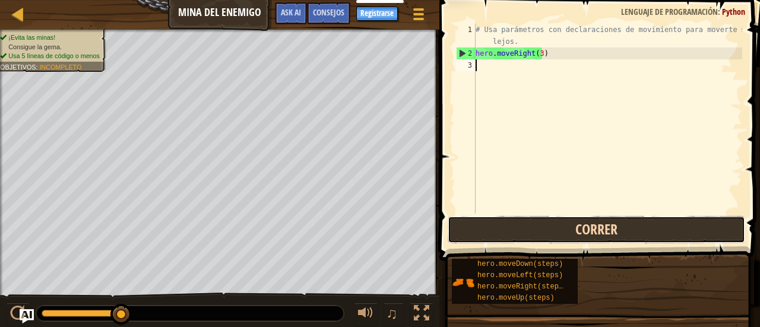
click at [503, 225] on button "Correr" at bounding box center [595, 229] width 297 height 27
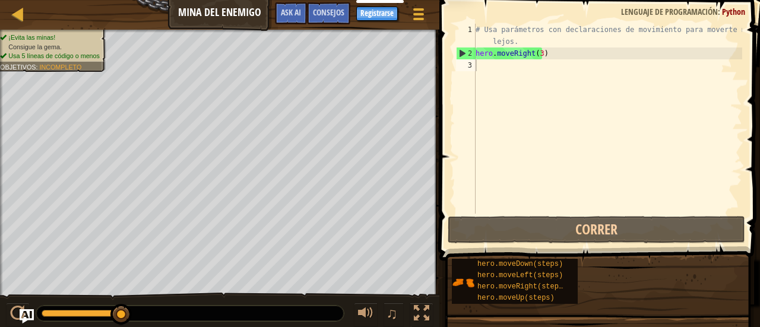
click at [509, 135] on div "# Usa parámetros con declaraciones de movimiento para moverte más lejos. hero .…" at bounding box center [607, 137] width 269 height 226
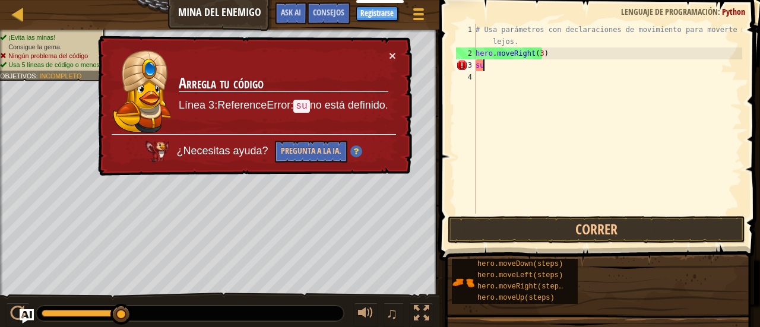
type textarea "s"
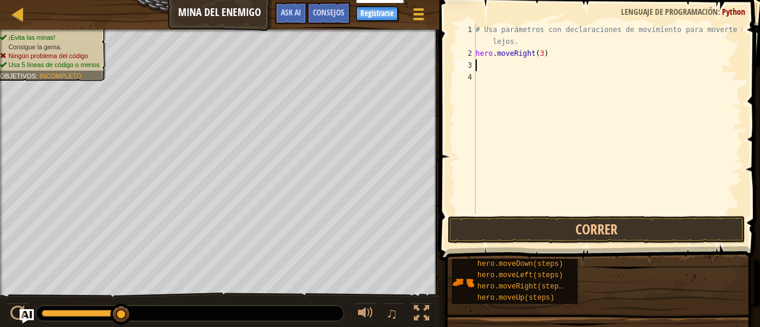
type textarea "m"
type textarea "h"
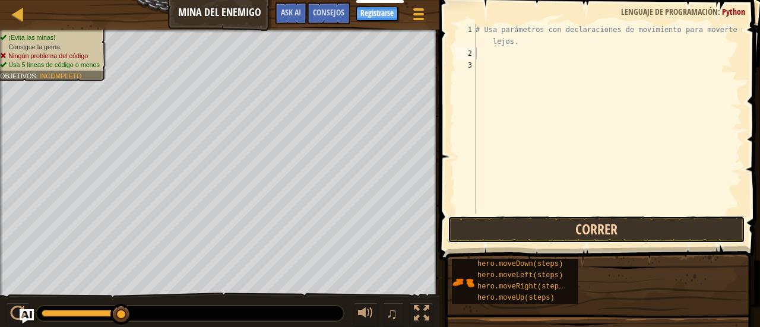
click at [537, 224] on button "Correr" at bounding box center [595, 229] width 297 height 27
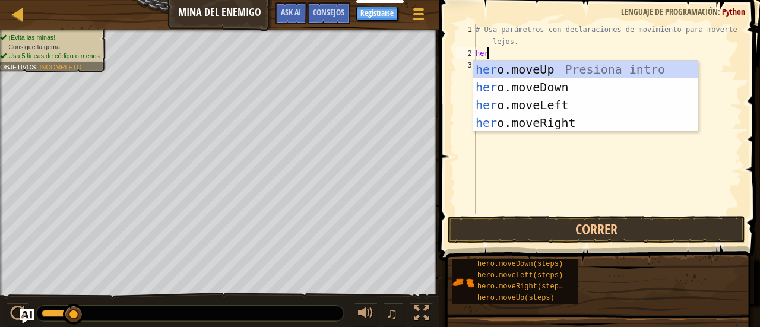
type textarea "hero"
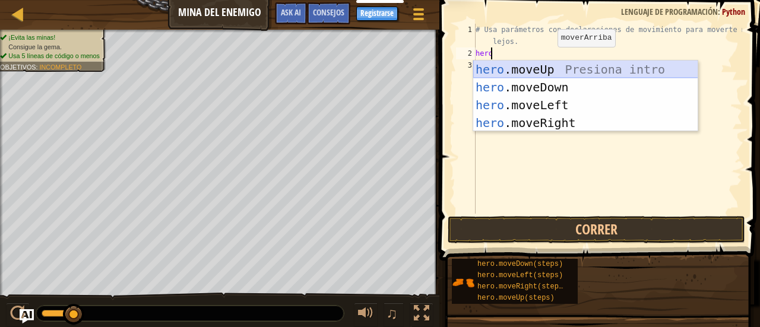
click at [547, 62] on div "hero .moveUp Presiona intro hero .moveDown Presiona intro hero .moveLeft Presio…" at bounding box center [585, 114] width 225 height 107
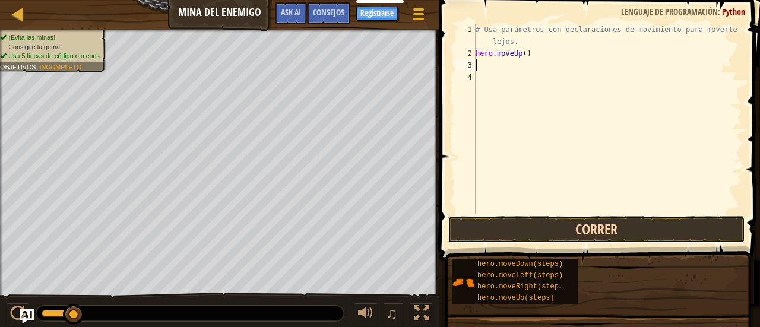
click at [512, 227] on button "Correr" at bounding box center [595, 229] width 297 height 27
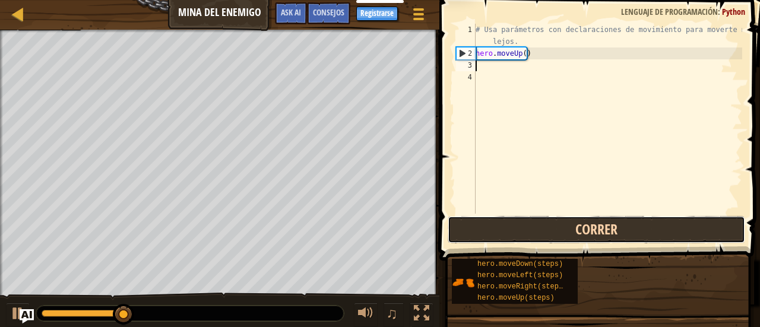
click at [505, 225] on button "Correr" at bounding box center [595, 229] width 297 height 27
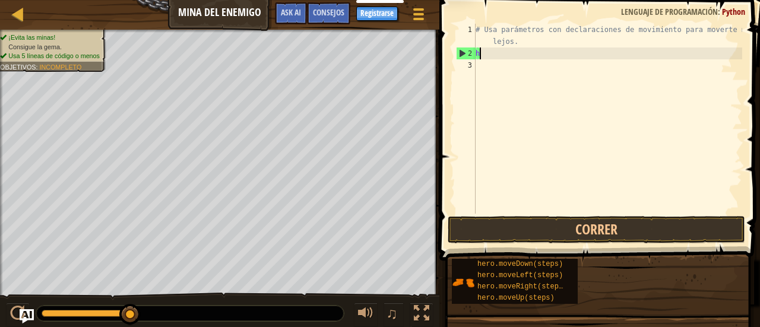
type textarea "h"
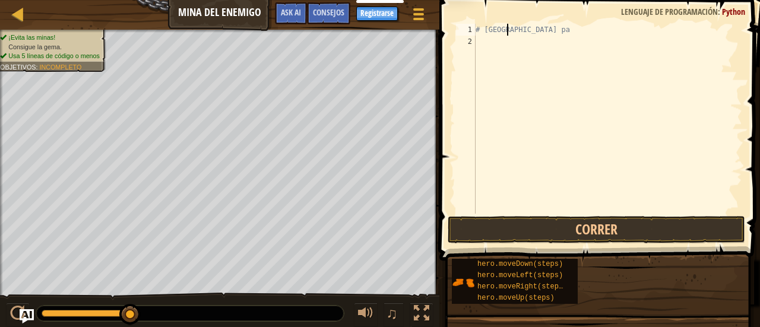
type textarea "#"
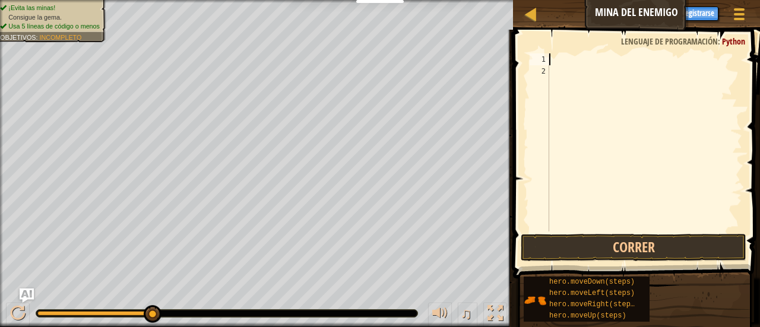
click at [599, 4] on button "Ask AI" at bounding box center [611, 13] width 32 height 22
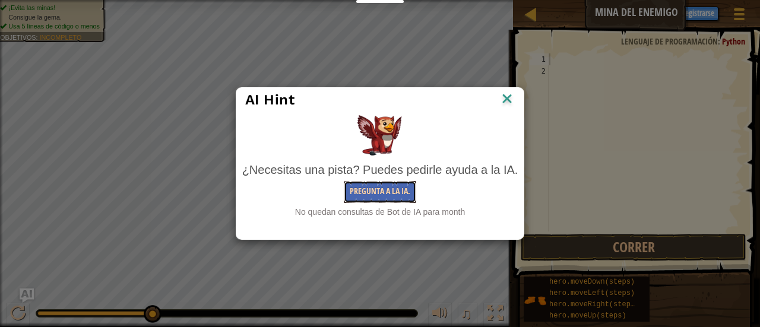
click at [373, 198] on button "Pregunta a la IA." at bounding box center [380, 192] width 72 height 22
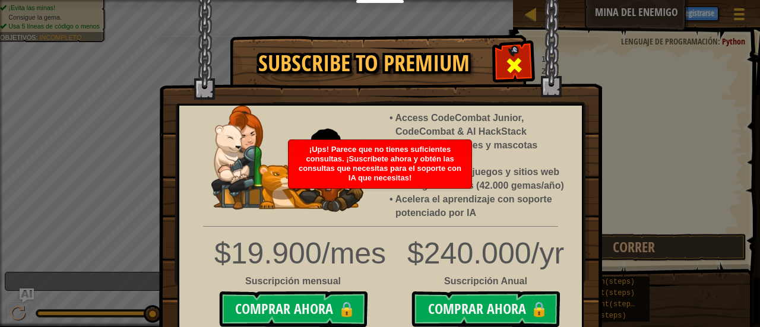
click at [510, 56] on span at bounding box center [513, 65] width 19 height 19
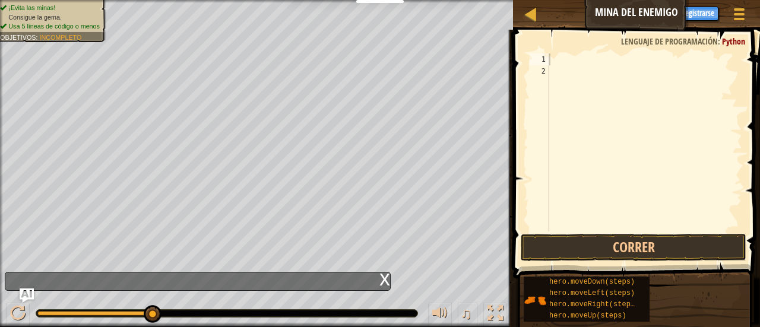
click at [532, 2] on div "Mapa Mina del Enemigo Menú del Juego Hecho Registrarse Consejos Ask AI" at bounding box center [636, 15] width 247 height 30
click at [532, 24] on div "Mapa Mina del Enemigo Menú del Juego Hecho Registrarse Consejos Ask AI" at bounding box center [636, 15] width 247 height 30
click at [531, 20] on div at bounding box center [530, 14] width 15 height 15
select select "es-ES"
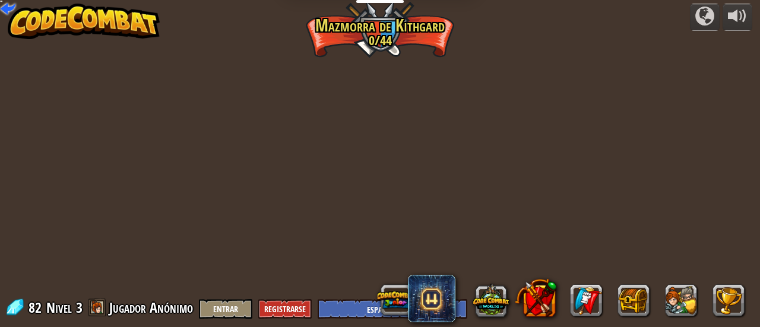
select select "es-ES"
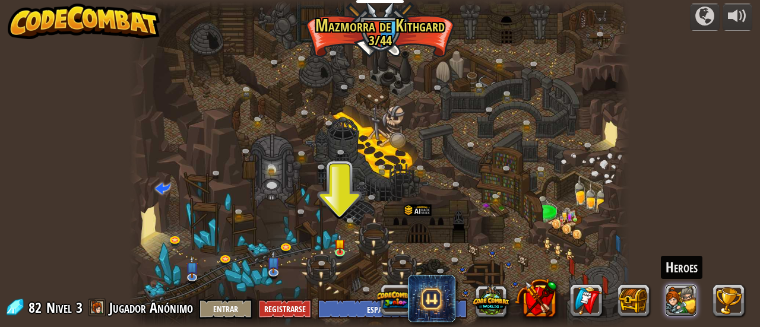
click at [674, 294] on button at bounding box center [681, 300] width 32 height 32
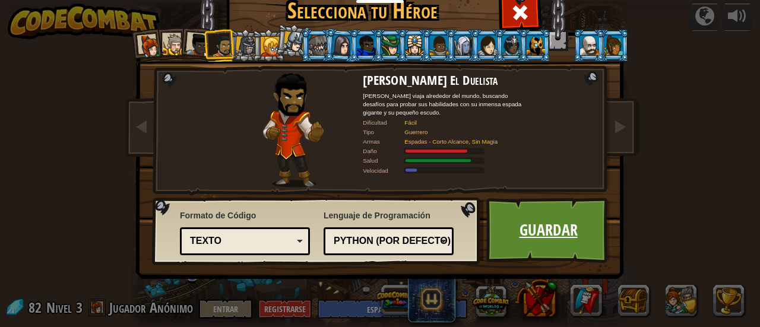
click at [548, 239] on link "Guardar" at bounding box center [548, 230] width 124 height 65
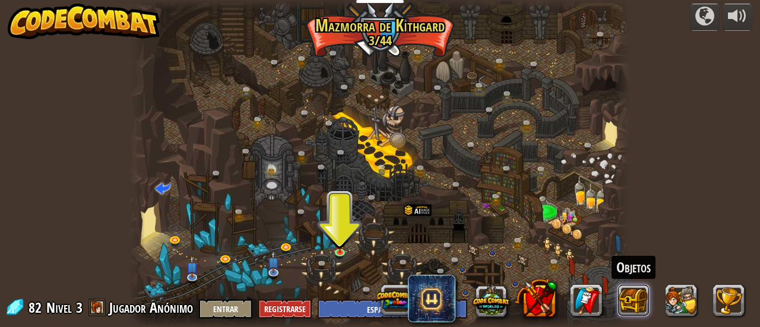
click at [631, 288] on button at bounding box center [633, 300] width 32 height 32
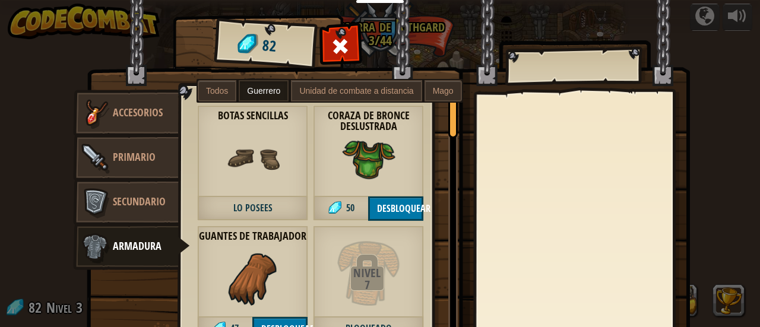
drag, startPoint x: 636, startPoint y: 182, endPoint x: 649, endPoint y: 208, distance: 28.4
click at [649, 208] on div at bounding box center [580, 226] width 209 height 266
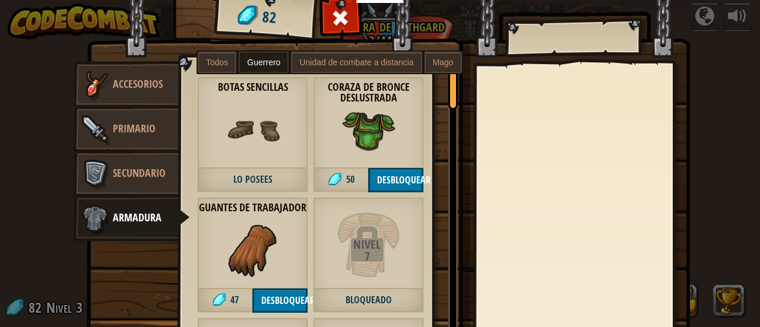
scroll to position [34, 0]
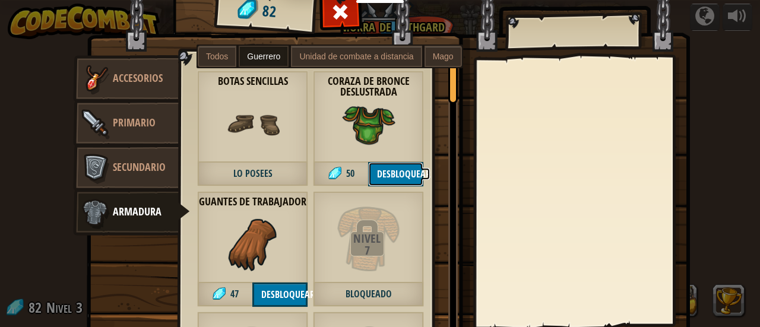
click at [402, 166] on button "Desbloquear" at bounding box center [395, 174] width 55 height 24
click at [386, 167] on button "Confirmar" at bounding box center [395, 174] width 55 height 24
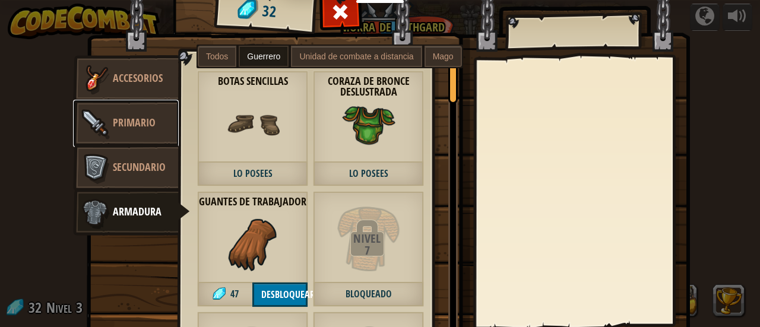
click at [118, 122] on span "Primario" at bounding box center [134, 122] width 43 height 15
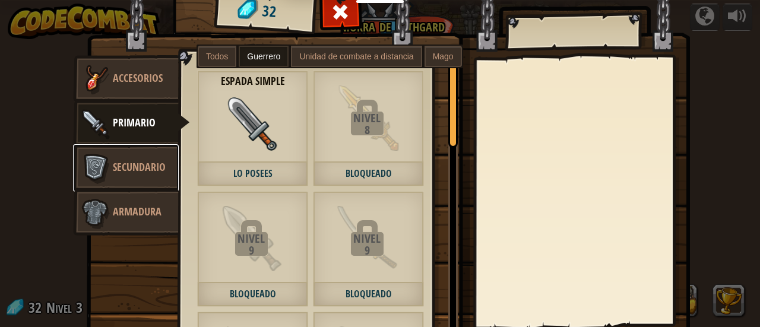
click at [113, 160] on span "Secundario" at bounding box center [139, 167] width 53 height 15
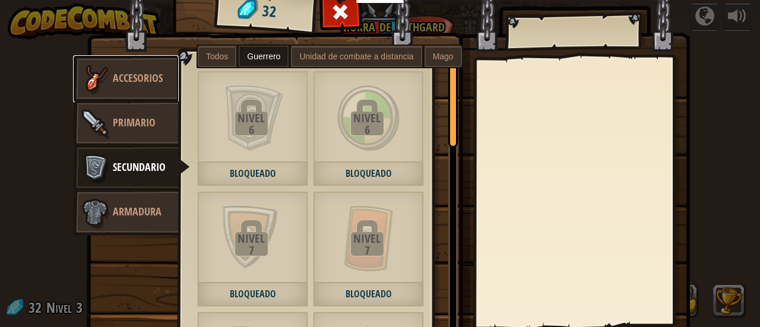
click at [120, 75] on span "Accesorios" at bounding box center [138, 78] width 50 height 15
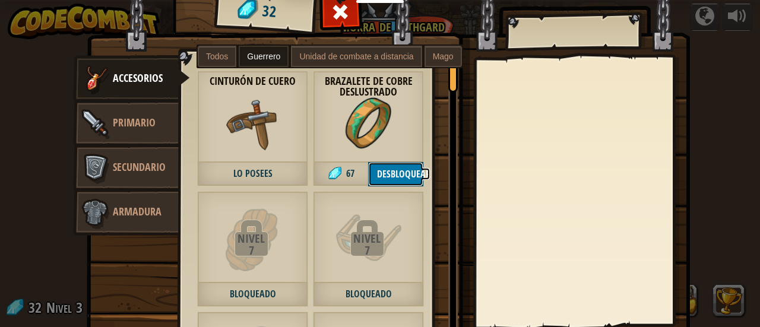
click at [393, 163] on button "Desbloquear" at bounding box center [395, 174] width 55 height 24
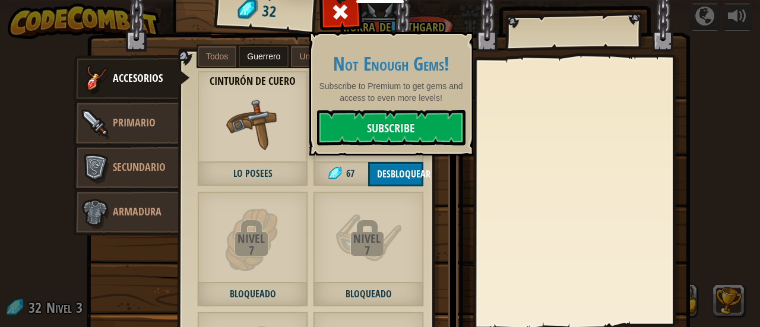
click at [20, 65] on div "Objetos 32 Misceláneos Accesorios Primario Secundario Armadura Todos Guerrero U…" at bounding box center [380, 163] width 760 height 327
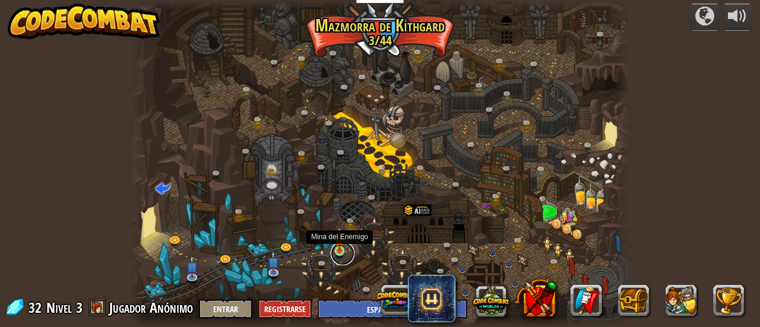
click at [347, 251] on link at bounding box center [343, 254] width 24 height 24
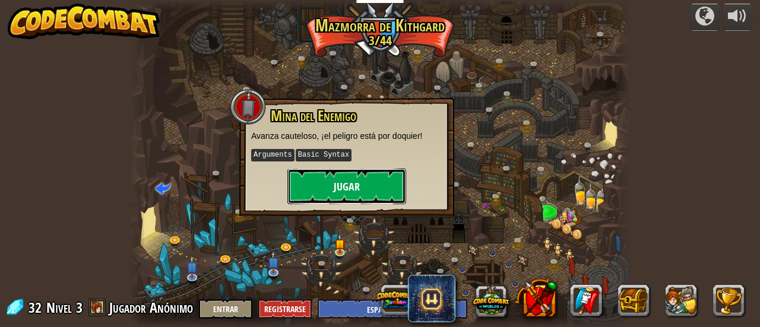
click at [347, 181] on button "Jugar" at bounding box center [346, 187] width 119 height 36
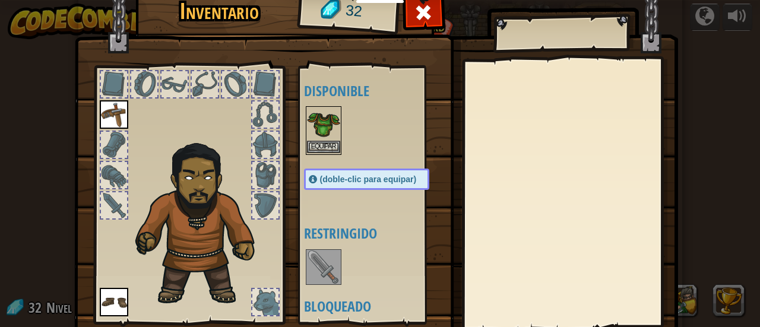
click at [312, 138] on img at bounding box center [323, 123] width 33 height 33
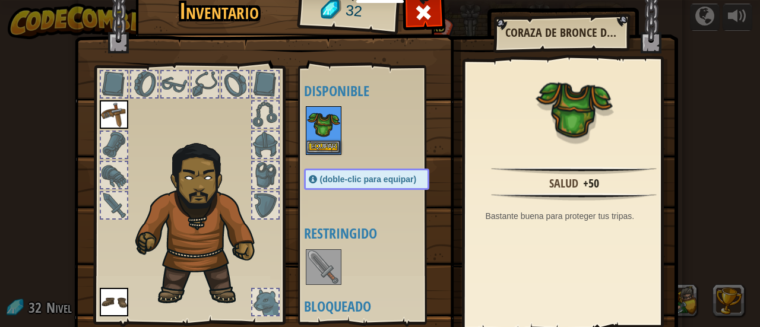
click at [315, 138] on img at bounding box center [323, 123] width 33 height 33
click at [315, 142] on button "Equipar" at bounding box center [323, 147] width 33 height 12
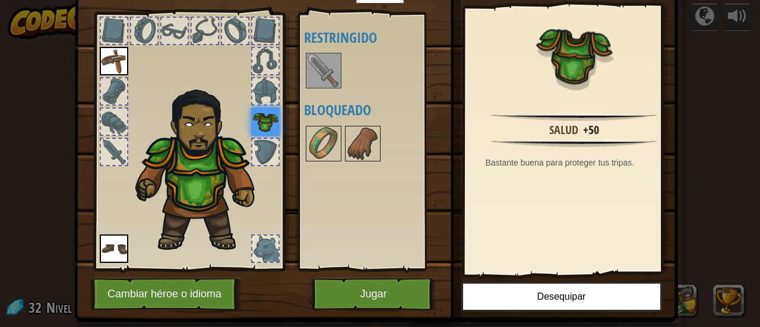
scroll to position [53, 0]
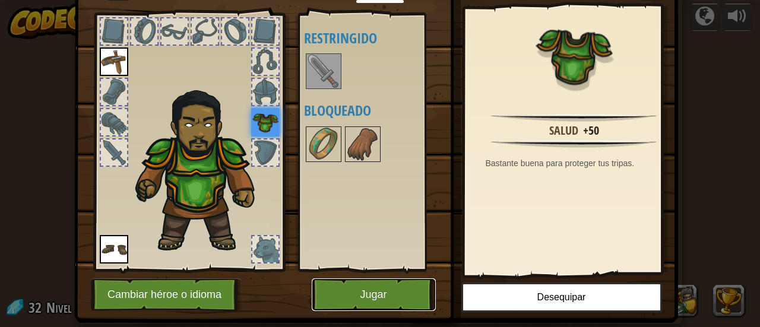
click at [362, 293] on button "Jugar" at bounding box center [374, 294] width 124 height 33
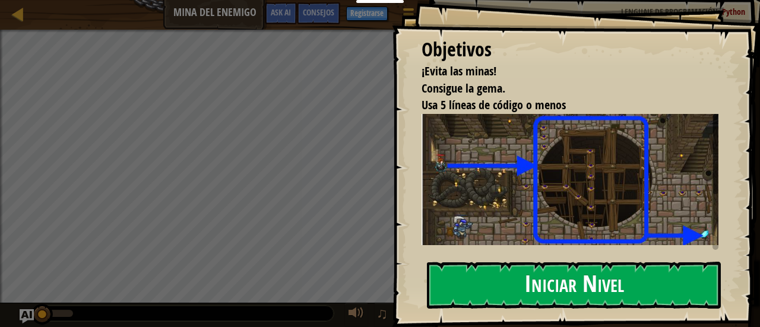
click at [581, 269] on button "Iniciar Nivel" at bounding box center [574, 285] width 294 height 47
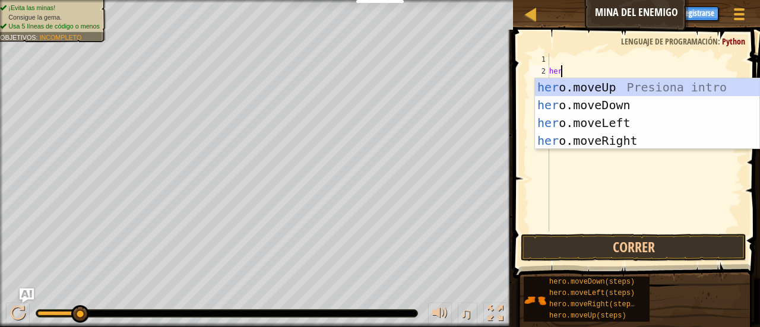
scroll to position [5, 0]
type textarea "hero"
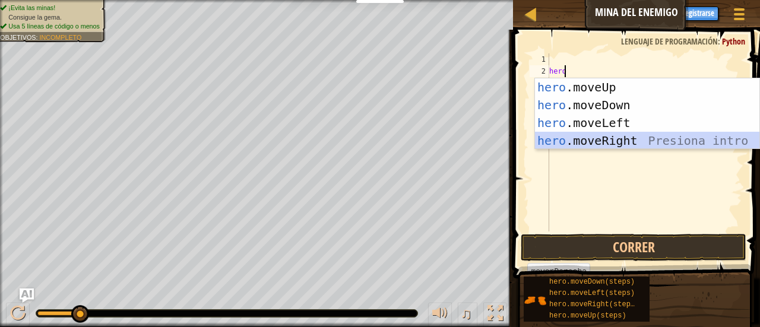
click at [603, 132] on div "hero .moveUp Presiona intro hero .moveDown Presiona intro hero .moveLeft Presio…" at bounding box center [647, 131] width 225 height 107
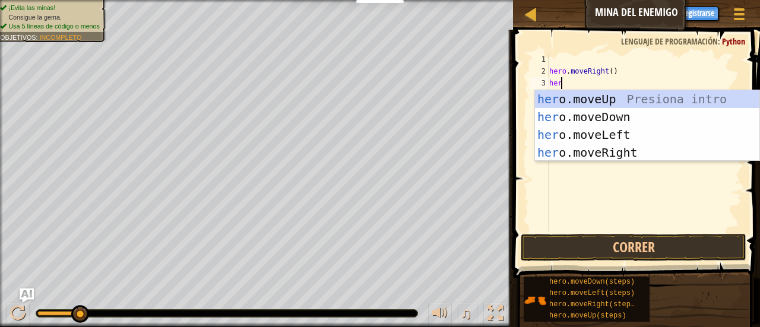
type textarea "hero"
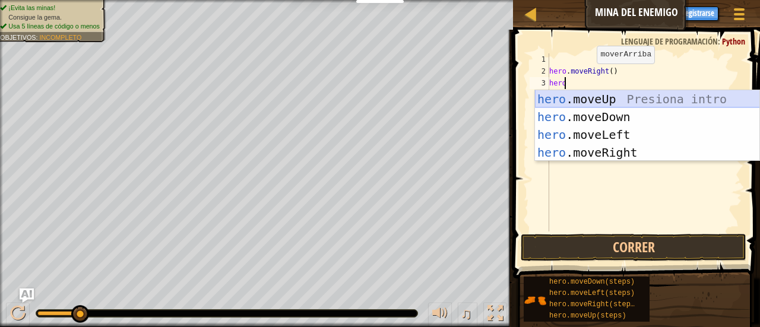
click at [606, 97] on div "hero .moveUp Presiona intro hero .moveDown Presiona intro hero .moveLeft Presio…" at bounding box center [647, 143] width 225 height 107
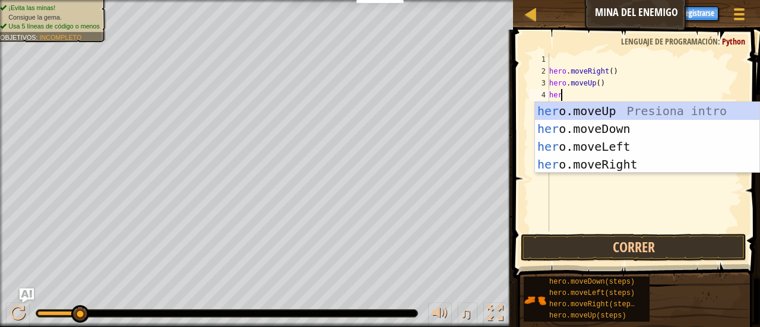
type textarea "hero"
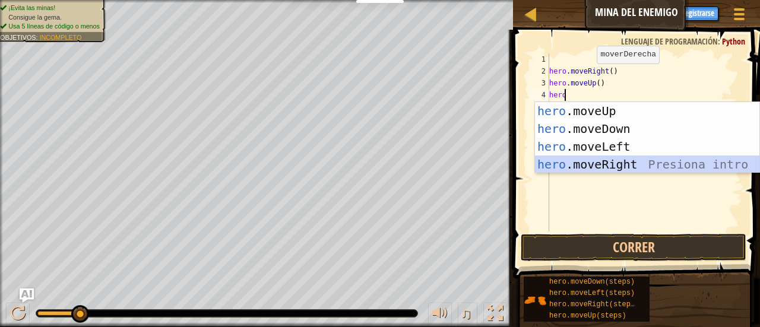
click at [624, 160] on div "hero .moveUp Presiona intro hero .moveDown Presiona intro hero .moveLeft Presio…" at bounding box center [647, 155] width 225 height 107
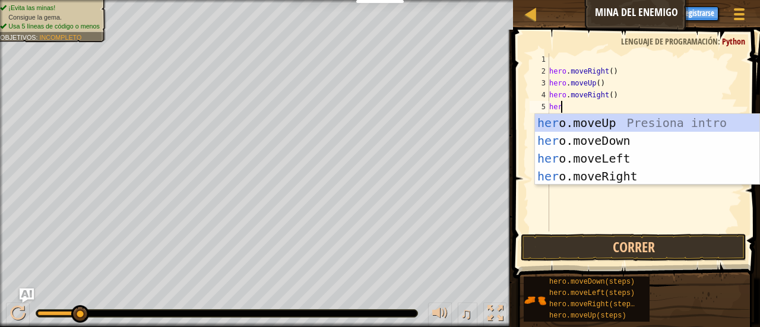
type textarea "hero"
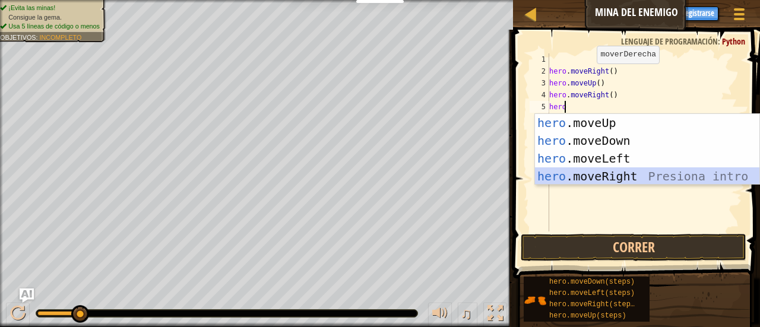
click at [596, 176] on div "hero .moveUp Presiona intro hero .moveDown Presiona intro hero .moveLeft Presio…" at bounding box center [647, 167] width 225 height 107
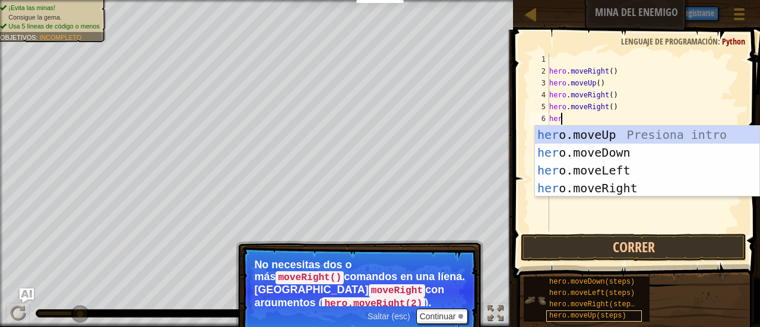
type textarea "hero"
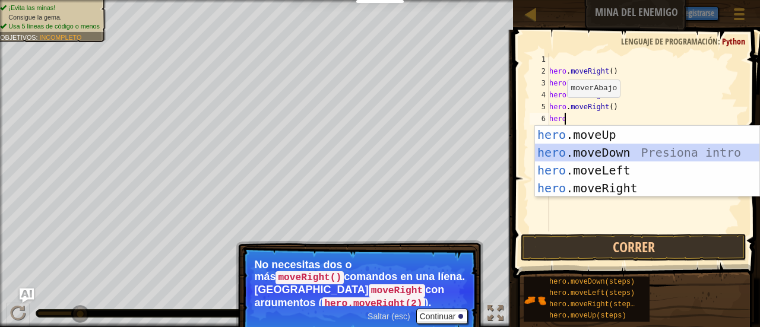
click at [615, 154] on div "hero .moveUp Presiona intro hero .moveDown Presiona intro hero .moveLeft Presio…" at bounding box center [647, 179] width 225 height 107
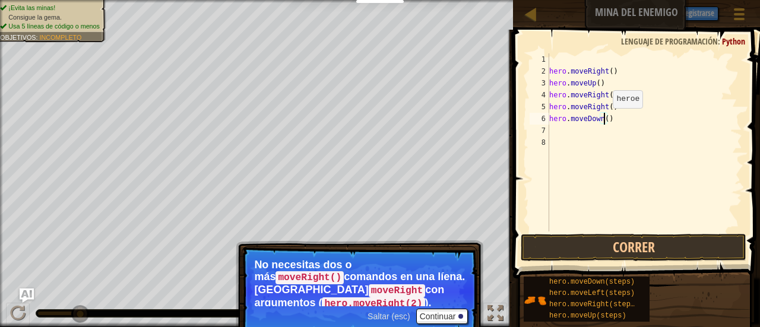
click at [602, 119] on div "hero . moveRight ( ) hero . moveUp ( ) hero . moveRight ( ) hero . moveRight ( …" at bounding box center [644, 154] width 195 height 202
click at [634, 241] on button "Correr" at bounding box center [633, 247] width 226 height 27
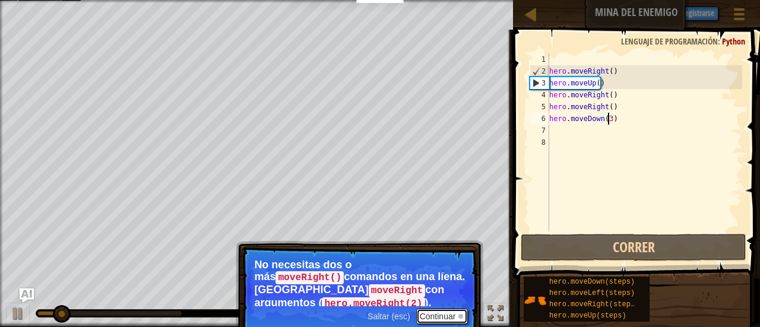
click at [433, 309] on button "Continuar" at bounding box center [442, 316] width 52 height 15
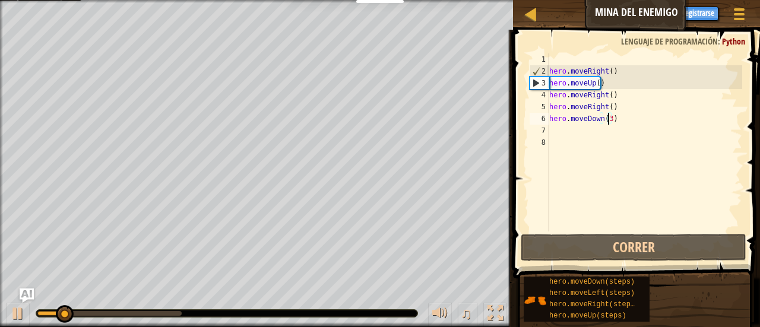
scroll to position [5, 5]
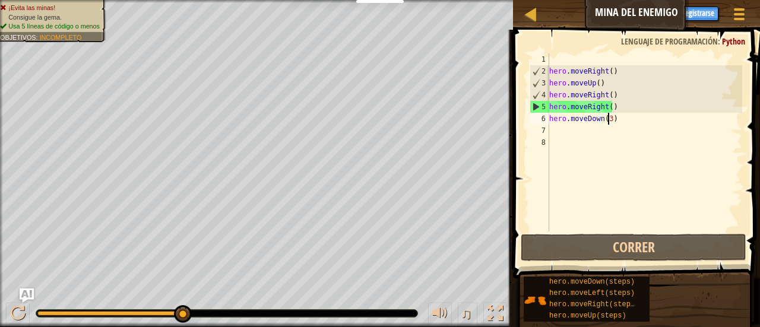
click at [618, 84] on div "hero . moveRight ( ) hero . moveUp ( ) hero . moveRight ( ) hero . moveRight ( …" at bounding box center [644, 154] width 195 height 202
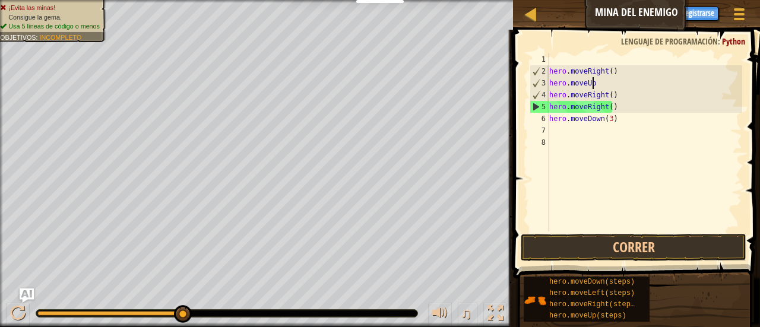
scroll to position [5, 1]
type textarea "h"
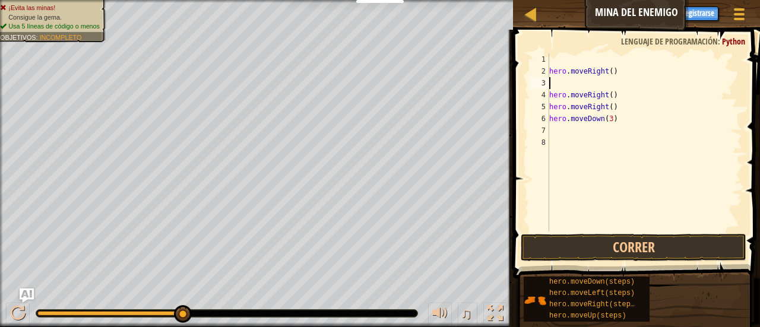
type textarea "hero.moveRight()"
drag, startPoint x: 617, startPoint y: 98, endPoint x: 635, endPoint y: 125, distance: 32.6
click at [635, 125] on div "hero . moveRight ( ) hero . moveRight ( ) hero . moveRight ( ) hero . moveDown …" at bounding box center [644, 154] width 195 height 202
click at [616, 96] on div "hero . moveRight ( ) hero . moveRight ( ) hero . moveRight ( ) hero . moveDown …" at bounding box center [644, 154] width 195 height 202
type textarea "h"
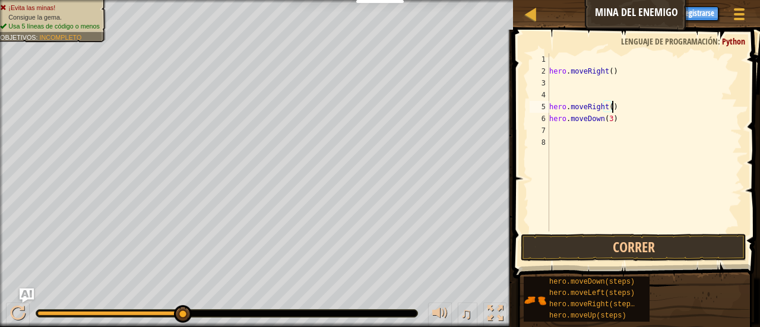
click at [617, 110] on div "hero . moveRight ( ) hero . moveRight ( ) hero . moveDown ( 3 )" at bounding box center [644, 154] width 195 height 202
click at [610, 116] on div "hero . moveRight ( ) h hero . moveDown ( 3 )" at bounding box center [644, 154] width 195 height 202
type textarea "h"
click at [571, 104] on div "hero . moveRight ( ) h" at bounding box center [644, 154] width 195 height 202
type textarea "h"
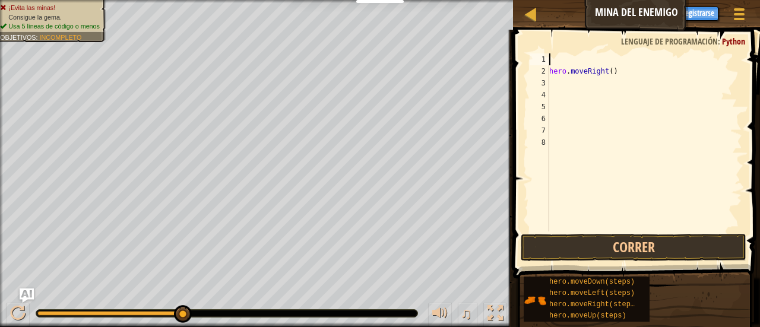
click at [559, 55] on div "hero . moveRight ( )" at bounding box center [644, 154] width 195 height 202
type textarea "u"
click at [552, 84] on div "hero . moveRight ( )" at bounding box center [644, 154] width 195 height 202
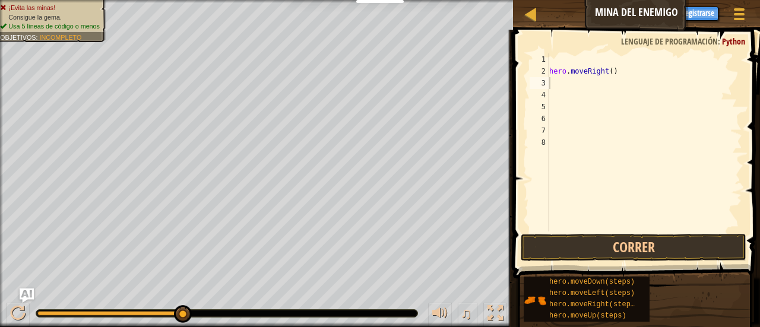
scroll to position [5, 0]
click at [590, 231] on div "hero . moveRight ( )" at bounding box center [644, 154] width 195 height 202
click at [589, 241] on button "Correr" at bounding box center [633, 247] width 226 height 27
